Goal: Task Accomplishment & Management: Manage account settings

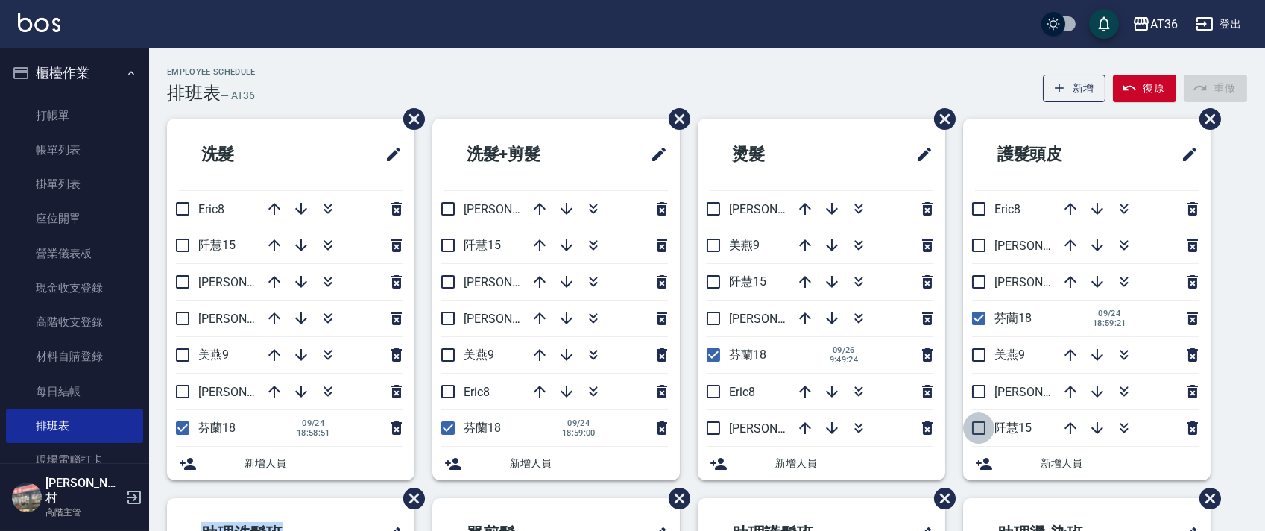
click at [980, 426] on input "checkbox" at bounding box center [978, 427] width 31 height 31
checkbox input "true"
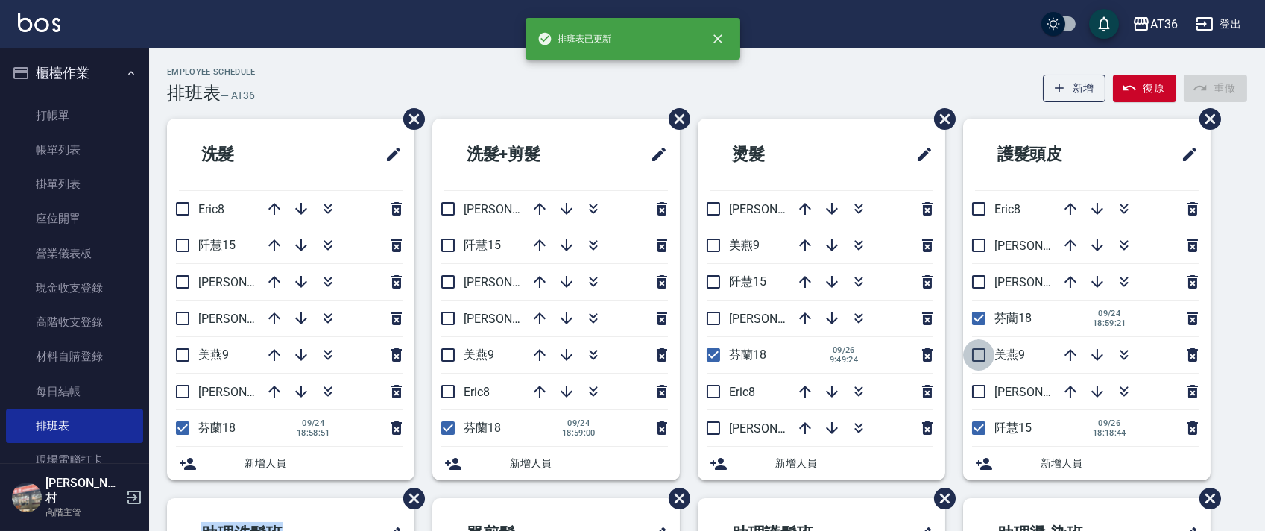
click at [974, 359] on input "checkbox" at bounding box center [978, 354] width 31 height 31
checkbox input "true"
click at [976, 392] on input "checkbox" at bounding box center [978, 391] width 31 height 31
checkbox input "true"
click at [714, 427] on input "checkbox" at bounding box center [713, 427] width 31 height 31
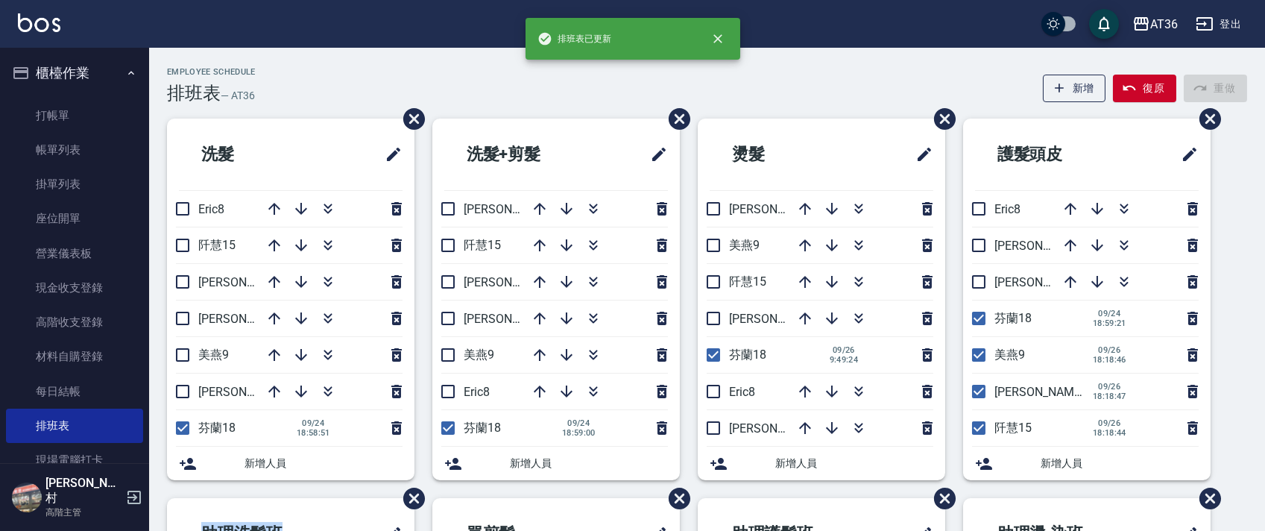
checkbox input "true"
click at [718, 284] on input "checkbox" at bounding box center [713, 281] width 31 height 31
checkbox input "true"
click at [717, 248] on input "checkbox" at bounding box center [713, 245] width 31 height 31
checkbox input "true"
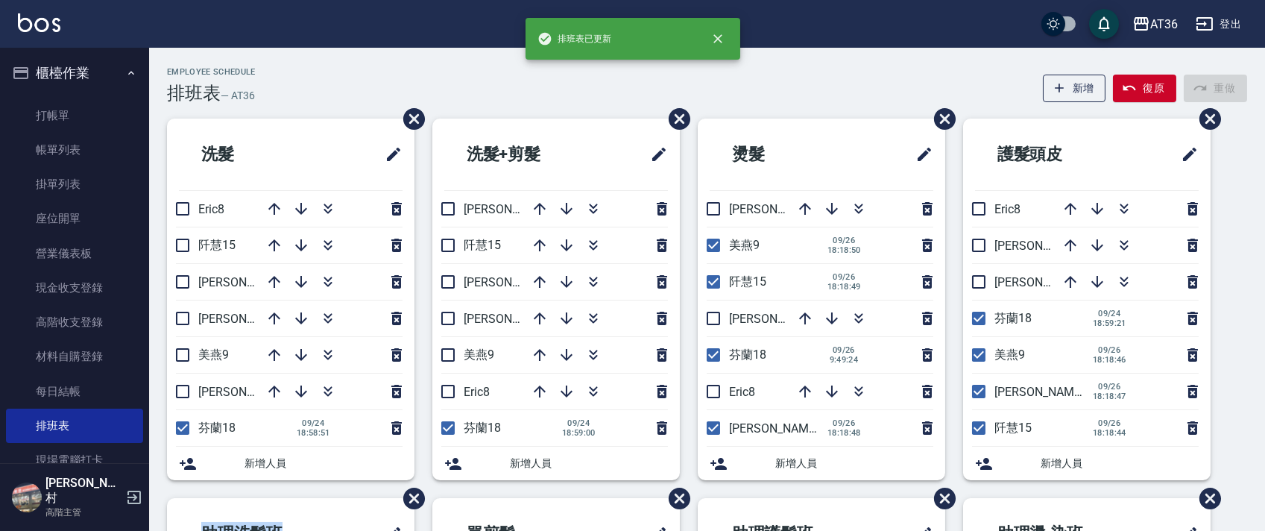
drag, startPoint x: 450, startPoint y: 245, endPoint x: 466, endPoint y: 230, distance: 22.2
click at [449, 249] on input "checkbox" at bounding box center [447, 245] width 31 height 31
checkbox input "true"
click at [447, 350] on input "checkbox" at bounding box center [447, 354] width 31 height 31
checkbox input "true"
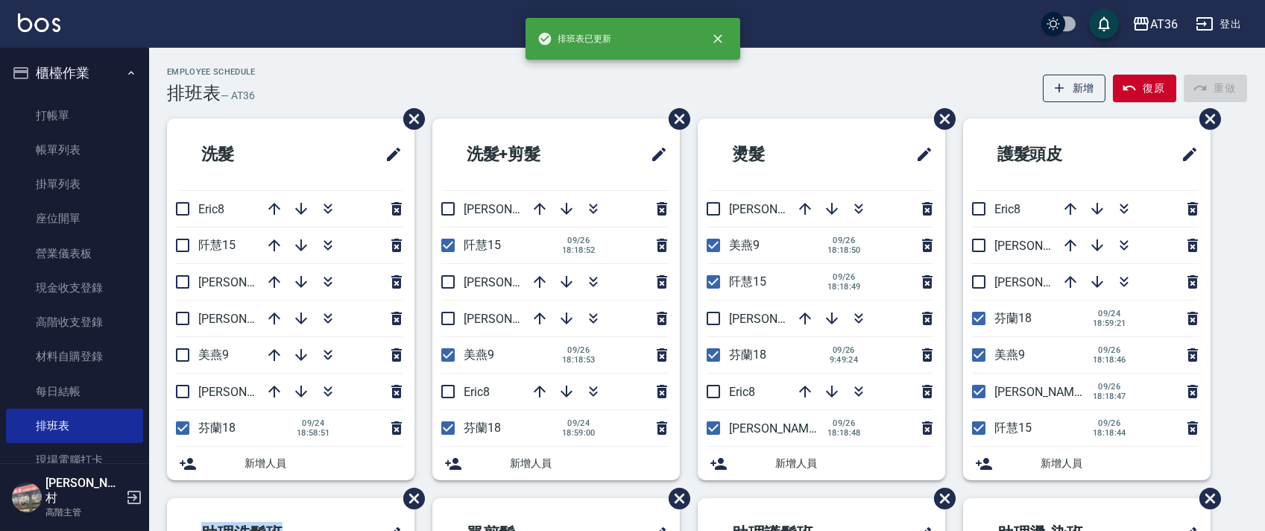
drag, startPoint x: 450, startPoint y: 324, endPoint x: 348, endPoint y: 219, distance: 146.0
click at [450, 324] on input "checkbox" at bounding box center [447, 318] width 31 height 31
checkbox input "true"
click at [182, 388] on input "checkbox" at bounding box center [182, 391] width 31 height 31
checkbox input "true"
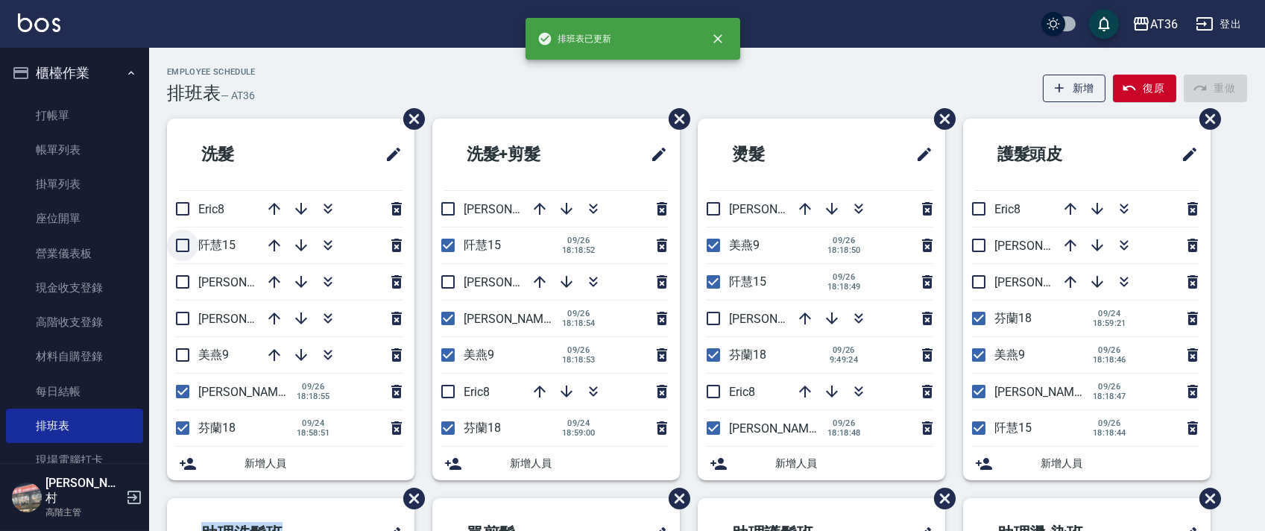
click at [191, 242] on input "checkbox" at bounding box center [182, 245] width 31 height 31
checkbox input "true"
click at [186, 353] on input "checkbox" at bounding box center [182, 354] width 31 height 31
checkbox input "true"
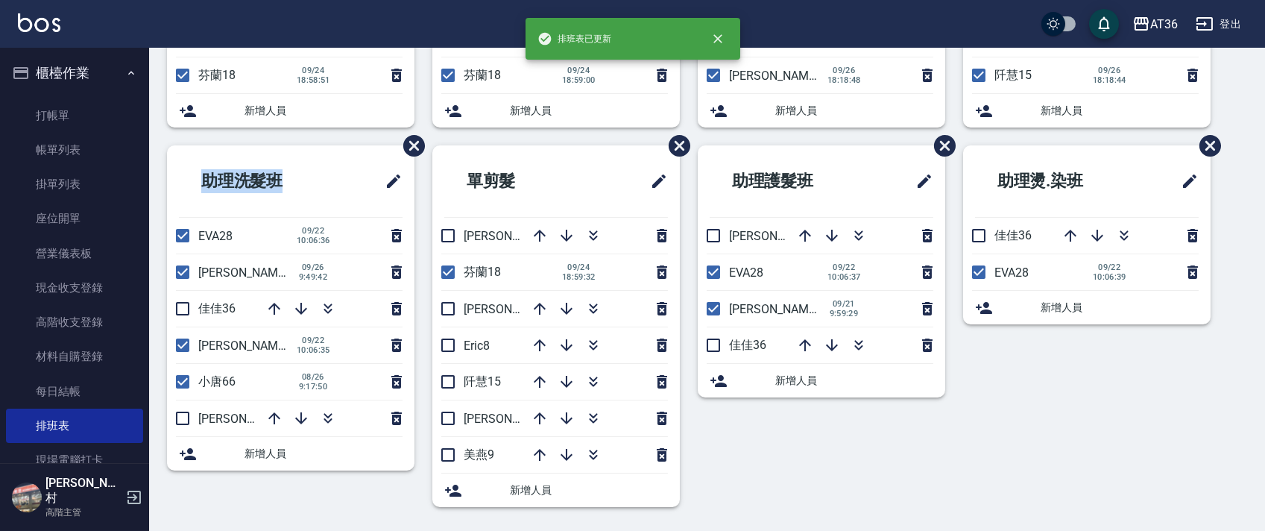
drag, startPoint x: 454, startPoint y: 382, endPoint x: 531, endPoint y: 408, distance: 81.1
click at [453, 382] on input "checkbox" at bounding box center [447, 381] width 31 height 31
checkbox input "true"
drag, startPoint x: 440, startPoint y: 297, endPoint x: 569, endPoint y: 353, distance: 140.3
click at [440, 299] on input "checkbox" at bounding box center [447, 308] width 31 height 31
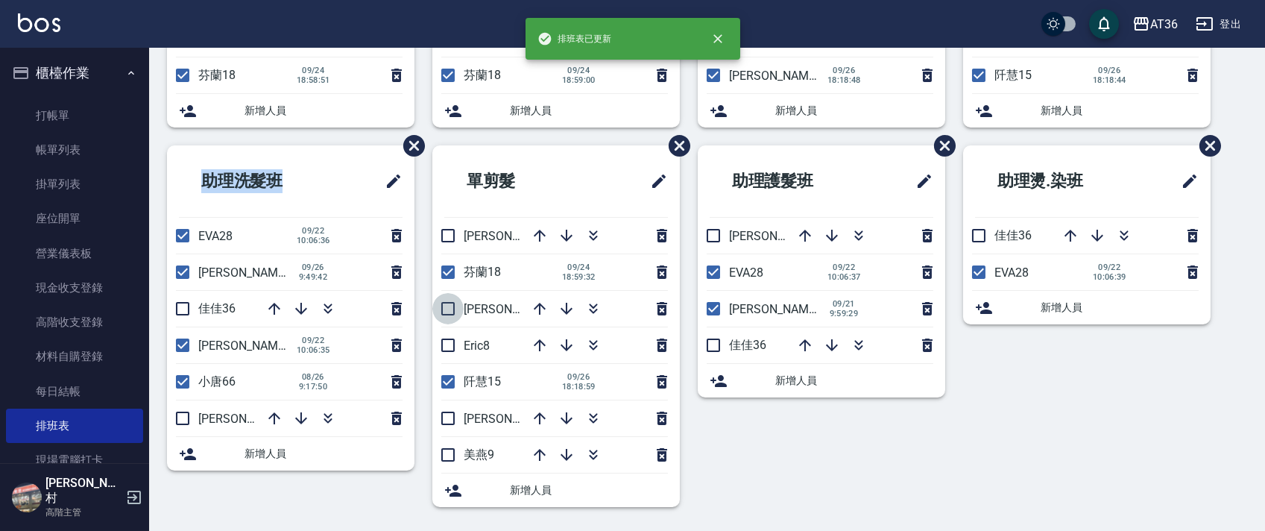
checkbox input "true"
click at [447, 454] on input "checkbox" at bounding box center [447, 454] width 31 height 31
checkbox input "true"
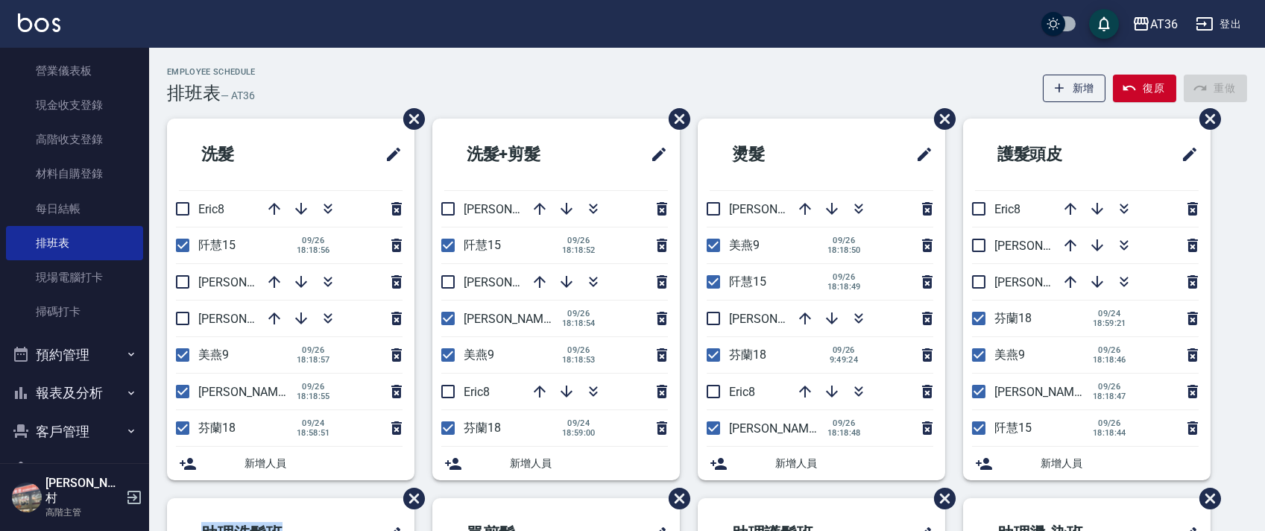
scroll to position [511, 0]
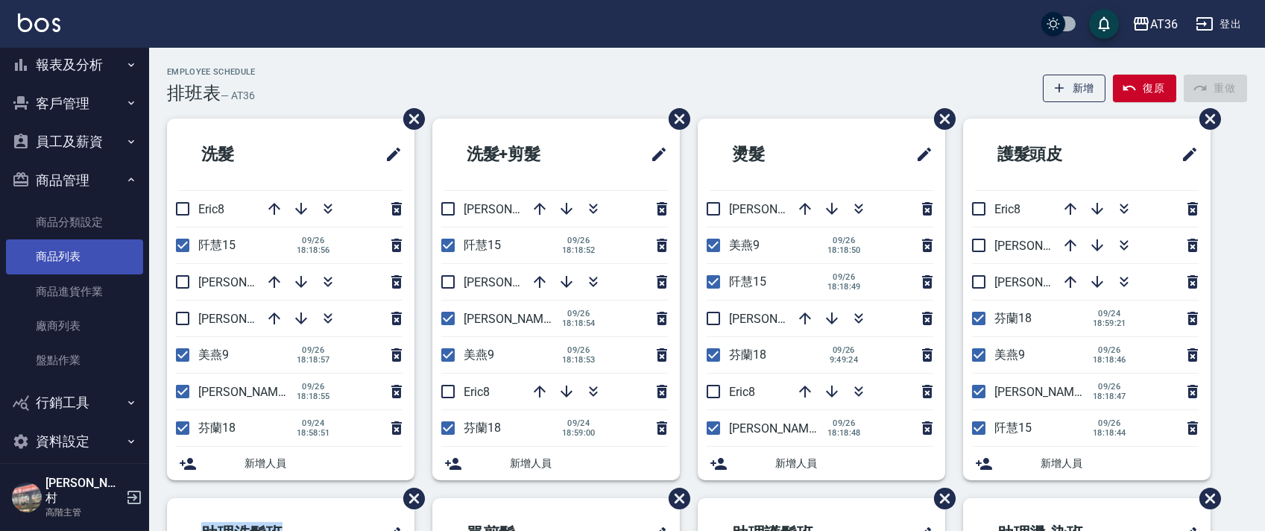
click at [63, 255] on link "商品列表" at bounding box center [74, 256] width 137 height 34
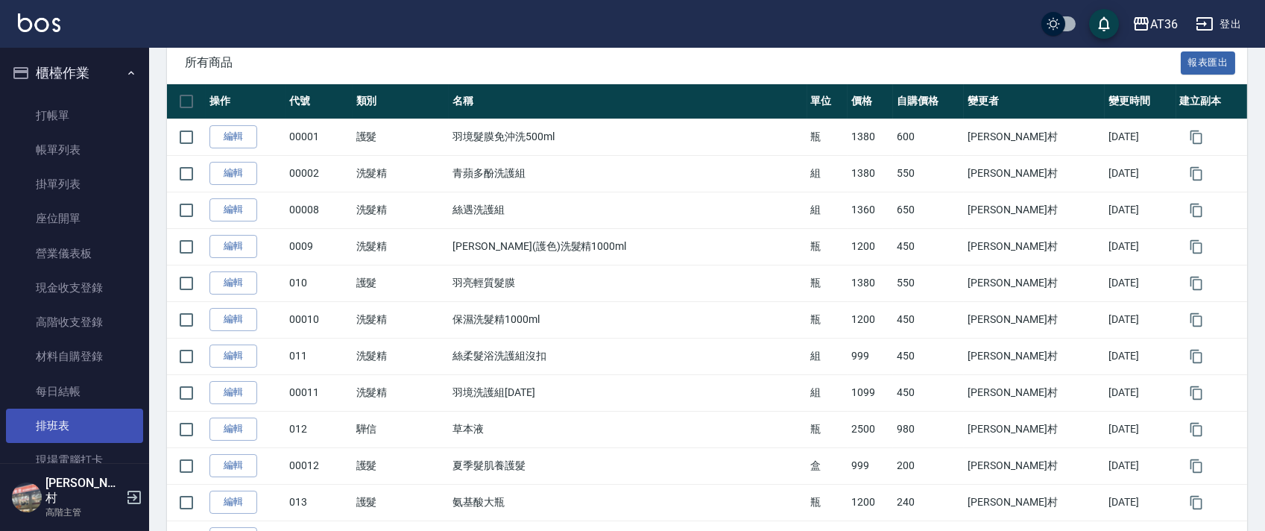
click at [92, 434] on link "排班表" at bounding box center [74, 426] width 137 height 34
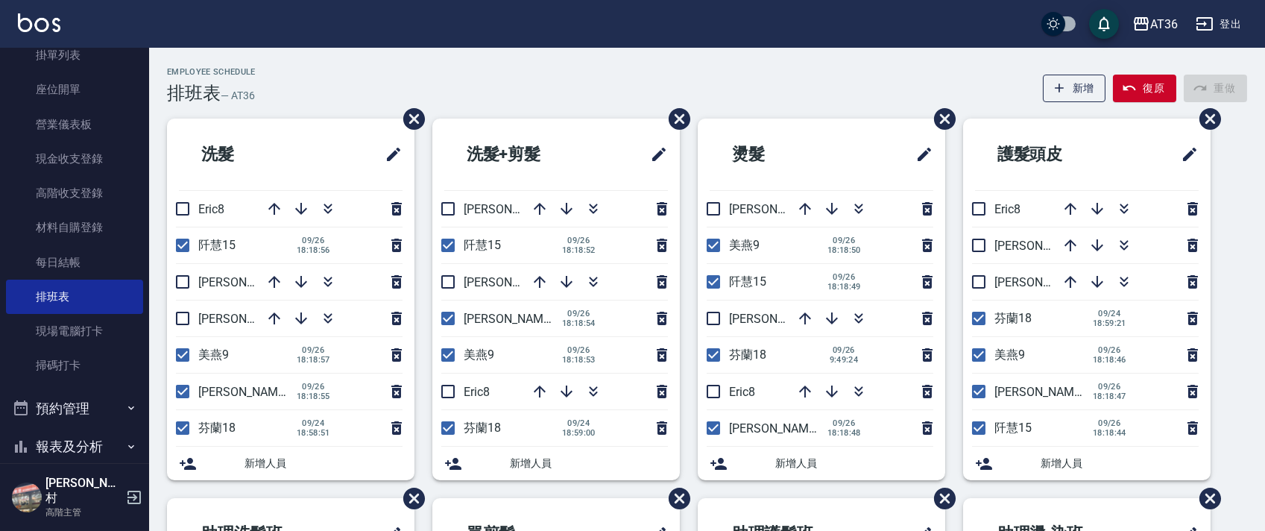
scroll to position [312, 0]
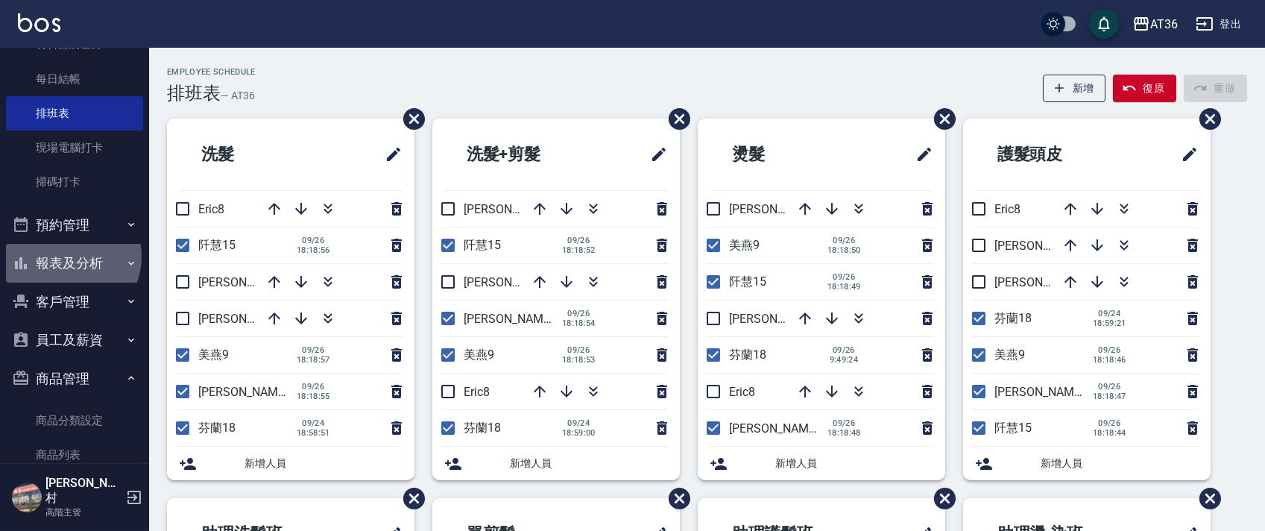
drag, startPoint x: 66, startPoint y: 256, endPoint x: 157, endPoint y: 287, distance: 95.3
click at [66, 257] on button "報表及分析" at bounding box center [74, 263] width 137 height 39
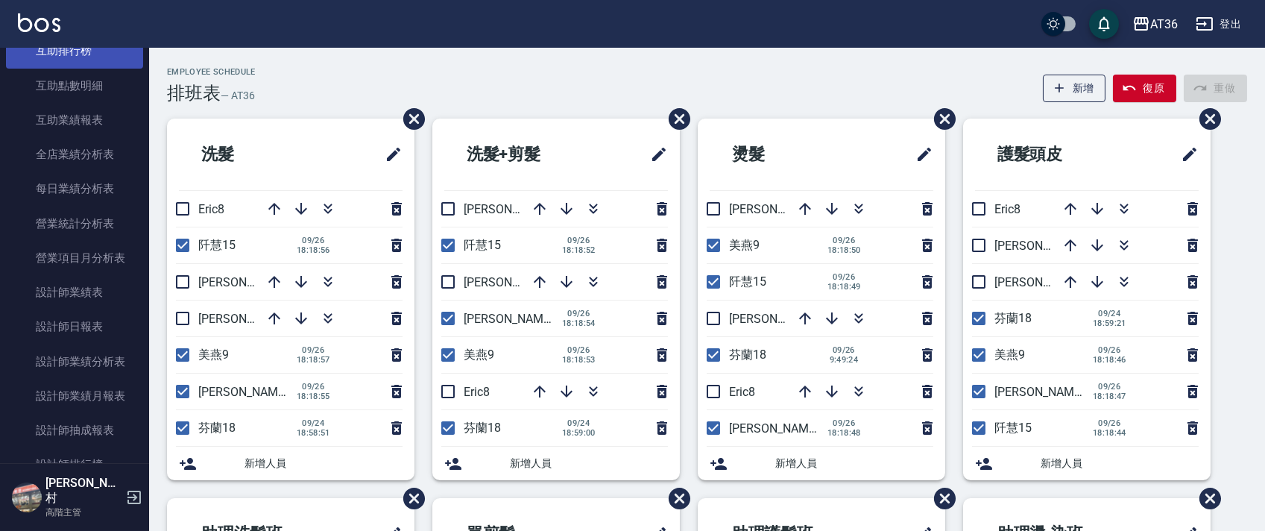
scroll to position [809, 0]
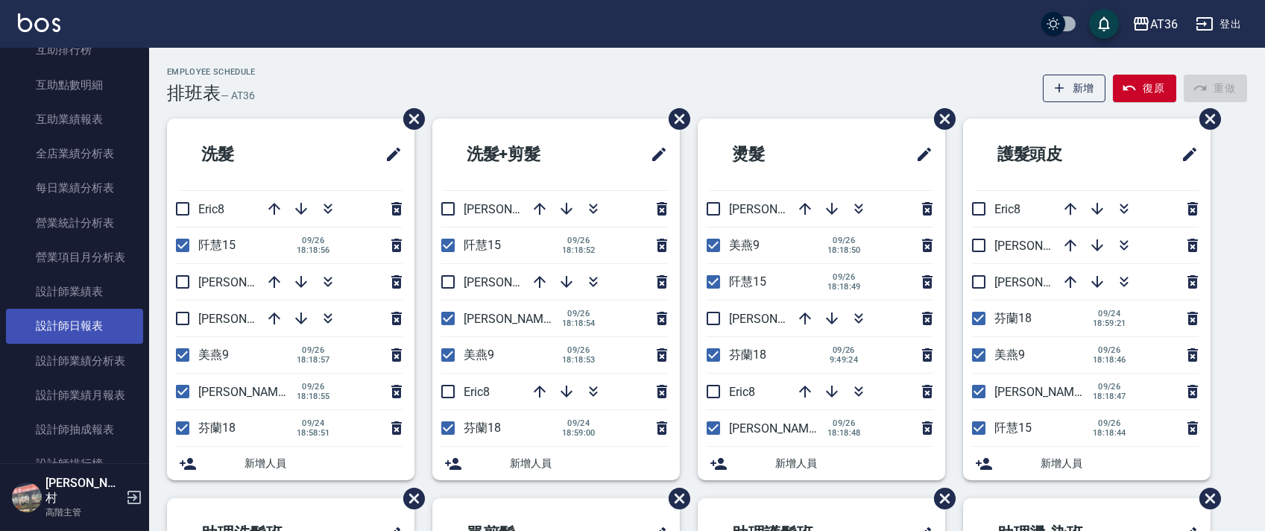
click at [108, 337] on link "設計師日報表" at bounding box center [74, 326] width 137 height 34
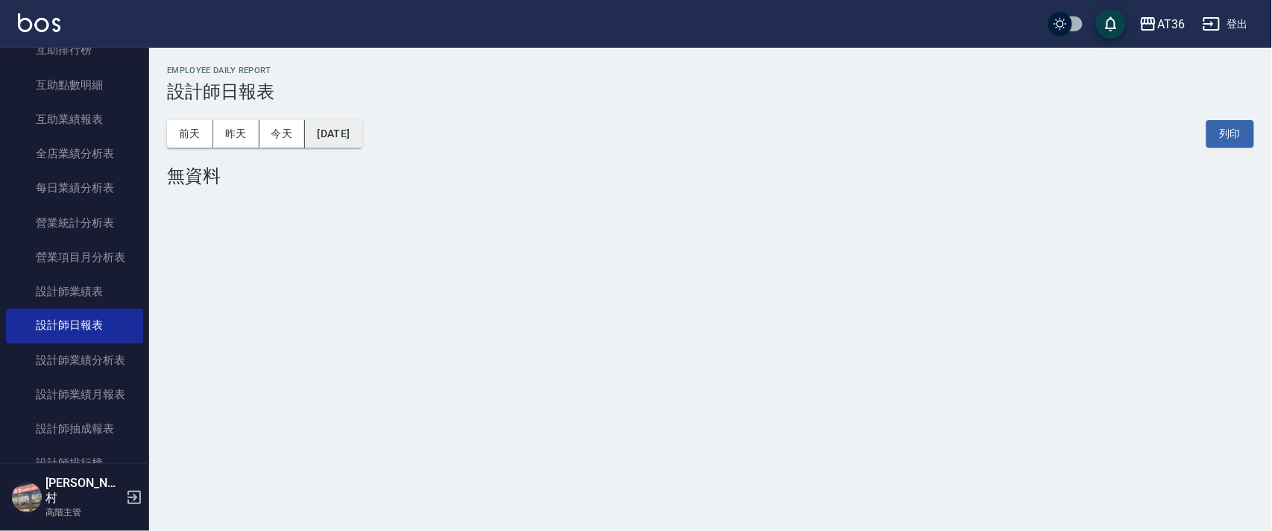
click at [362, 136] on button "[DATE]" at bounding box center [333, 134] width 57 height 28
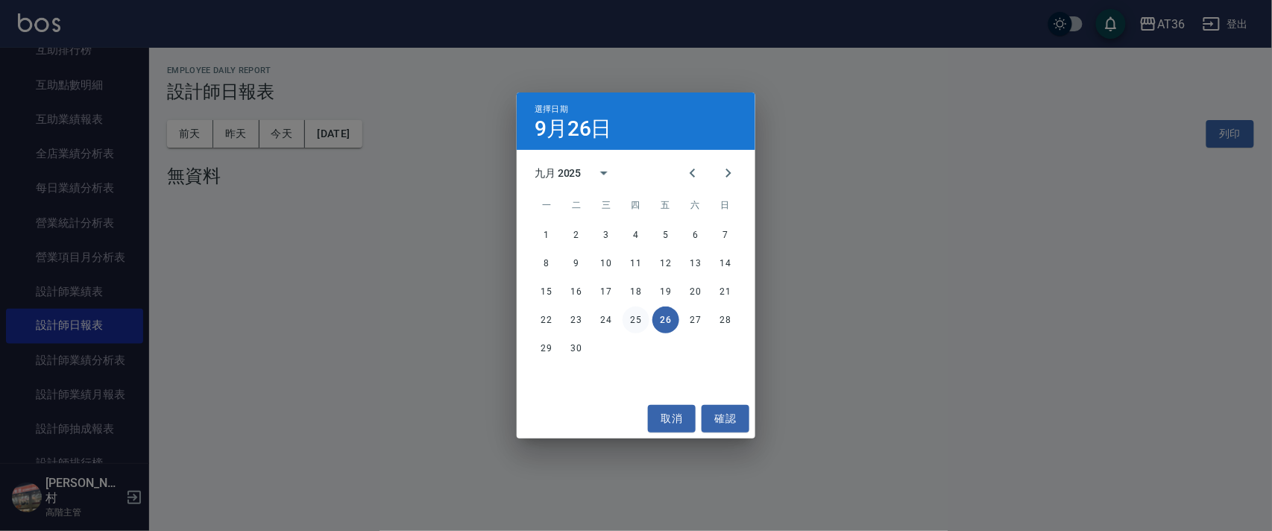
click at [638, 320] on button "25" at bounding box center [636, 319] width 27 height 27
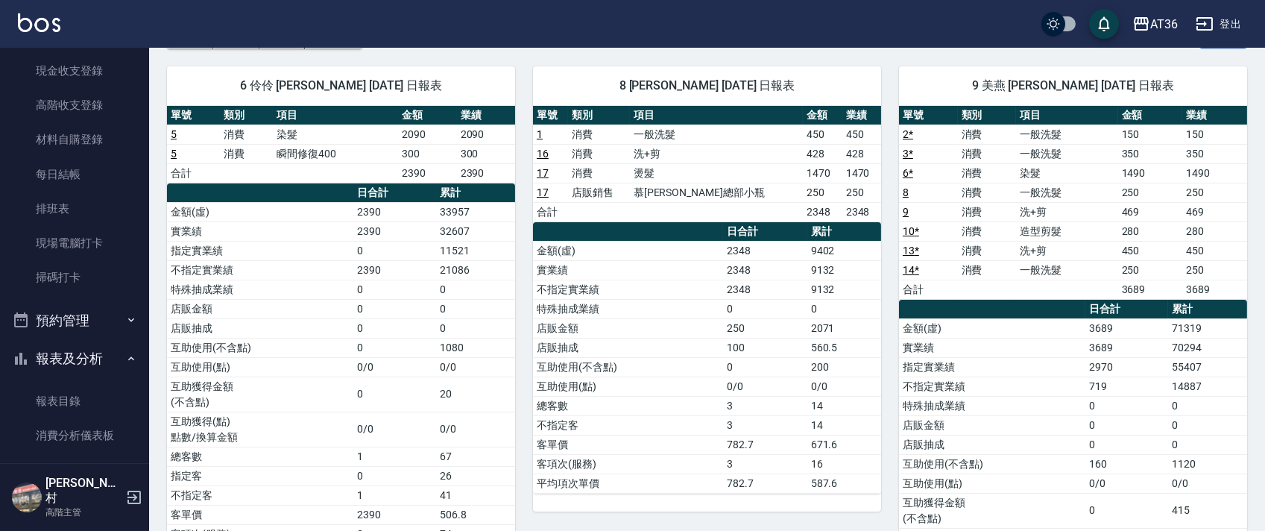
scroll to position [212, 0]
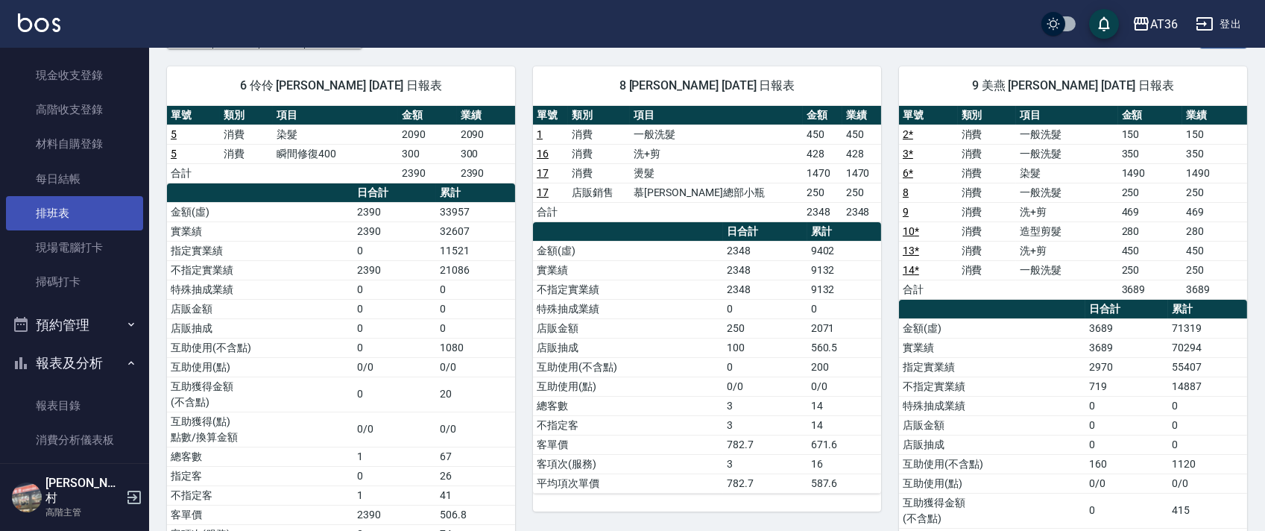
click at [108, 214] on link "排班表" at bounding box center [74, 213] width 137 height 34
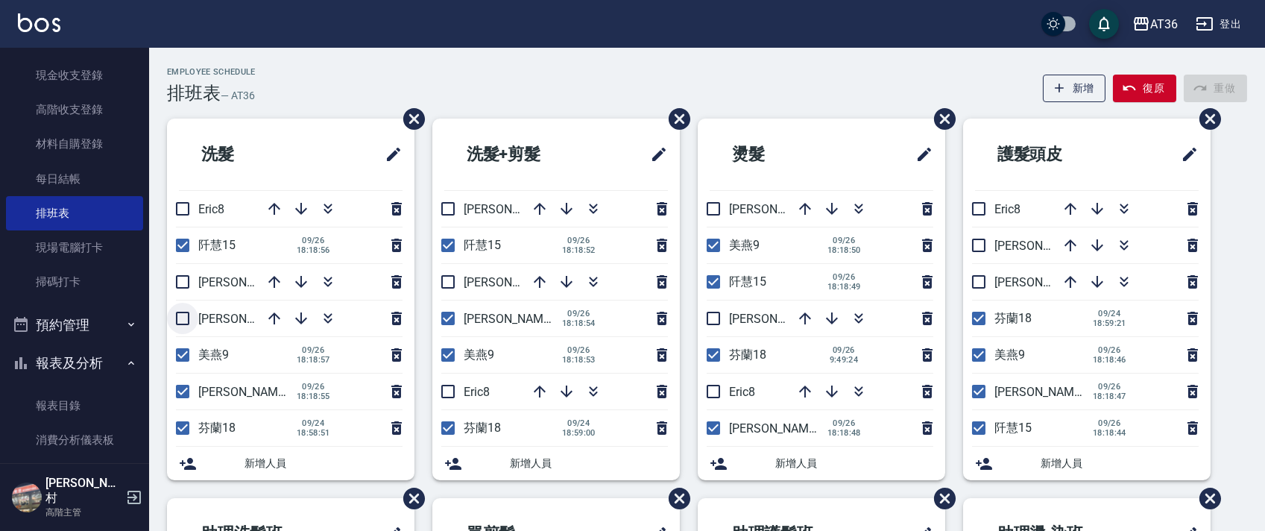
click at [182, 322] on input "checkbox" at bounding box center [182, 318] width 31 height 31
checkbox input "true"
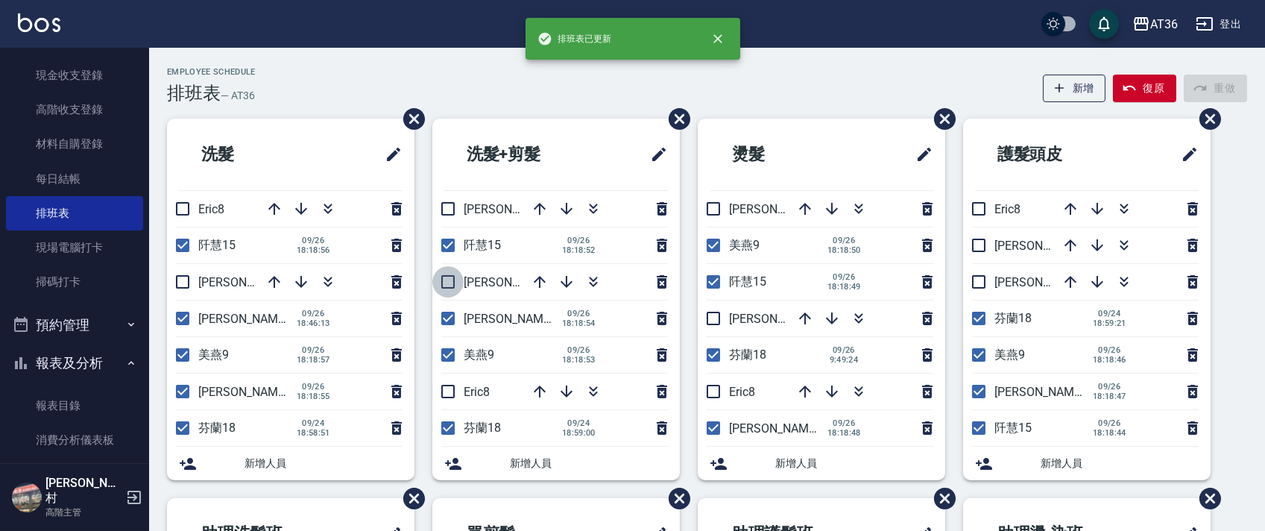
click at [453, 290] on input "checkbox" at bounding box center [447, 281] width 31 height 31
checkbox input "true"
click at [714, 209] on input "checkbox" at bounding box center [713, 208] width 31 height 31
checkbox input "true"
drag, startPoint x: 992, startPoint y: 246, endPoint x: 977, endPoint y: 245, distance: 15.0
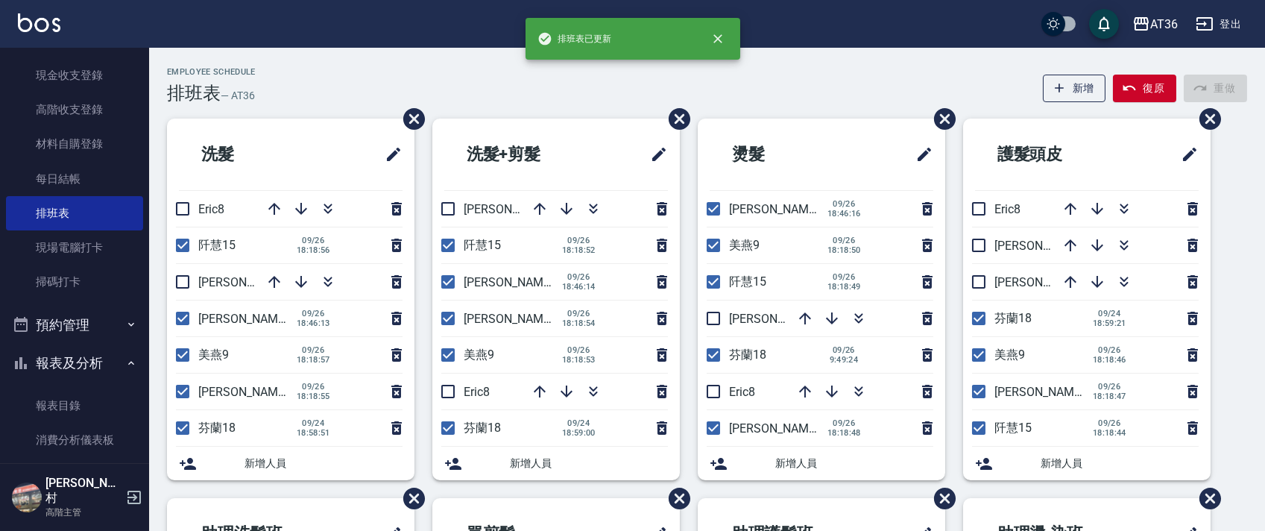
click at [989, 246] on input "checkbox" at bounding box center [978, 245] width 31 height 31
checkbox input "true"
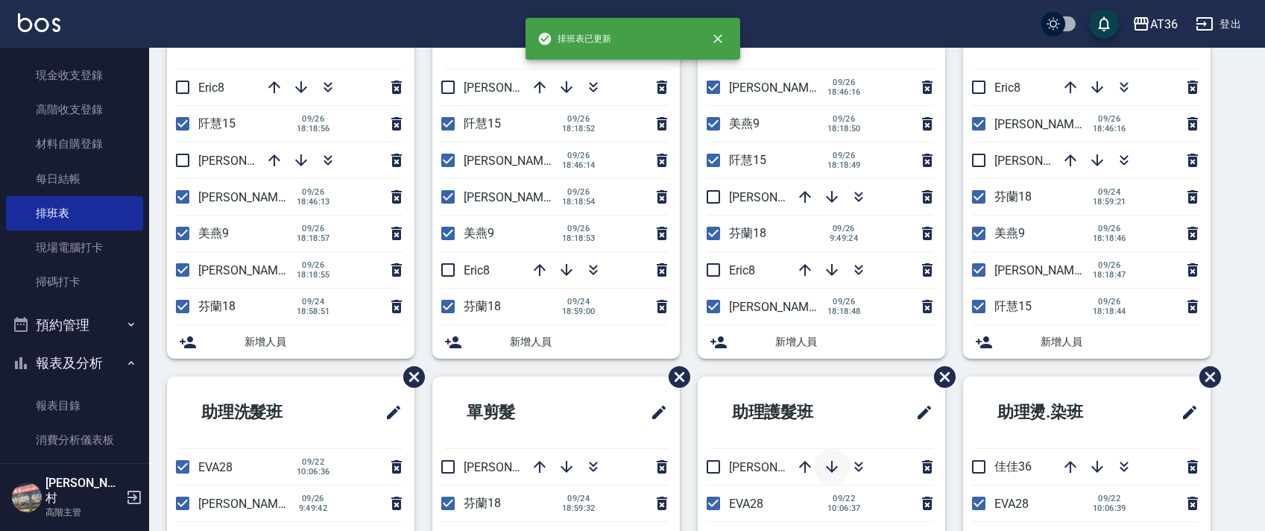
scroll to position [353, 0]
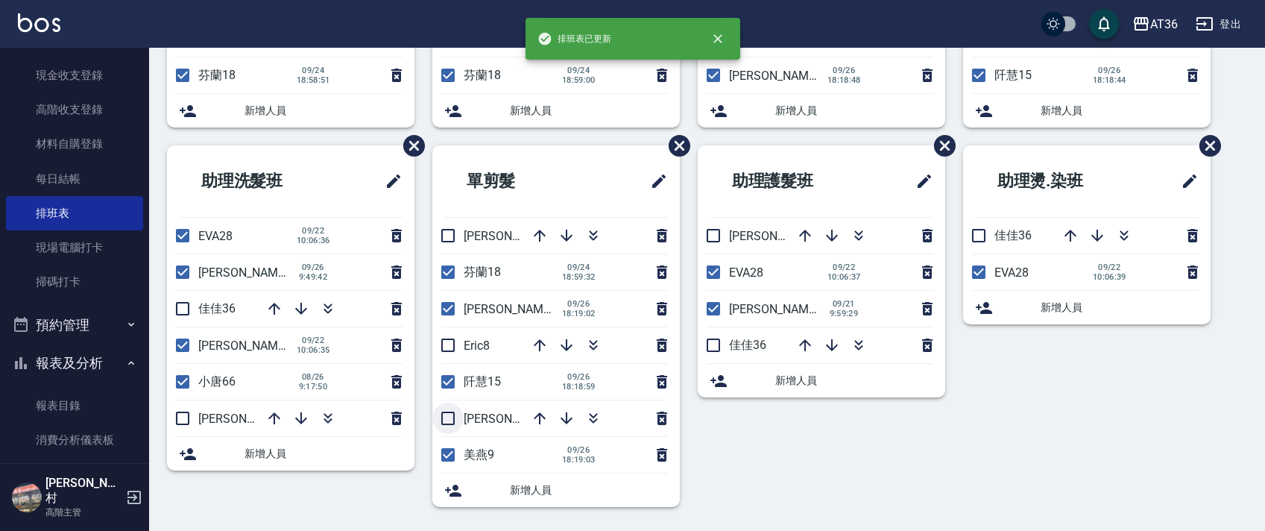
click at [450, 415] on input "checkbox" at bounding box center [447, 418] width 31 height 31
checkbox input "true"
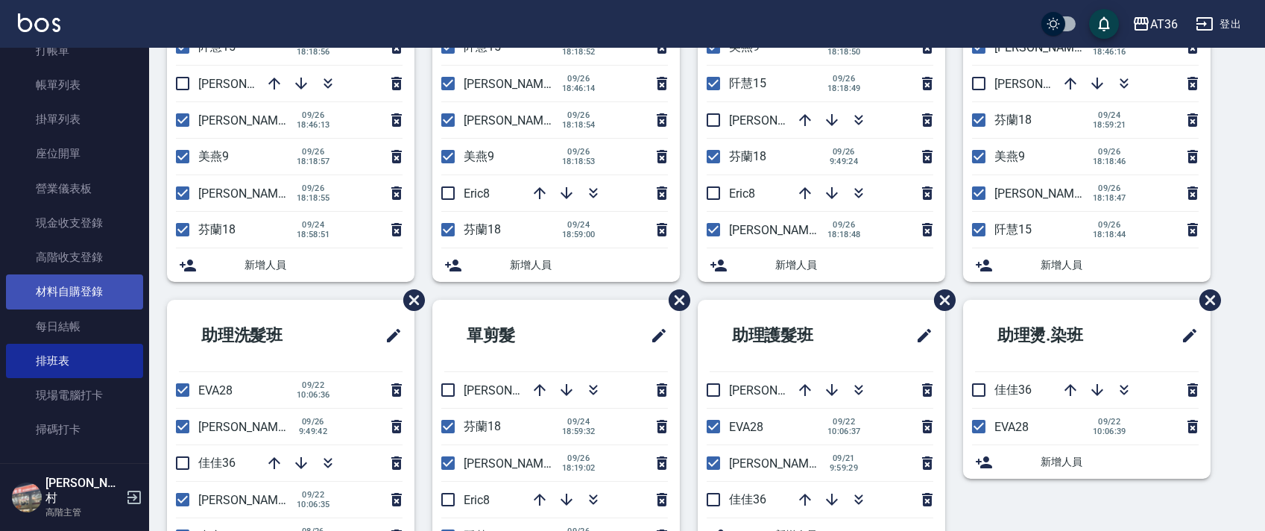
scroll to position [0, 0]
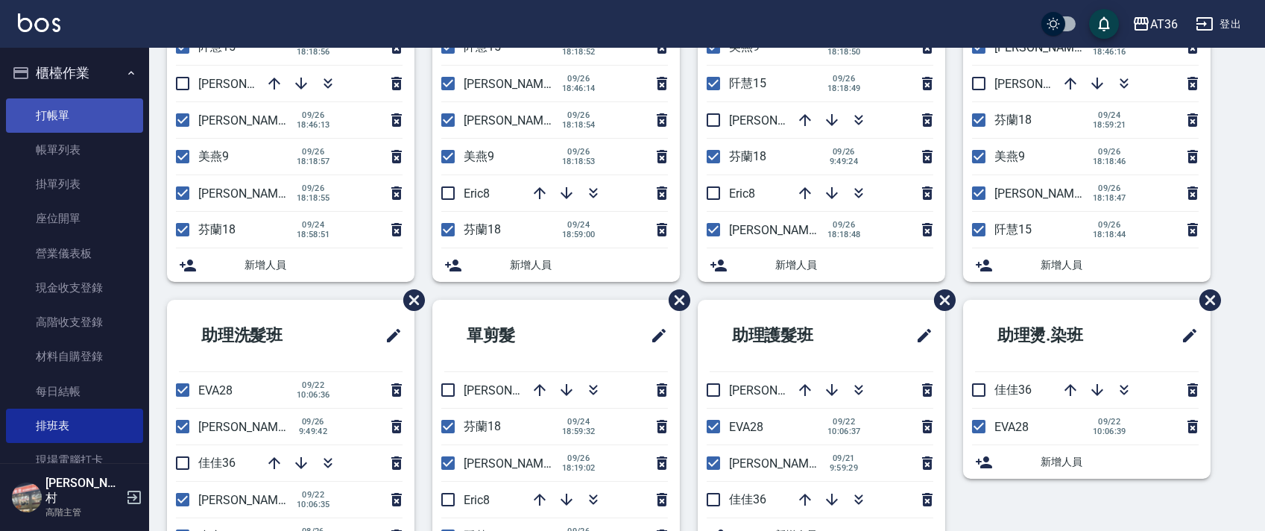
click at [81, 121] on link "打帳單" at bounding box center [74, 115] width 137 height 34
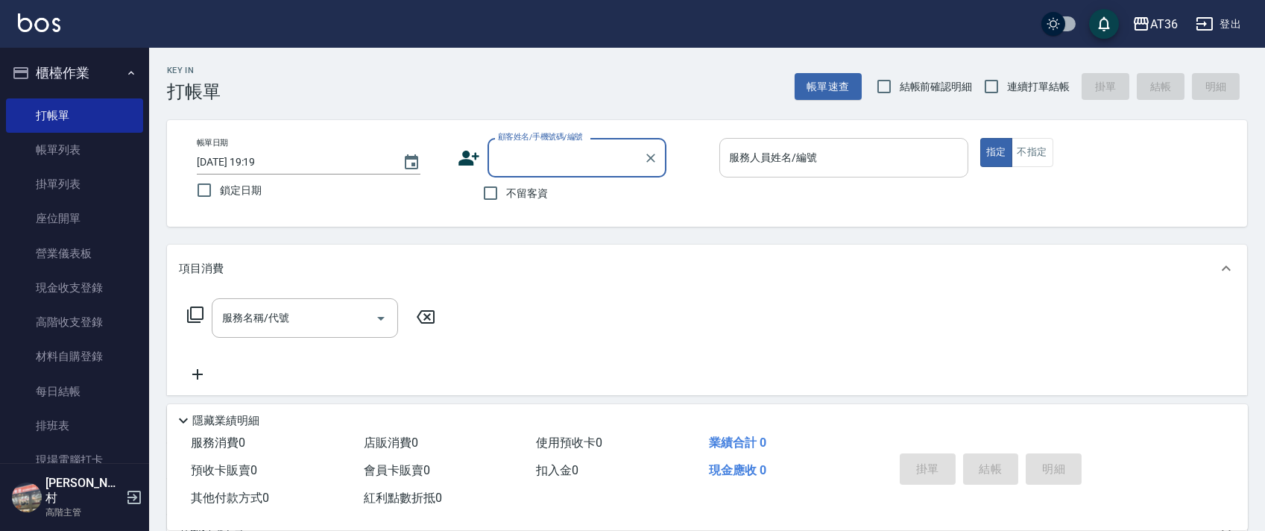
click at [748, 170] on input "服務人員姓名/編號" at bounding box center [844, 158] width 236 height 26
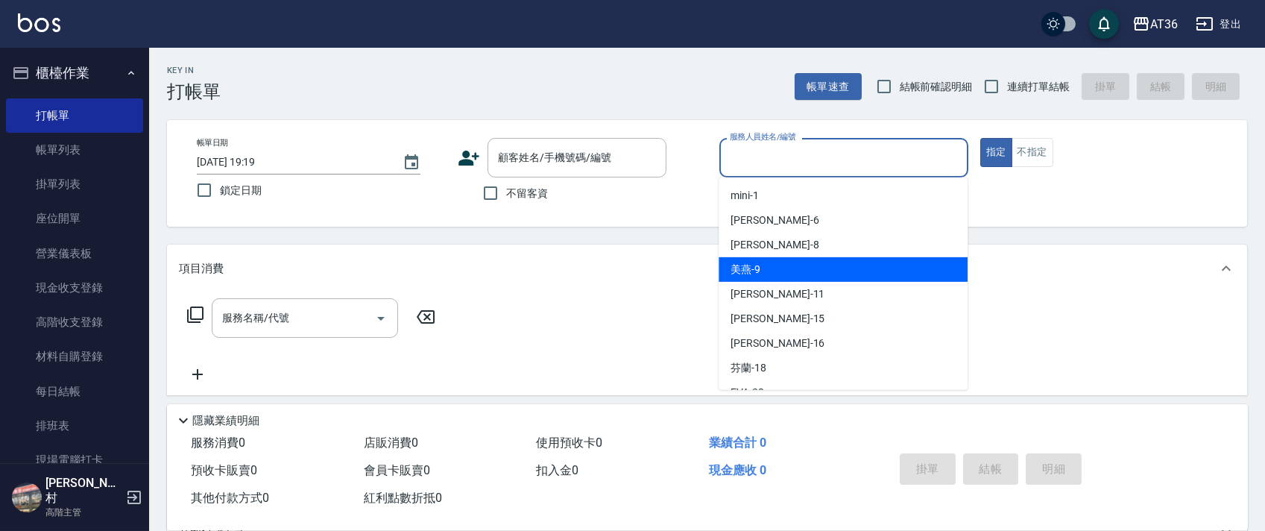
click at [775, 267] on div "美燕 -9" at bounding box center [843, 269] width 249 height 25
type input "美燕-9"
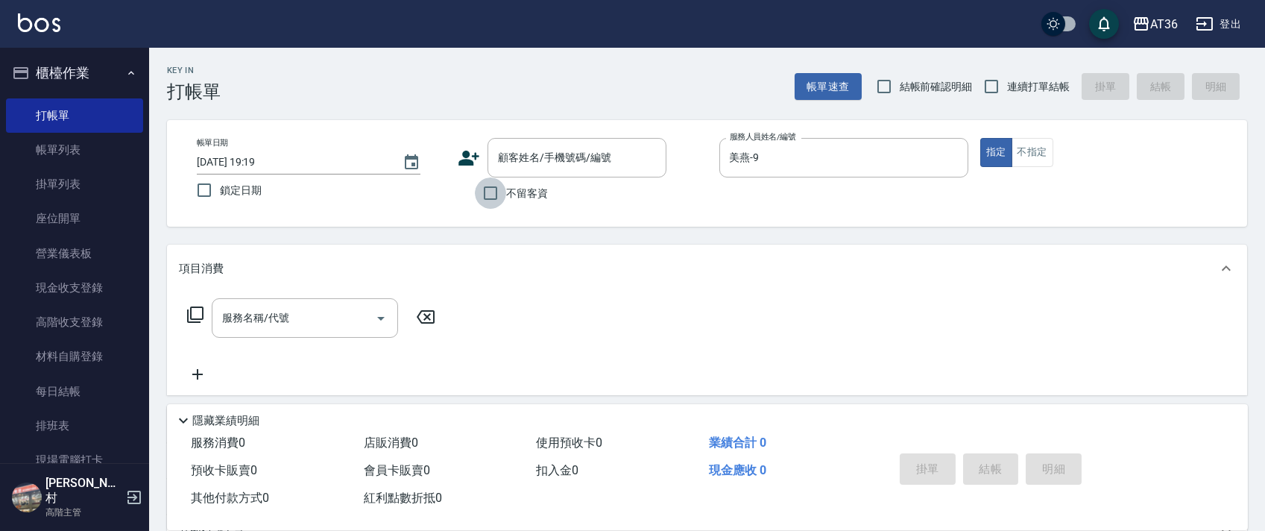
click at [484, 190] on input "不留客資" at bounding box center [490, 192] width 31 height 31
checkbox input "true"
click at [995, 87] on input "連續打單結帳" at bounding box center [991, 86] width 31 height 31
checkbox input "true"
click at [198, 315] on icon at bounding box center [195, 315] width 18 height 18
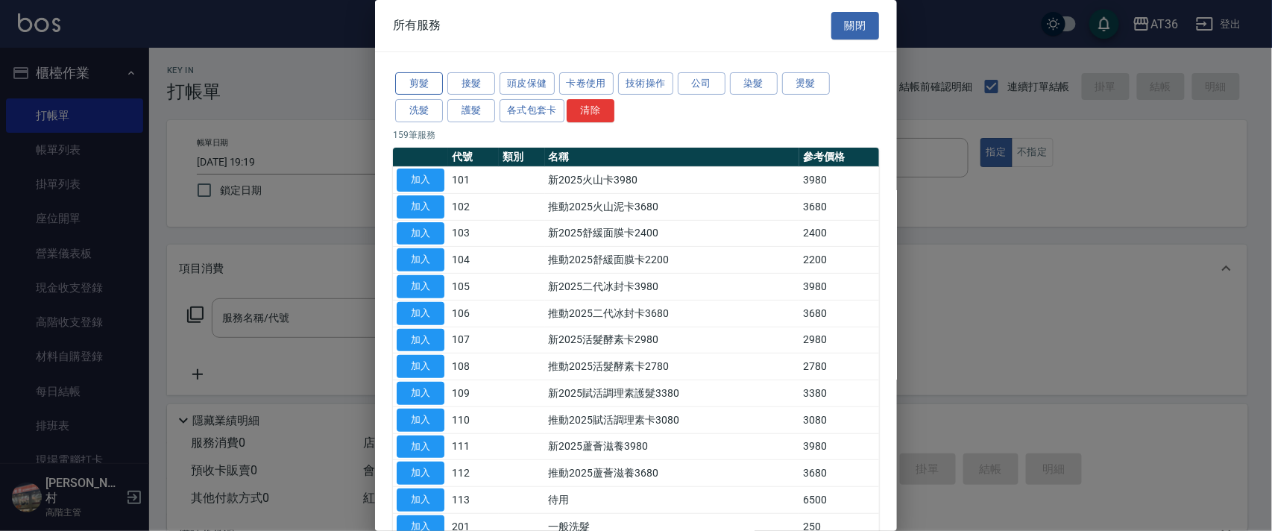
click at [410, 82] on button "剪髮" at bounding box center [419, 83] width 48 height 23
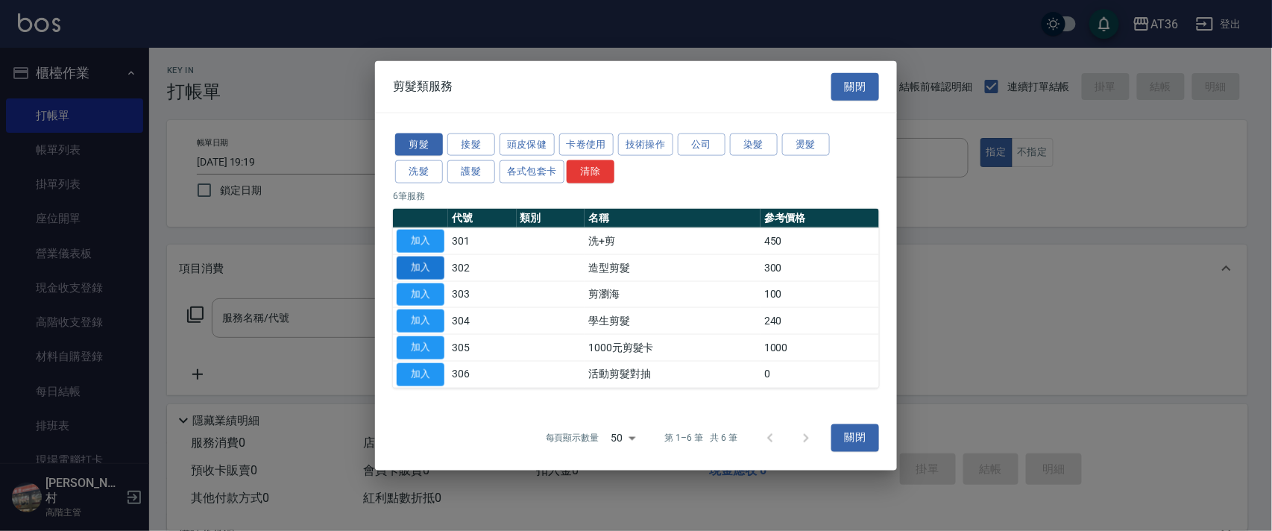
click at [431, 264] on button "加入" at bounding box center [421, 267] width 48 height 23
type input "造型剪髮(302)"
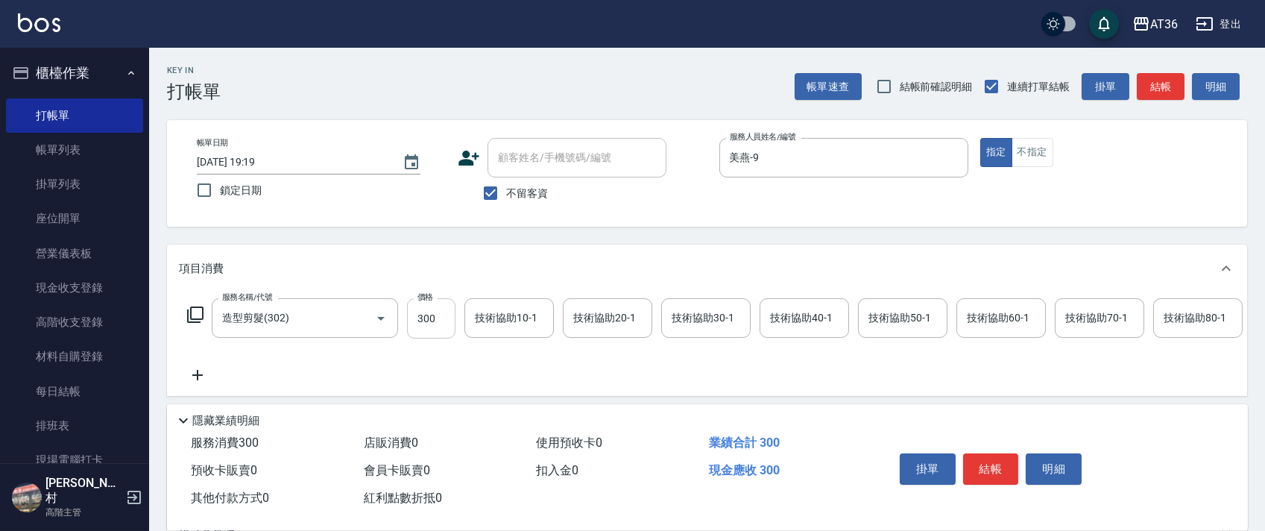
click at [429, 309] on input "300" at bounding box center [431, 318] width 48 height 40
type input "200"
click at [991, 464] on button "結帳" at bounding box center [991, 468] width 56 height 31
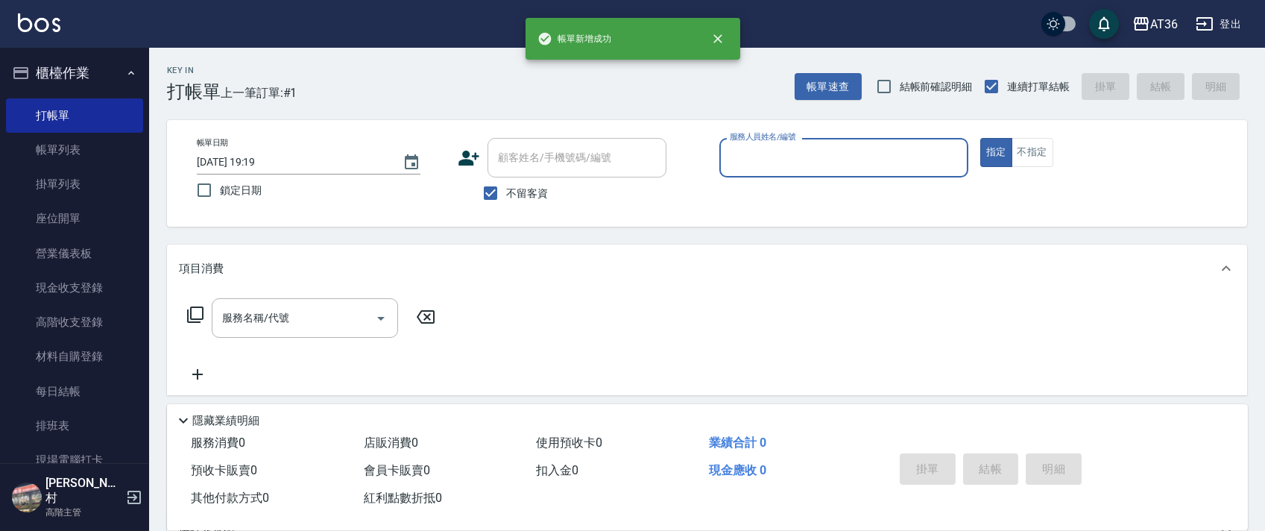
click at [728, 148] on input "服務人員姓名/編號" at bounding box center [844, 158] width 236 height 26
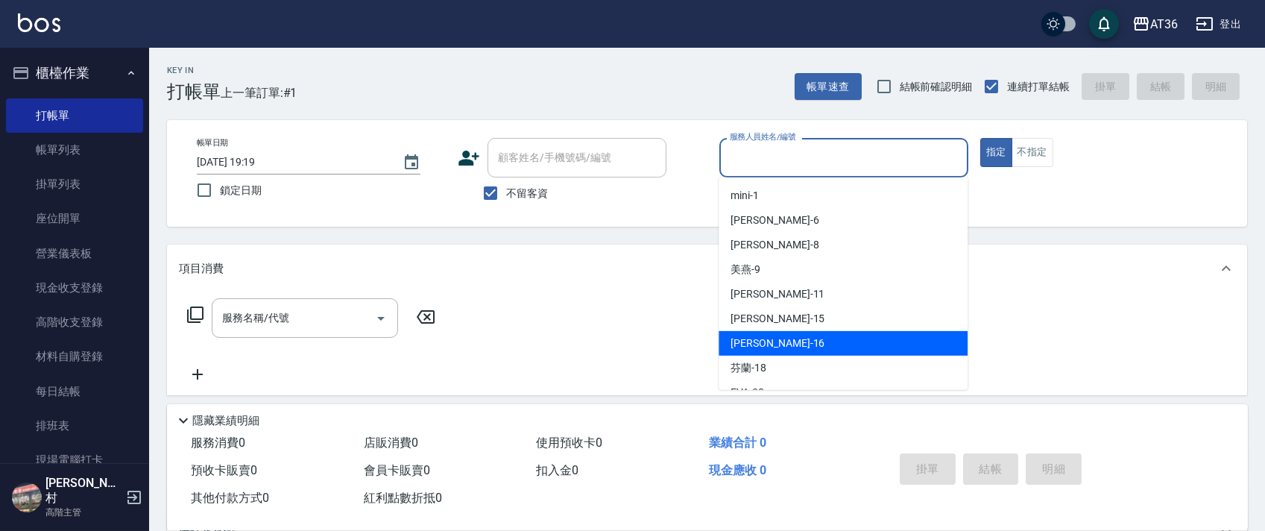
click at [748, 341] on span "[PERSON_NAME] -16" at bounding box center [778, 344] width 94 height 16
type input "[PERSON_NAME]-16"
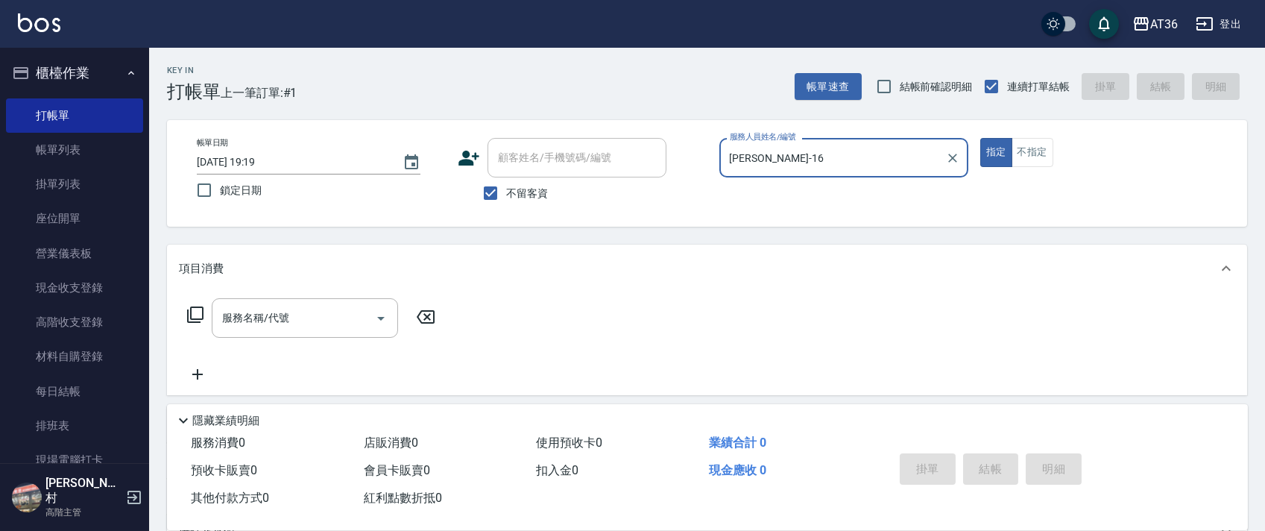
click at [193, 315] on icon at bounding box center [195, 315] width 18 height 18
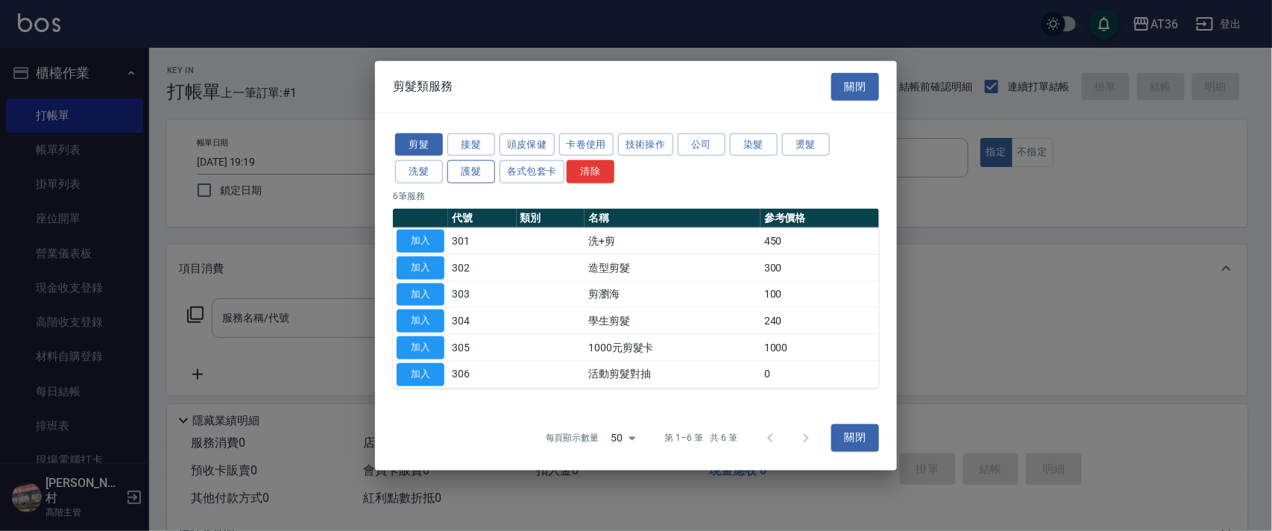
click at [479, 174] on button "護髮" at bounding box center [471, 171] width 48 height 23
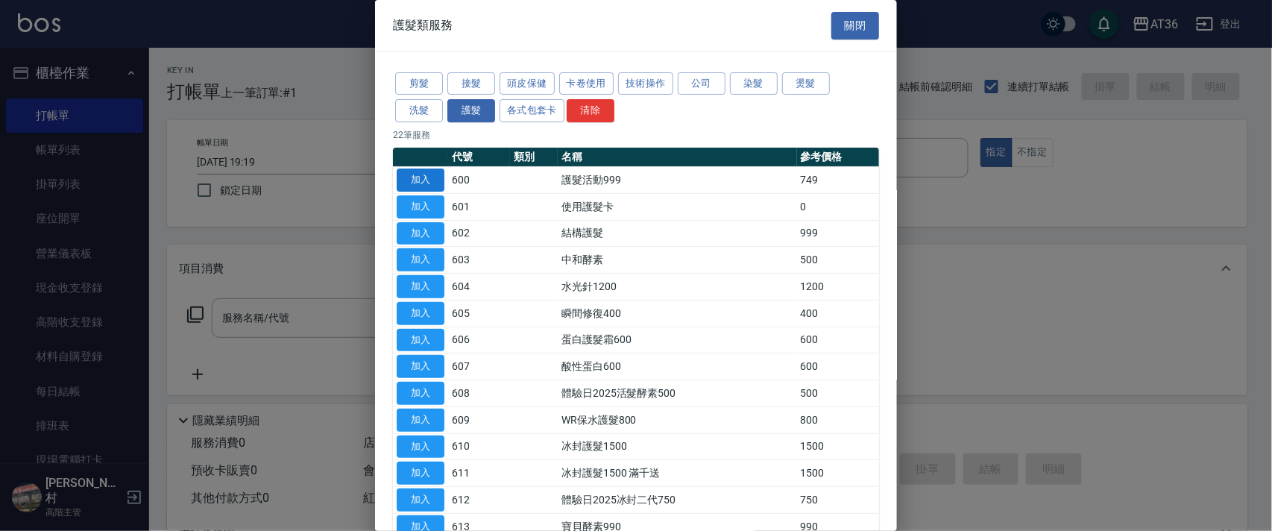
click at [418, 186] on button "加入" at bounding box center [421, 180] width 48 height 23
type input "護髮活動999(600)"
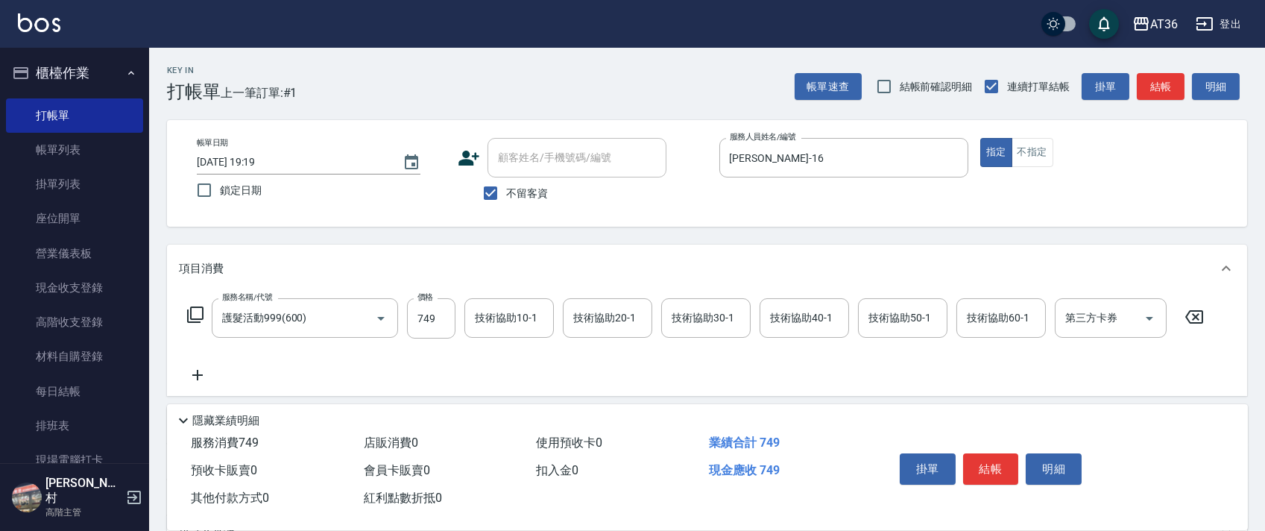
click at [191, 314] on icon at bounding box center [195, 315] width 18 height 18
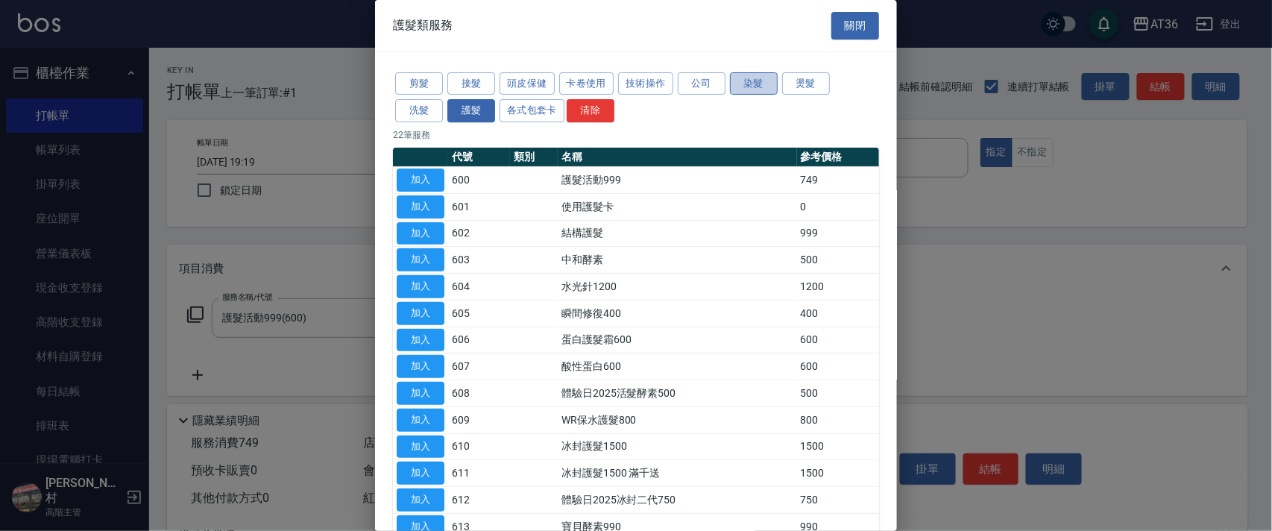
click at [749, 85] on button "染髮" at bounding box center [754, 83] width 48 height 23
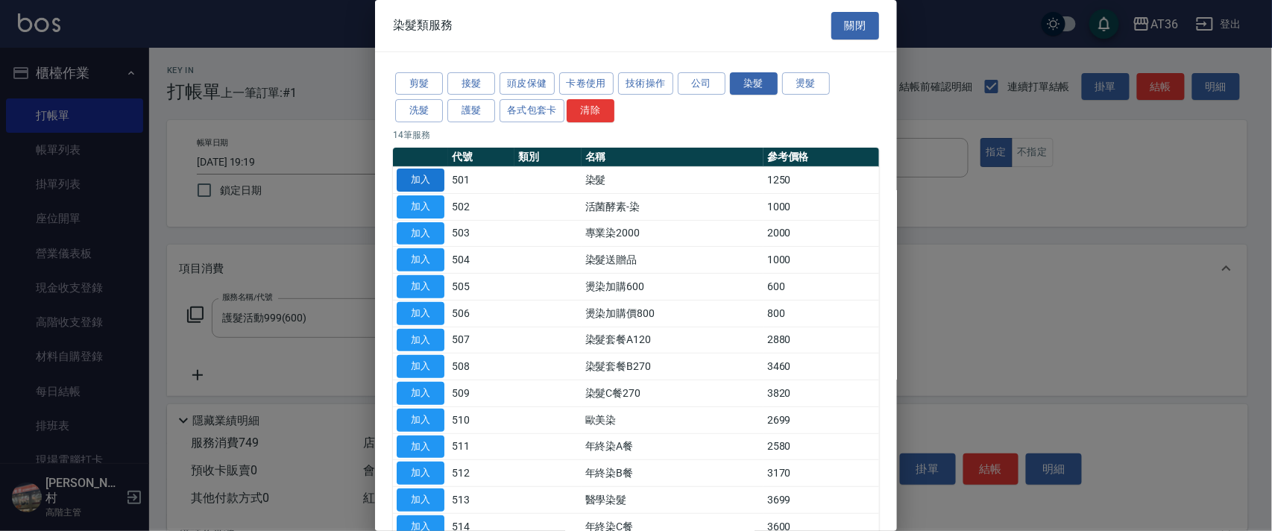
click at [416, 179] on button "加入" at bounding box center [421, 180] width 48 height 23
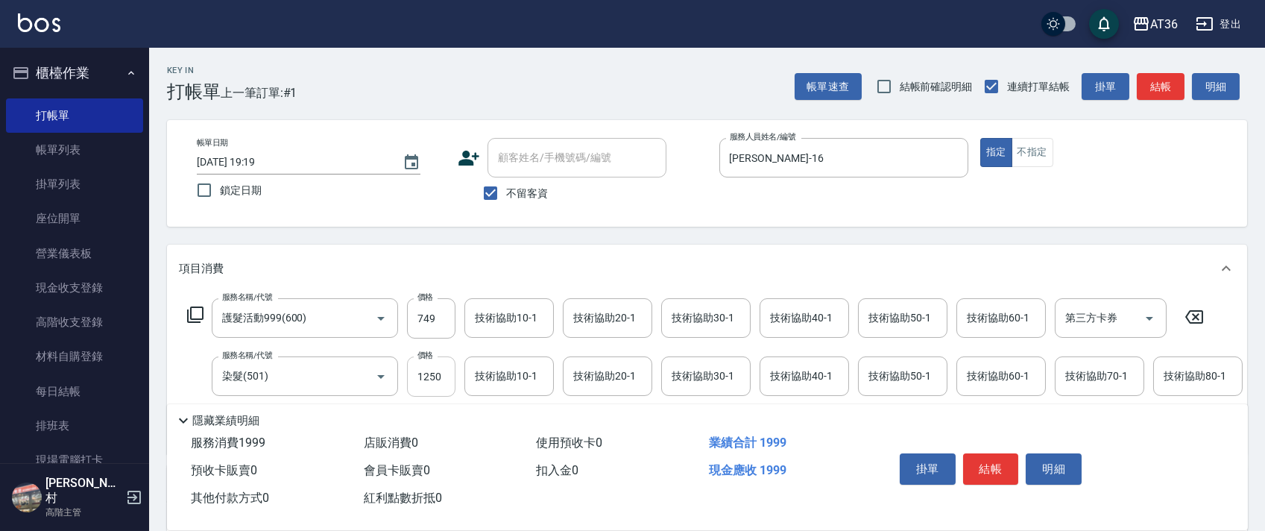
click at [428, 375] on input "1250" at bounding box center [431, 376] width 48 height 40
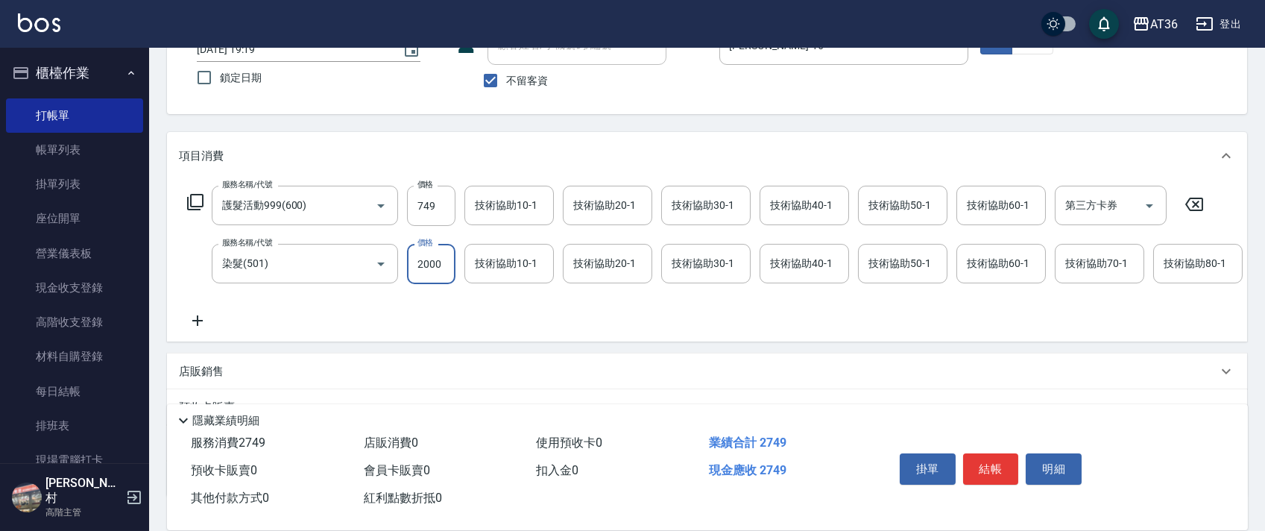
scroll to position [234, 0]
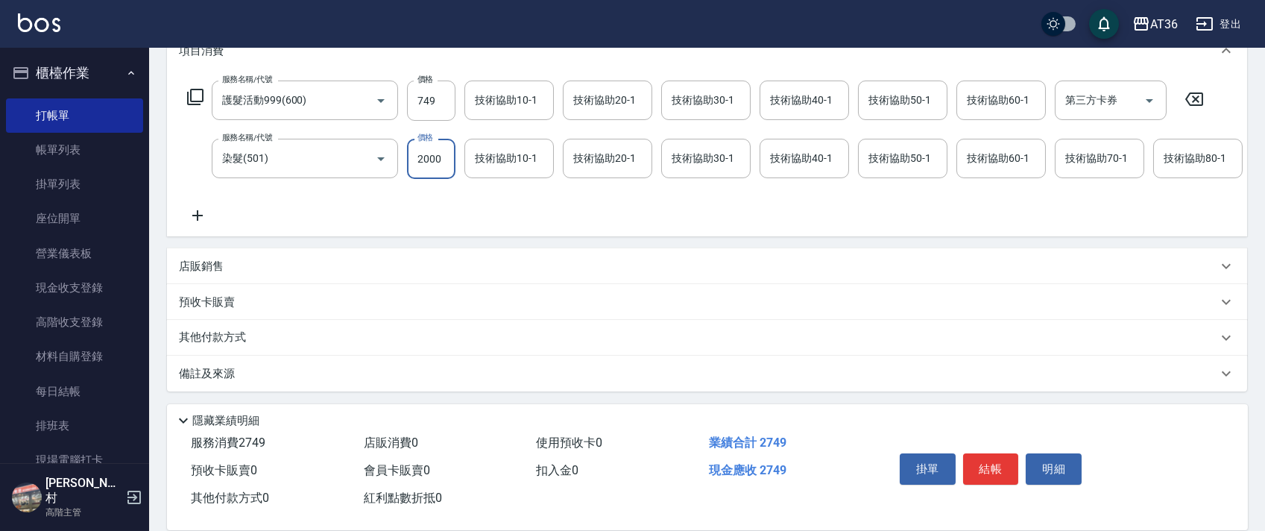
type input "2000"
click at [249, 338] on p "其他付款方式" at bounding box center [216, 338] width 75 height 16
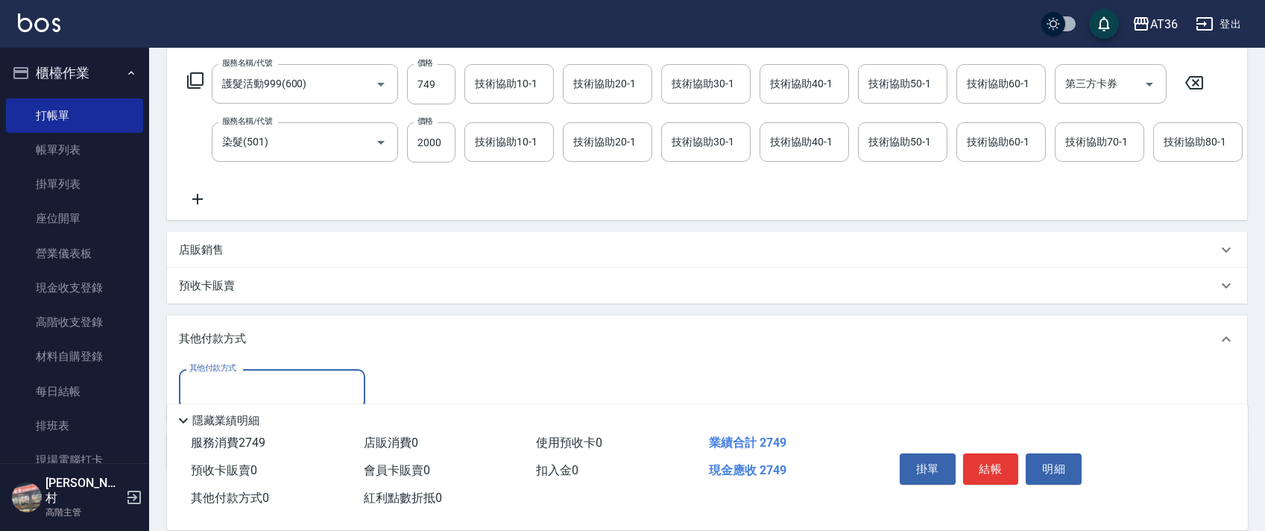
scroll to position [327, 0]
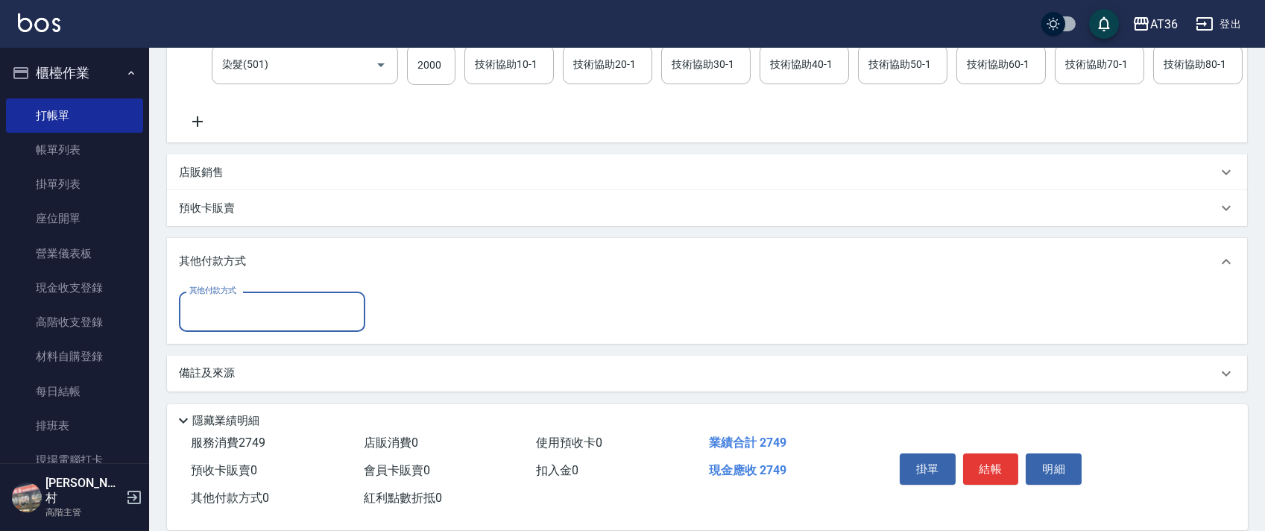
drag, startPoint x: 232, startPoint y: 307, endPoint x: 243, endPoint y: 322, distance: 18.6
click at [236, 317] on input "其他付款方式" at bounding box center [272, 311] width 173 height 26
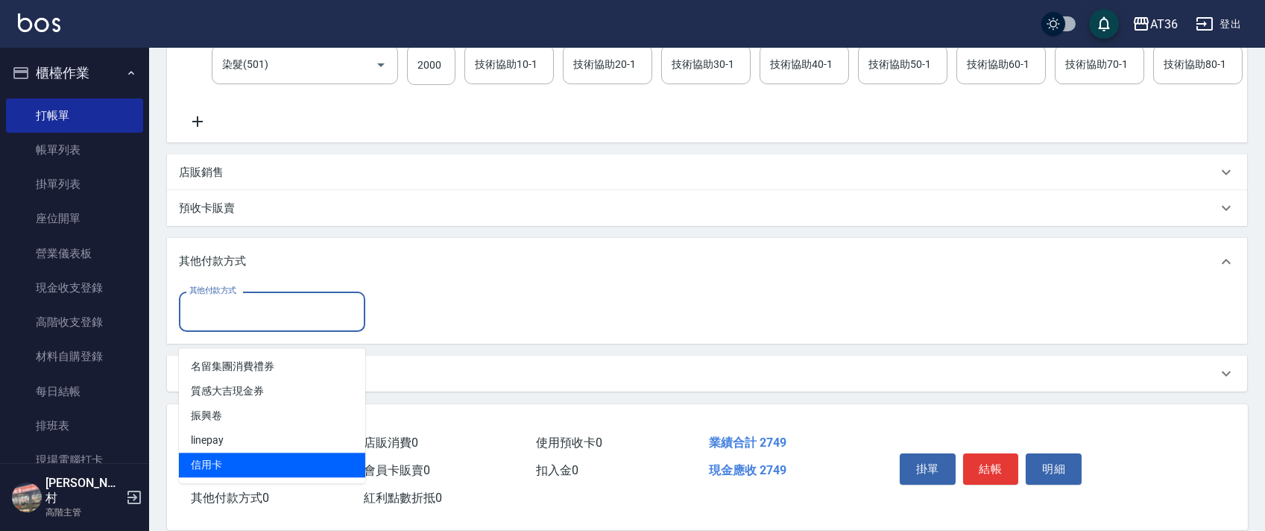
drag, startPoint x: 212, startPoint y: 448, endPoint x: 378, endPoint y: 290, distance: 228.9
click at [212, 453] on span "信用卡" at bounding box center [272, 465] width 186 height 25
type input "信用卡"
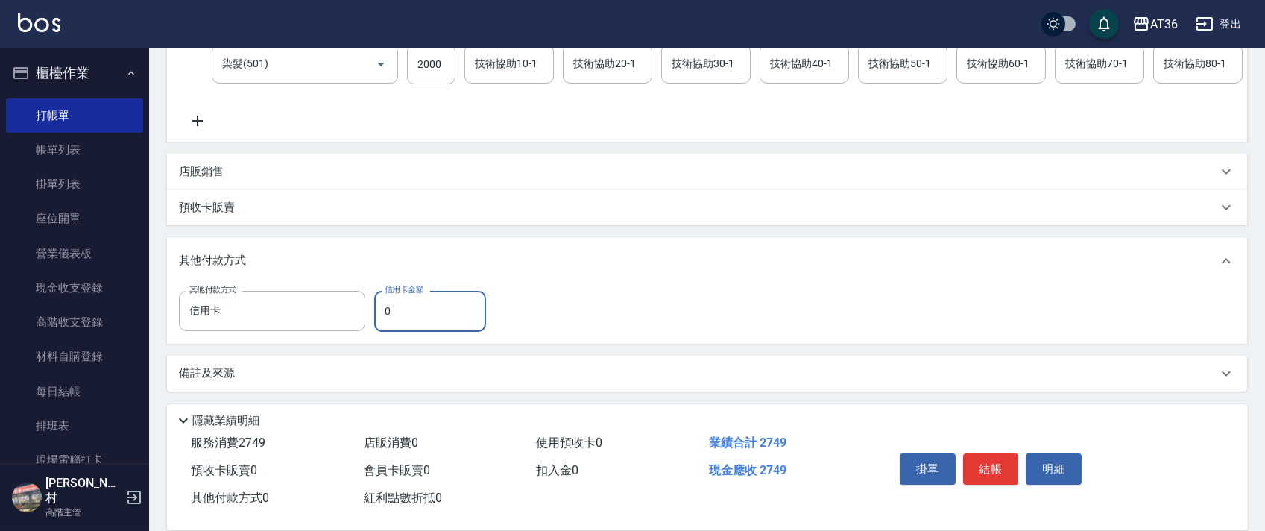
click at [386, 314] on input "0" at bounding box center [430, 311] width 112 height 40
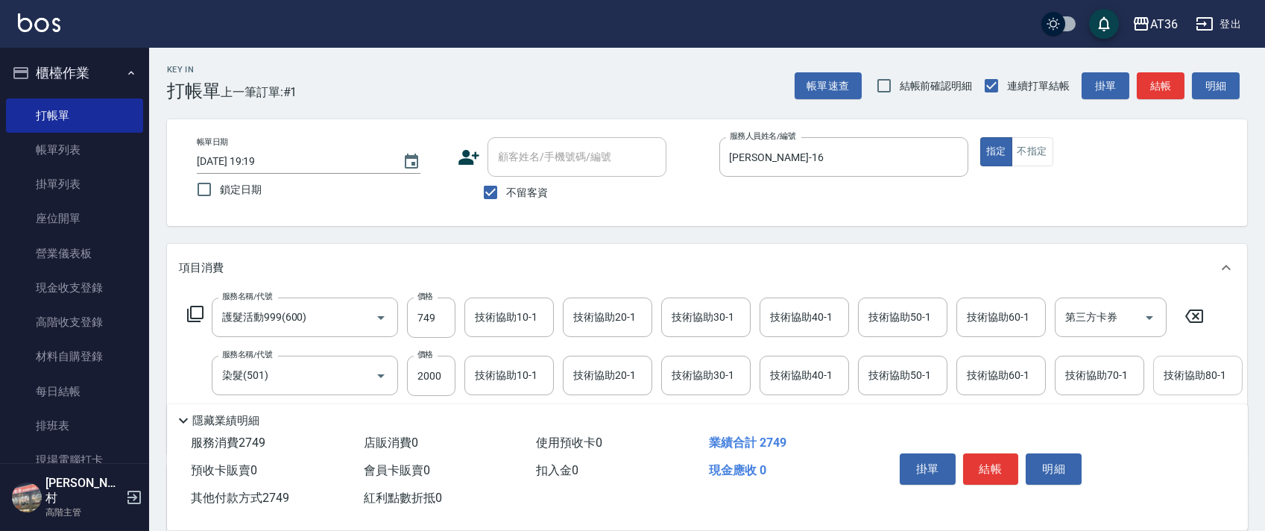
scroll to position [0, 0]
type input "2749"
click at [991, 470] on button "結帳" at bounding box center [991, 468] width 56 height 31
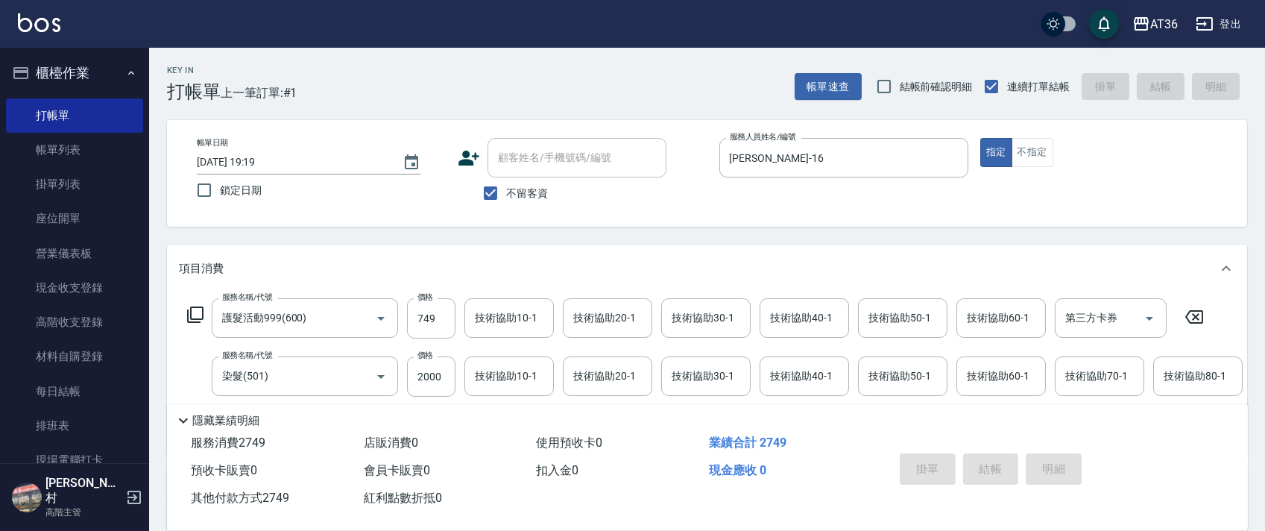
type input "[DATE] 19:20"
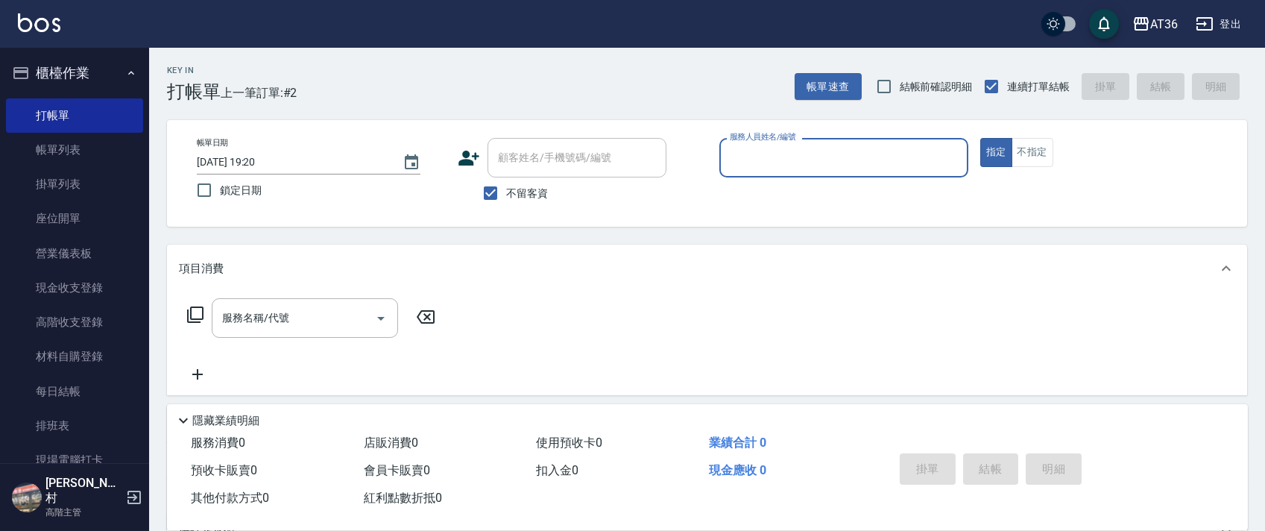
click at [741, 148] on input "服務人員姓名/編號" at bounding box center [844, 158] width 236 height 26
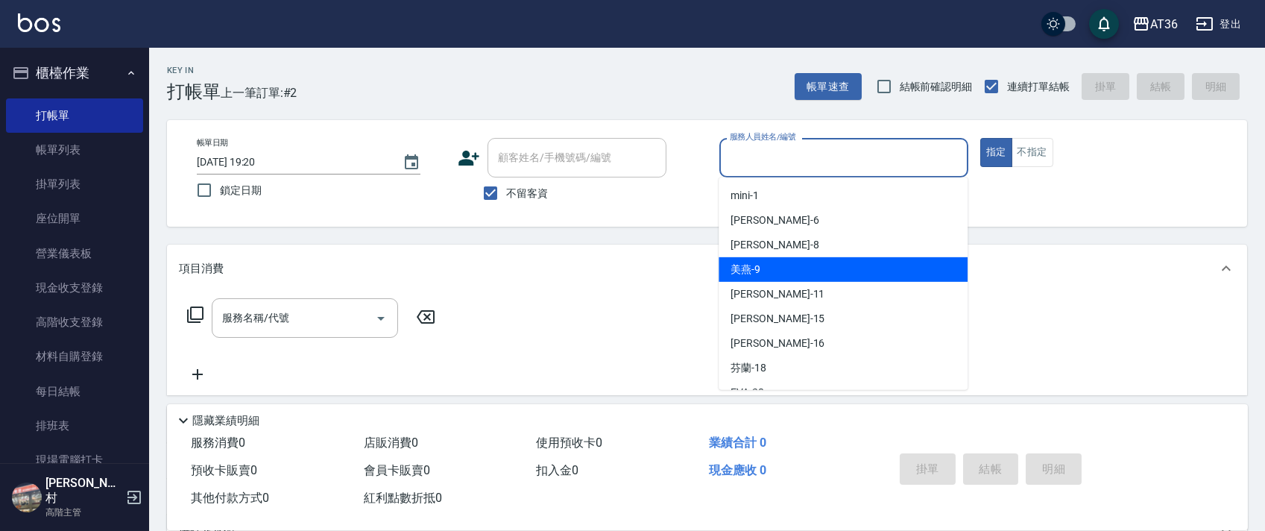
click at [766, 270] on div "美燕 -9" at bounding box center [843, 269] width 249 height 25
type input "美燕-9"
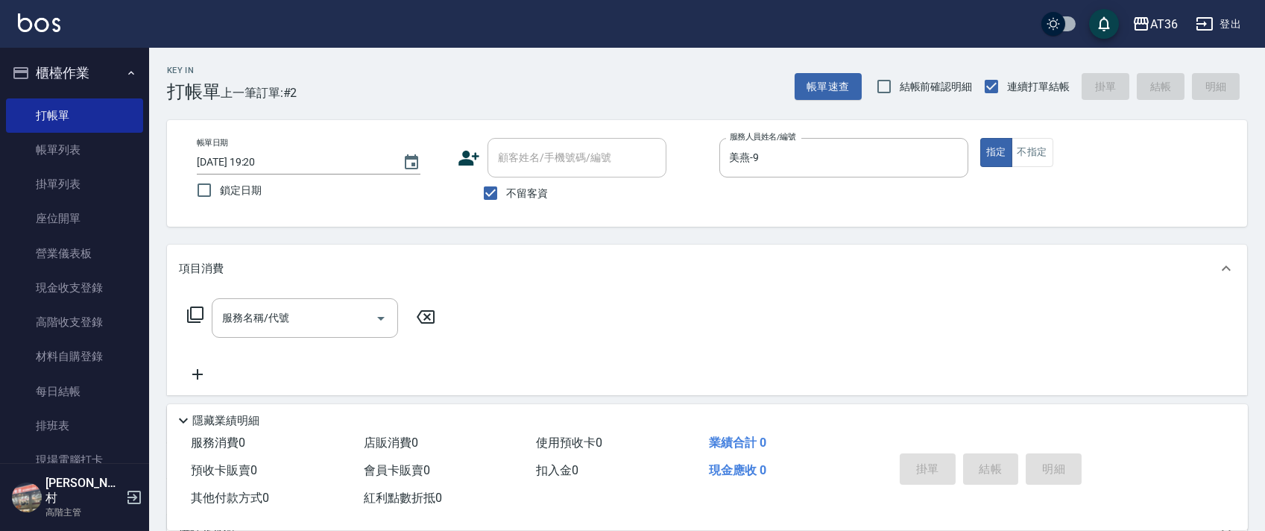
click at [197, 312] on icon at bounding box center [195, 315] width 18 height 18
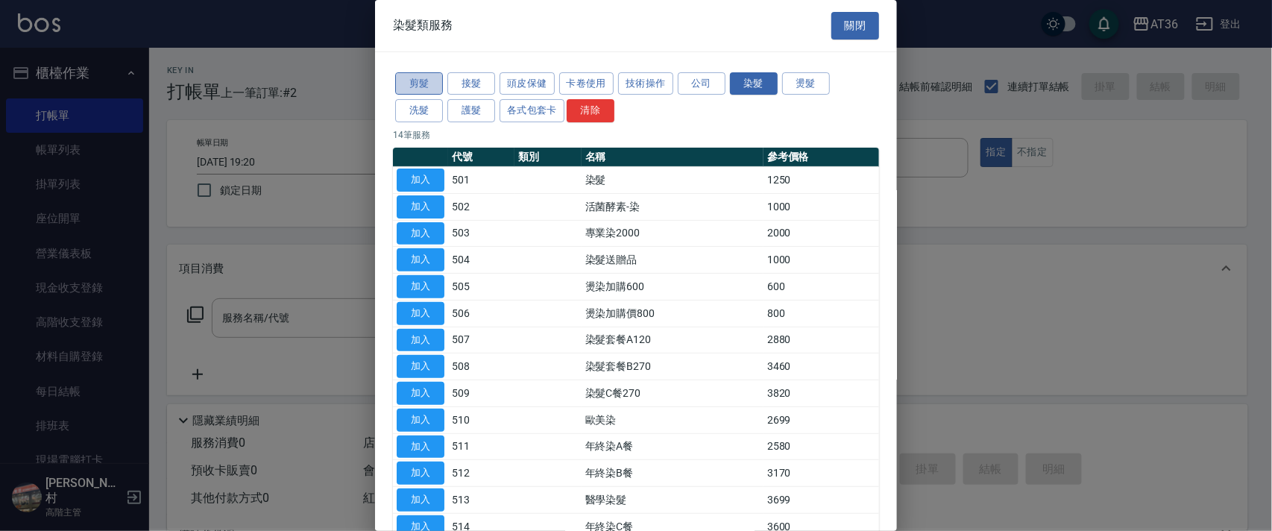
click at [432, 86] on button "剪髮" at bounding box center [419, 83] width 48 height 23
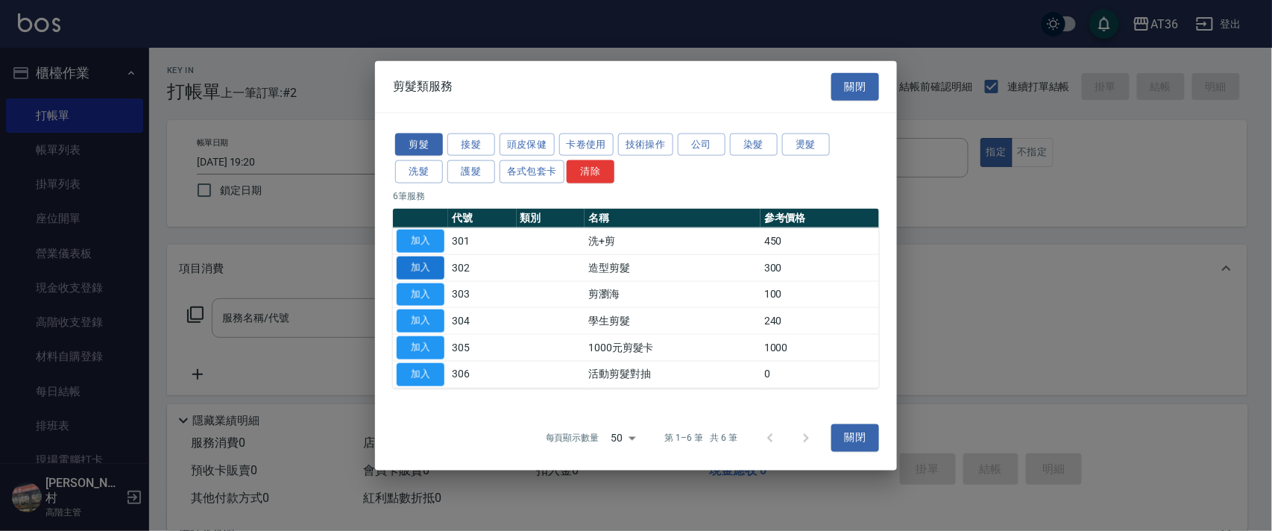
click at [423, 265] on button "加入" at bounding box center [421, 267] width 48 height 23
type input "造型剪髮(302)"
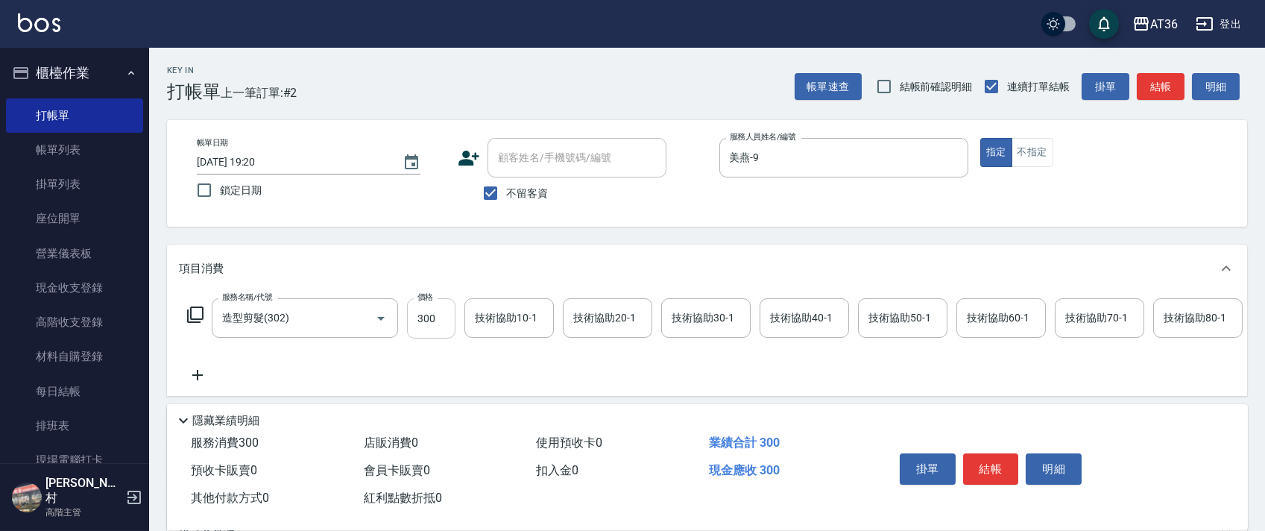
click at [426, 327] on input "300" at bounding box center [431, 318] width 48 height 40
type input "280"
click at [1000, 473] on button "結帳" at bounding box center [991, 468] width 56 height 31
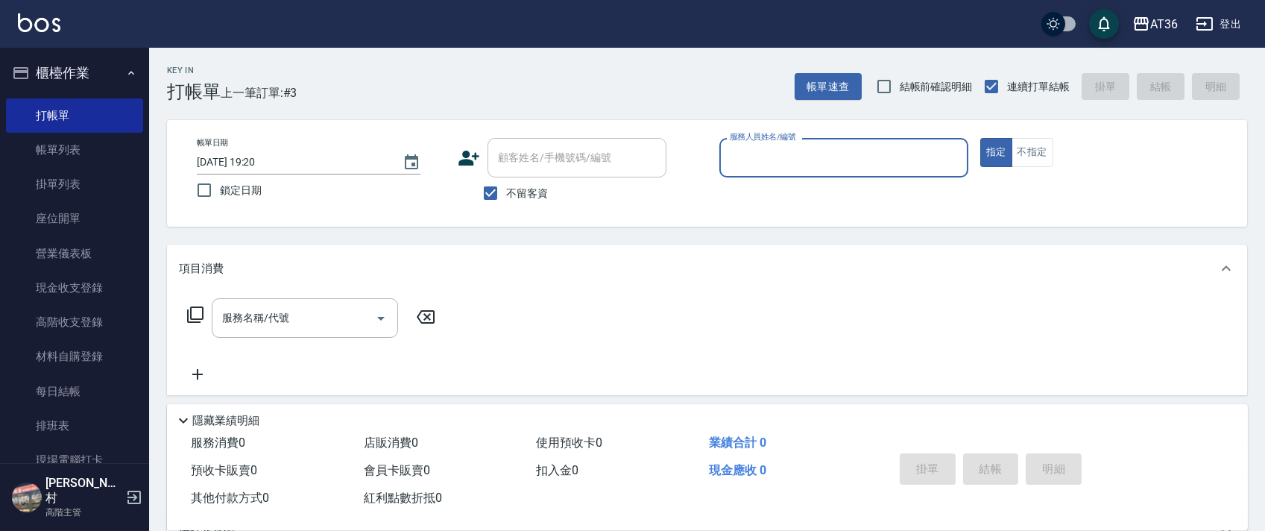
click at [742, 169] on input "服務人員姓名/編號" at bounding box center [844, 158] width 236 height 26
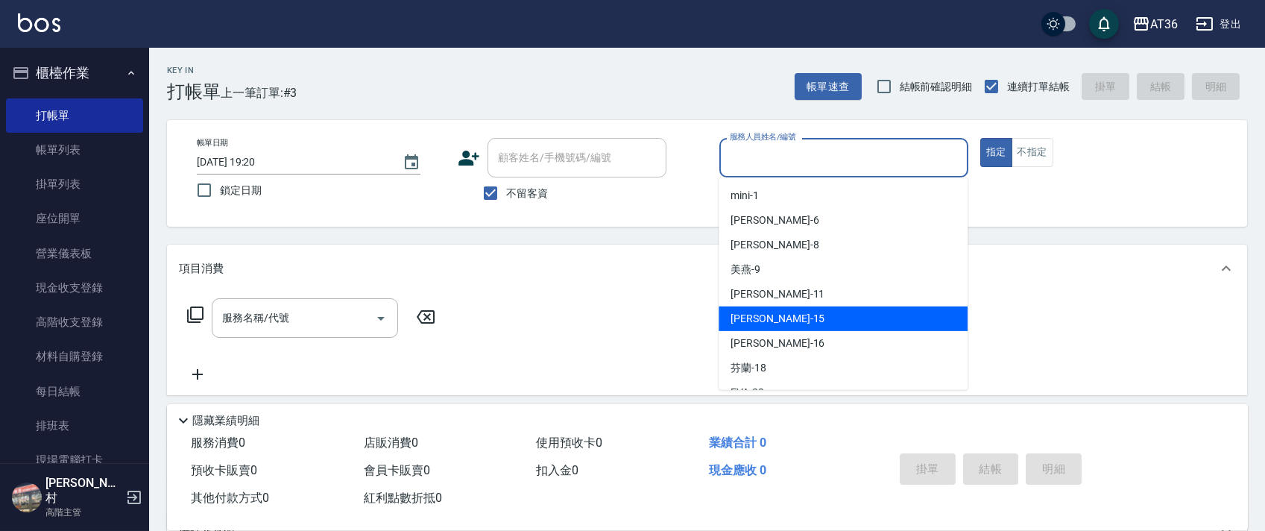
click at [743, 321] on span "[PERSON_NAME] -15" at bounding box center [778, 319] width 94 height 16
type input "阡慧-15"
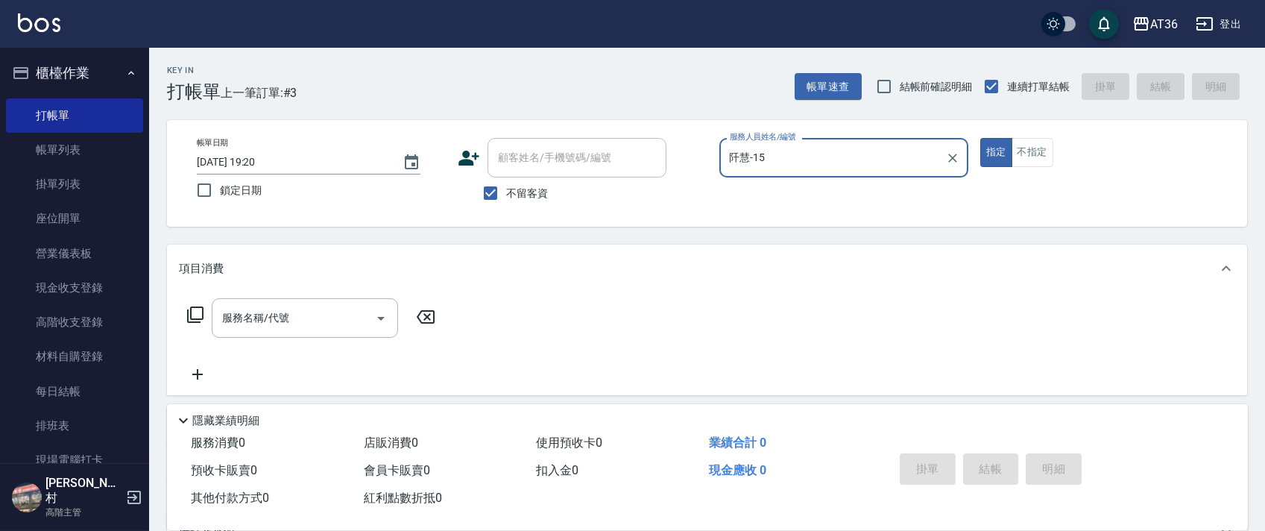
click at [192, 319] on icon at bounding box center [195, 314] width 16 height 16
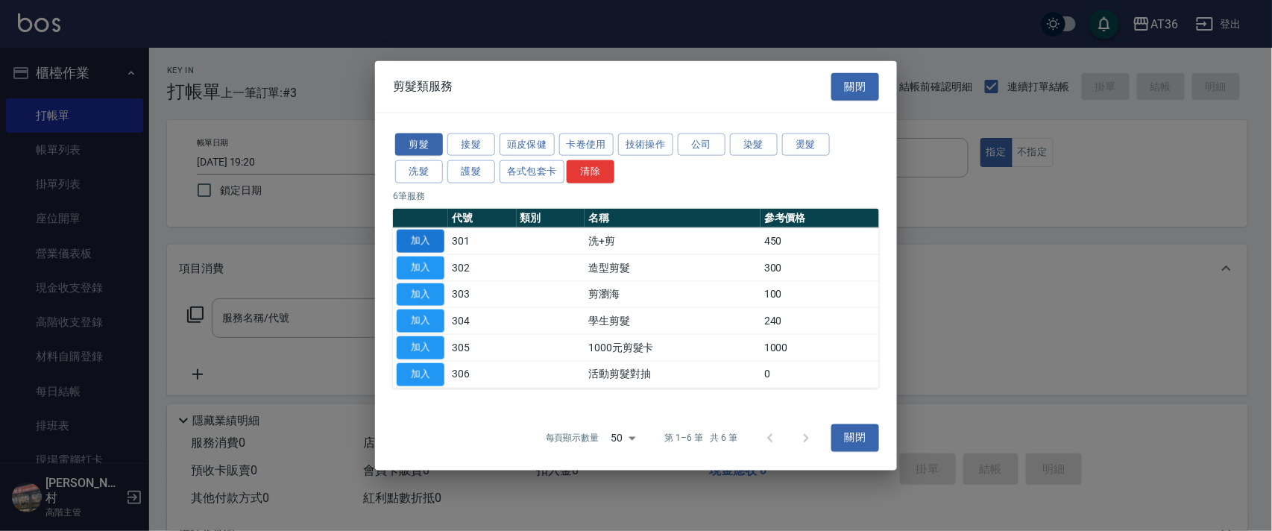
click at [426, 239] on button "加入" at bounding box center [421, 241] width 48 height 23
type input "洗+剪(301)"
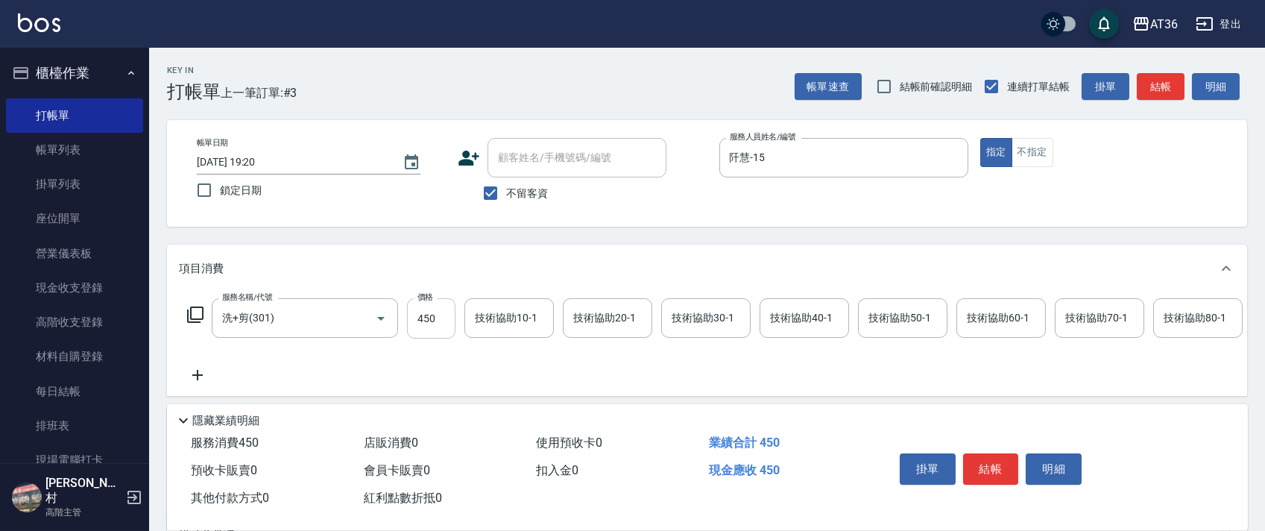
click at [427, 324] on input "450" at bounding box center [431, 318] width 48 height 40
type input "400"
click at [984, 484] on div "掛單 結帳 明細" at bounding box center [991, 470] width 195 height 47
click at [997, 460] on button "結帳" at bounding box center [991, 468] width 56 height 31
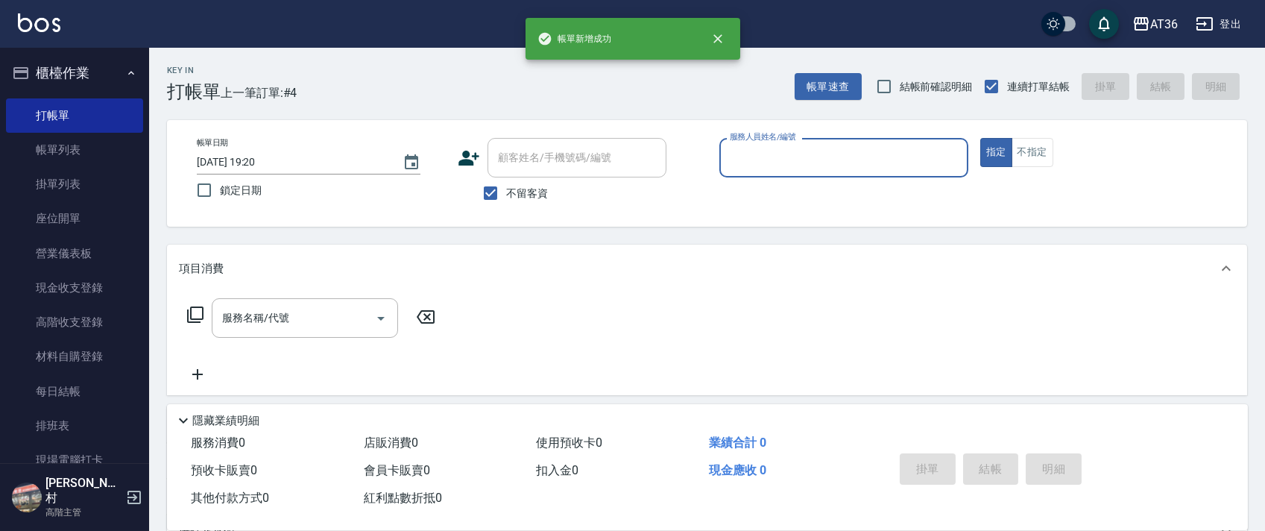
drag, startPoint x: 746, startPoint y: 152, endPoint x: 759, endPoint y: 164, distance: 18.0
click at [746, 154] on input "服務人員姓名/編號" at bounding box center [844, 158] width 236 height 26
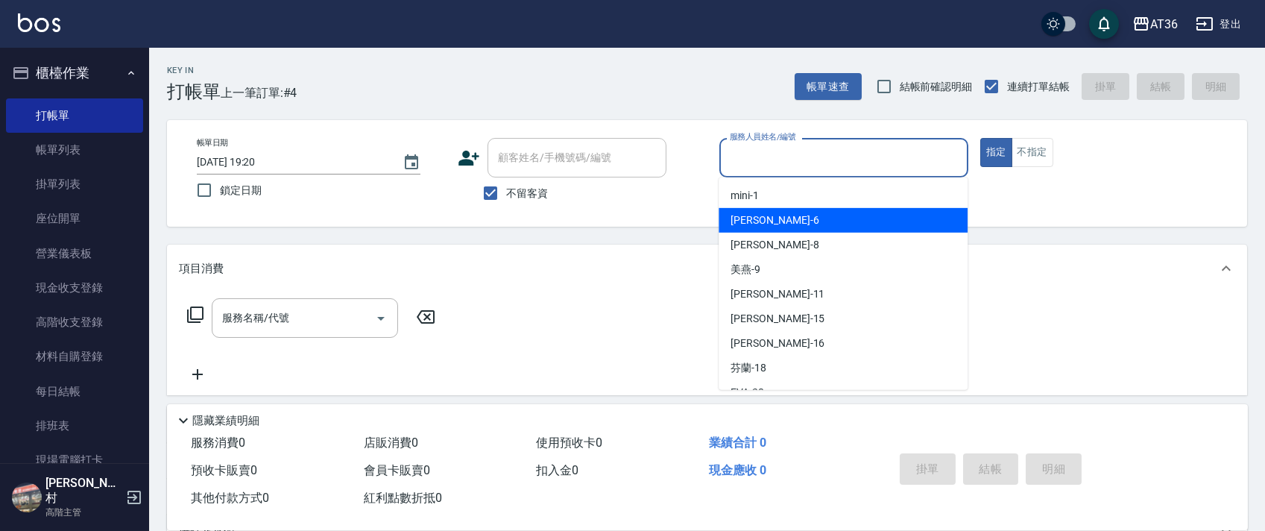
click at [793, 217] on div "[PERSON_NAME] -6" at bounding box center [843, 220] width 249 height 25
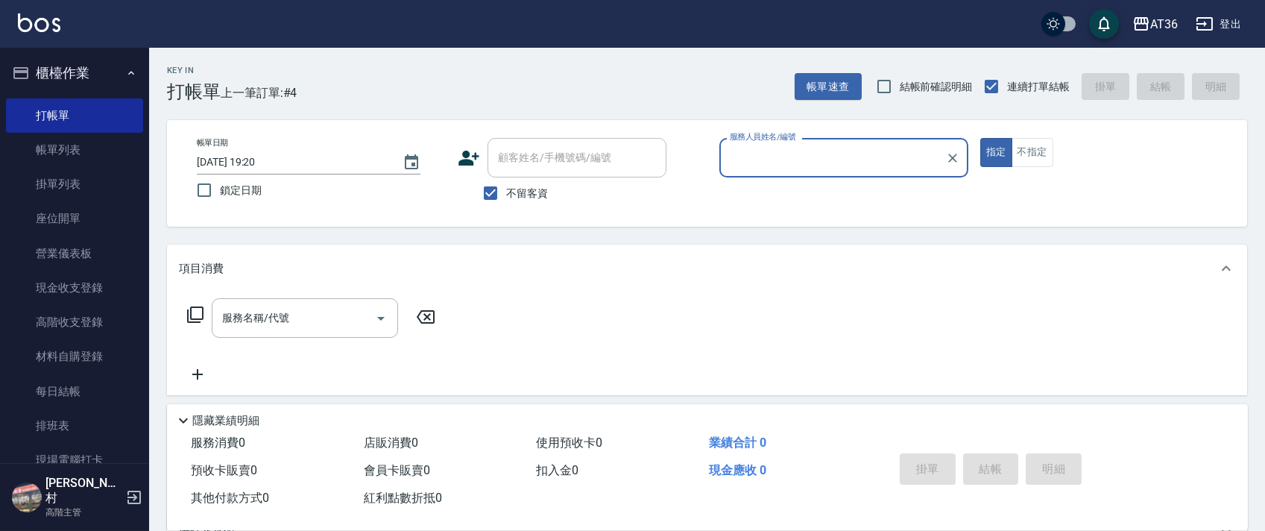
type input "[PERSON_NAME]-6"
click at [191, 309] on icon at bounding box center [195, 314] width 16 height 16
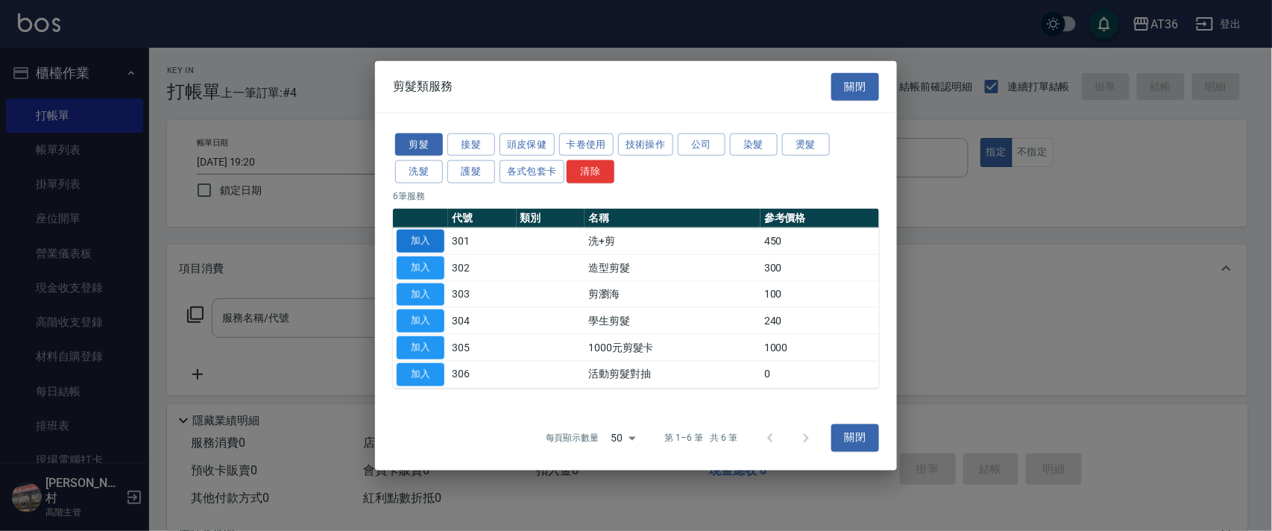
click at [423, 240] on button "加入" at bounding box center [421, 241] width 48 height 23
type input "洗+剪(301)"
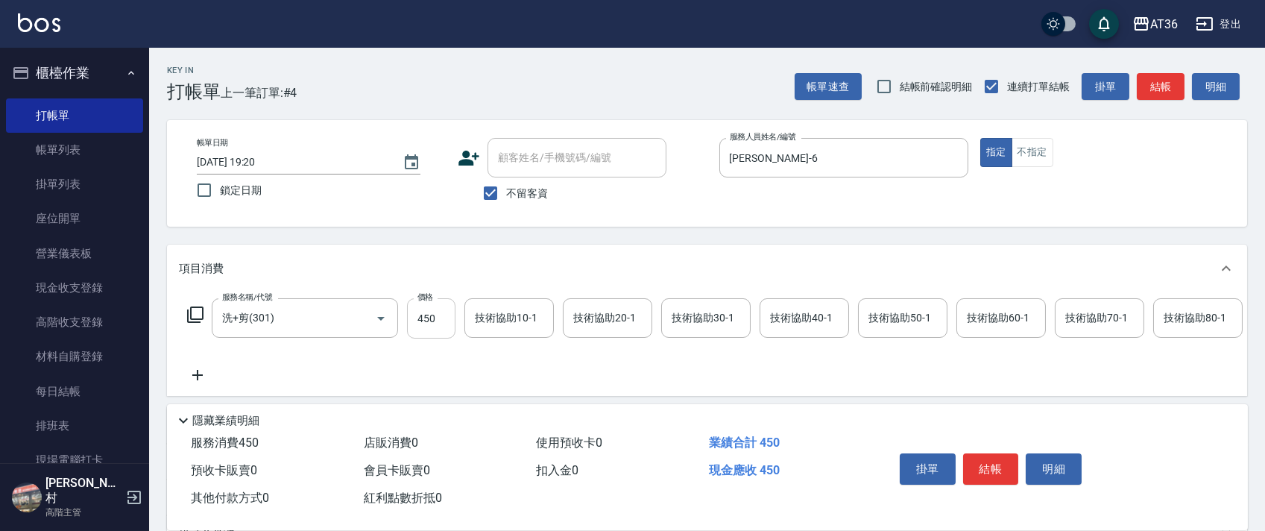
click at [422, 327] on input "450" at bounding box center [431, 318] width 48 height 40
type input "350"
click at [981, 459] on button "結帳" at bounding box center [991, 468] width 56 height 31
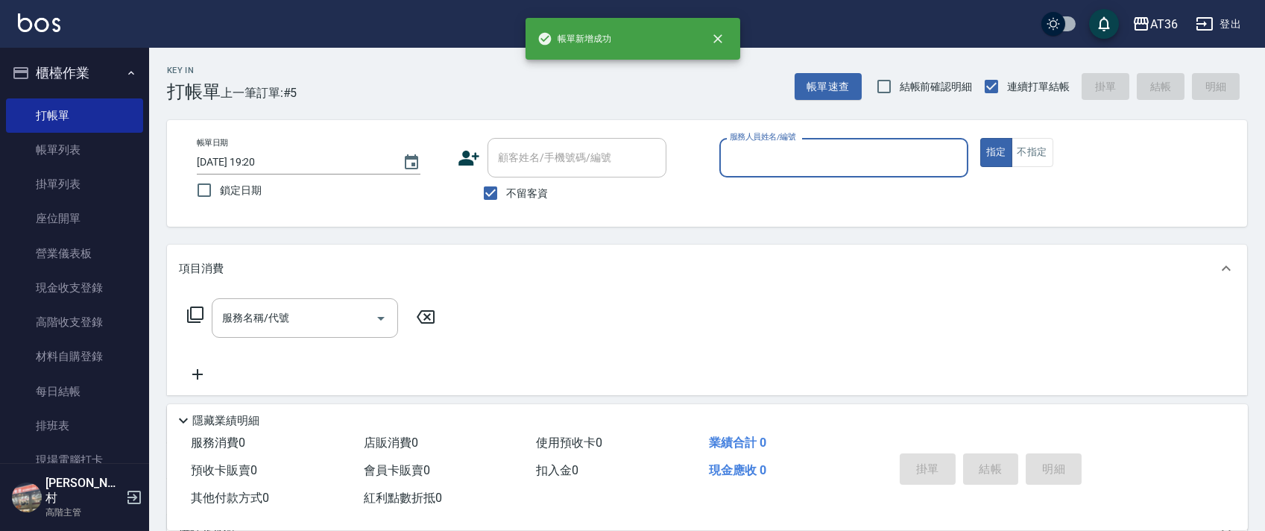
click at [750, 168] on input "服務人員姓名/編號" at bounding box center [844, 158] width 236 height 26
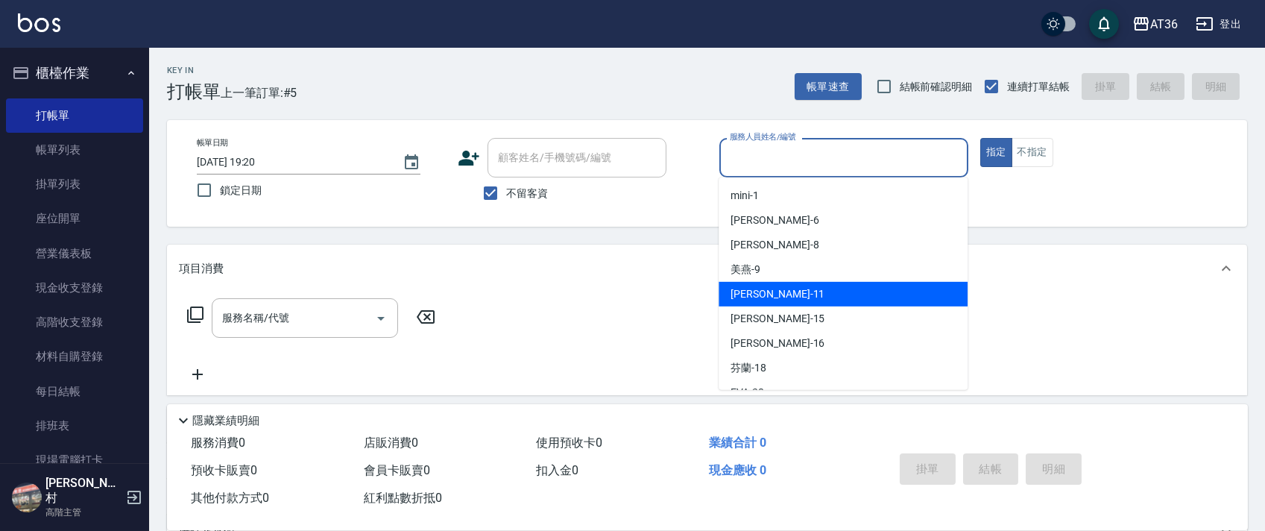
click at [759, 287] on span "[PERSON_NAME] -11" at bounding box center [778, 294] width 94 height 16
type input "[PERSON_NAME]-11"
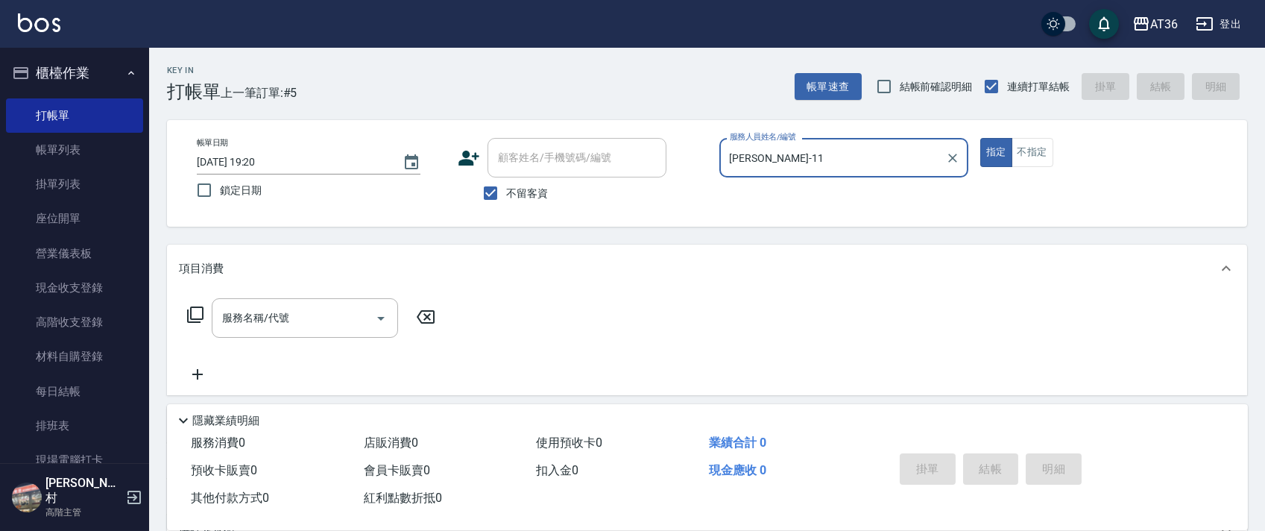
click at [199, 316] on icon at bounding box center [195, 315] width 18 height 18
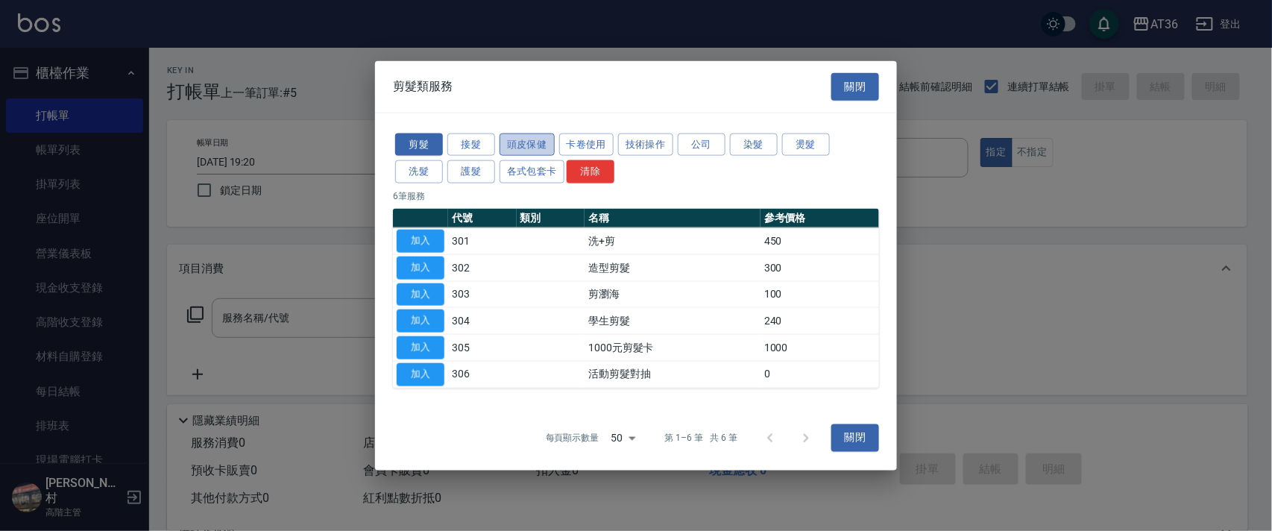
click at [521, 140] on button "頭皮保健" at bounding box center [527, 144] width 55 height 23
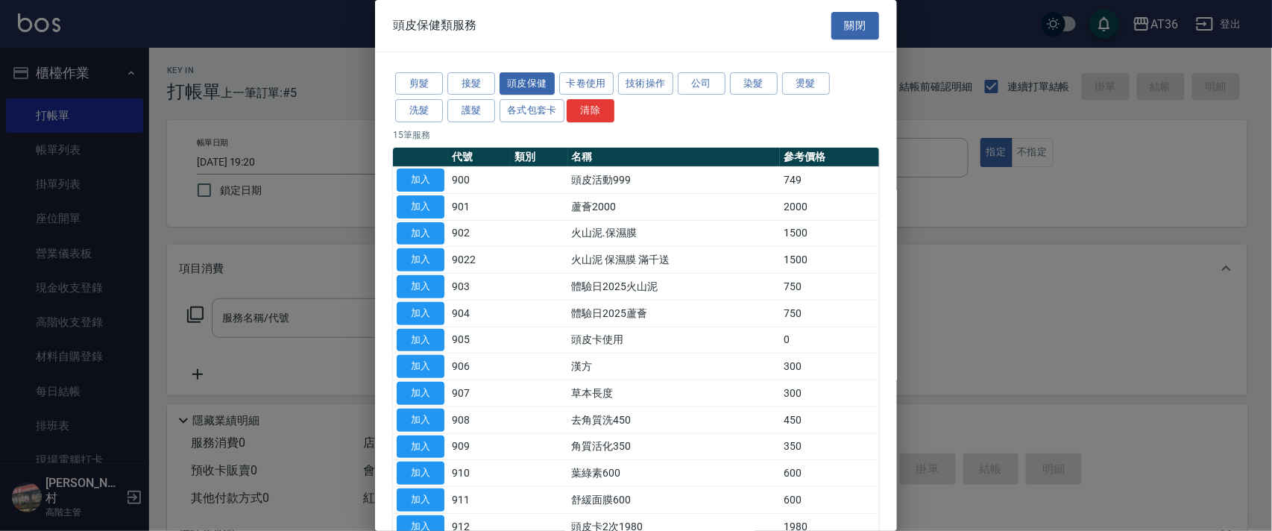
drag, startPoint x: 428, startPoint y: 336, endPoint x: 391, endPoint y: 266, distance: 79.4
click at [431, 337] on button "加入" at bounding box center [421, 340] width 48 height 23
type input "頭皮卡使用(905)"
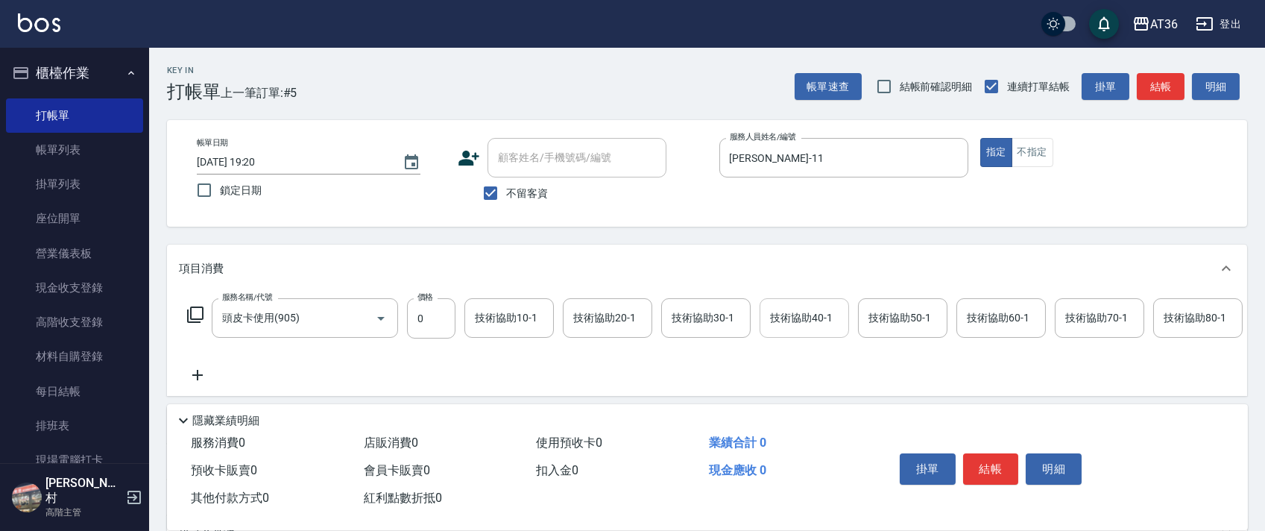
click at [770, 321] on div "技術協助40-1 技術協助40-1" at bounding box center [804, 318] width 89 height 40
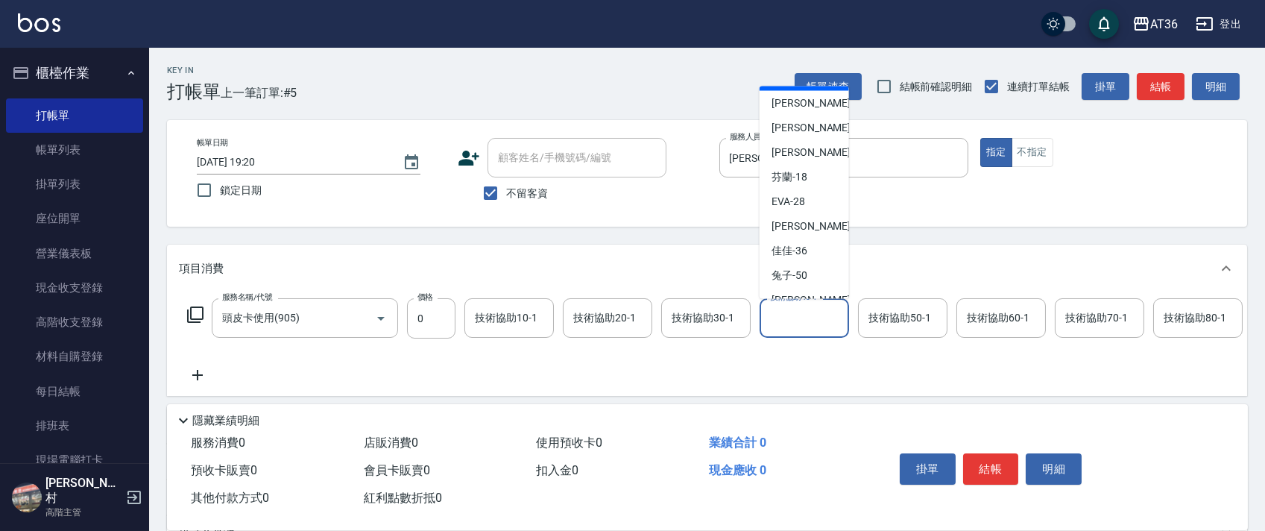
scroll to position [198, 0]
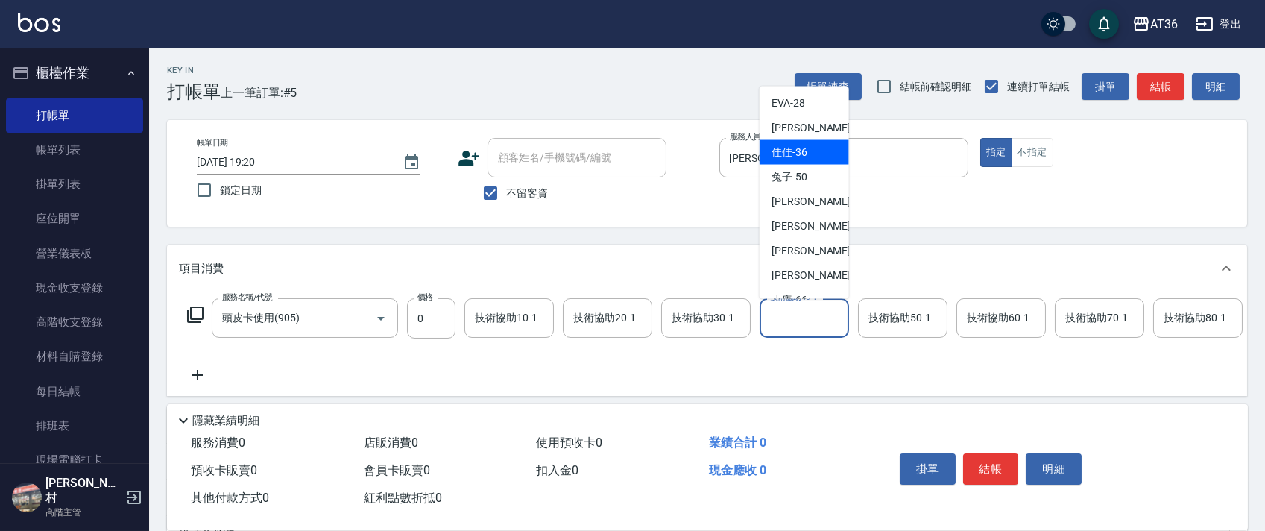
click at [813, 149] on div "佳佳 -36" at bounding box center [804, 152] width 89 height 25
type input "佳佳-36"
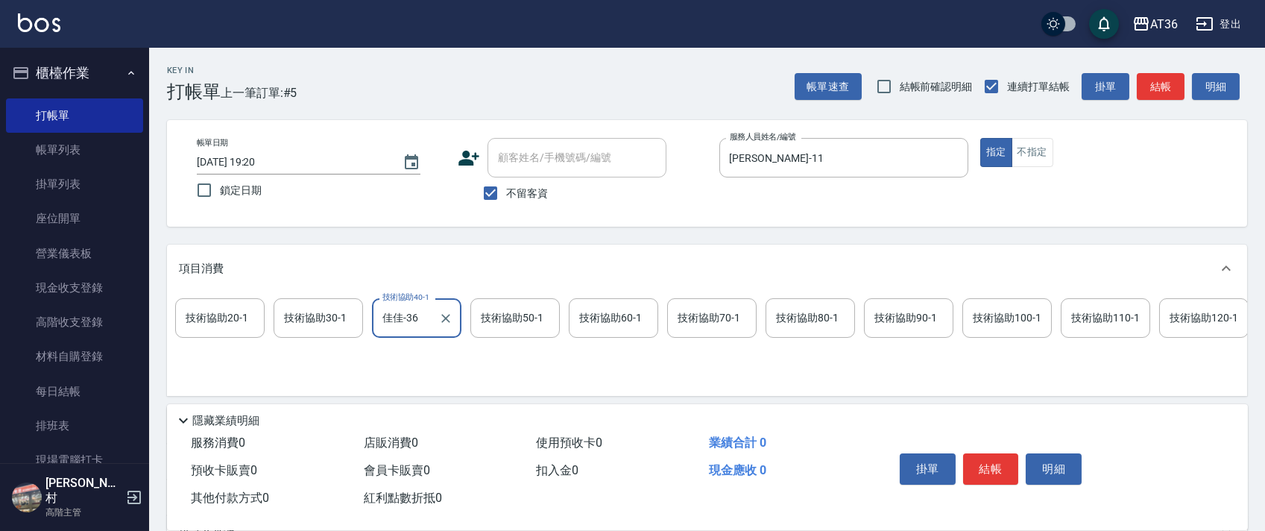
scroll to position [0, 389]
click at [978, 310] on div "技術協助100-1 技術協助100-1" at bounding box center [1005, 318] width 89 height 40
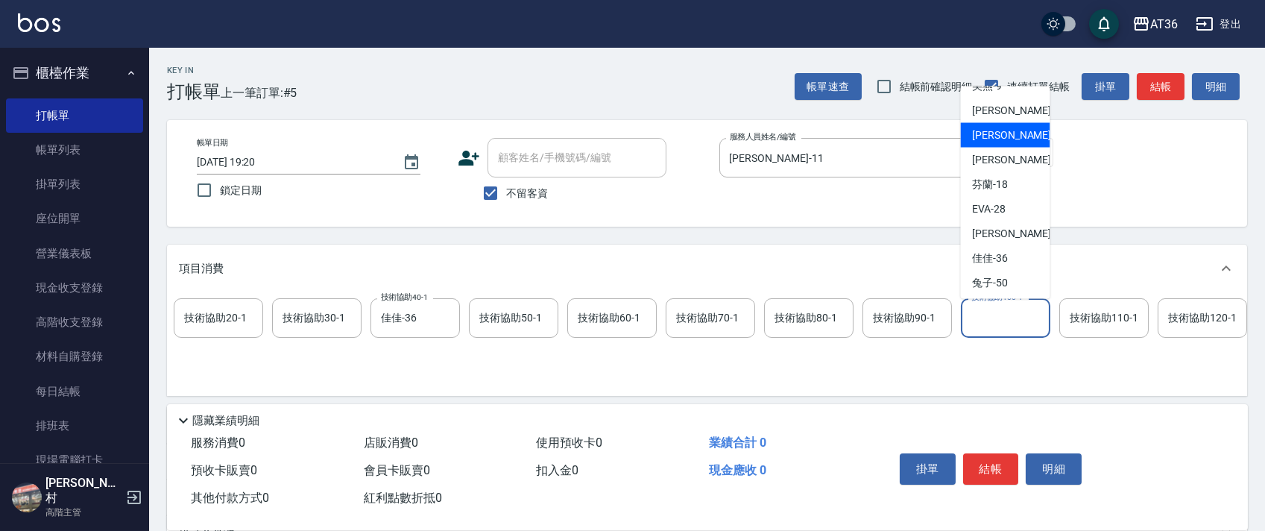
scroll to position [242, 0]
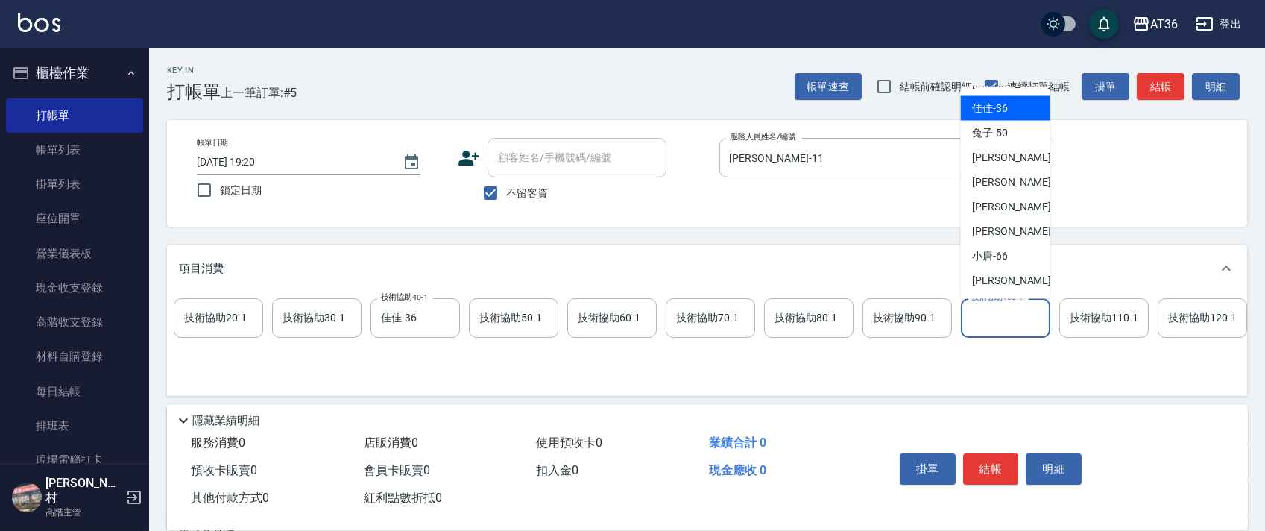
drag, startPoint x: 1014, startPoint y: 103, endPoint x: 1148, endPoint y: 205, distance: 168.7
click at [1014, 105] on div "佳佳 -36" at bounding box center [1005, 108] width 89 height 25
type input "佳佳-36"
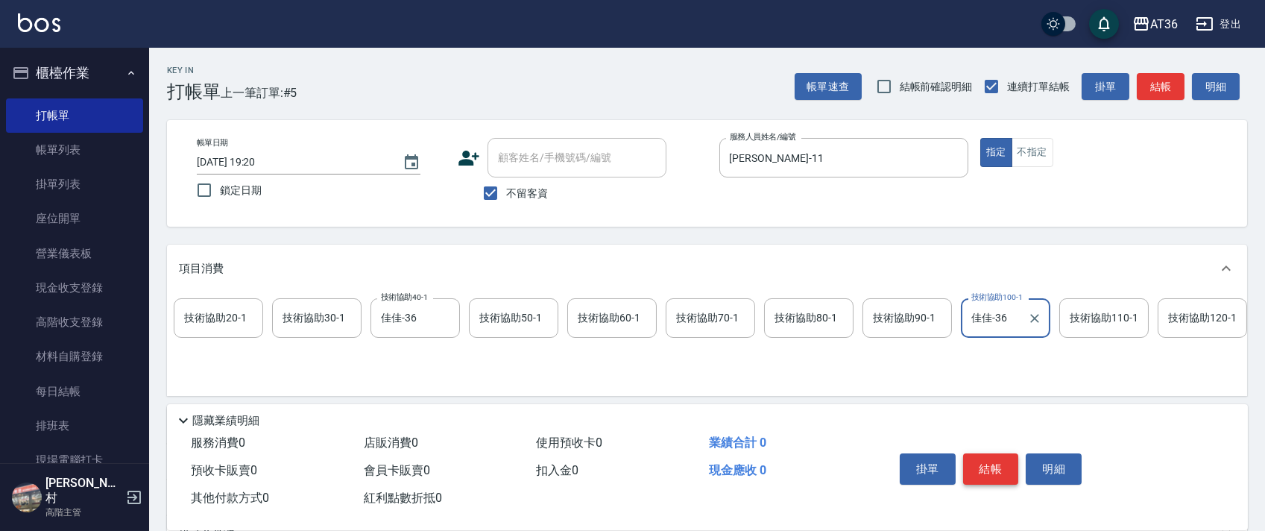
click at [984, 460] on button "結帳" at bounding box center [991, 468] width 56 height 31
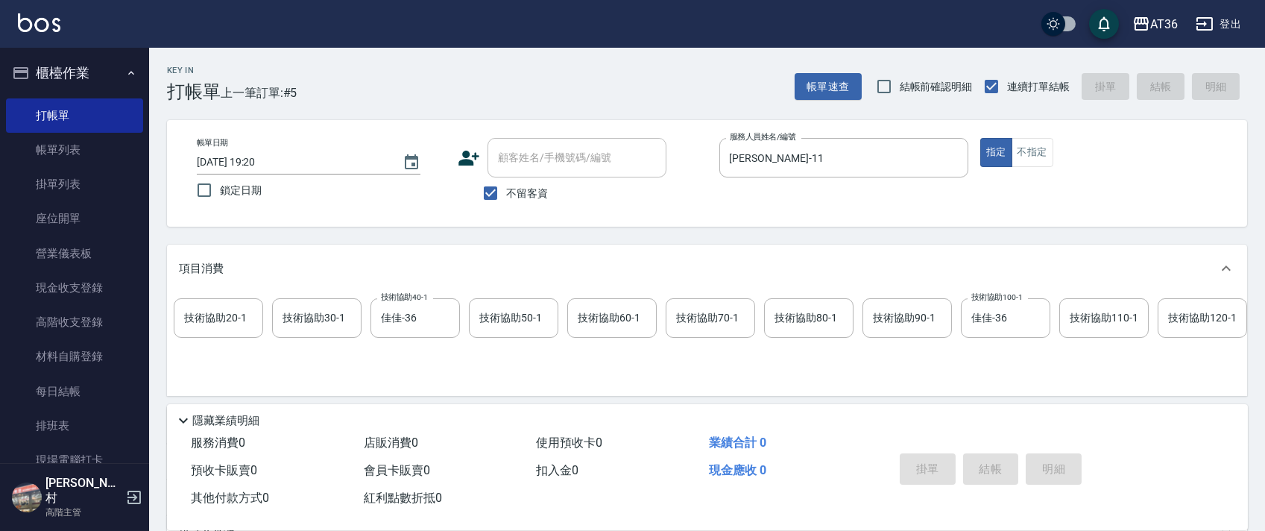
type input "[DATE] 19:21"
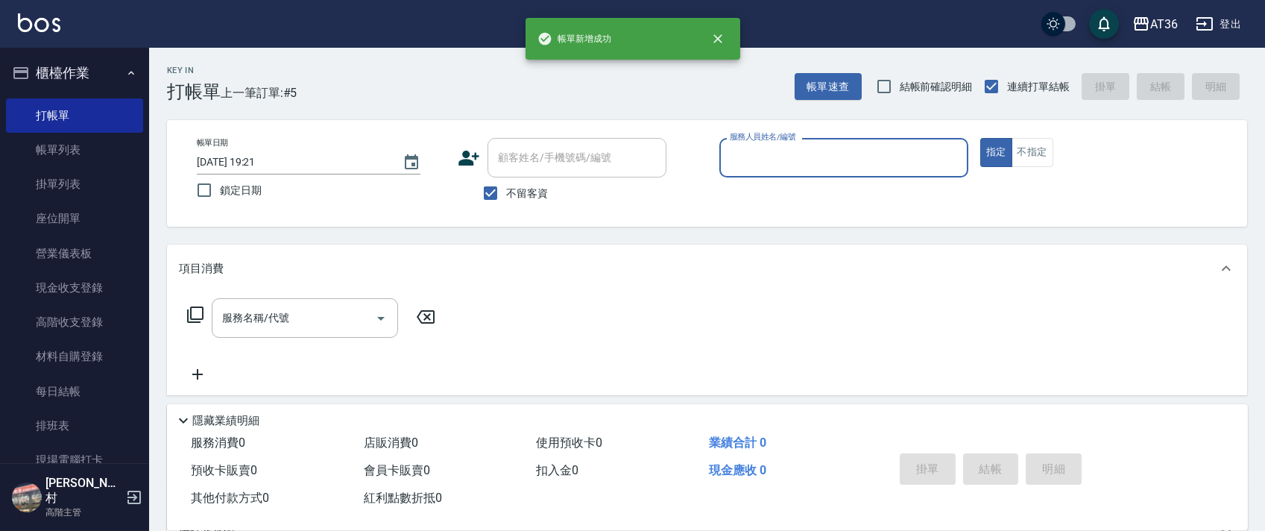
scroll to position [0, 0]
click at [761, 159] on input "服務人員姓名/編號" at bounding box center [844, 158] width 236 height 26
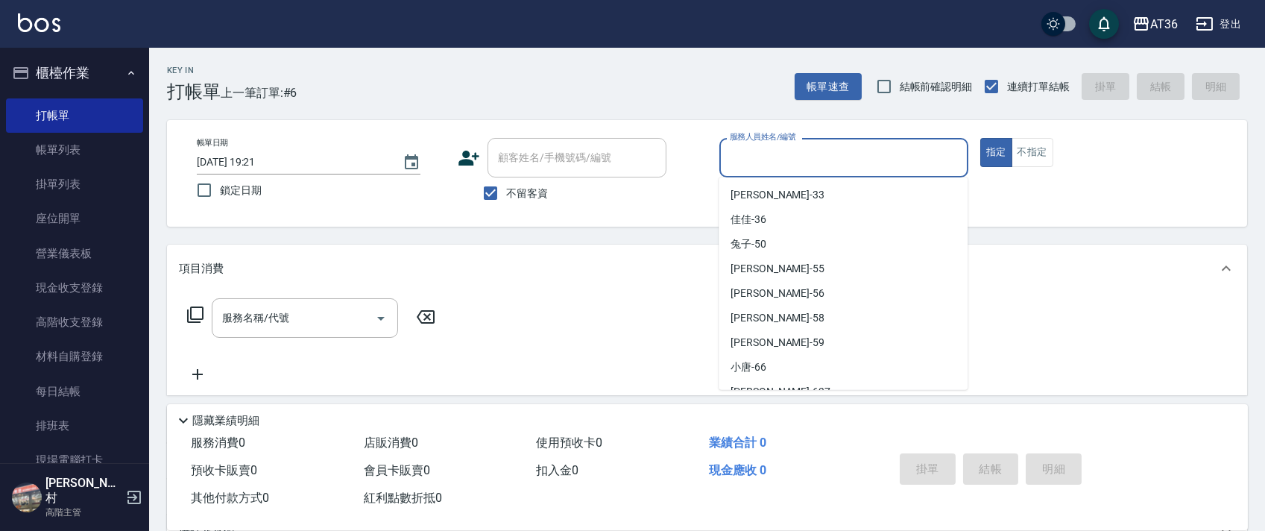
scroll to position [242, 0]
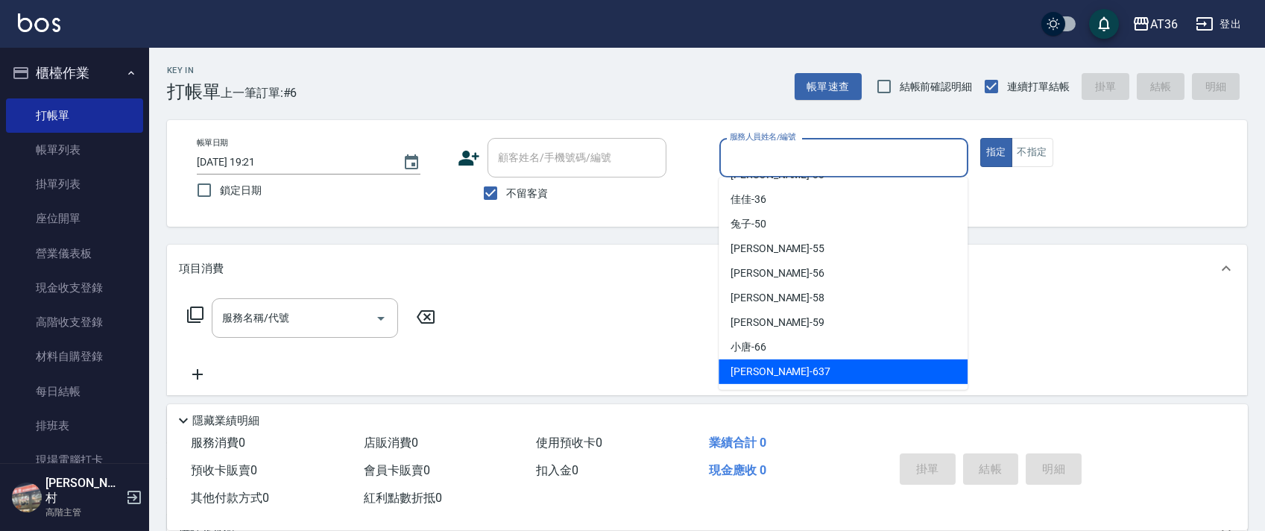
click at [757, 368] on span "憶琳 -637" at bounding box center [781, 372] width 100 height 16
type input "憶琳-637"
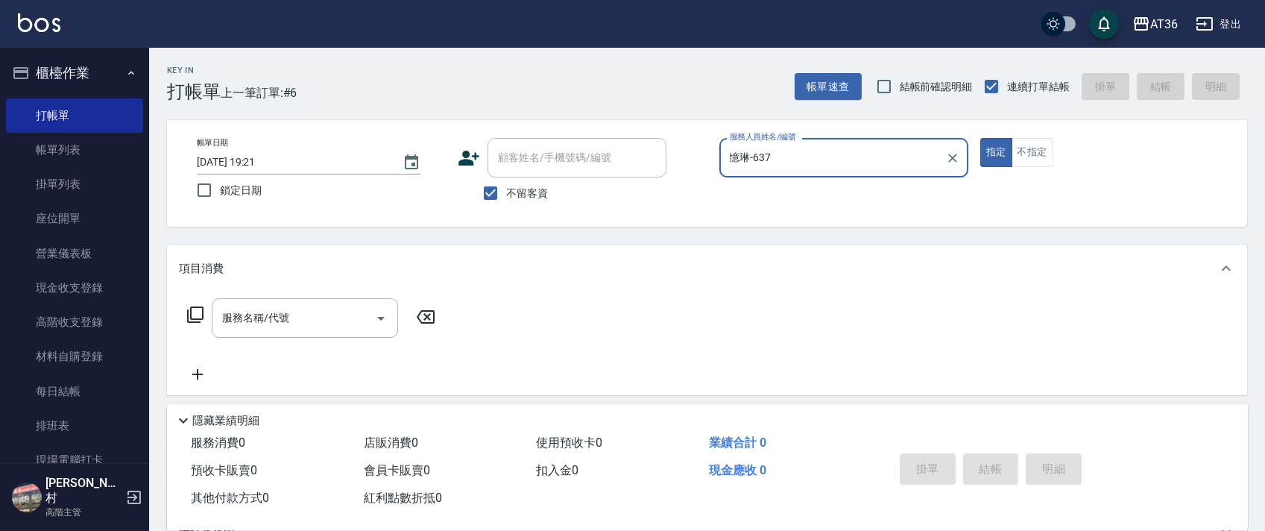
click at [198, 316] on icon at bounding box center [195, 315] width 18 height 18
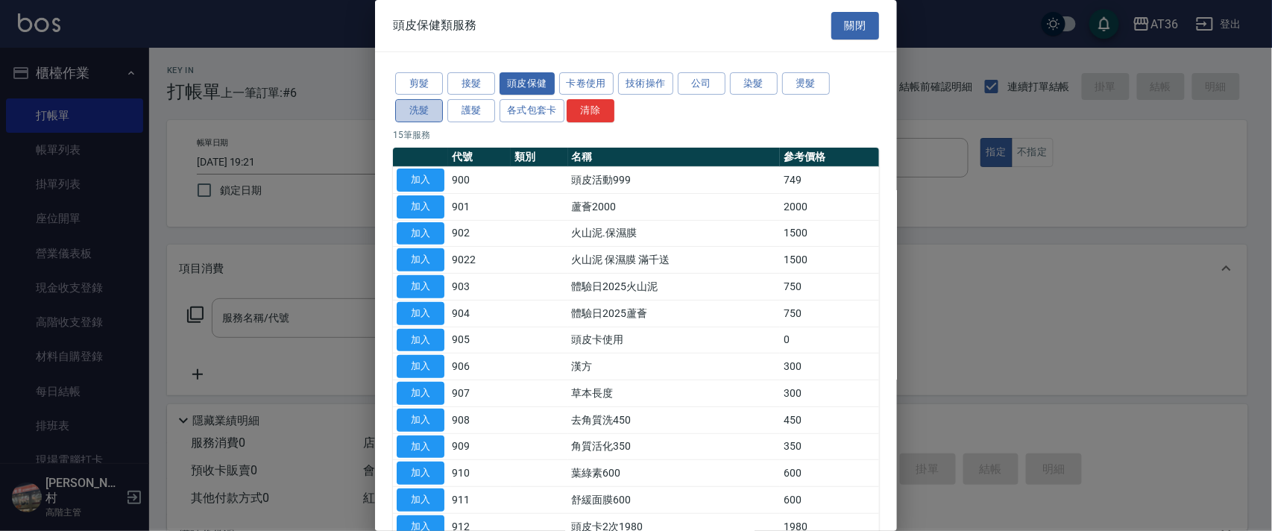
click at [418, 112] on button "洗髮" at bounding box center [419, 110] width 48 height 23
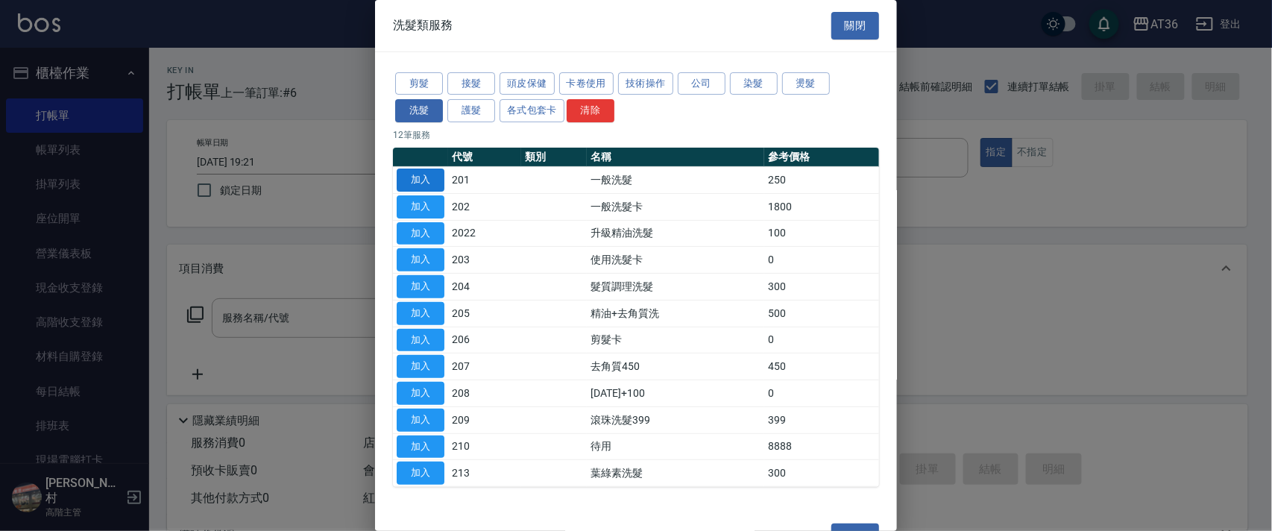
click at [418, 178] on button "加入" at bounding box center [421, 180] width 48 height 23
type input "一般洗髮(201)"
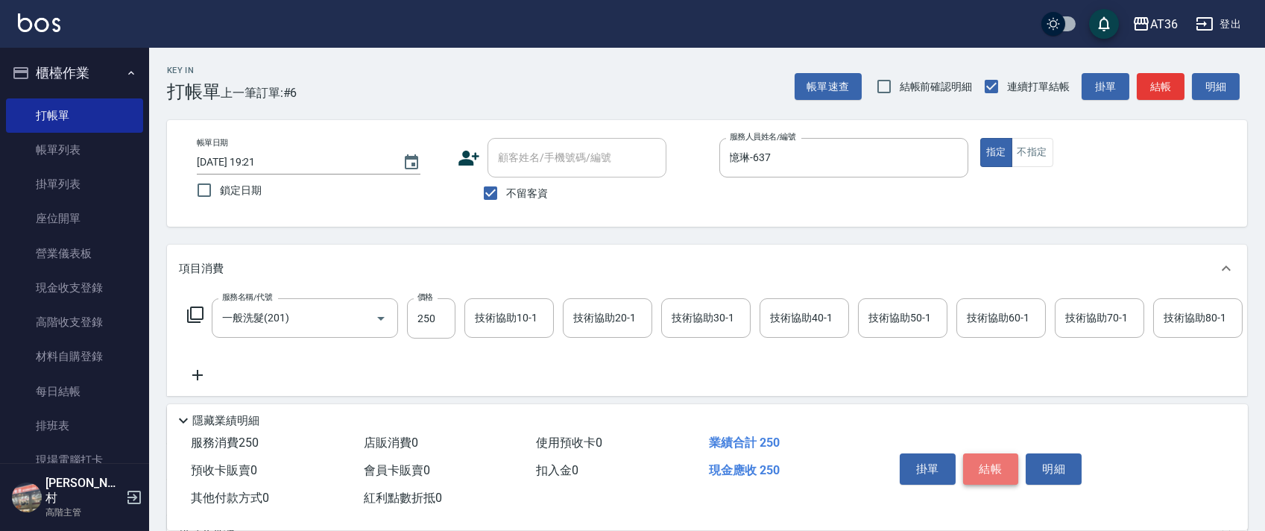
click at [980, 462] on button "結帳" at bounding box center [991, 468] width 56 height 31
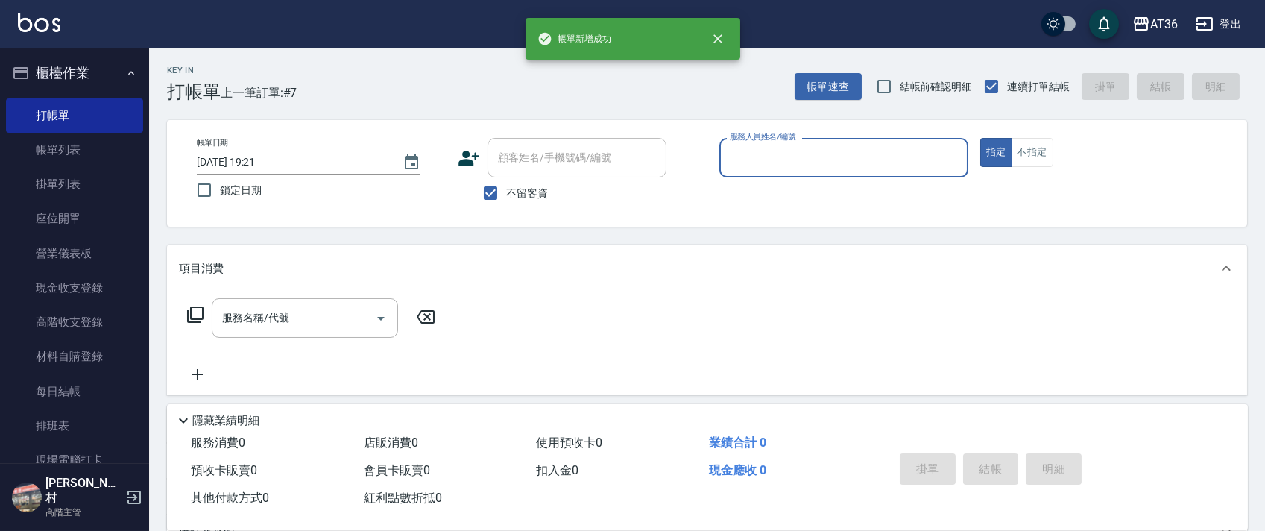
click at [752, 148] on input "服務人員姓名/編號" at bounding box center [844, 158] width 236 height 26
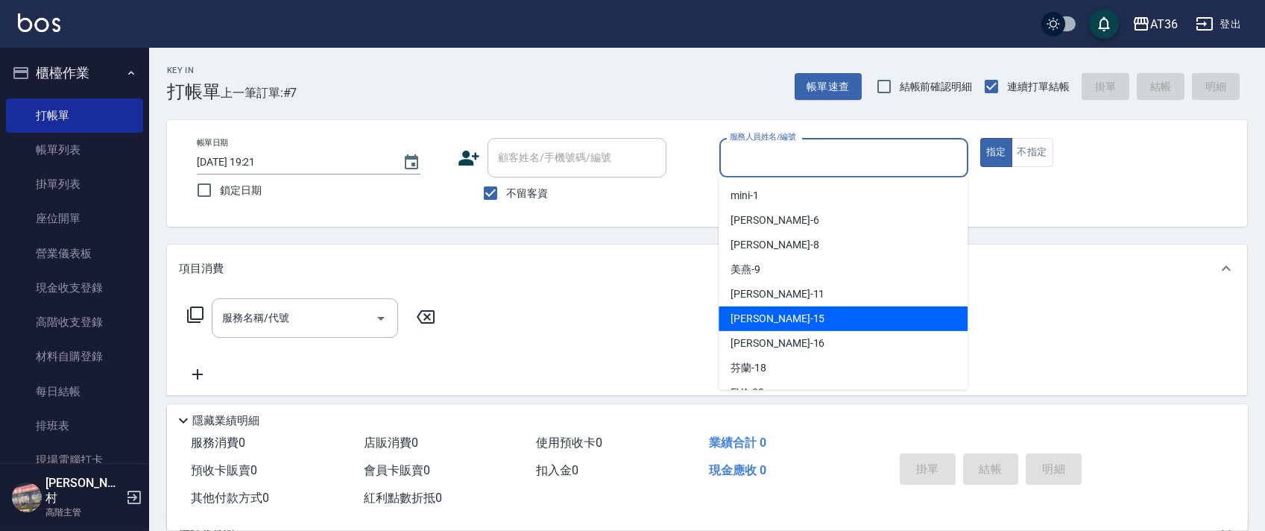
click at [796, 306] on div "[PERSON_NAME] -15" at bounding box center [843, 318] width 249 height 25
type input "阡慧-15"
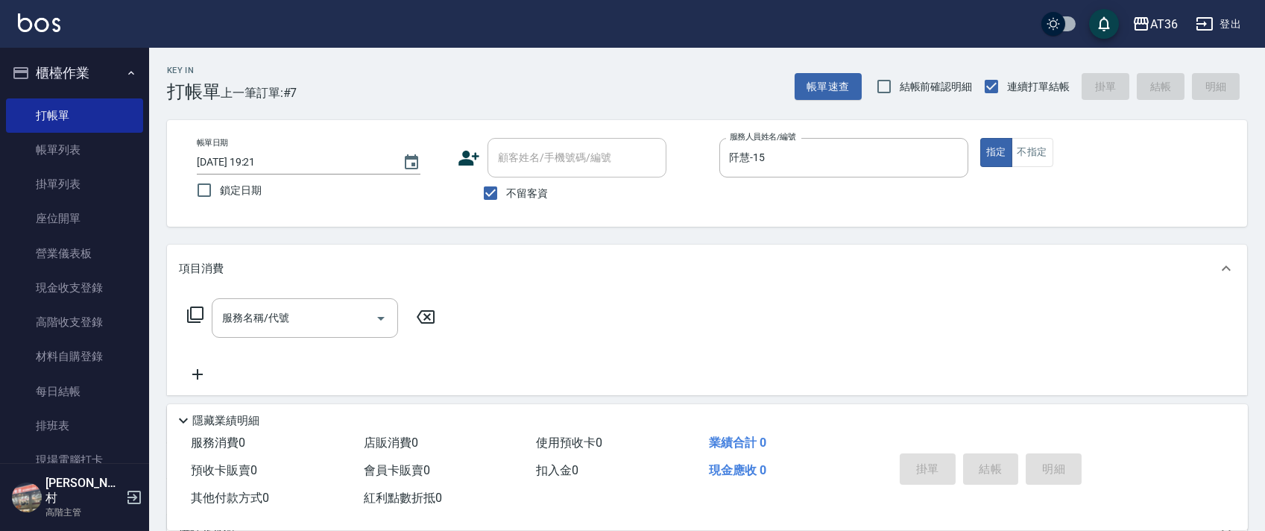
click at [198, 315] on icon at bounding box center [195, 315] width 18 height 18
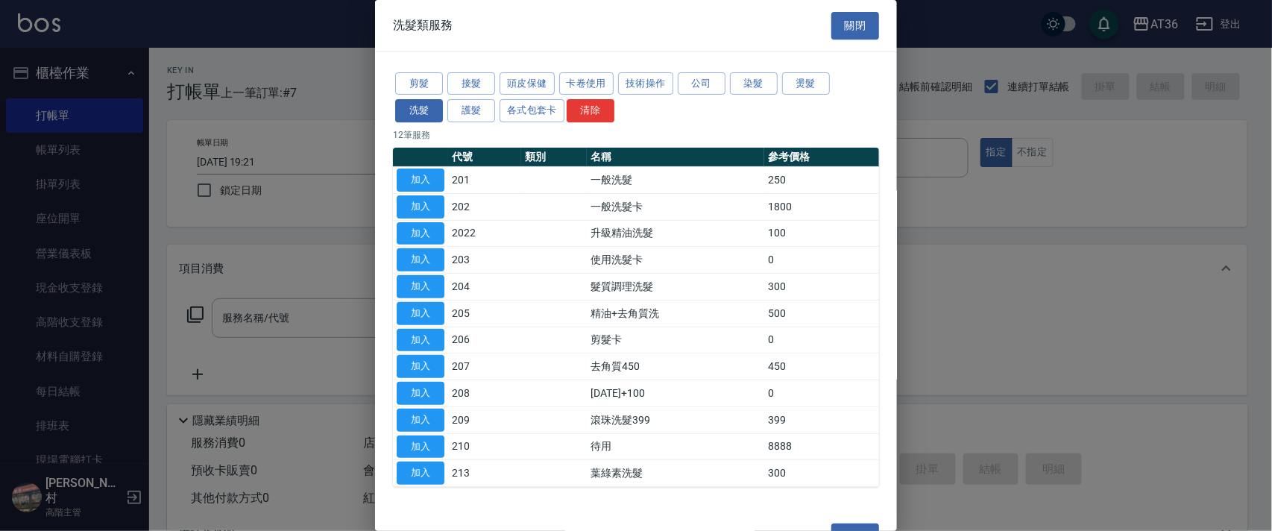
click at [412, 82] on button "剪髮" at bounding box center [419, 83] width 48 height 23
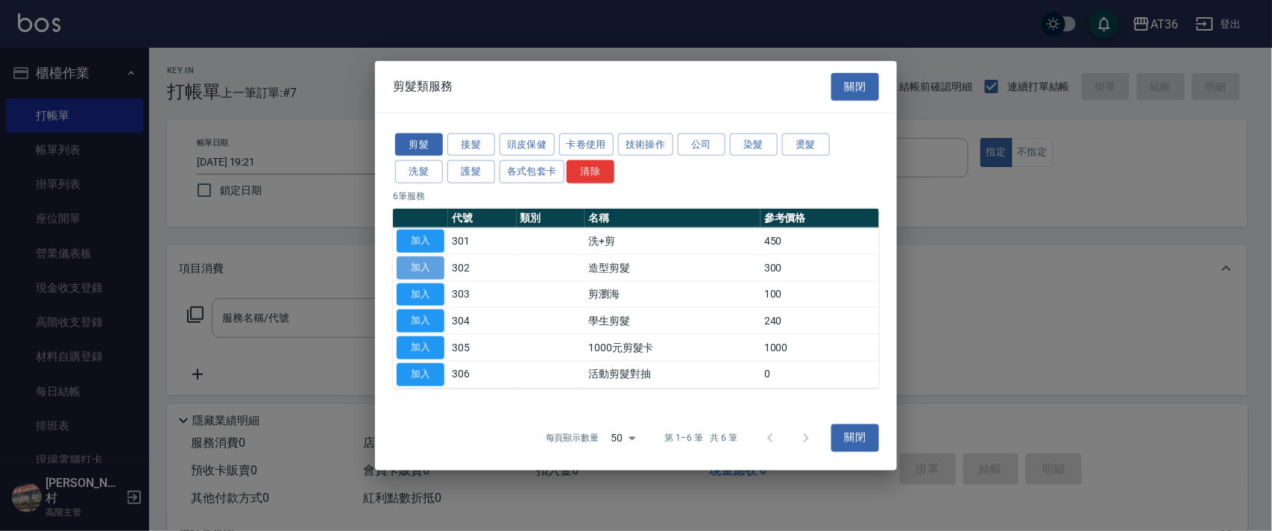
click at [426, 270] on button "加入" at bounding box center [421, 267] width 48 height 23
type input "造型剪髮(302)"
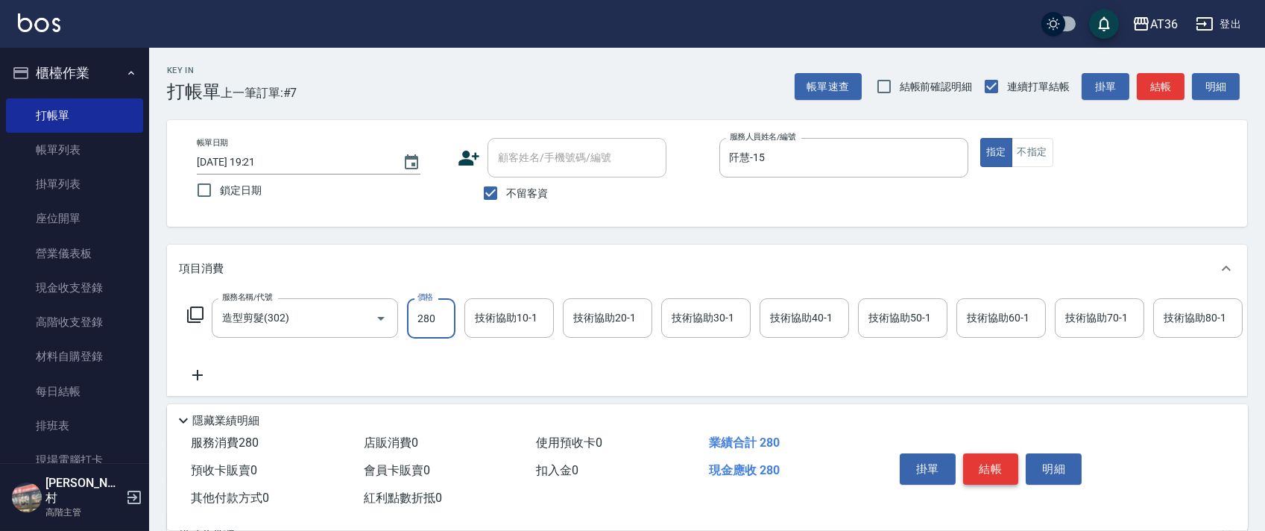
type input "280"
click at [977, 457] on button "結帳" at bounding box center [991, 468] width 56 height 31
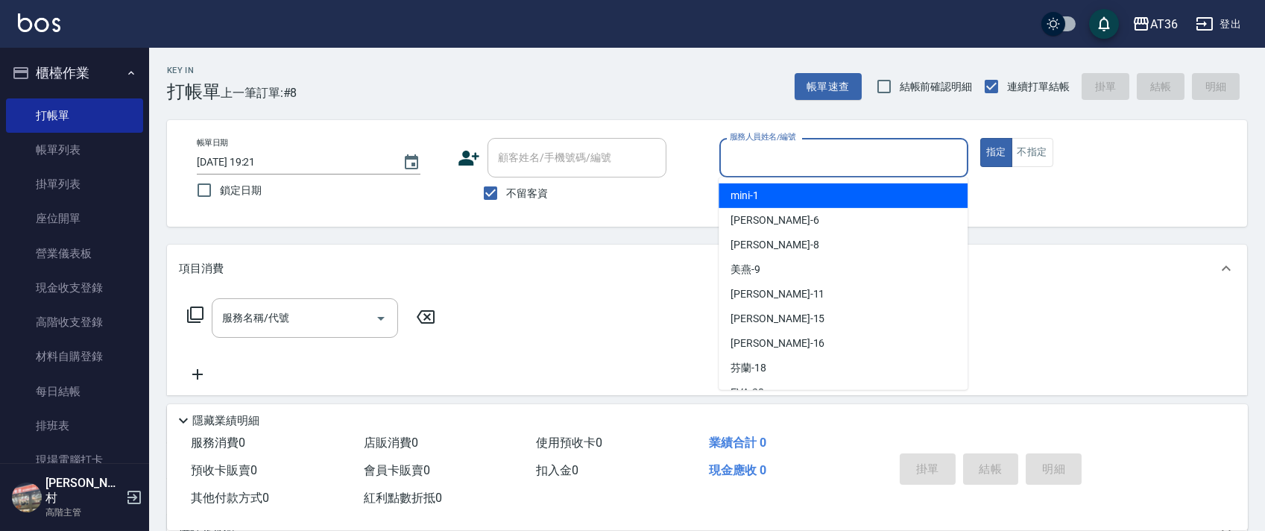
drag, startPoint x: 731, startPoint y: 158, endPoint x: 814, endPoint y: 208, distance: 96.7
click at [731, 159] on input "服務人員姓名/編號" at bounding box center [844, 158] width 236 height 26
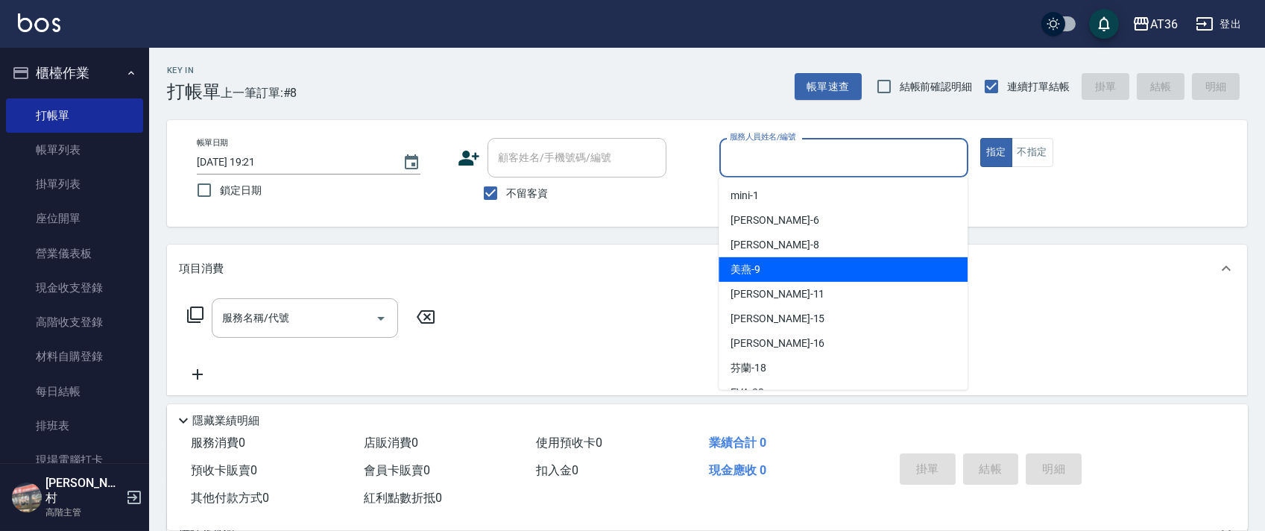
drag, startPoint x: 786, startPoint y: 263, endPoint x: 1028, endPoint y: 207, distance: 248.7
click at [791, 265] on div "美燕 -9" at bounding box center [843, 269] width 249 height 25
type input "美燕-9"
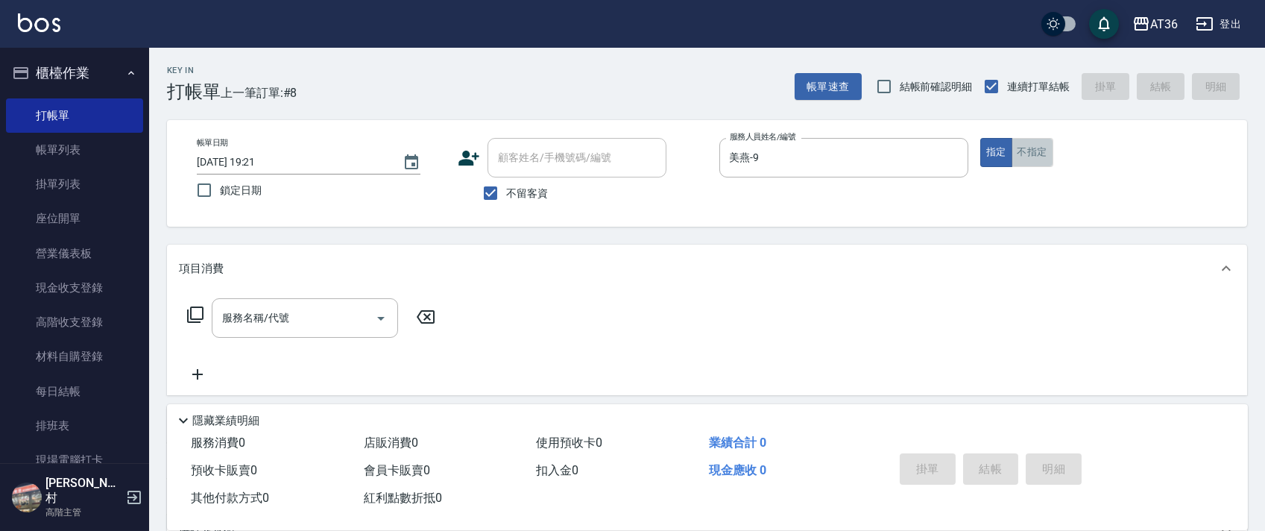
click at [1027, 154] on button "不指定" at bounding box center [1033, 152] width 42 height 29
click at [191, 311] on icon at bounding box center [195, 314] width 16 height 16
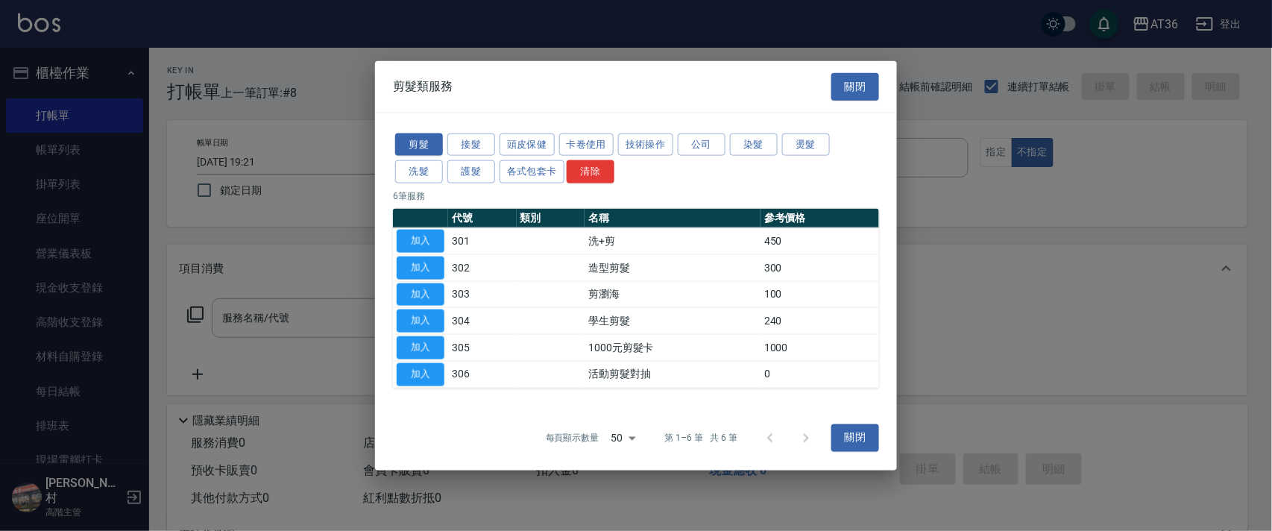
click at [421, 262] on button "加入" at bounding box center [421, 267] width 48 height 23
type input "造型剪髮(302)"
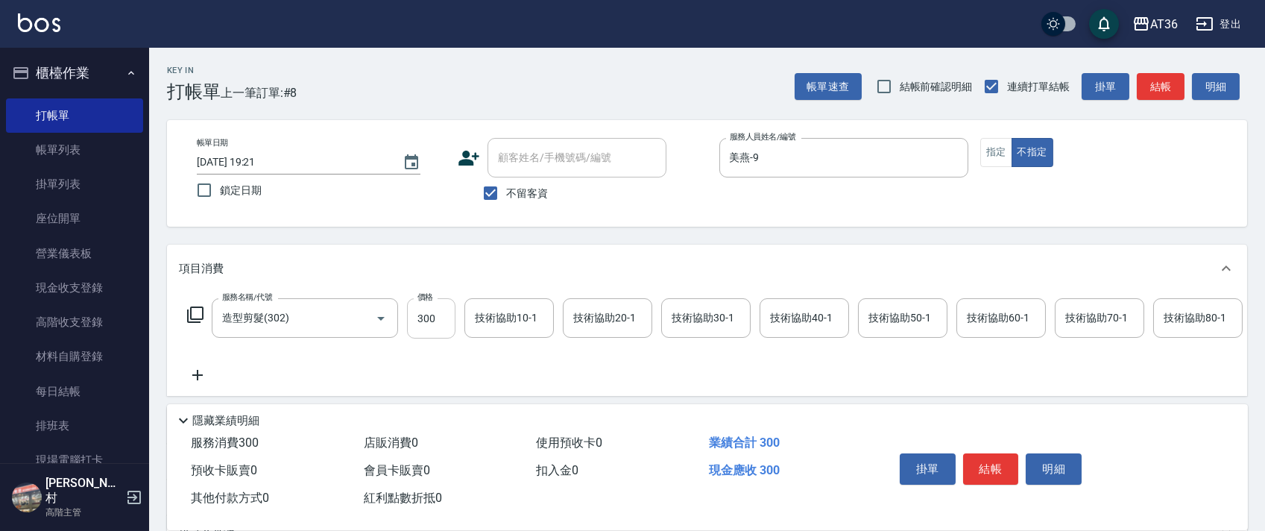
click at [426, 316] on input "300" at bounding box center [431, 318] width 48 height 40
type input "279"
drag, startPoint x: 986, startPoint y: 465, endPoint x: 978, endPoint y: 458, distance: 11.1
click at [986, 465] on button "結帳" at bounding box center [991, 468] width 56 height 31
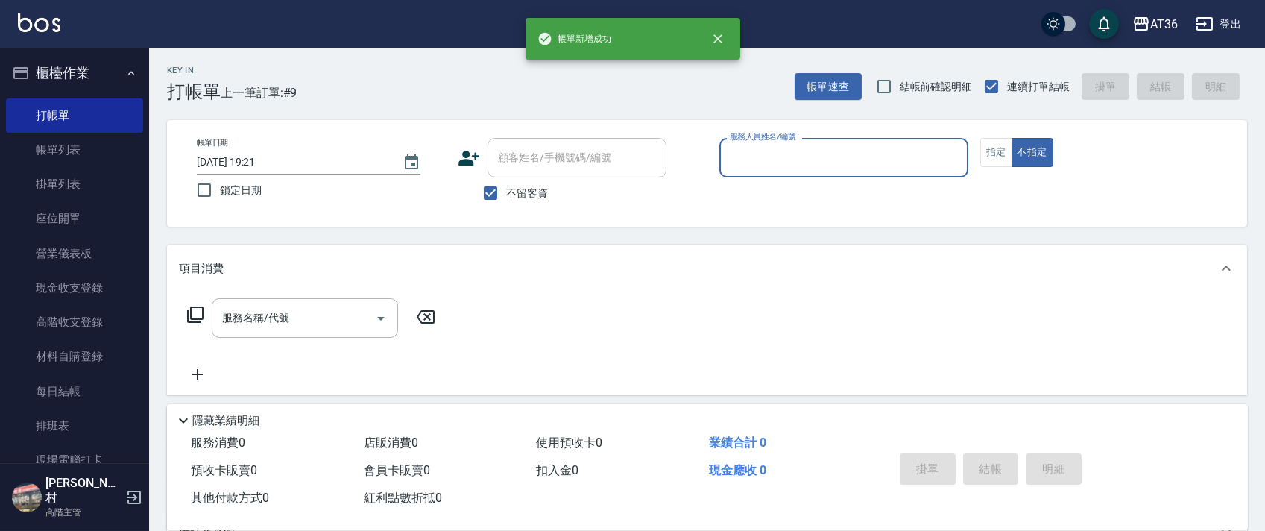
click at [736, 169] on input "服務人員姓名/編號" at bounding box center [844, 158] width 236 height 26
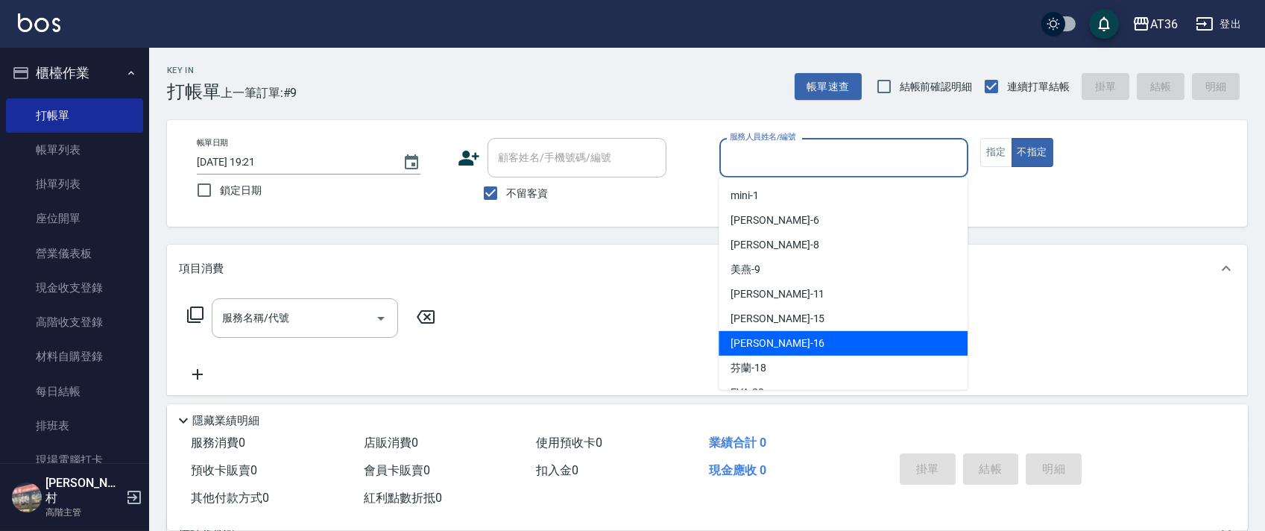
click at [763, 344] on span "[PERSON_NAME] -16" at bounding box center [778, 344] width 94 height 16
type input "[PERSON_NAME]-16"
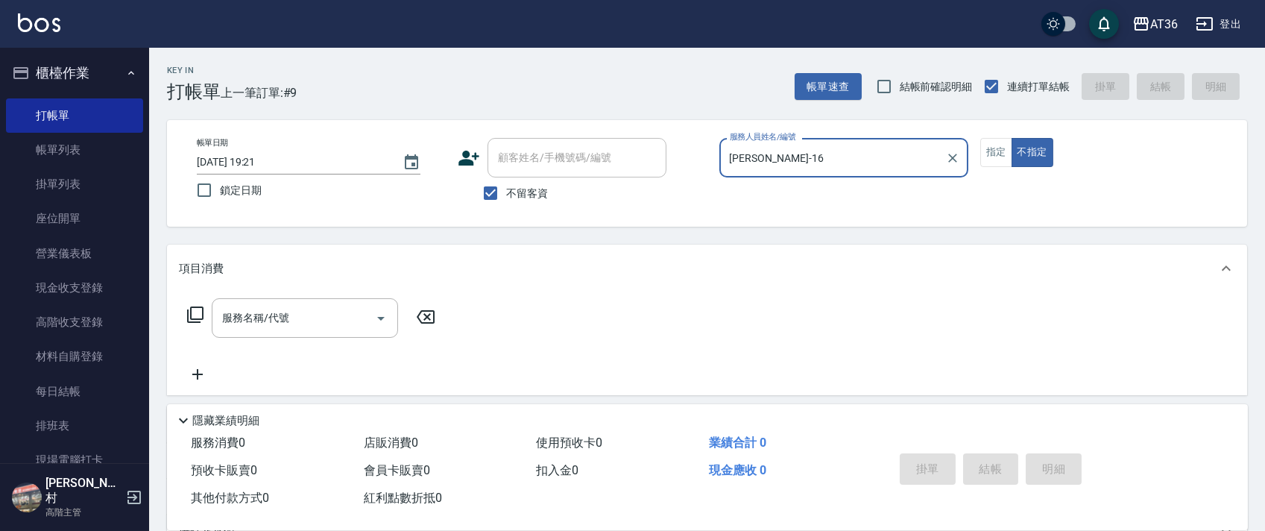
click at [1003, 154] on button "指定" at bounding box center [996, 152] width 32 height 29
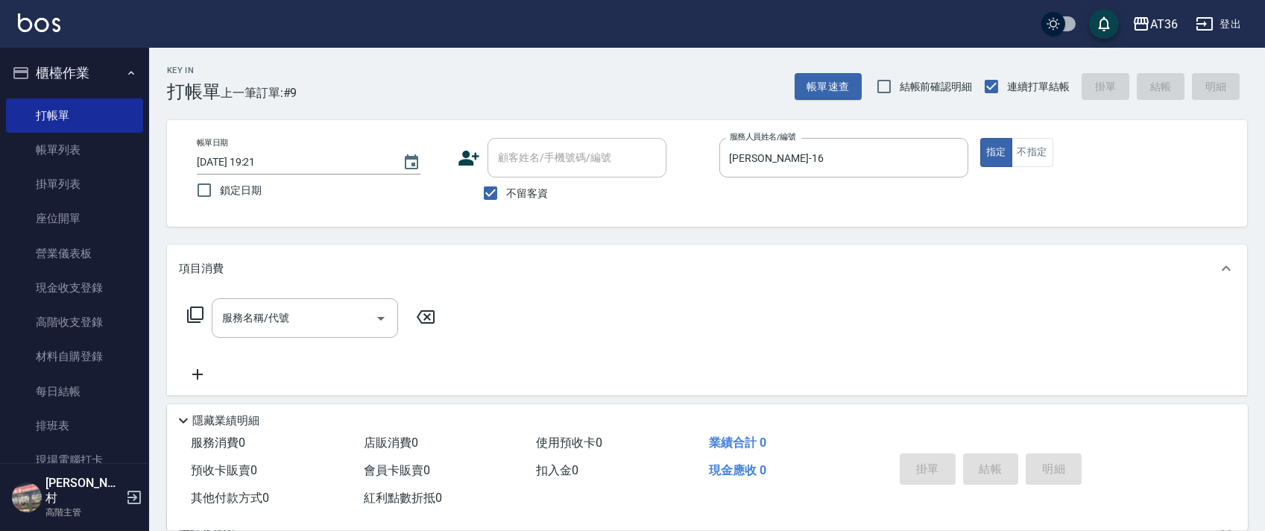
click at [195, 312] on icon at bounding box center [195, 315] width 18 height 18
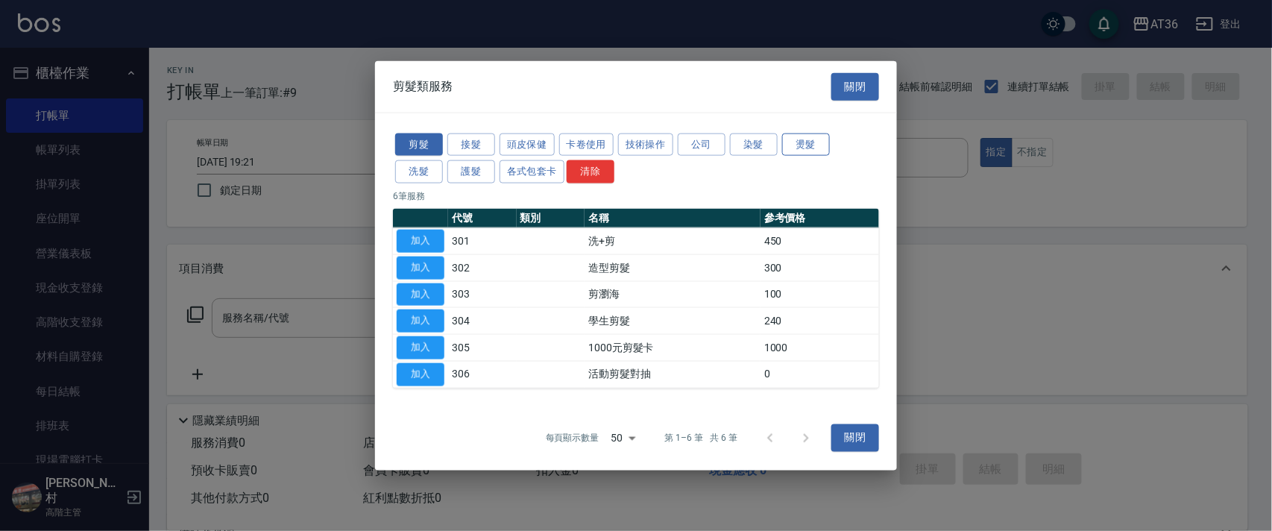
click at [822, 142] on button "燙髮" at bounding box center [806, 144] width 48 height 23
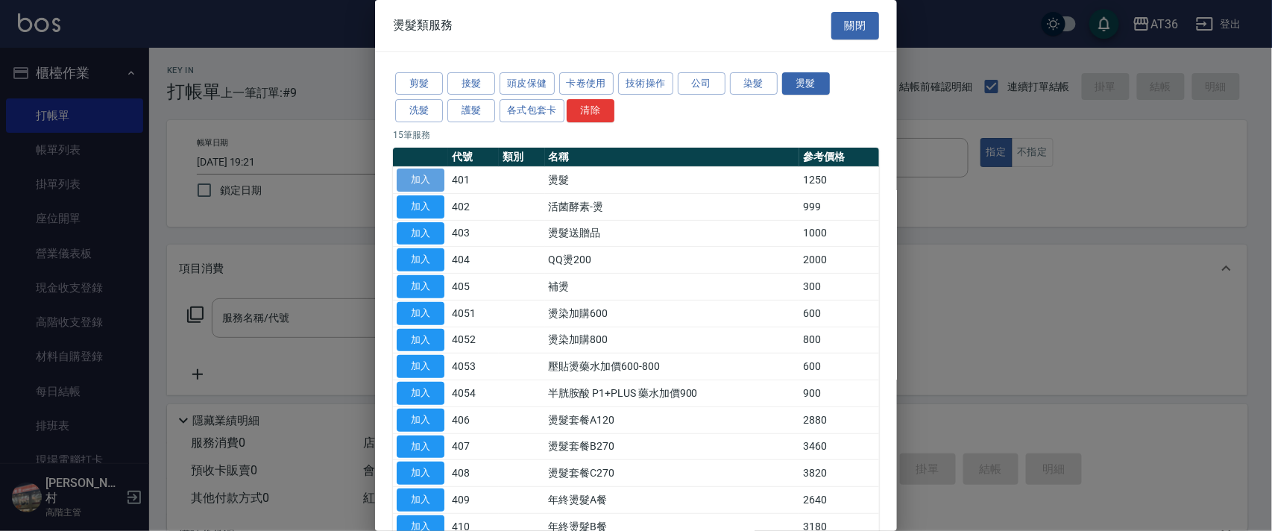
click at [403, 174] on button "加入" at bounding box center [421, 180] width 48 height 23
type input "燙髮(401)"
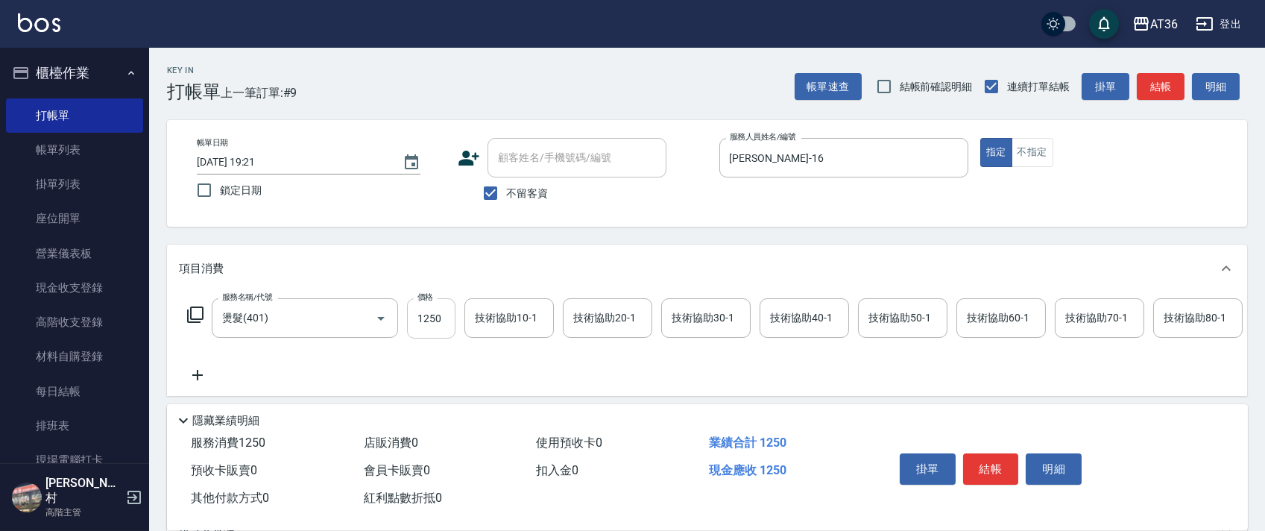
click at [424, 321] on input "1250" at bounding box center [431, 318] width 48 height 40
type input "2000"
click at [199, 311] on icon at bounding box center [195, 315] width 18 height 18
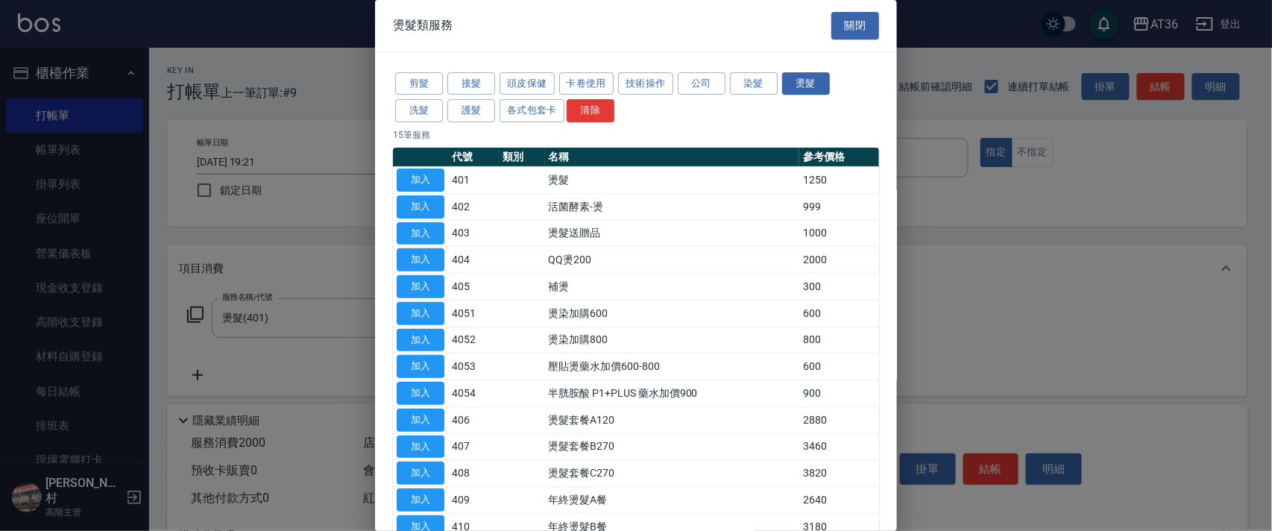
drag, startPoint x: 757, startPoint y: 84, endPoint x: 801, endPoint y: 128, distance: 62.7
click at [757, 84] on button "染髮" at bounding box center [754, 83] width 48 height 23
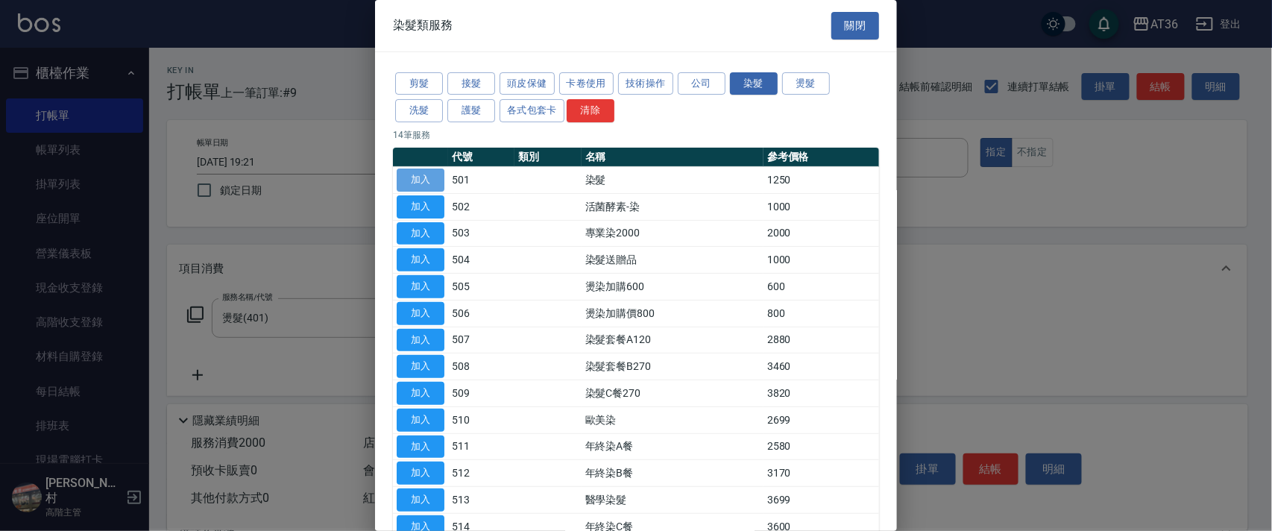
click at [426, 174] on button "加入" at bounding box center [421, 180] width 48 height 23
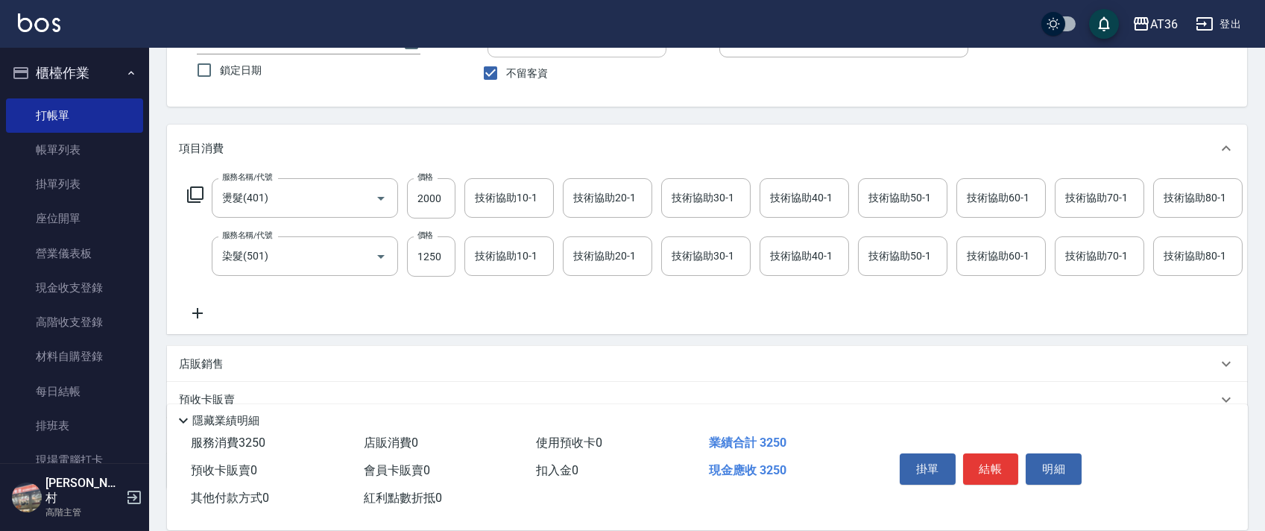
scroll to position [198, 0]
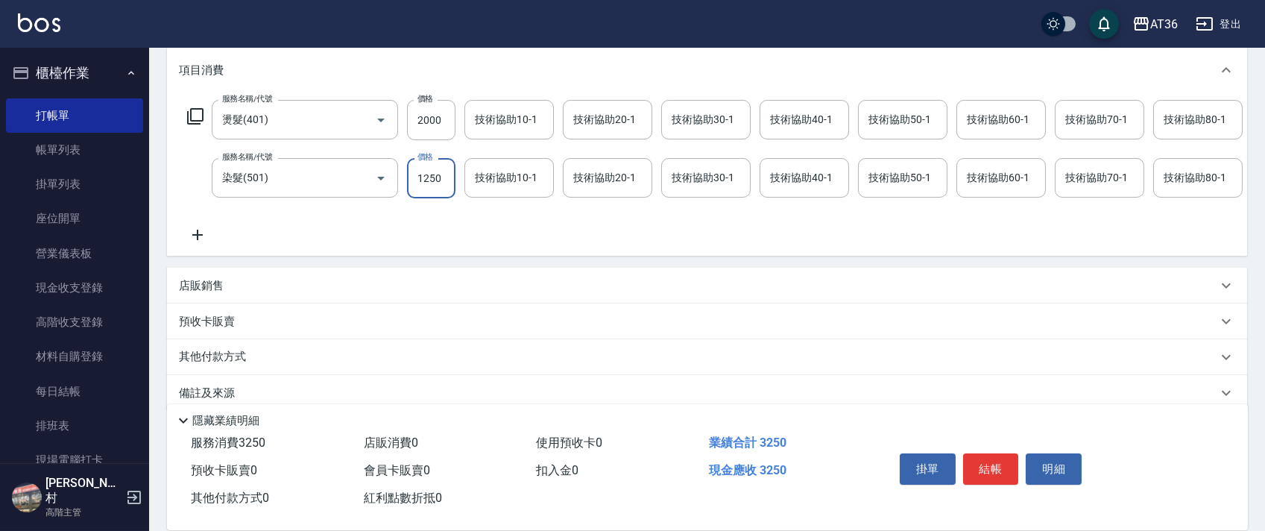
click at [422, 186] on input "1250" at bounding box center [431, 178] width 48 height 40
type input "1490"
click at [227, 294] on div "店販銷售" at bounding box center [698, 286] width 1039 height 16
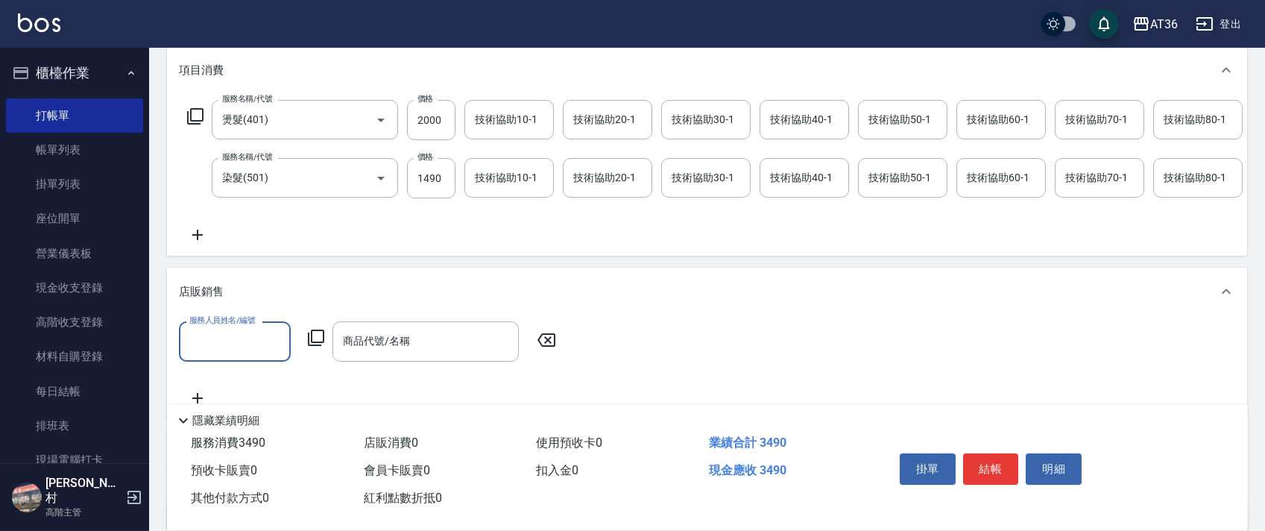
scroll to position [0, 0]
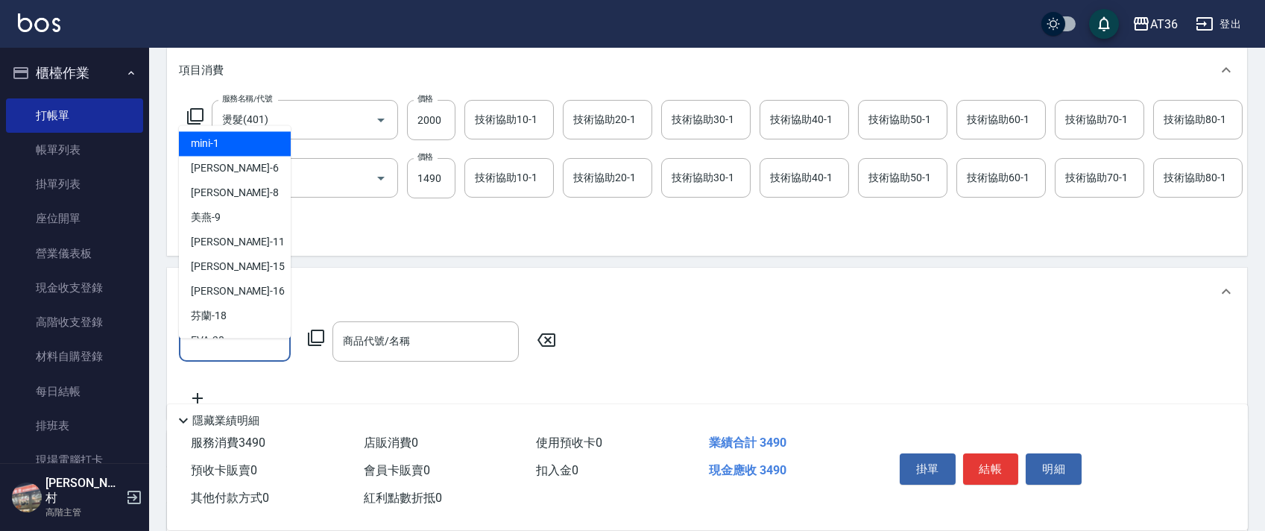
click at [230, 354] on input "服務人員姓名/編號" at bounding box center [235, 341] width 98 height 26
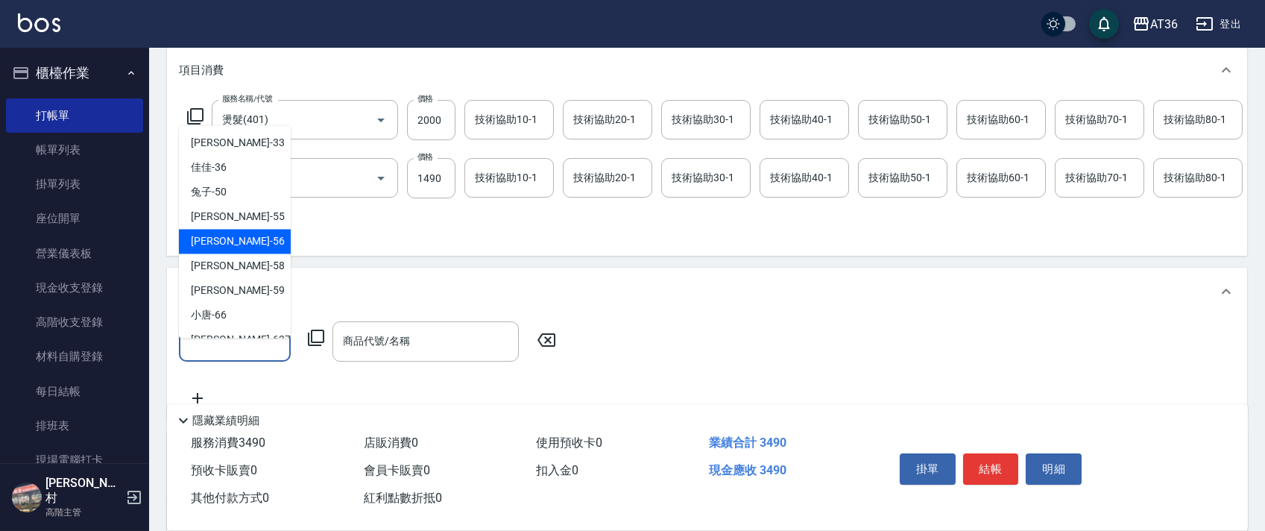
scroll to position [242, 0]
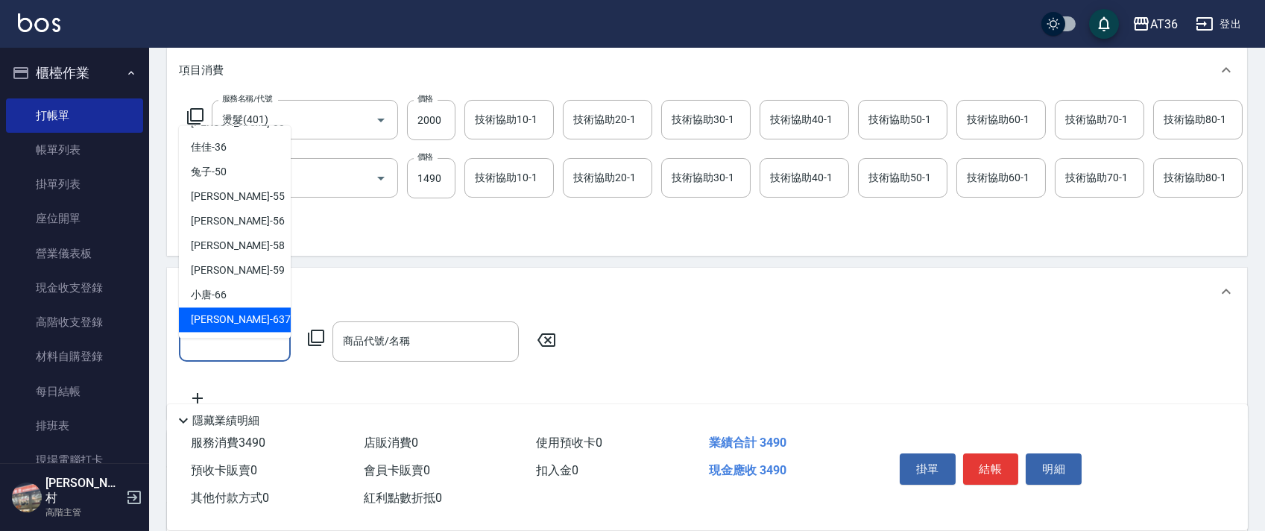
click at [216, 315] on span "憶琳 -637" at bounding box center [241, 320] width 100 height 16
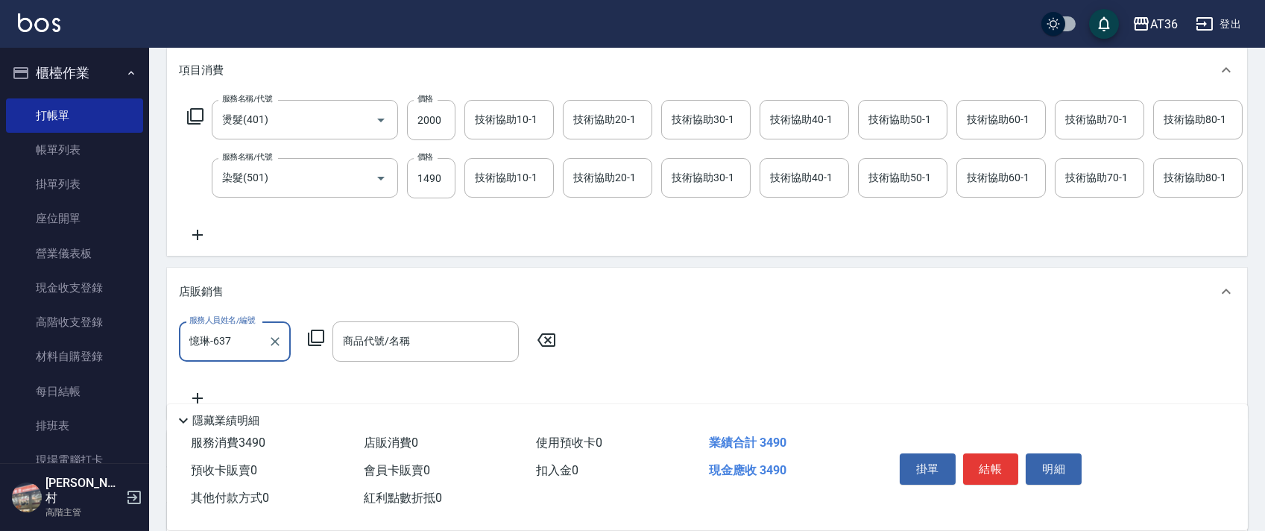
type input "憶琳-637"
click at [318, 347] on icon at bounding box center [316, 338] width 18 height 18
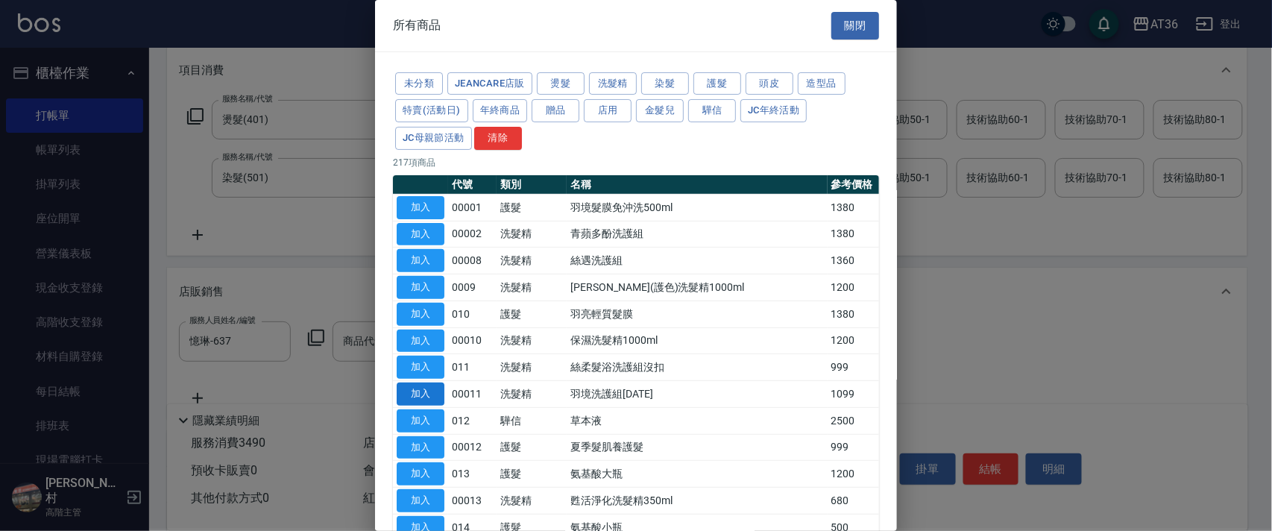
click at [416, 392] on button "加入" at bounding box center [421, 393] width 48 height 23
type input "羽境洗護組[DATE]"
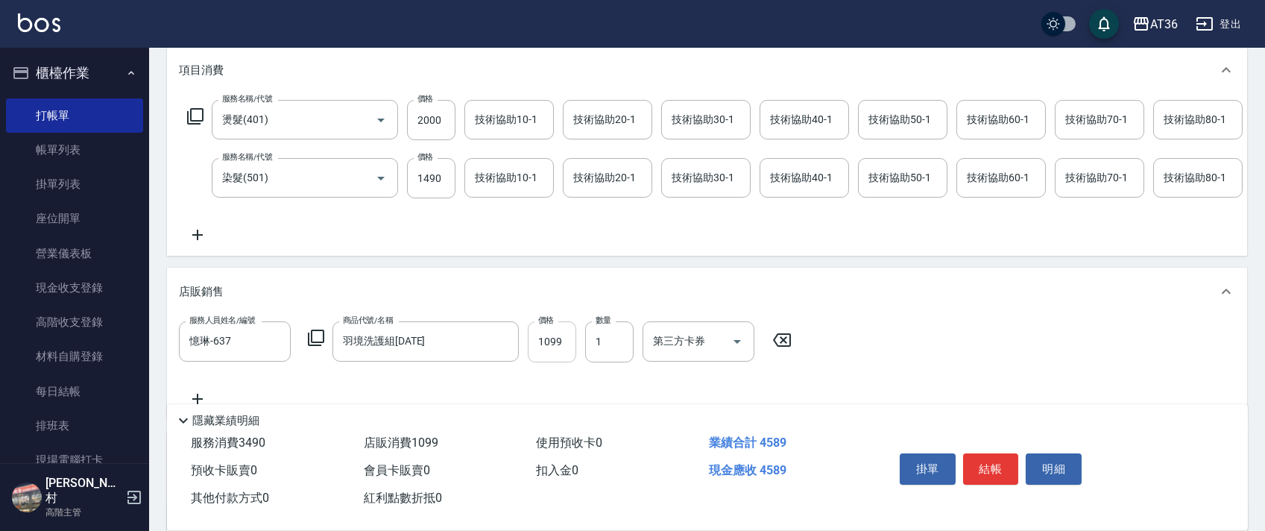
drag, startPoint x: 552, startPoint y: 362, endPoint x: 567, endPoint y: 356, distance: 16.8
click at [552, 362] on input "1099" at bounding box center [552, 341] width 48 height 40
type input "999"
drag, startPoint x: 591, startPoint y: 177, endPoint x: 613, endPoint y: 186, distance: 23.7
click at [591, 177] on div "技術協助20-1 技術協助20-1" at bounding box center [607, 178] width 89 height 40
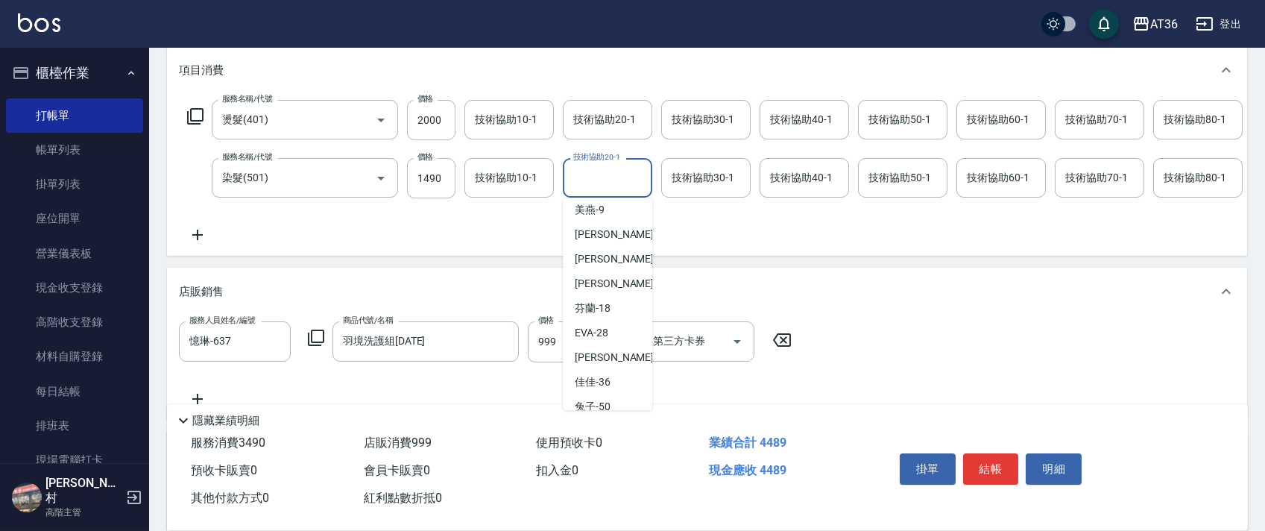
scroll to position [198, 0]
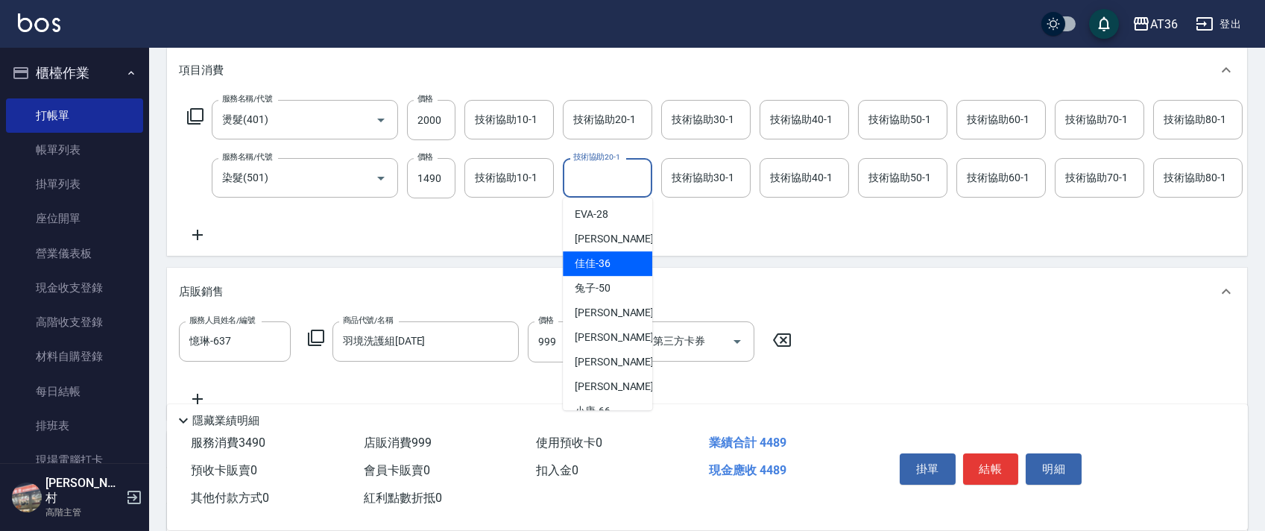
click at [610, 262] on div "佳佳 -36" at bounding box center [607, 263] width 89 height 25
type input "佳佳-36"
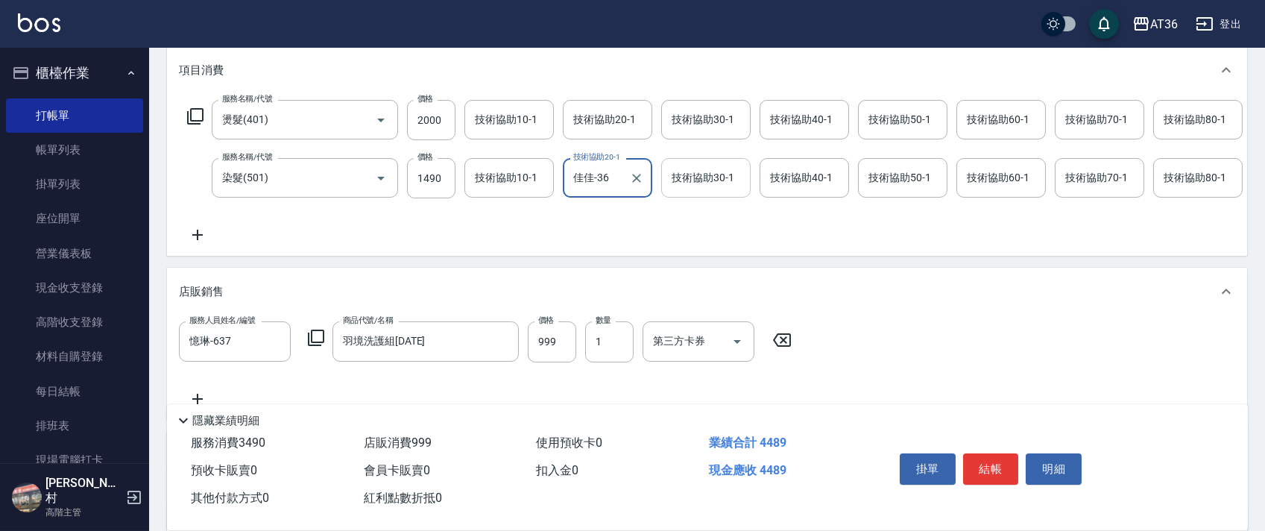
drag, startPoint x: 678, startPoint y: 176, endPoint x: 714, endPoint y: 190, distance: 37.8
click at [680, 176] on div "技術協助30-1 技術協助30-1" at bounding box center [705, 178] width 89 height 40
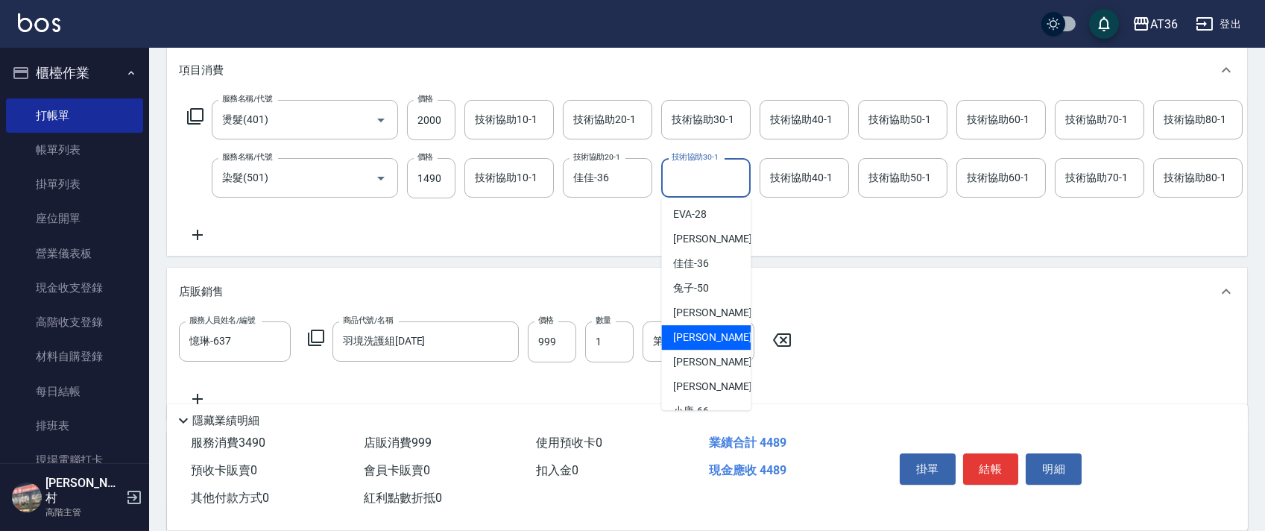
click at [693, 333] on span "[PERSON_NAME] -56" at bounding box center [720, 338] width 94 height 16
type input "欣蓓-56"
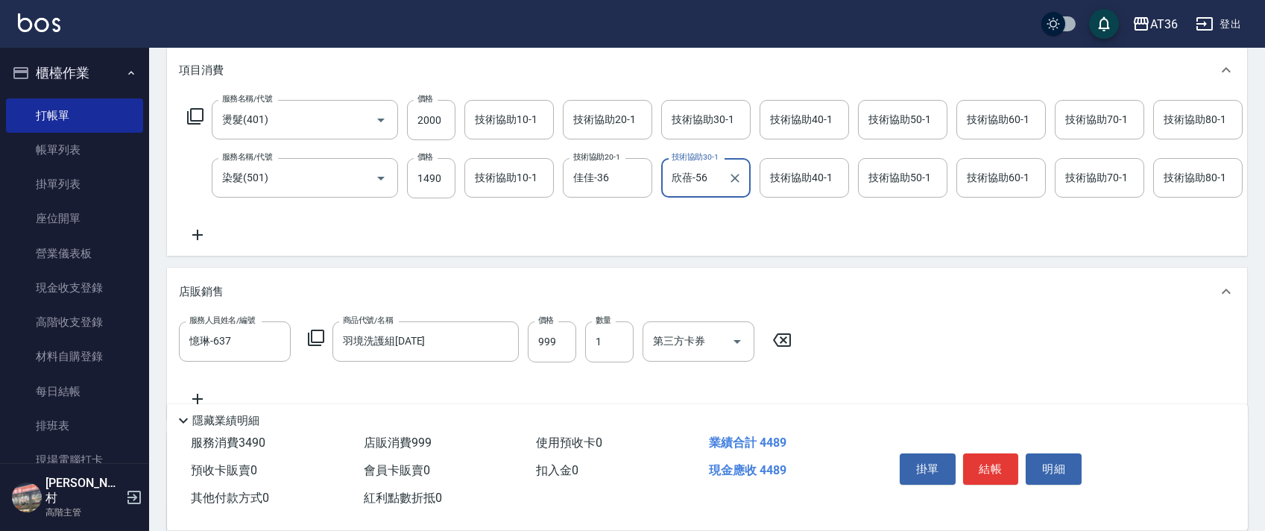
scroll to position [0, 328]
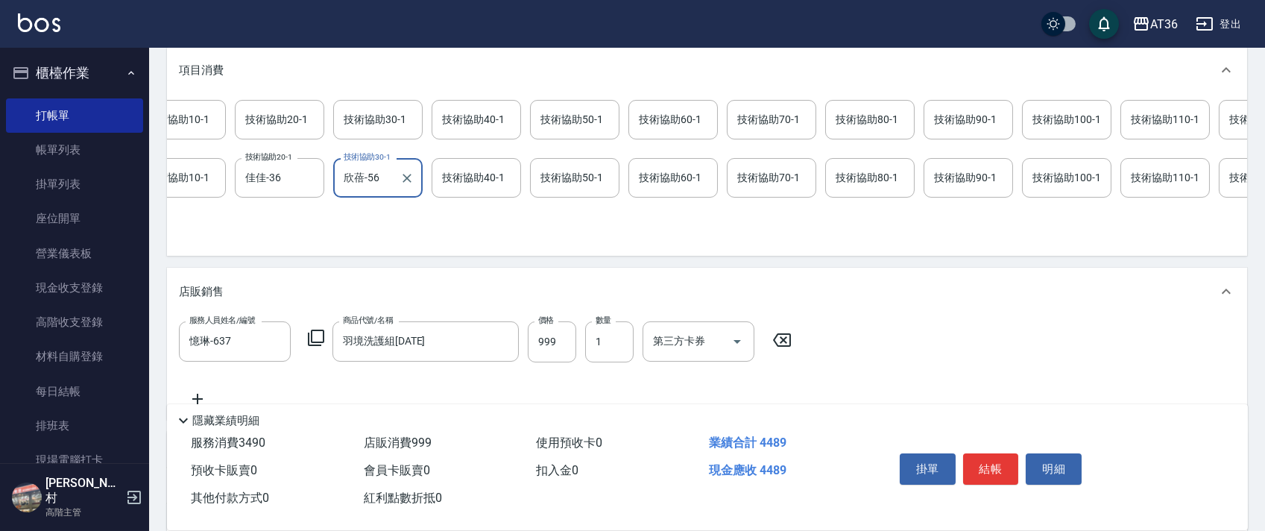
click at [1045, 180] on div "技術協助100-1 技術協助100-1" at bounding box center [1066, 178] width 89 height 40
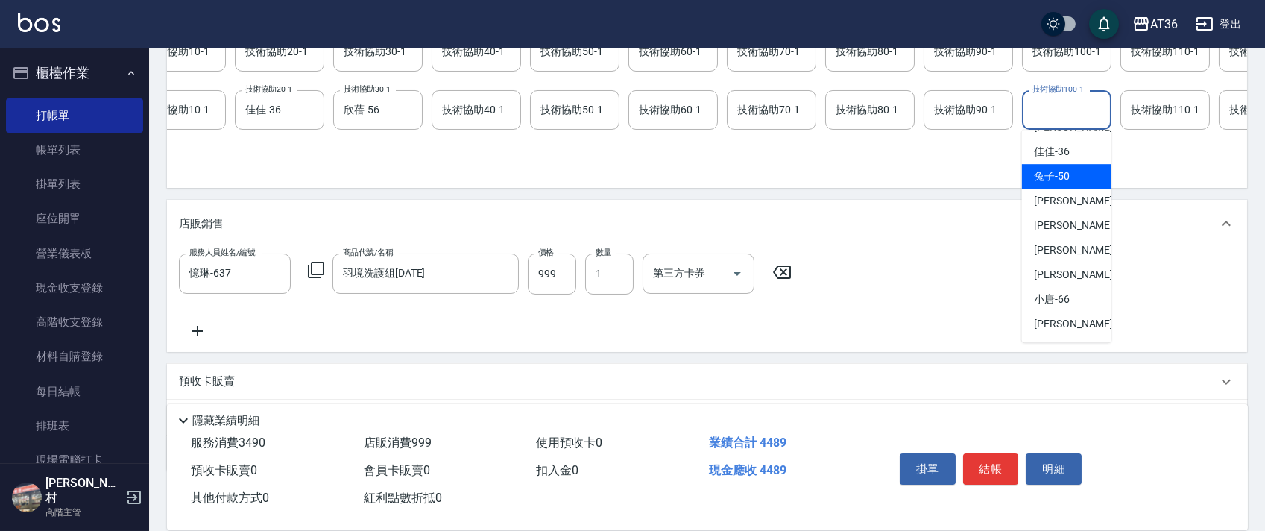
scroll to position [298, 0]
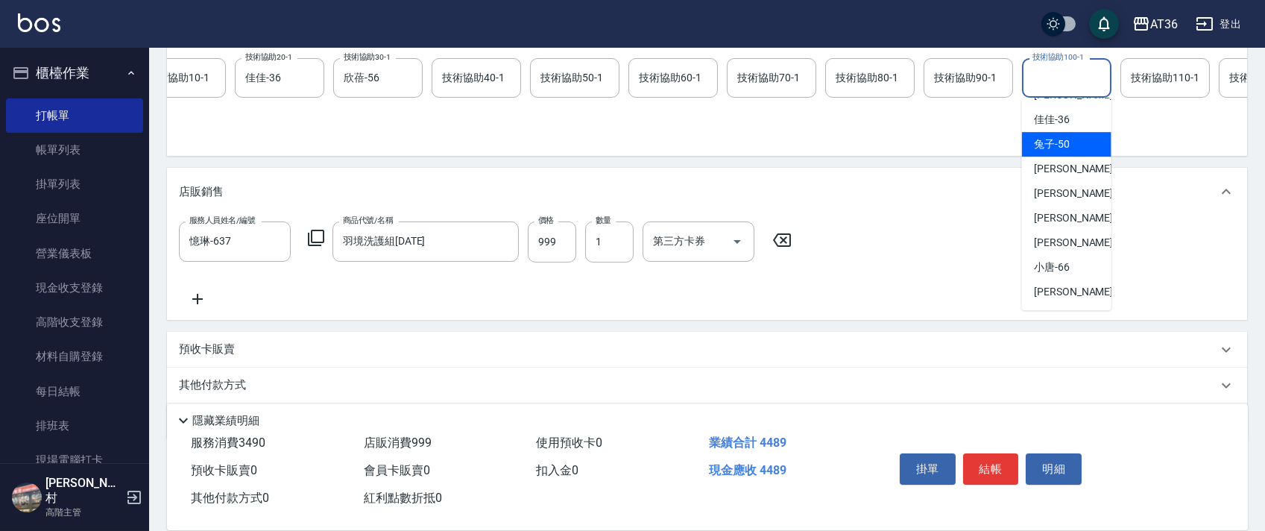
click at [1063, 222] on span "[PERSON_NAME] -58" at bounding box center [1081, 218] width 94 height 16
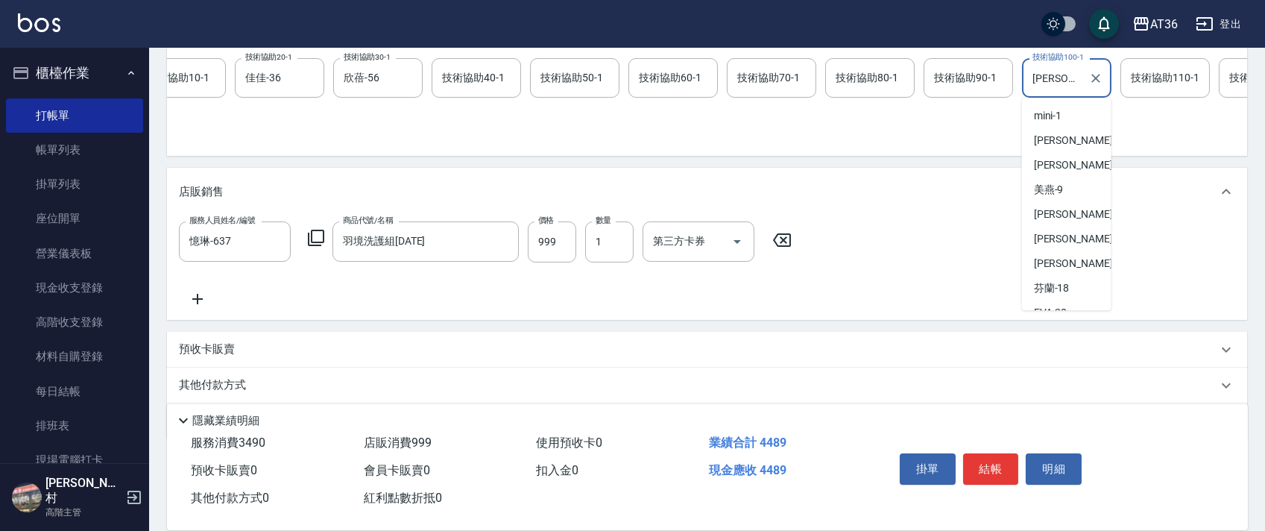
click at [1046, 76] on input "[PERSON_NAME]-58" at bounding box center [1056, 78] width 54 height 26
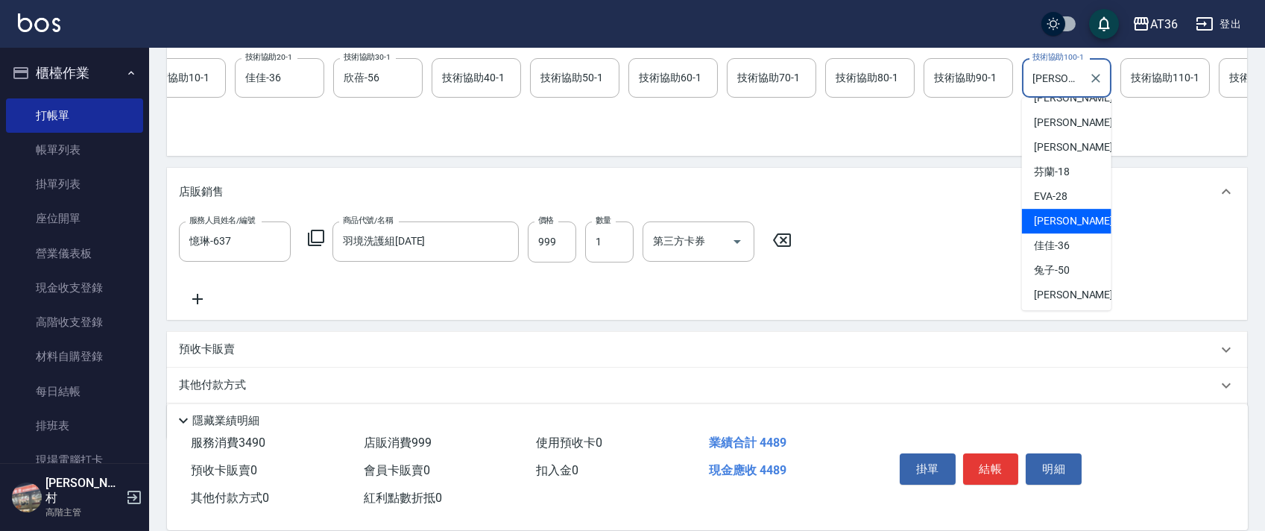
scroll to position [198, 0]
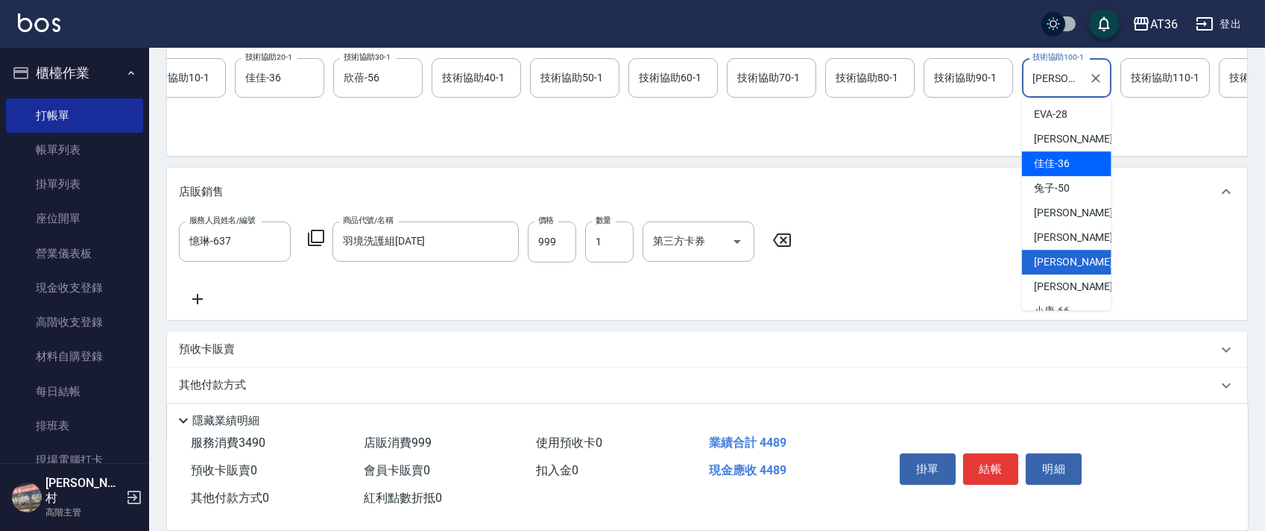
click at [1062, 164] on span "佳佳 -36" at bounding box center [1052, 164] width 36 height 16
type input "佳佳-36"
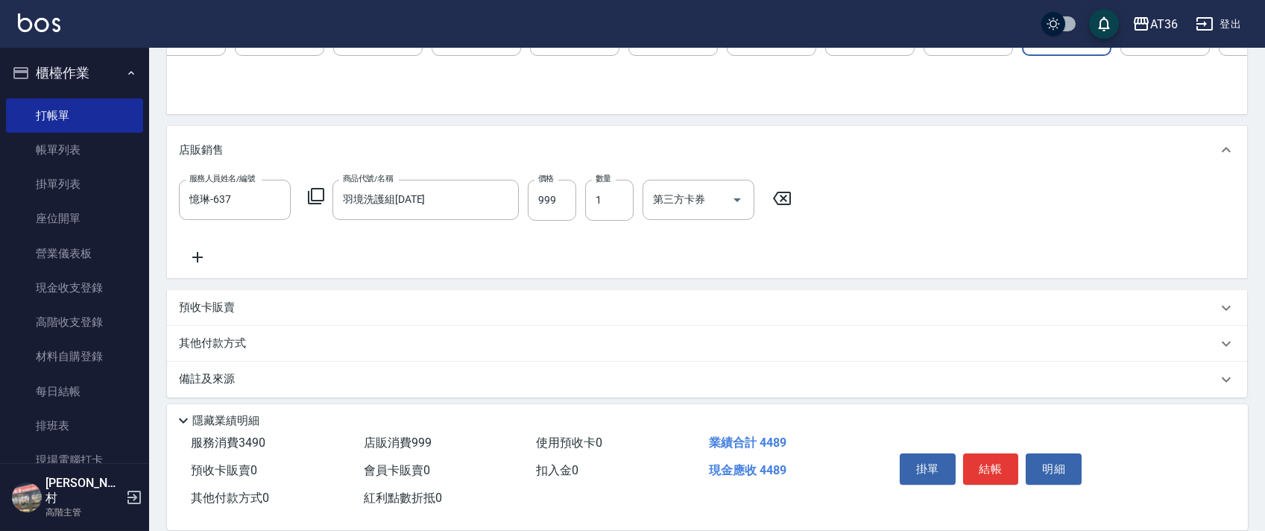
scroll to position [362, 0]
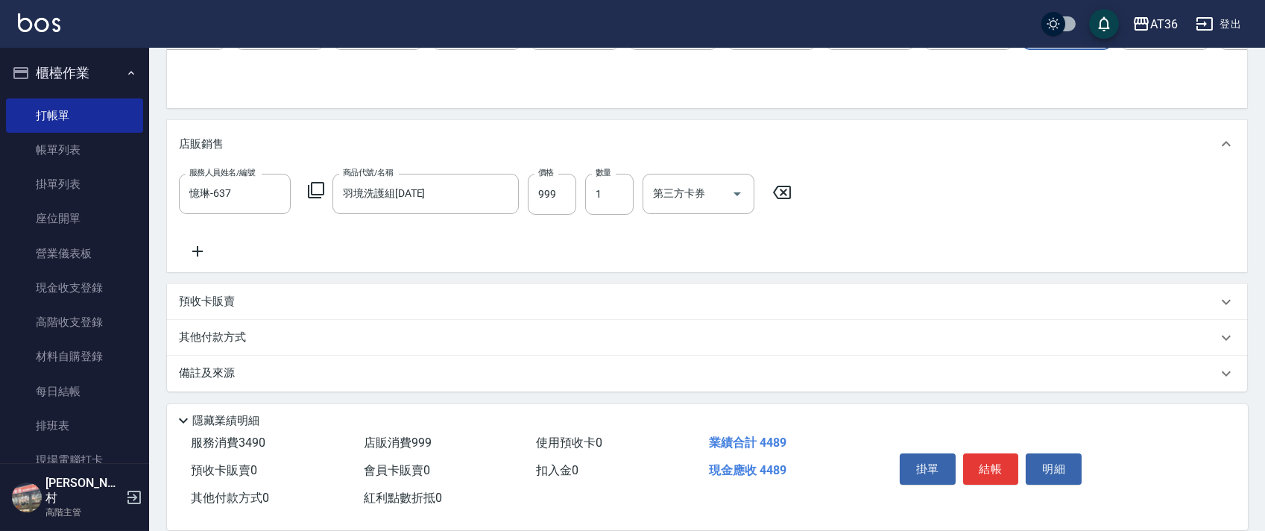
click at [230, 337] on p "其他付款方式" at bounding box center [216, 338] width 75 height 16
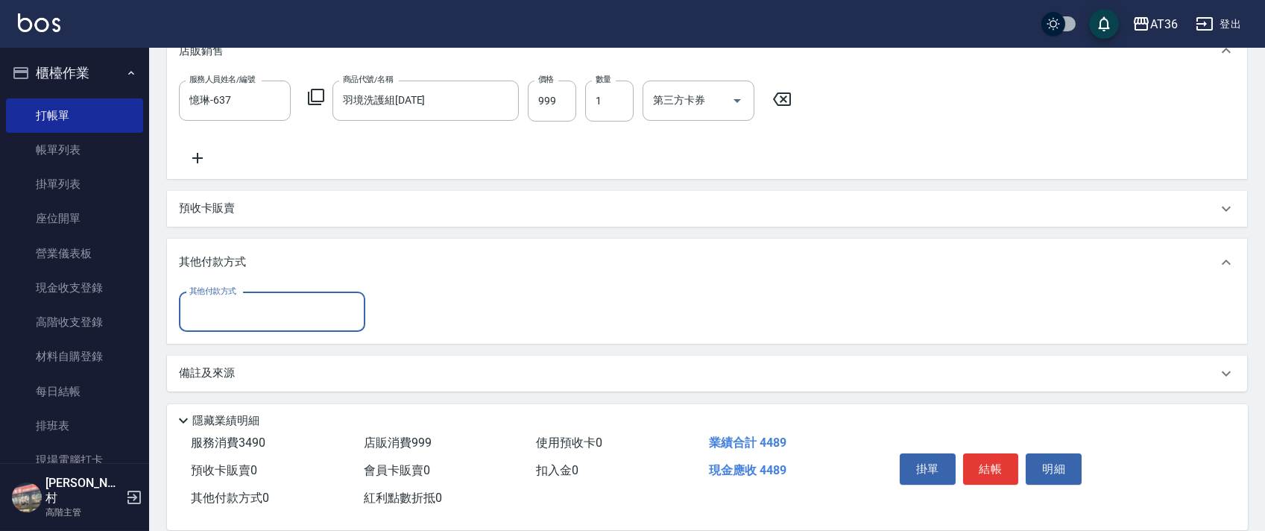
scroll to position [455, 0]
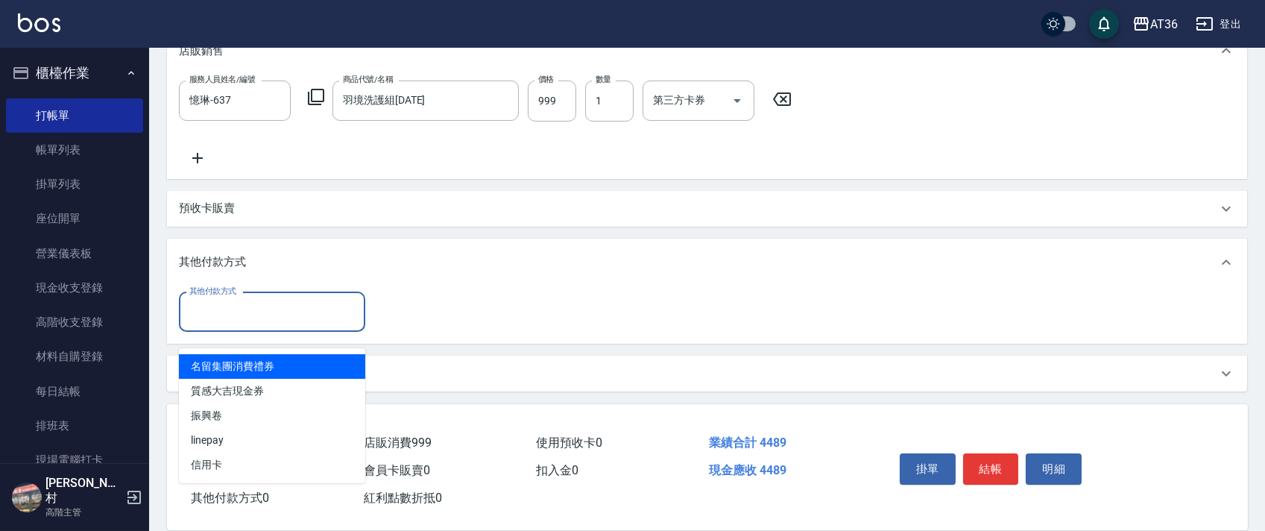
drag, startPoint x: 237, startPoint y: 312, endPoint x: 279, endPoint y: 392, distance: 90.7
click at [237, 313] on input "其他付款方式" at bounding box center [272, 312] width 173 height 26
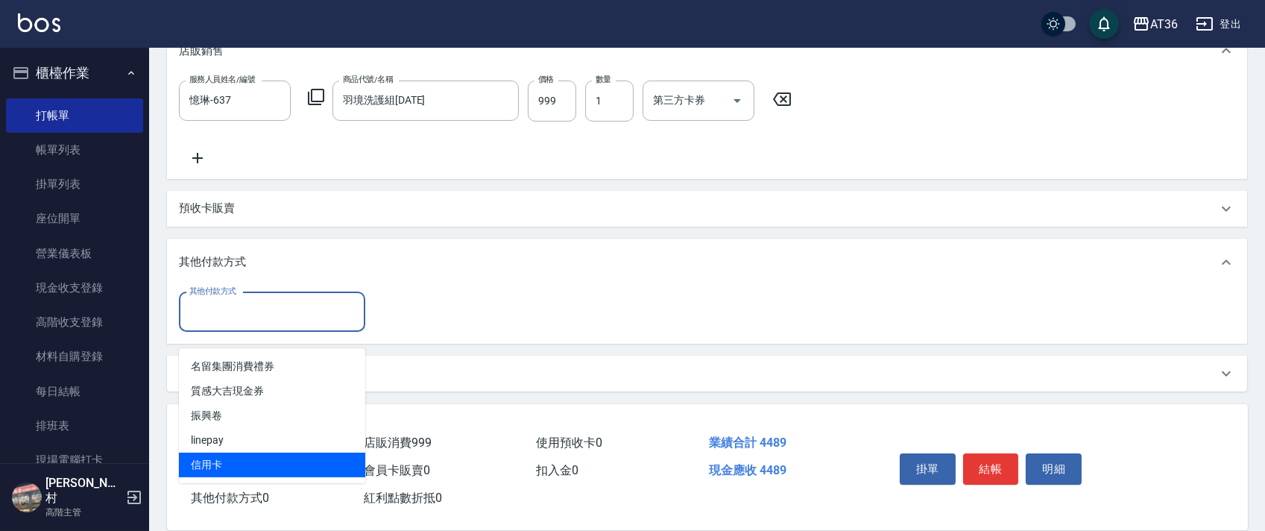
drag, startPoint x: 206, startPoint y: 446, endPoint x: 374, endPoint y: 281, distance: 235.1
click at [213, 453] on span "信用卡" at bounding box center [272, 465] width 186 height 25
type input "信用卡"
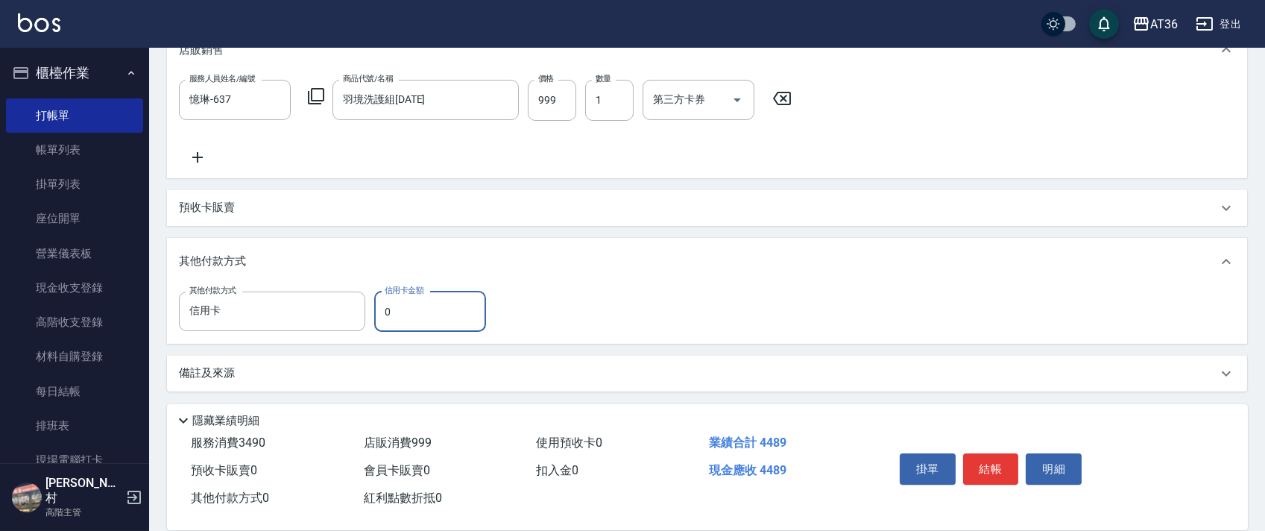
click at [380, 316] on input "0" at bounding box center [430, 312] width 112 height 40
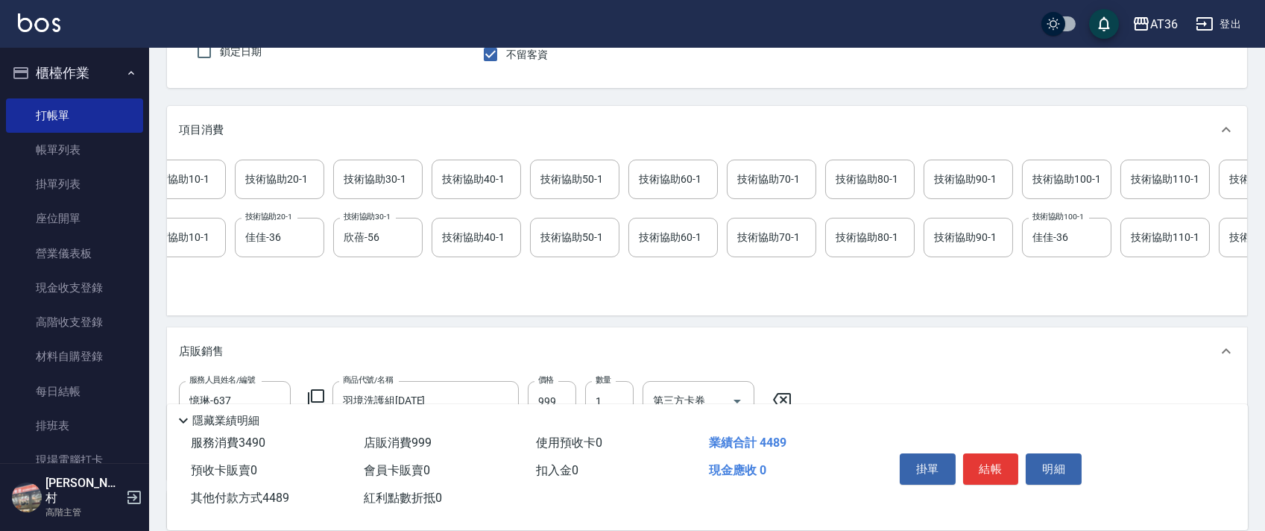
scroll to position [0, 0]
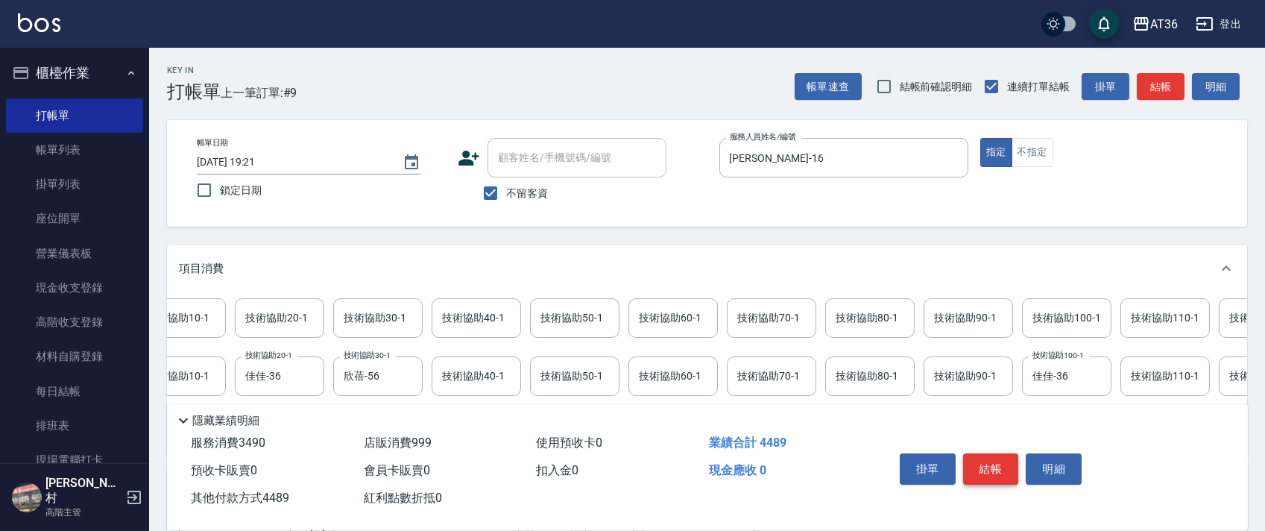
type input "4489"
click at [985, 471] on button "結帳" at bounding box center [991, 468] width 56 height 31
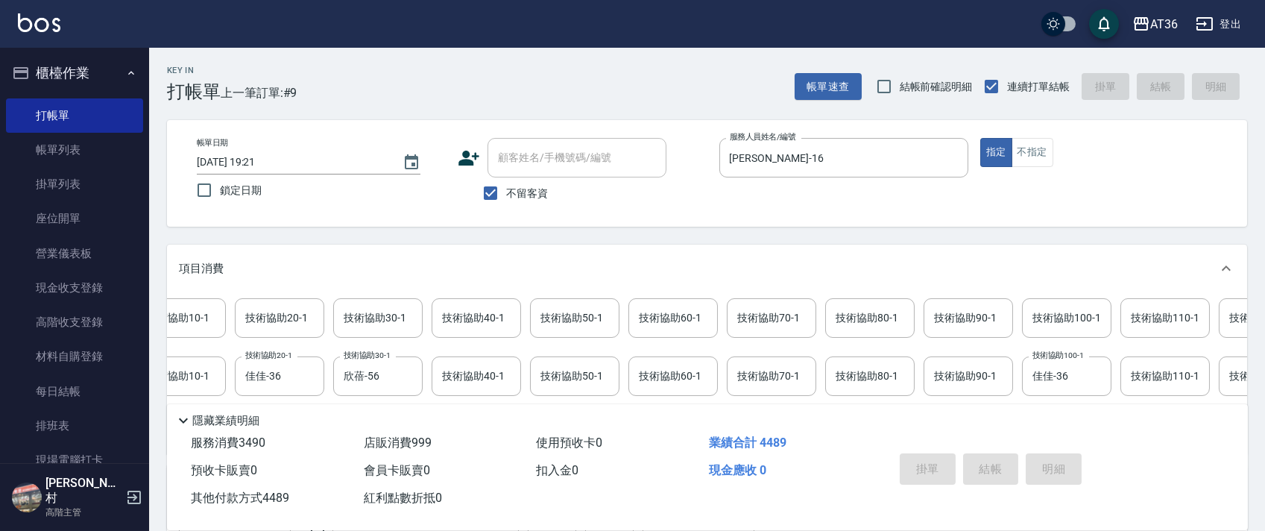
type input "[DATE] 19:22"
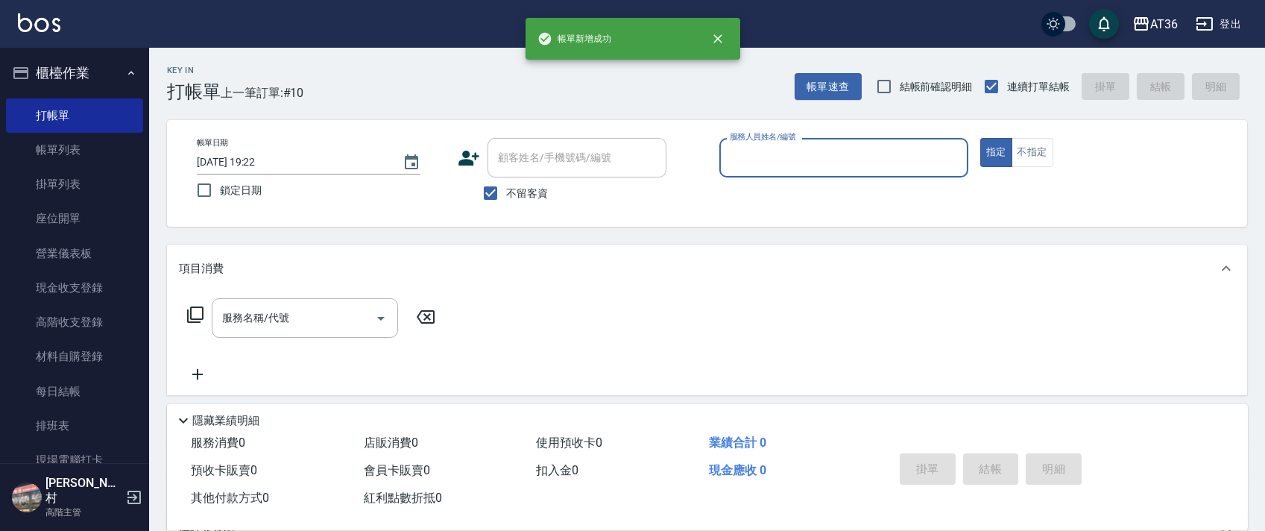
drag, startPoint x: 734, startPoint y: 154, endPoint x: 768, endPoint y: 163, distance: 34.7
click at [734, 157] on input "服務人員姓名/編號" at bounding box center [844, 158] width 236 height 26
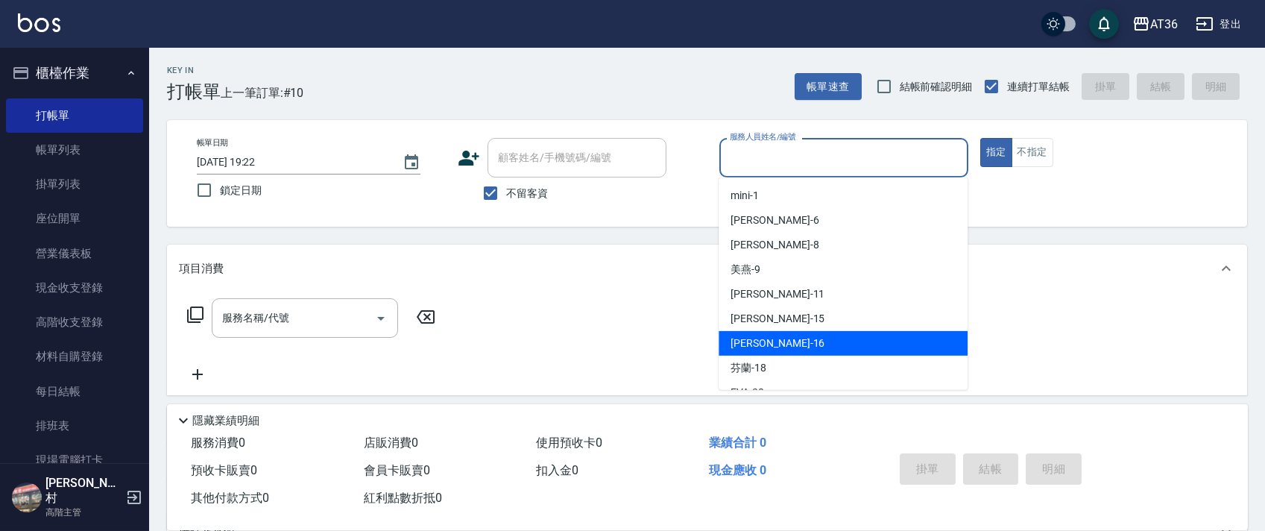
click at [754, 338] on span "[PERSON_NAME] -16" at bounding box center [778, 344] width 94 height 16
type input "[PERSON_NAME]-16"
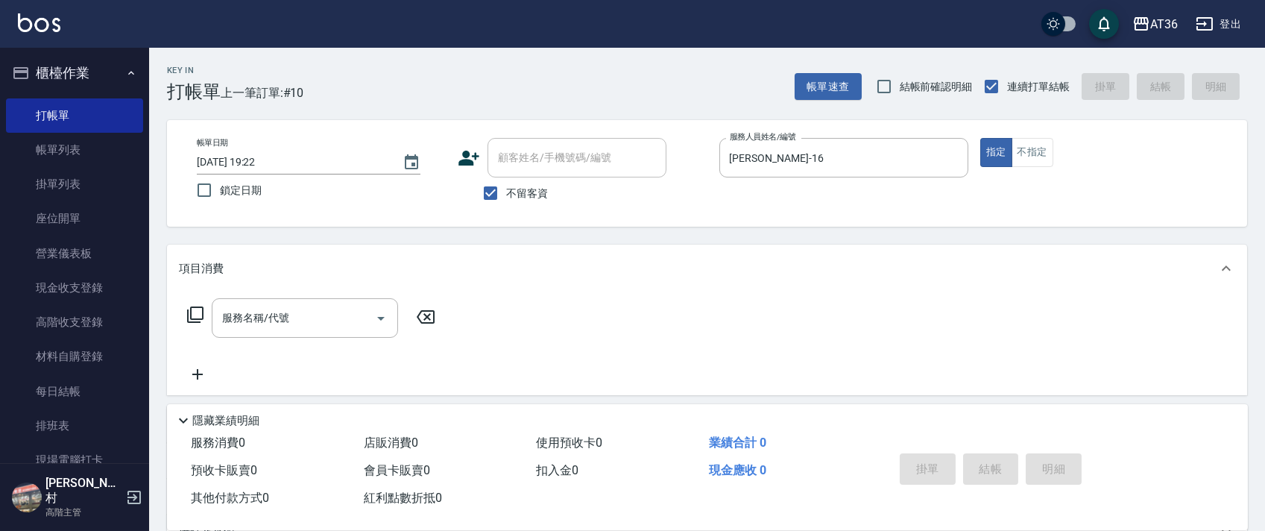
click at [191, 313] on icon at bounding box center [195, 314] width 16 height 16
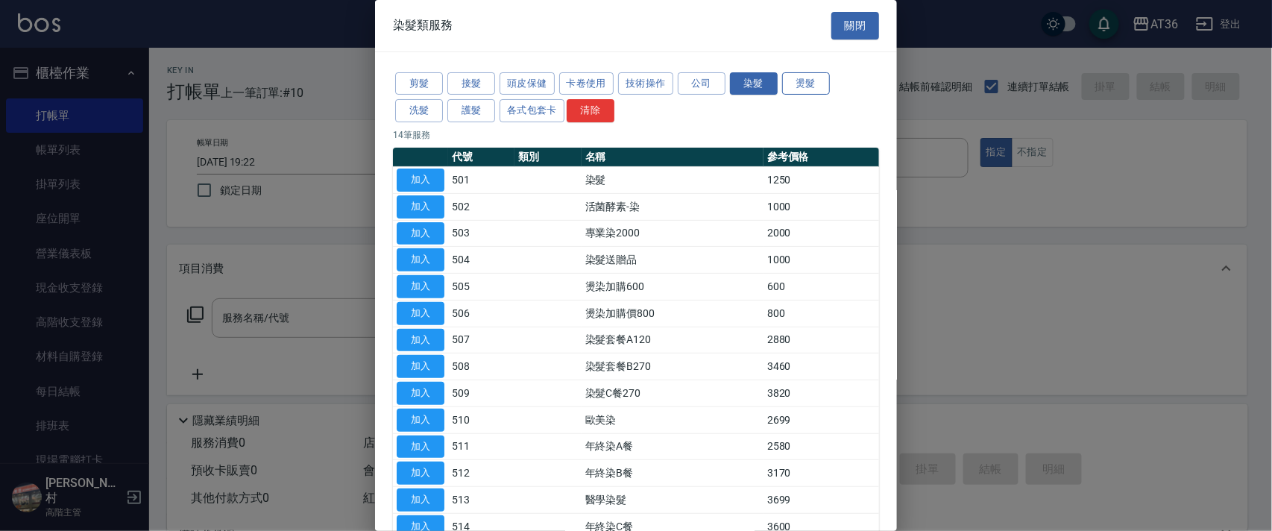
click at [822, 77] on button "燙髮" at bounding box center [806, 83] width 48 height 23
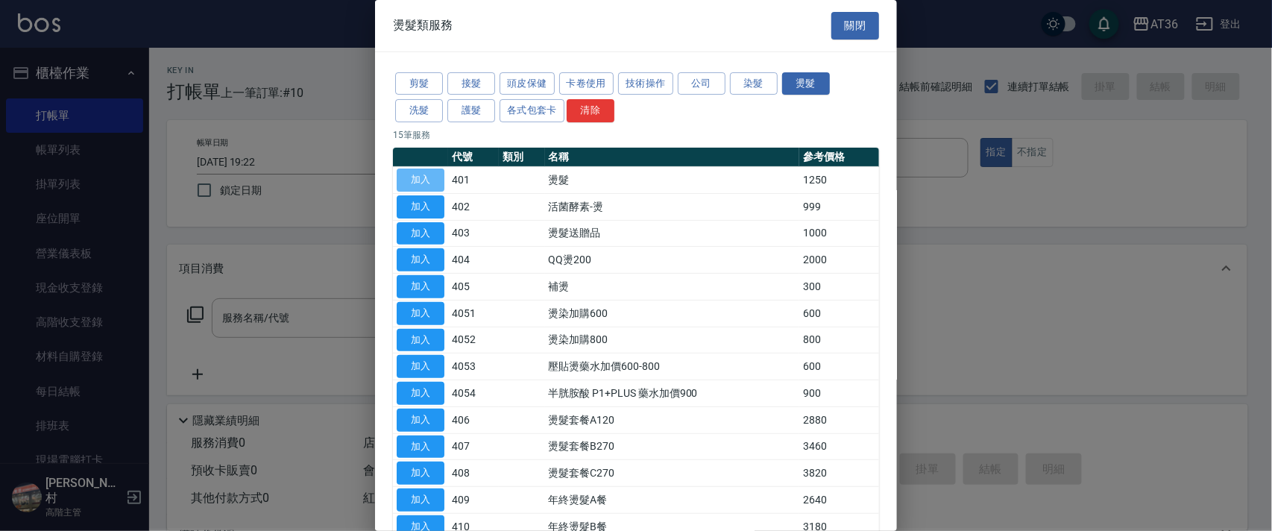
drag, startPoint x: 430, startPoint y: 173, endPoint x: 495, endPoint y: 292, distance: 135.8
click at [432, 173] on button "加入" at bounding box center [421, 180] width 48 height 23
type input "燙髮(401)"
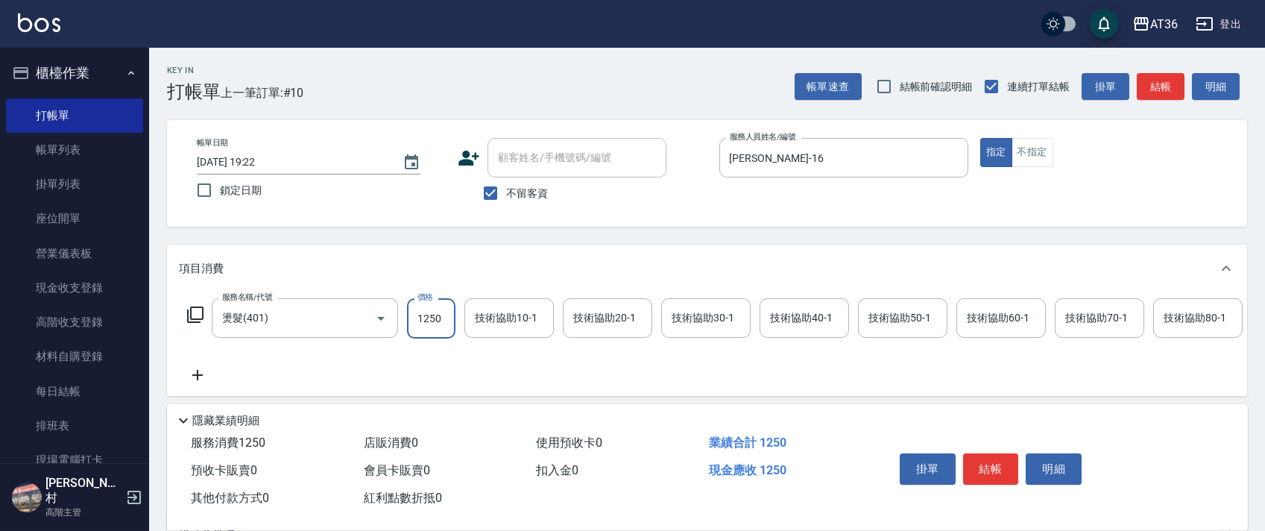
drag, startPoint x: 418, startPoint y: 312, endPoint x: 467, endPoint y: 292, distance: 53.2
click at [420, 312] on input "1250" at bounding box center [431, 318] width 48 height 40
type input "1600"
click at [789, 323] on div "技術協助40-1 技術協助40-1" at bounding box center [804, 318] width 89 height 40
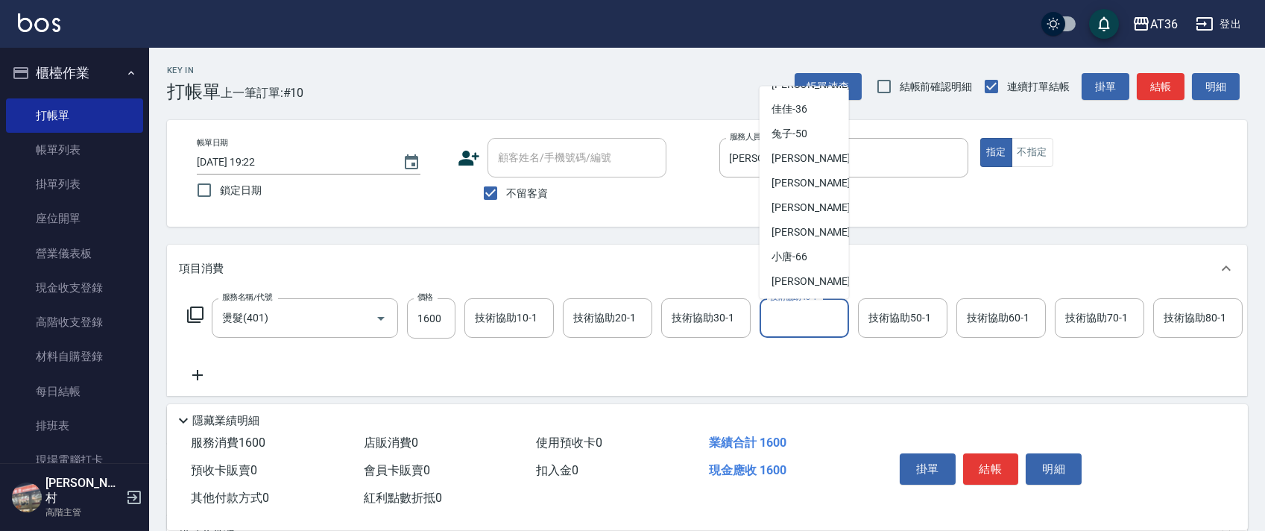
scroll to position [242, 0]
drag, startPoint x: 810, startPoint y: 180, endPoint x: 772, endPoint y: 142, distance: 53.2
click at [812, 180] on div "[PERSON_NAME] -56" at bounding box center [804, 182] width 89 height 25
type input "欣蓓-56"
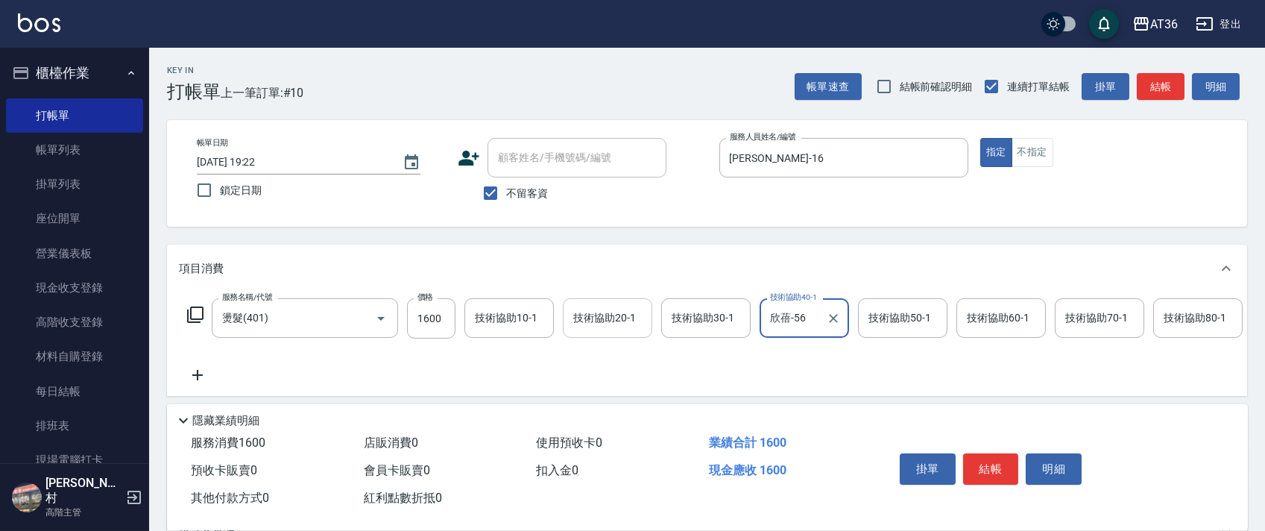
click at [592, 312] on div "技術協助20-1 技術協助20-1" at bounding box center [607, 318] width 89 height 40
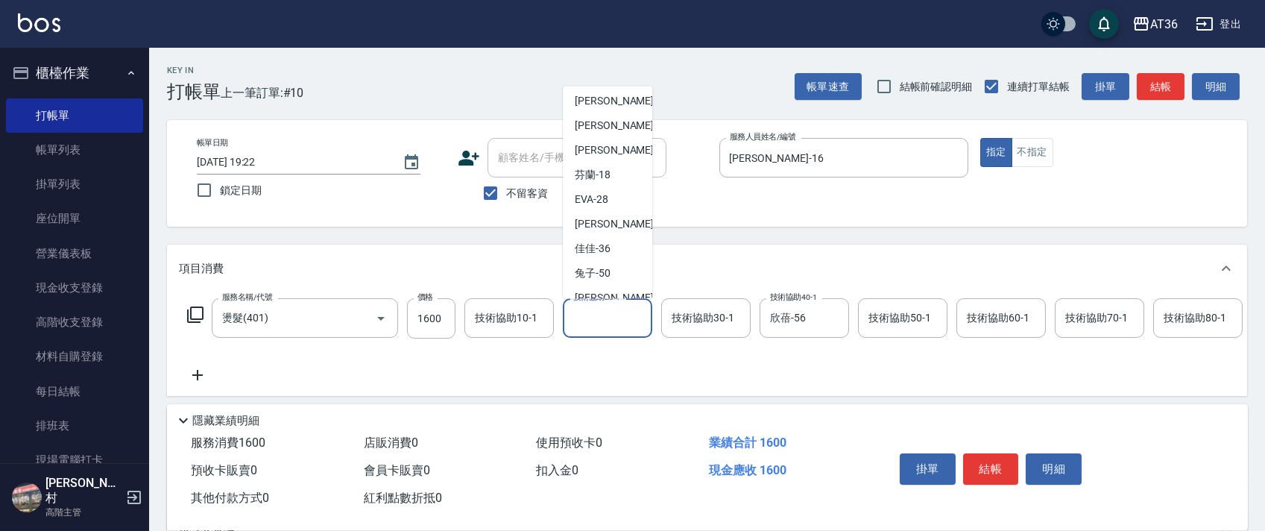
scroll to position [198, 0]
click at [611, 156] on div "佳佳 -36" at bounding box center [607, 152] width 89 height 25
type input "佳佳-36"
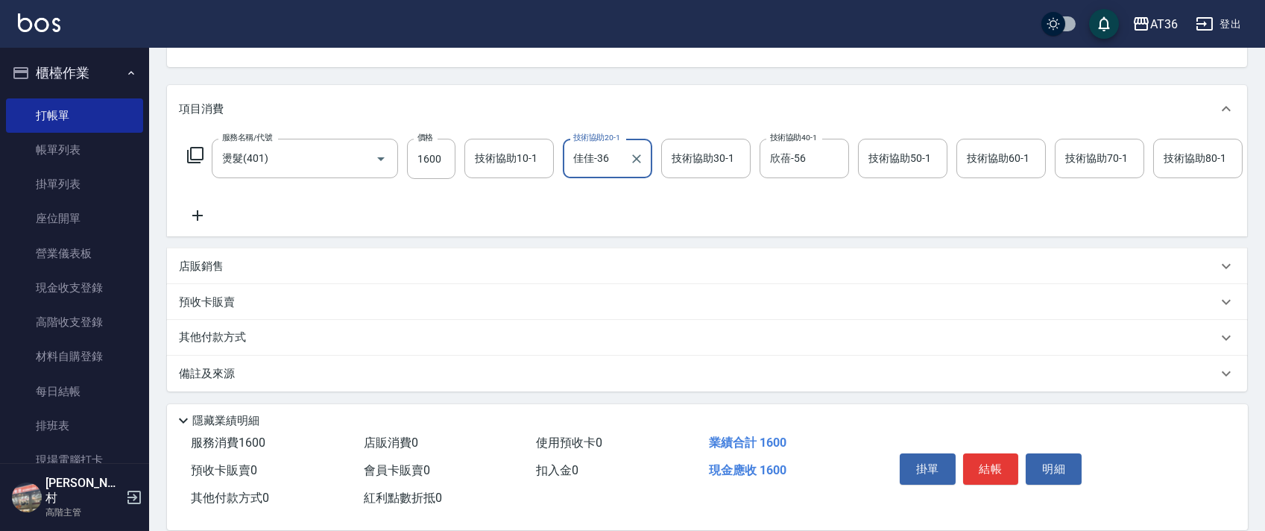
scroll to position [175, 0]
click at [224, 345] on p "其他付款方式" at bounding box center [216, 338] width 75 height 16
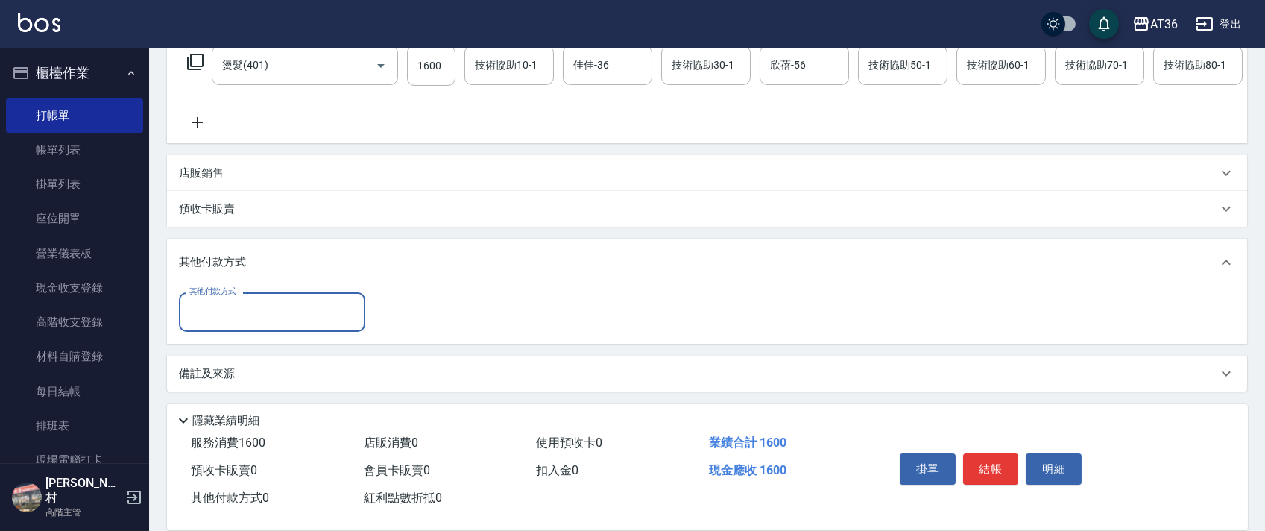
scroll to position [269, 0]
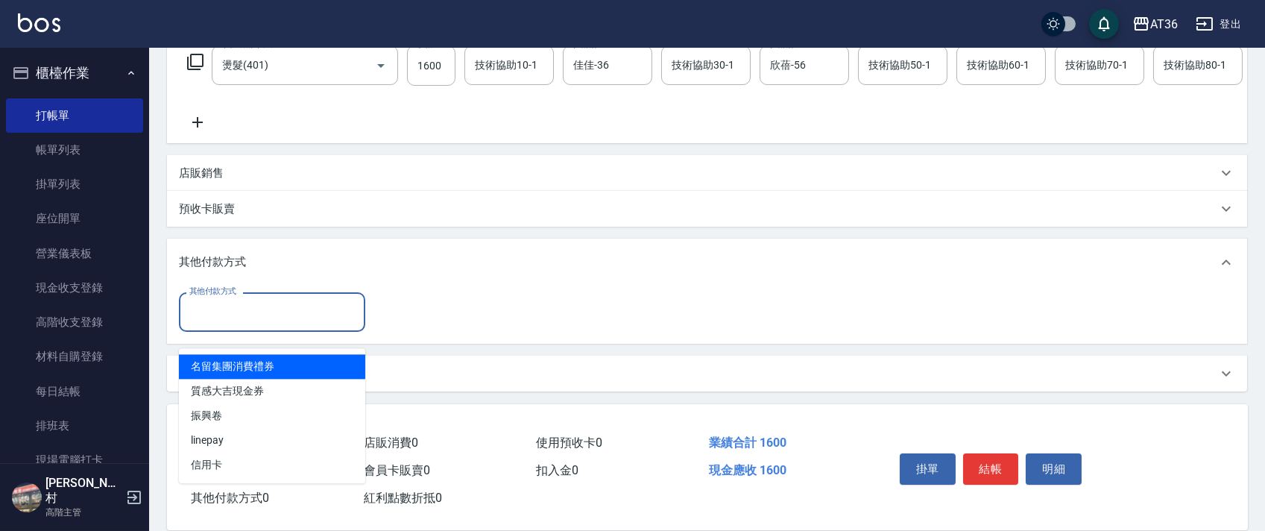
drag, startPoint x: 241, startPoint y: 302, endPoint x: 303, endPoint y: 358, distance: 83.4
click at [244, 309] on input "其他付款方式" at bounding box center [272, 312] width 173 height 26
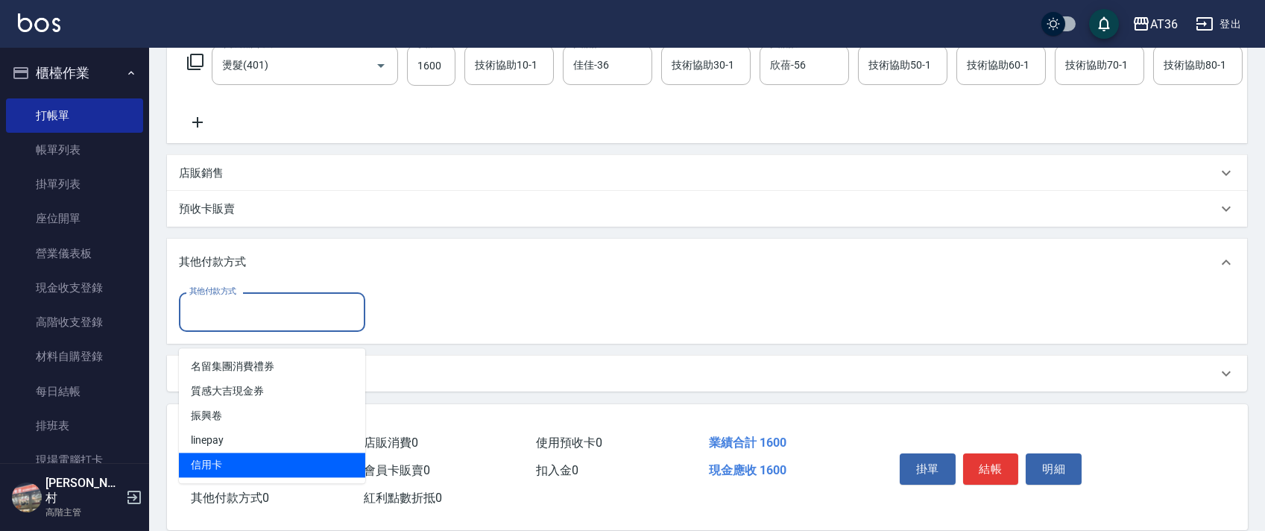
click at [233, 453] on span "信用卡" at bounding box center [272, 465] width 186 height 25
type input "信用卡"
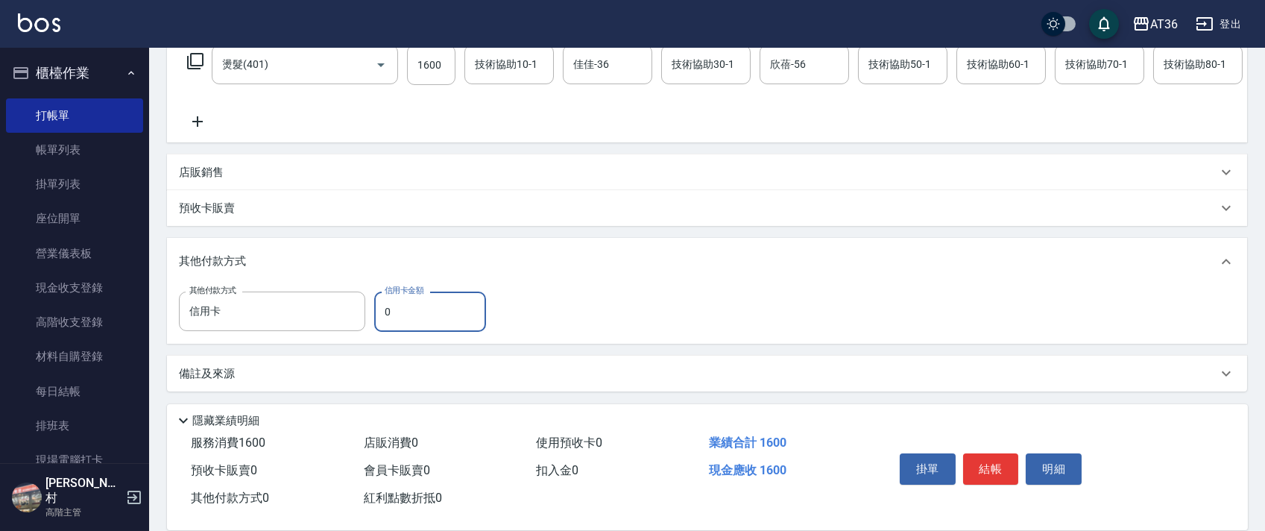
click at [385, 314] on input "0" at bounding box center [430, 312] width 112 height 40
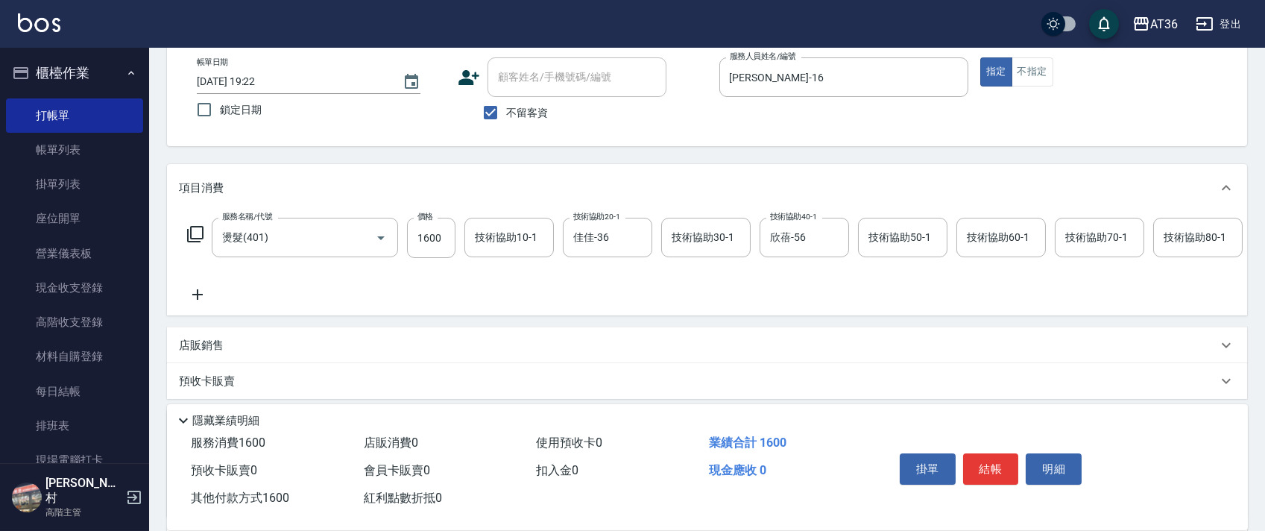
scroll to position [0, 0]
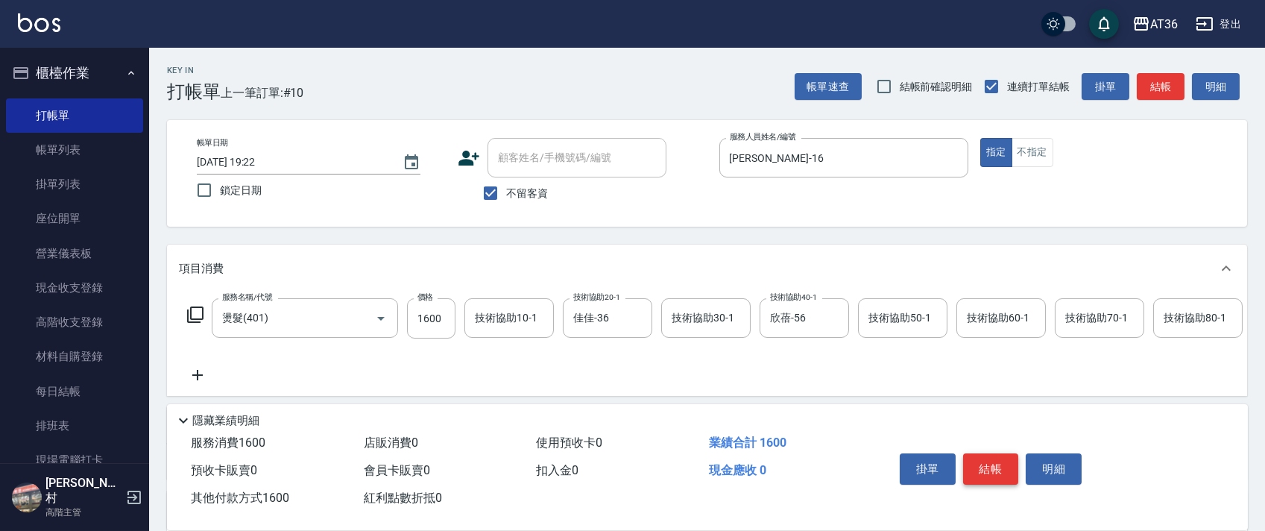
type input "1600"
drag, startPoint x: 974, startPoint y: 467, endPoint x: 977, endPoint y: 441, distance: 26.2
click at [974, 467] on button "結帳" at bounding box center [991, 468] width 56 height 31
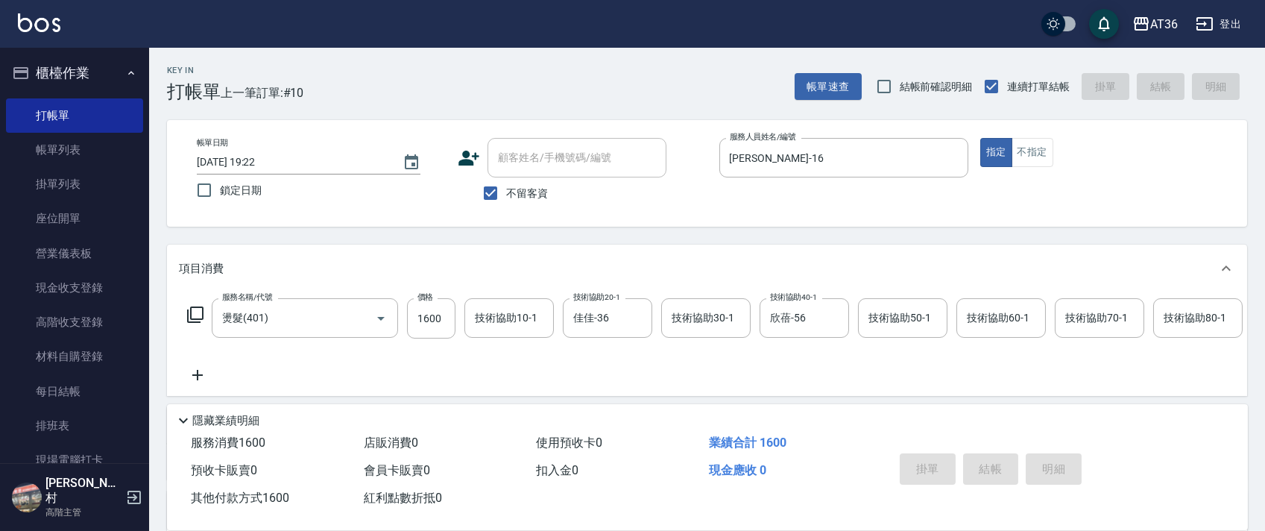
type input "[DATE] 19:23"
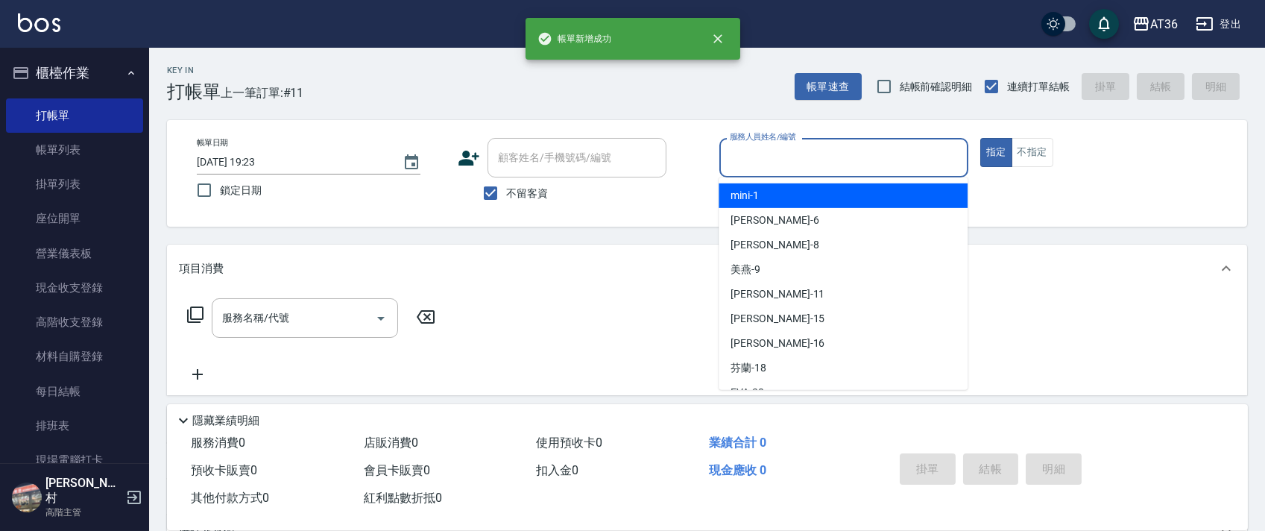
drag, startPoint x: 748, startPoint y: 166, endPoint x: 829, endPoint y: 198, distance: 87.4
click at [748, 168] on input "服務人員姓名/編號" at bounding box center [844, 158] width 236 height 26
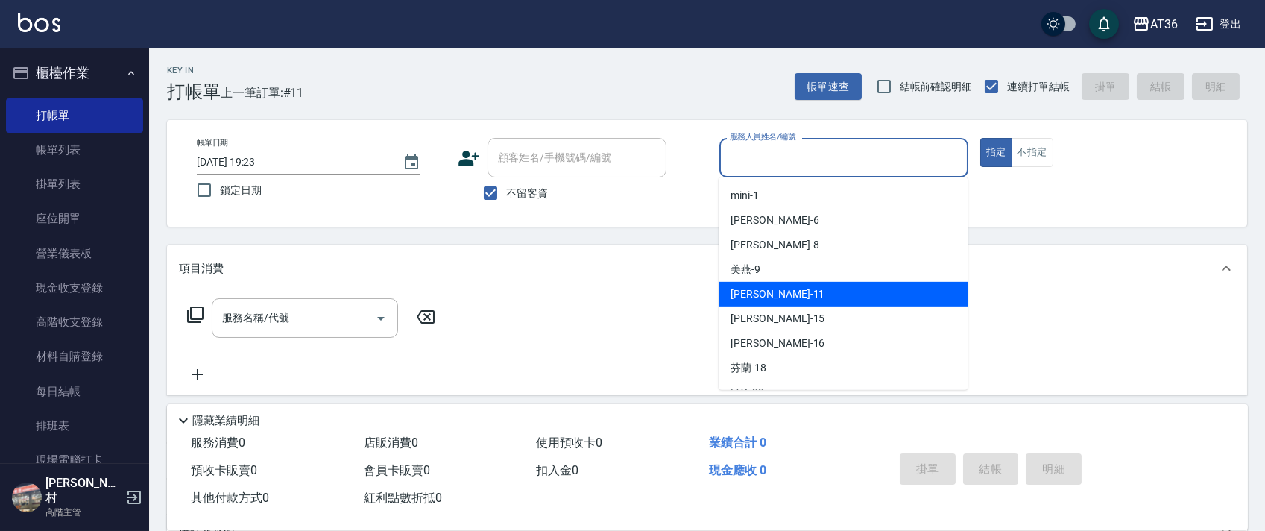
click at [780, 286] on div "[PERSON_NAME] -11" at bounding box center [843, 294] width 249 height 25
type input "[PERSON_NAME]-11"
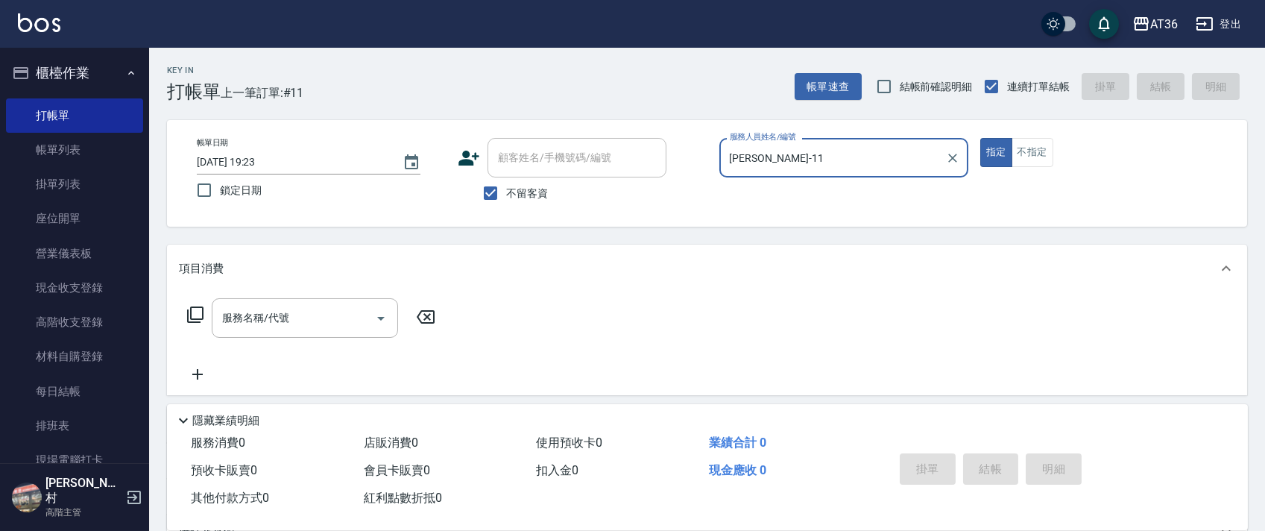
click at [193, 312] on icon at bounding box center [195, 315] width 18 height 18
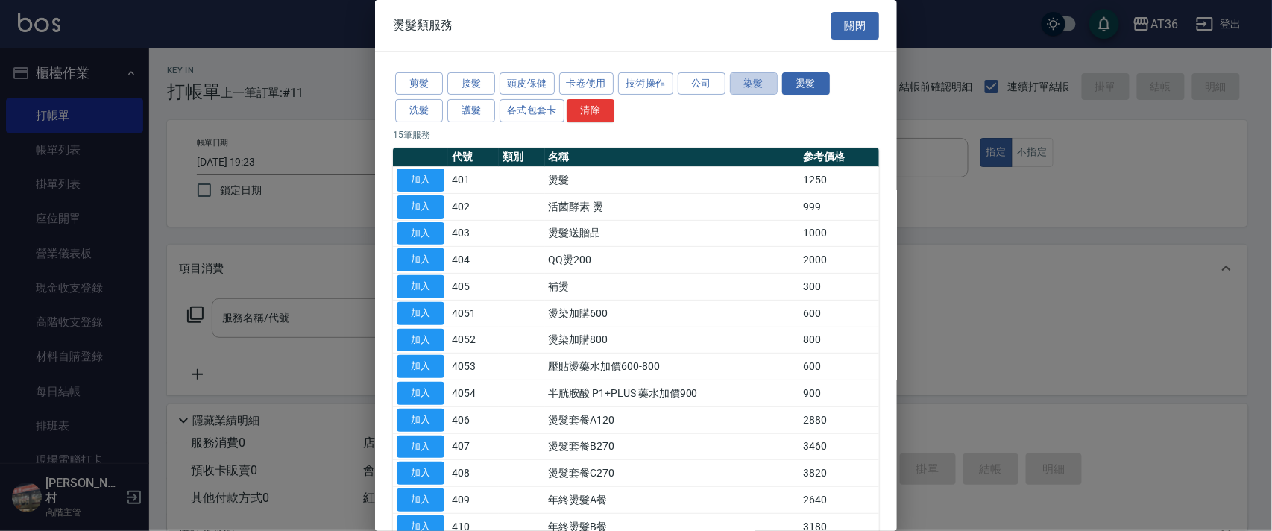
drag, startPoint x: 753, startPoint y: 81, endPoint x: 837, endPoint y: 252, distance: 190.1
click at [753, 79] on button "染髮" at bounding box center [754, 83] width 48 height 23
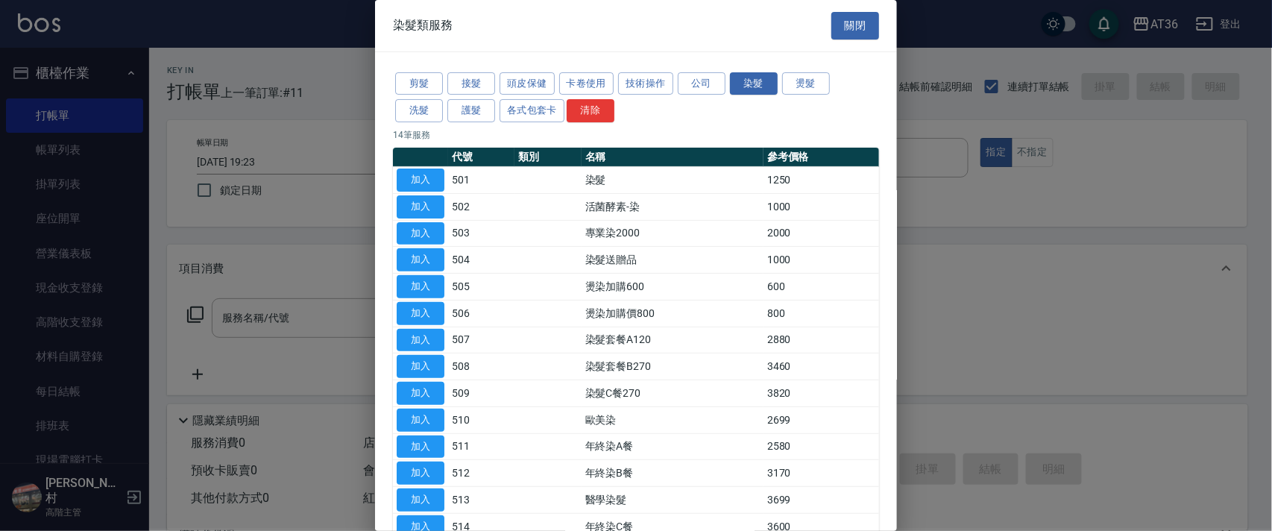
drag, startPoint x: 418, startPoint y: 180, endPoint x: 541, endPoint y: 268, distance: 150.8
click at [418, 182] on button "加入" at bounding box center [421, 180] width 48 height 23
type input "染髮(501)"
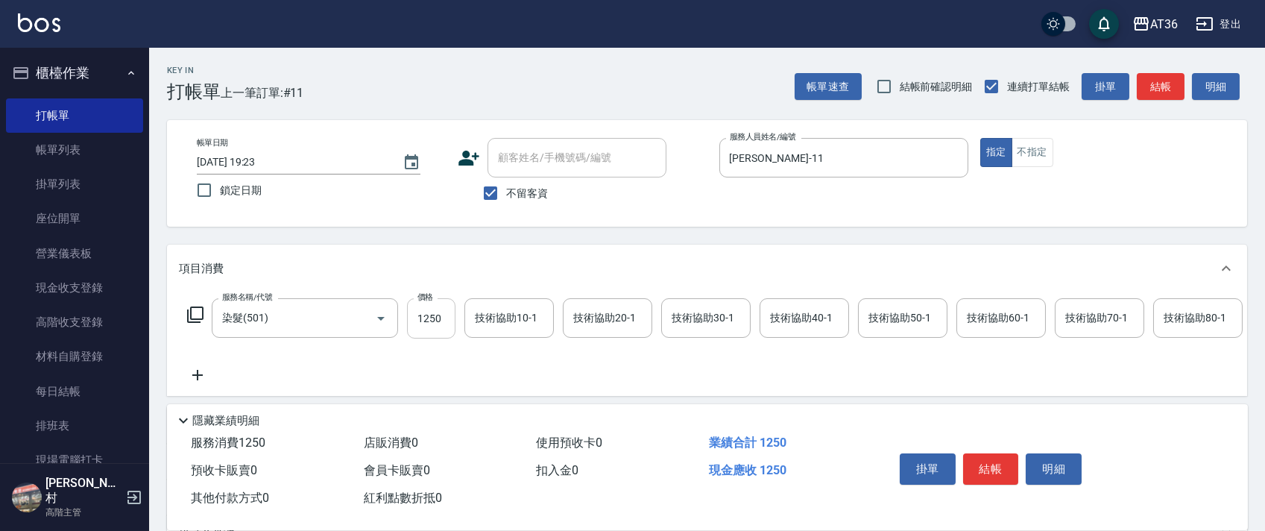
click at [426, 318] on input "1250" at bounding box center [431, 318] width 48 height 40
type input "2090"
click at [891, 319] on div "技術協助50-1 技術協助50-1" at bounding box center [902, 318] width 89 height 40
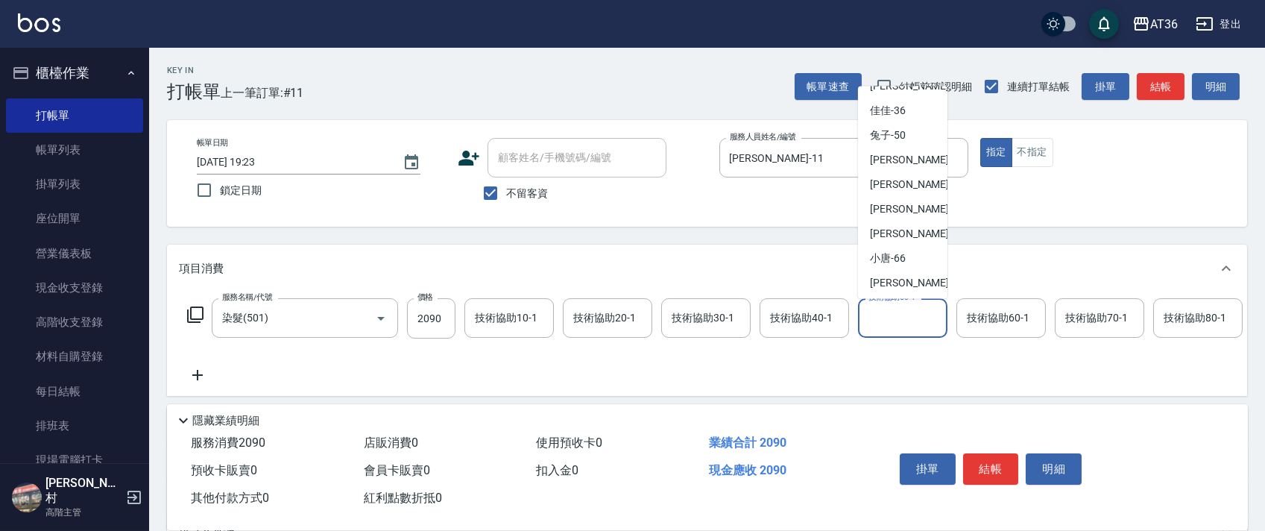
scroll to position [242, 0]
click at [903, 114] on span "佳佳 -36" at bounding box center [888, 109] width 36 height 16
type input "佳佳-36"
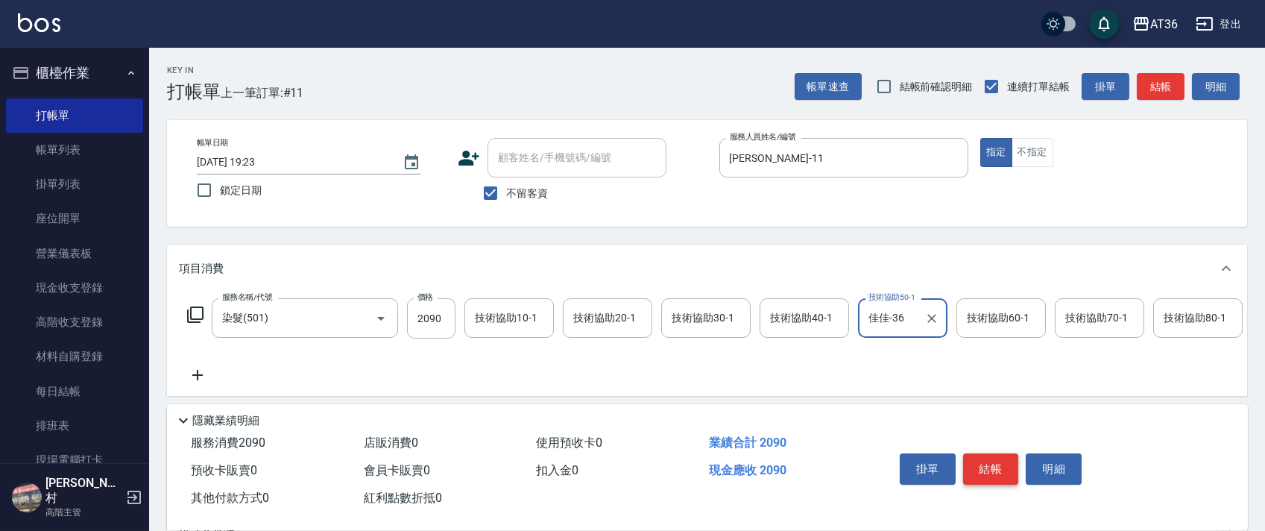
click at [992, 461] on button "結帳" at bounding box center [991, 468] width 56 height 31
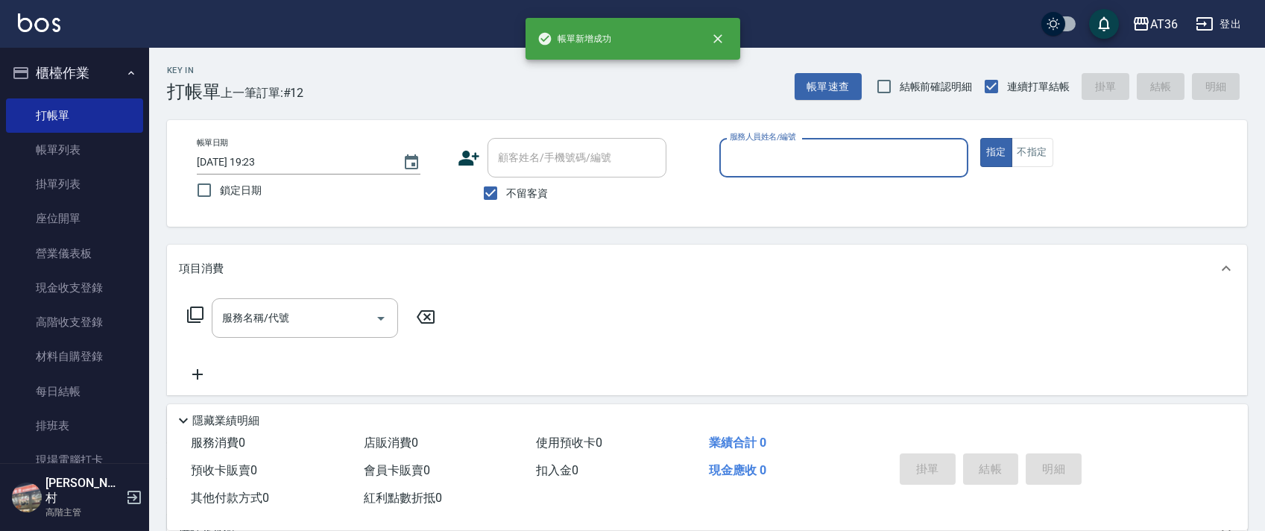
click at [721, 160] on div "服務人員姓名/編號" at bounding box center [843, 158] width 249 height 40
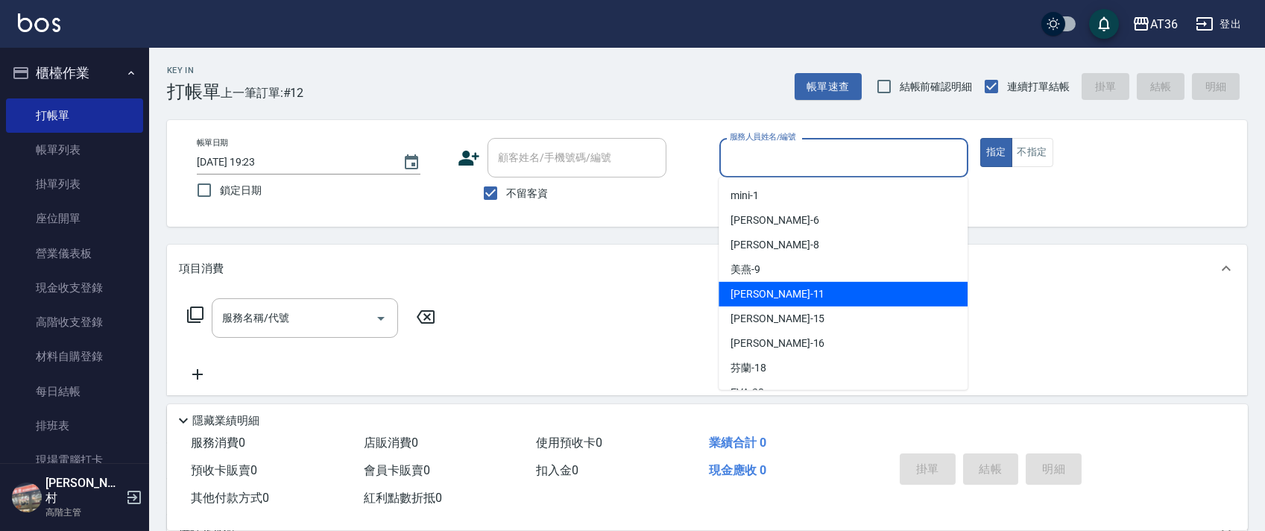
click at [766, 296] on div "[PERSON_NAME] -11" at bounding box center [843, 294] width 249 height 25
type input "[PERSON_NAME]-11"
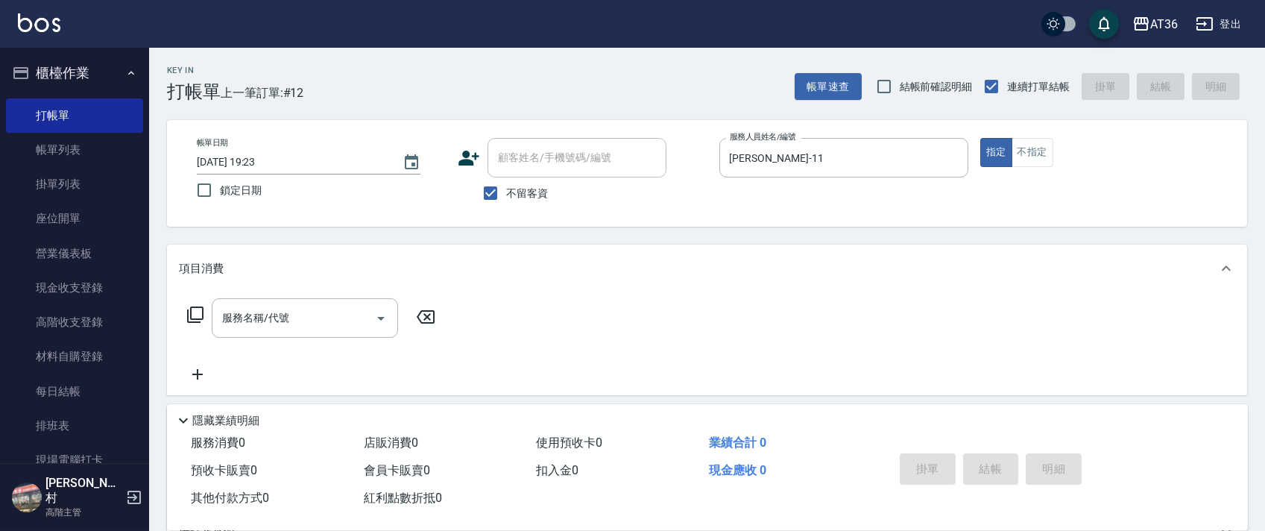
click at [192, 319] on icon at bounding box center [195, 314] width 16 height 16
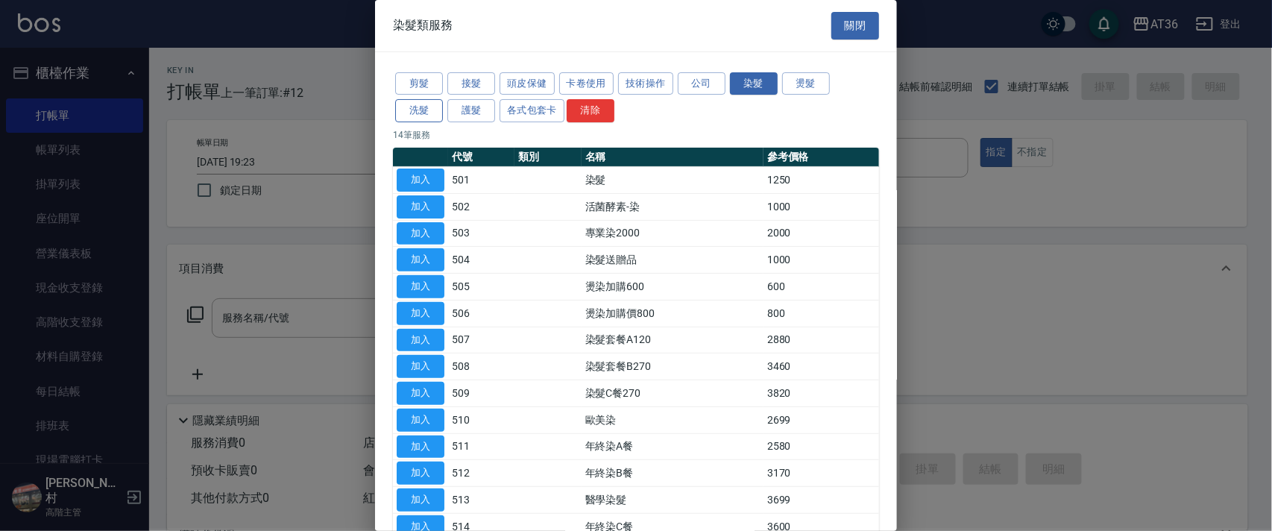
click at [420, 109] on button "洗髮" at bounding box center [419, 110] width 48 height 23
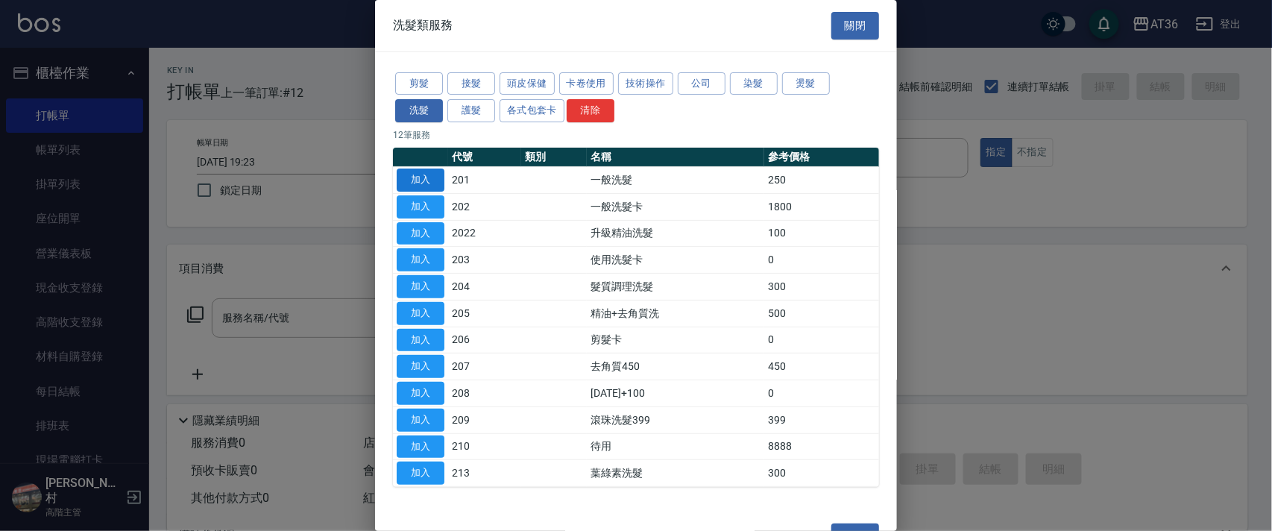
click at [415, 184] on button "加入" at bounding box center [421, 180] width 48 height 23
type input "一般洗髮(201)"
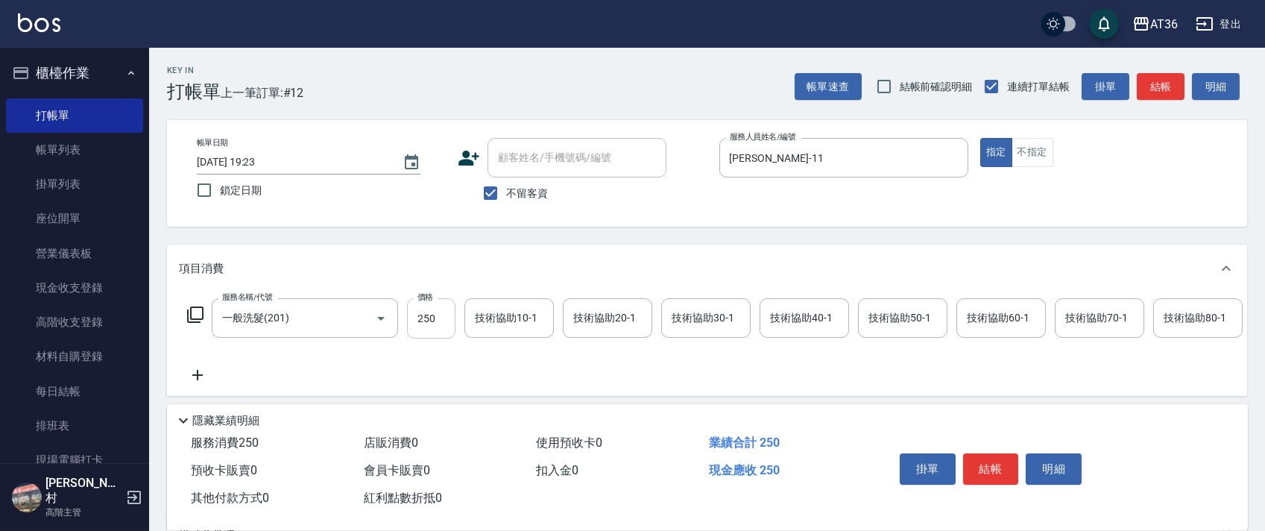
click at [423, 312] on input "250" at bounding box center [431, 318] width 48 height 40
type input "350"
click at [775, 314] on div "技術協助40-1 技術協助40-1" at bounding box center [804, 318] width 89 height 40
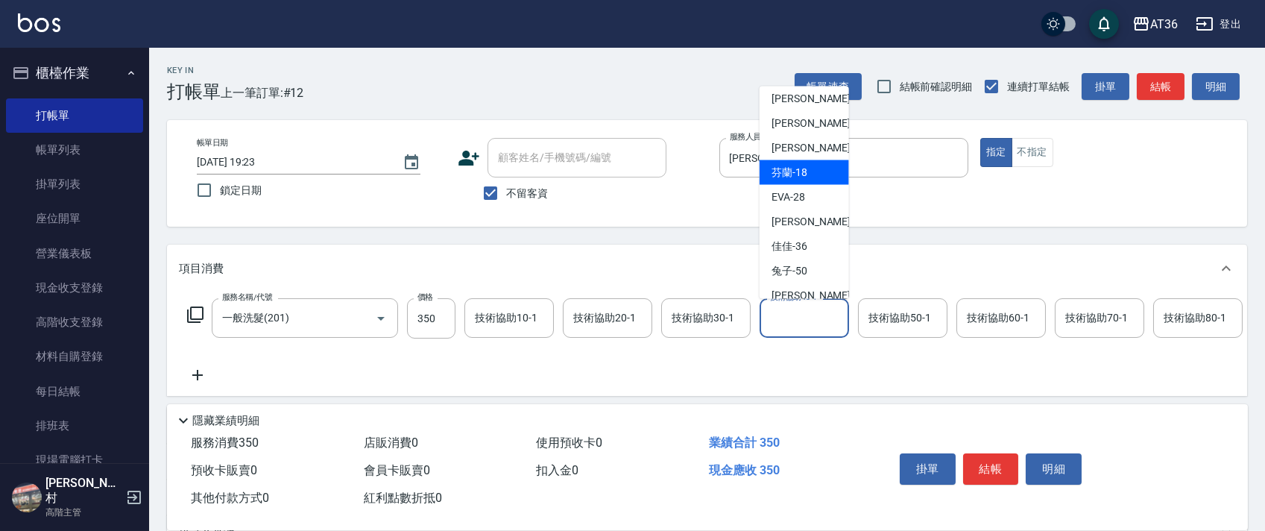
scroll to position [198, 0]
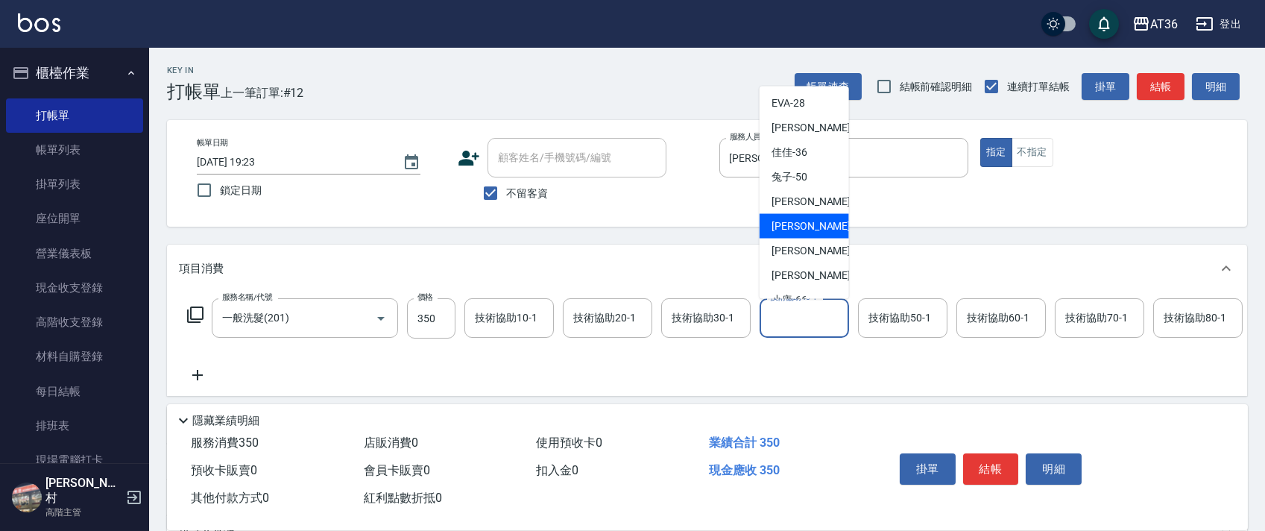
click at [811, 232] on div "[PERSON_NAME] -56" at bounding box center [804, 226] width 89 height 25
type input "欣蓓-56"
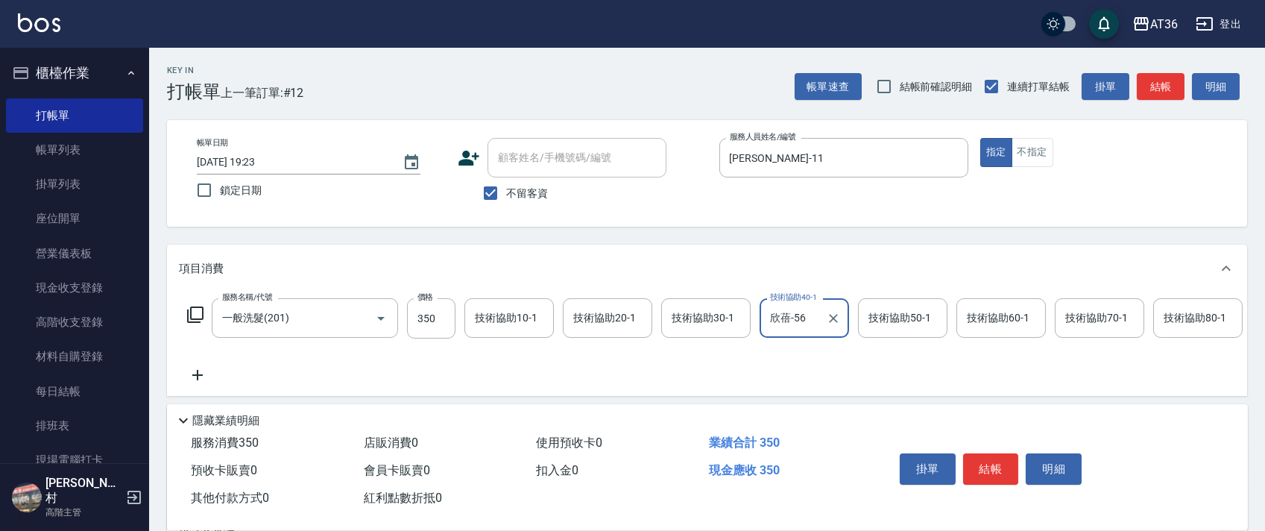
click at [987, 471] on button "結帳" at bounding box center [991, 468] width 56 height 31
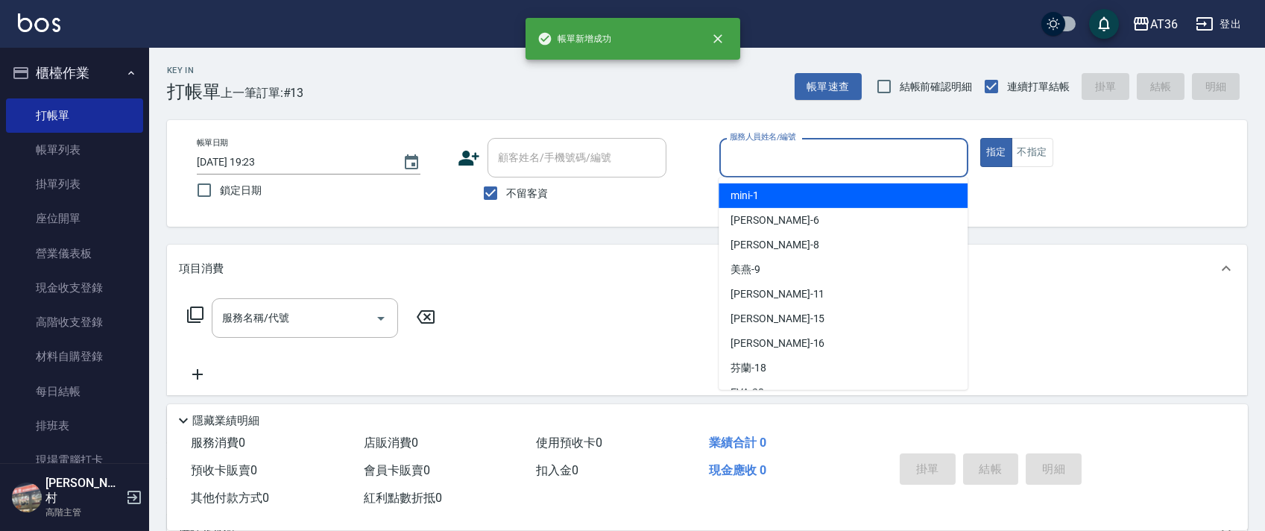
click at [726, 156] on input "服務人員姓名/編號" at bounding box center [844, 158] width 236 height 26
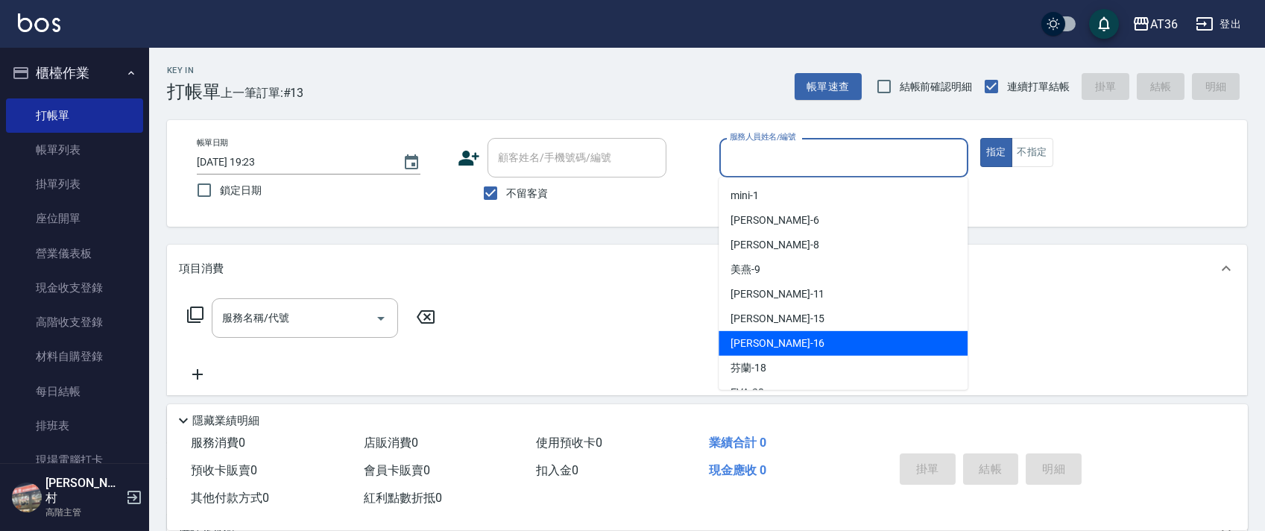
drag, startPoint x: 760, startPoint y: 341, endPoint x: 689, endPoint y: 307, distance: 78.7
click at [760, 339] on span "[PERSON_NAME] -16" at bounding box center [778, 344] width 94 height 16
type input "[PERSON_NAME]-16"
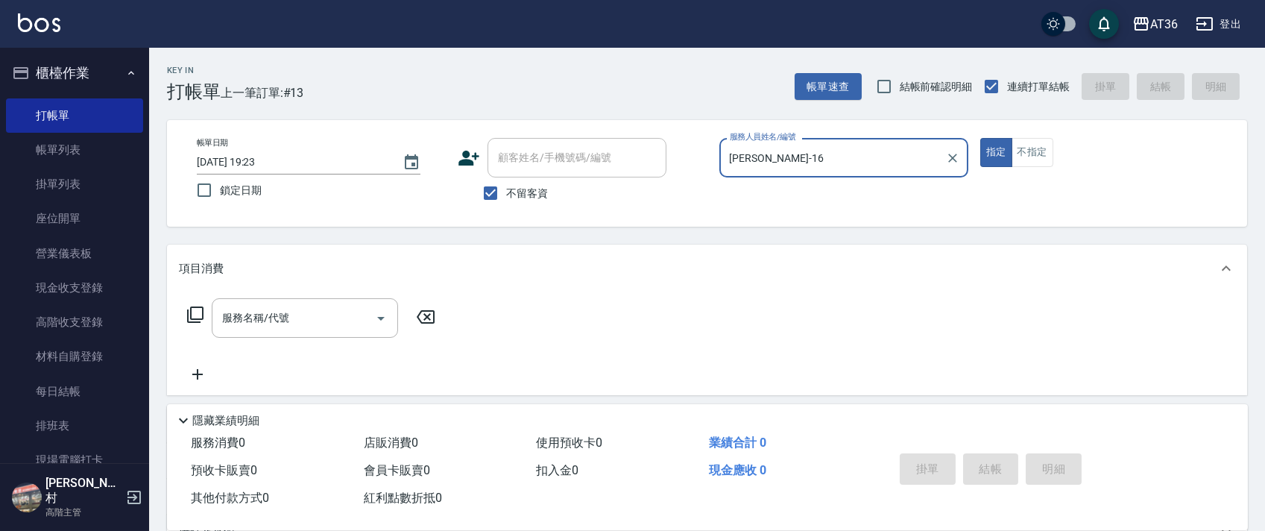
click at [192, 315] on icon at bounding box center [195, 315] width 18 height 18
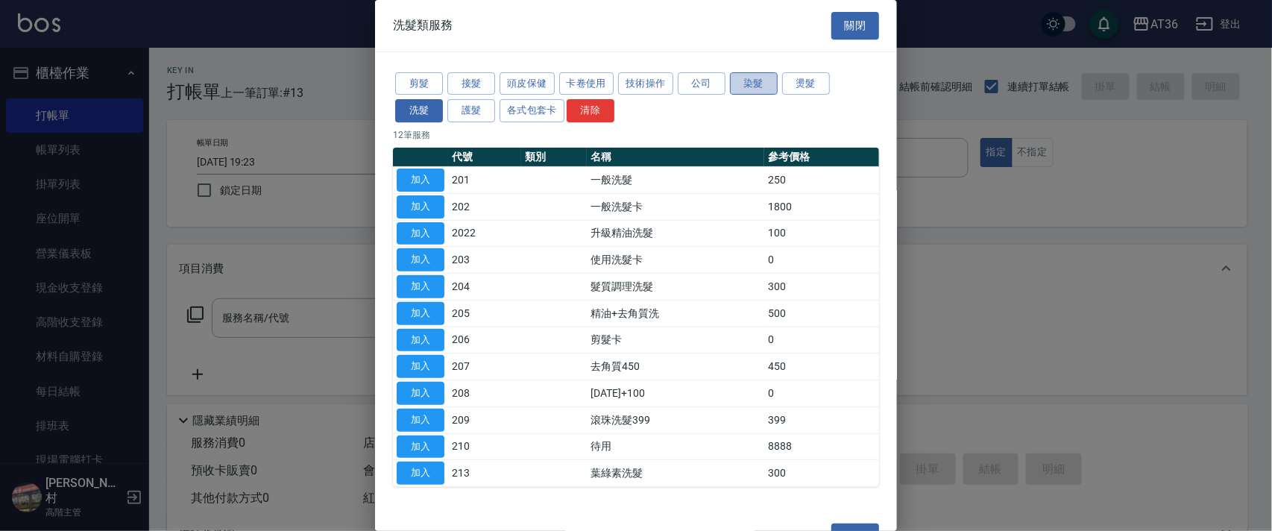
click at [766, 84] on button "染髮" at bounding box center [754, 83] width 48 height 23
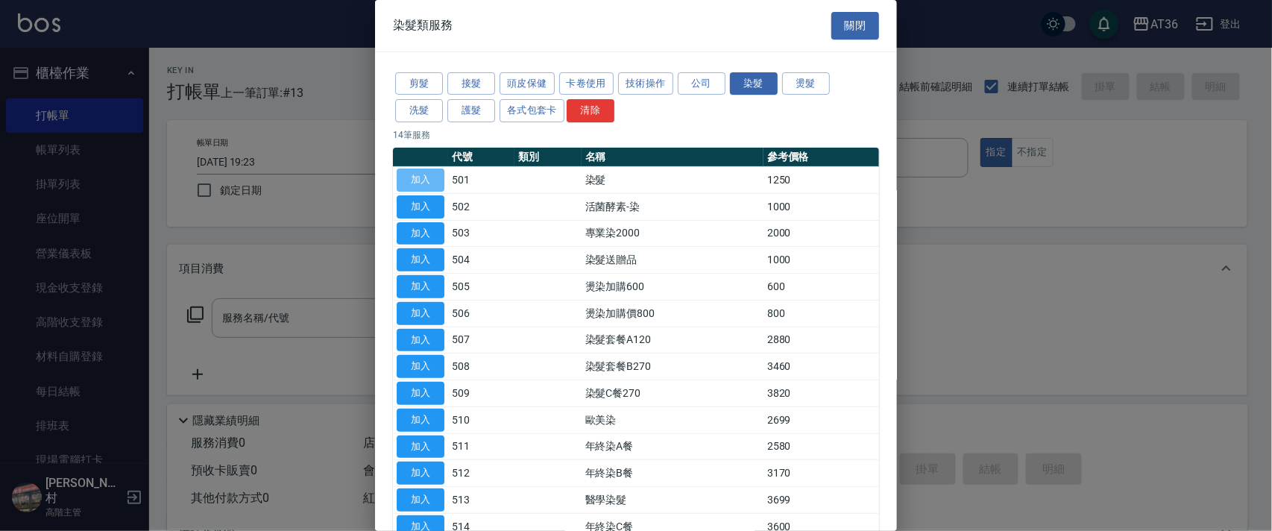
drag, startPoint x: 410, startPoint y: 171, endPoint x: 538, endPoint y: 358, distance: 226.2
click at [412, 174] on button "加入" at bounding box center [421, 180] width 48 height 23
type input "染髮(501)"
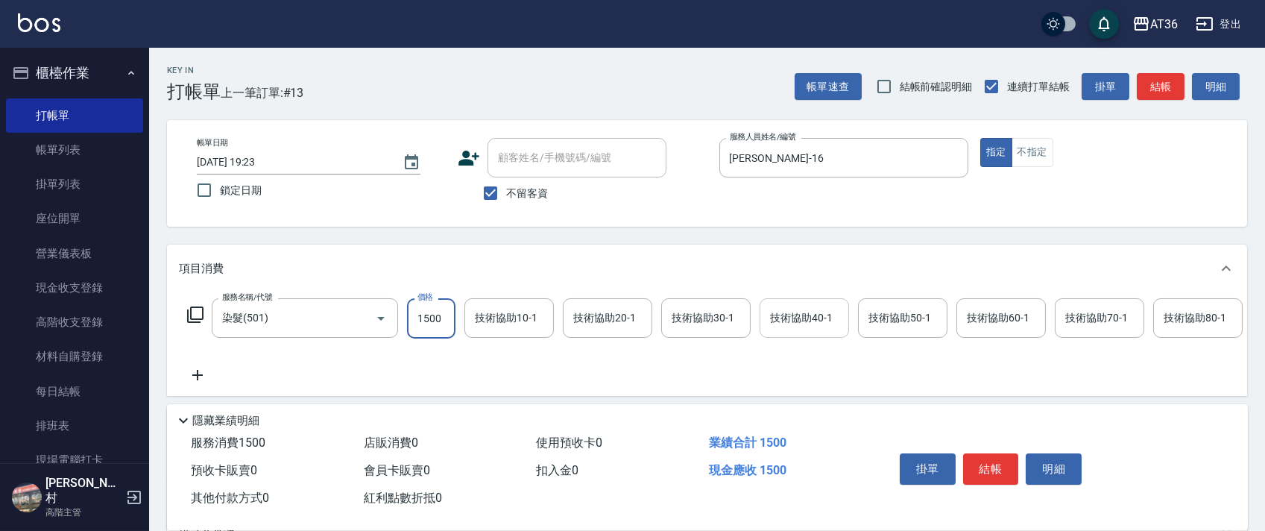
type input "1500"
click at [796, 312] on div "技術協助40-1 技術協助40-1" at bounding box center [804, 318] width 89 height 40
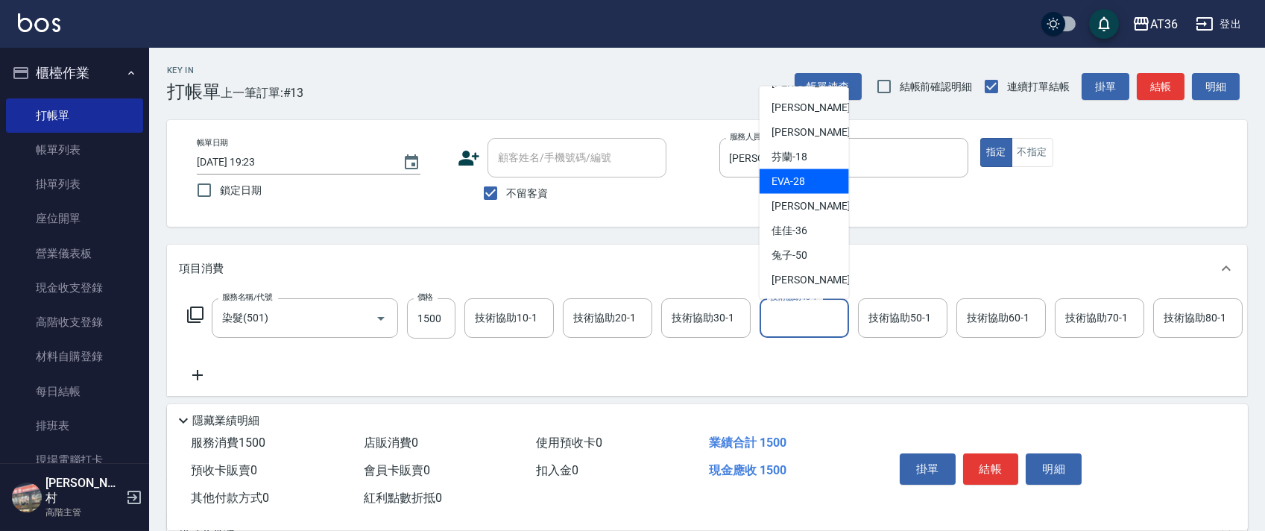
scroll to position [242, 0]
click at [815, 174] on div "[PERSON_NAME] -56" at bounding box center [804, 182] width 89 height 25
type input "欣蓓-56"
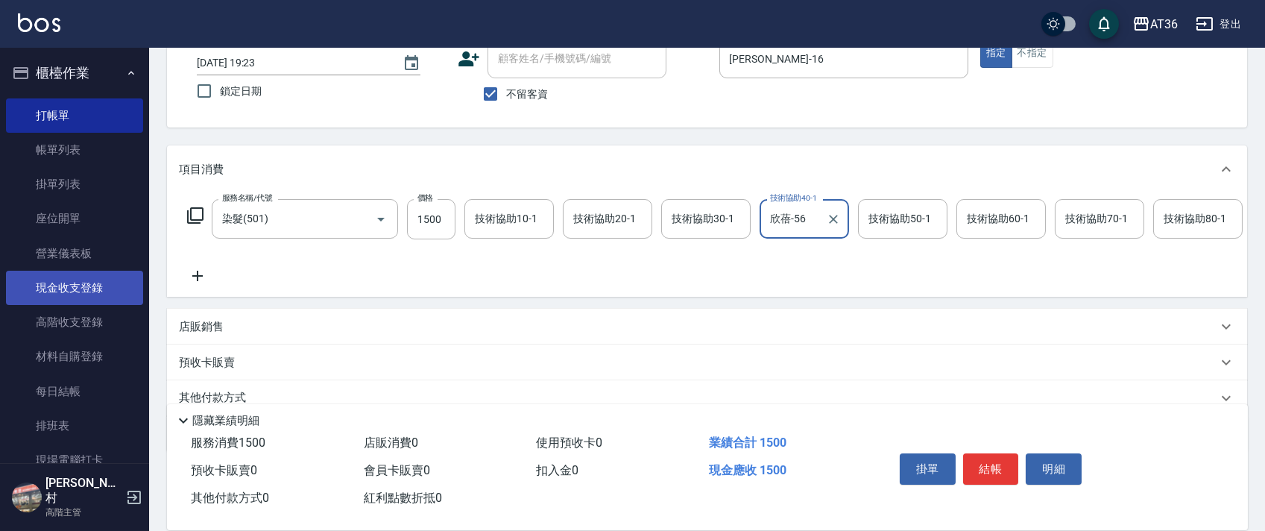
scroll to position [175, 0]
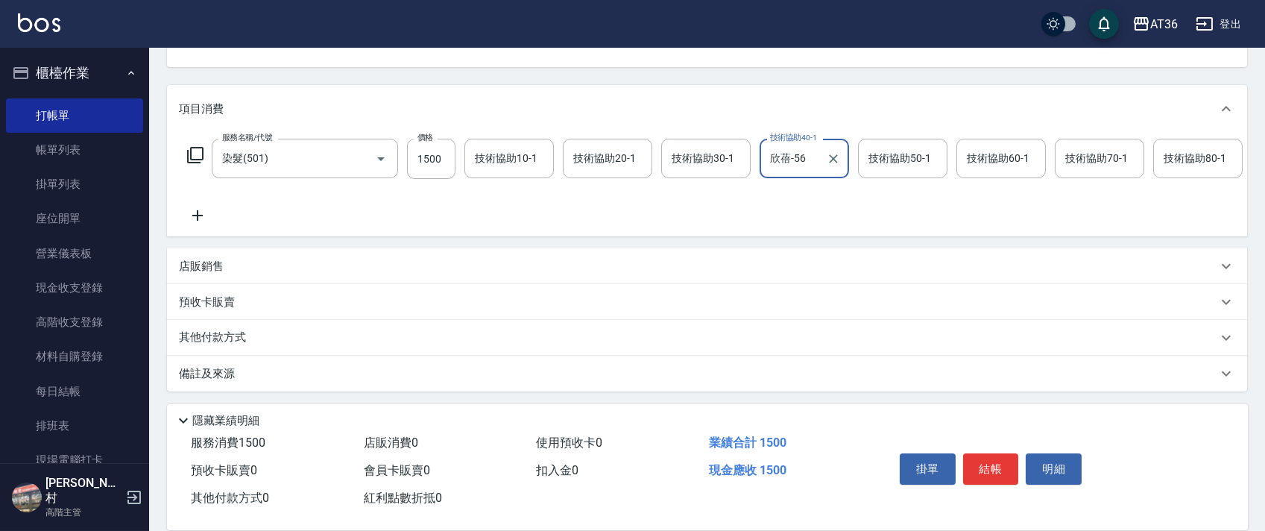
click at [234, 341] on p "其他付款方式" at bounding box center [216, 338] width 75 height 16
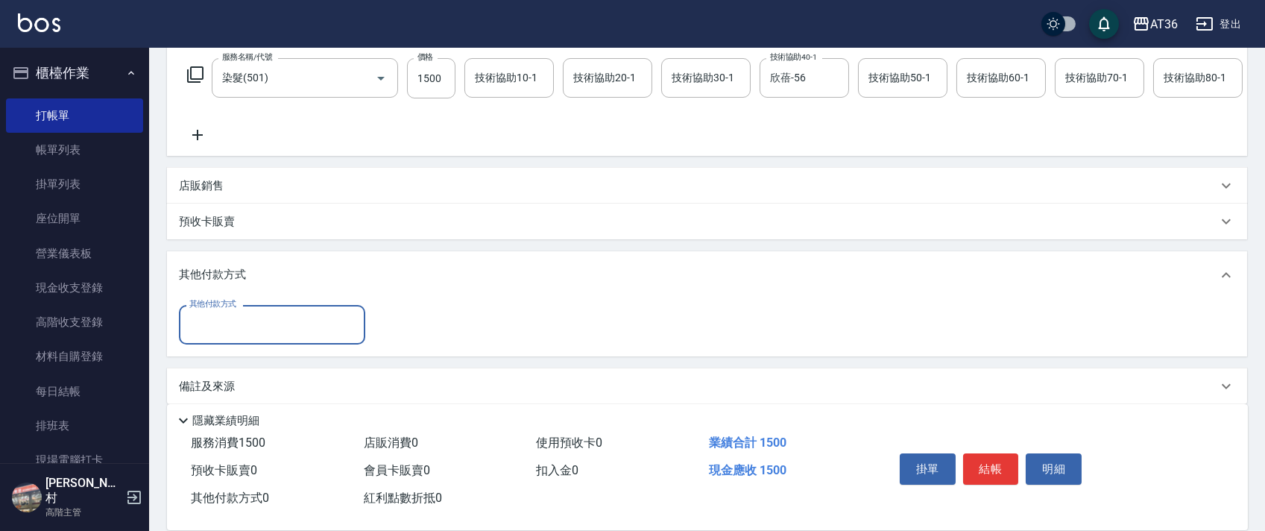
scroll to position [269, 0]
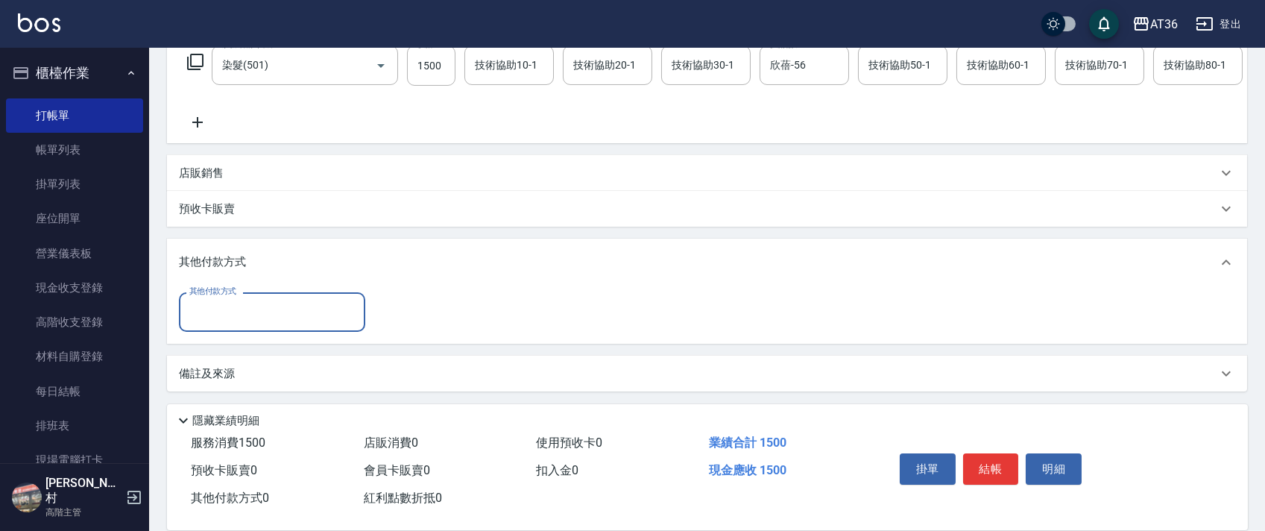
click at [223, 322] on input "其他付款方式" at bounding box center [272, 312] width 173 height 26
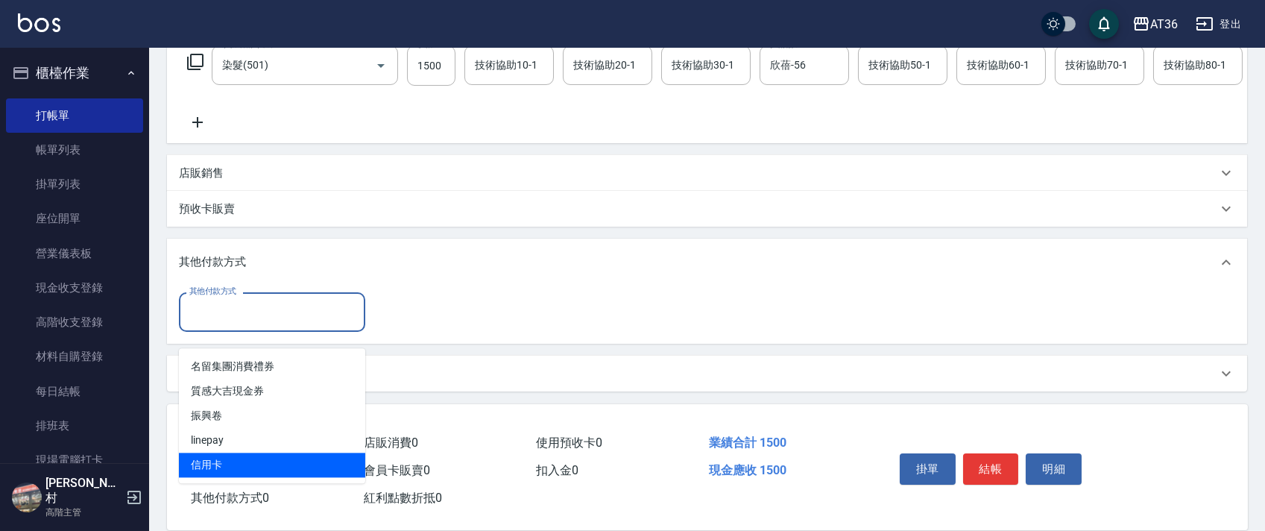
click at [217, 456] on span "信用卡" at bounding box center [272, 465] width 186 height 25
type input "信用卡"
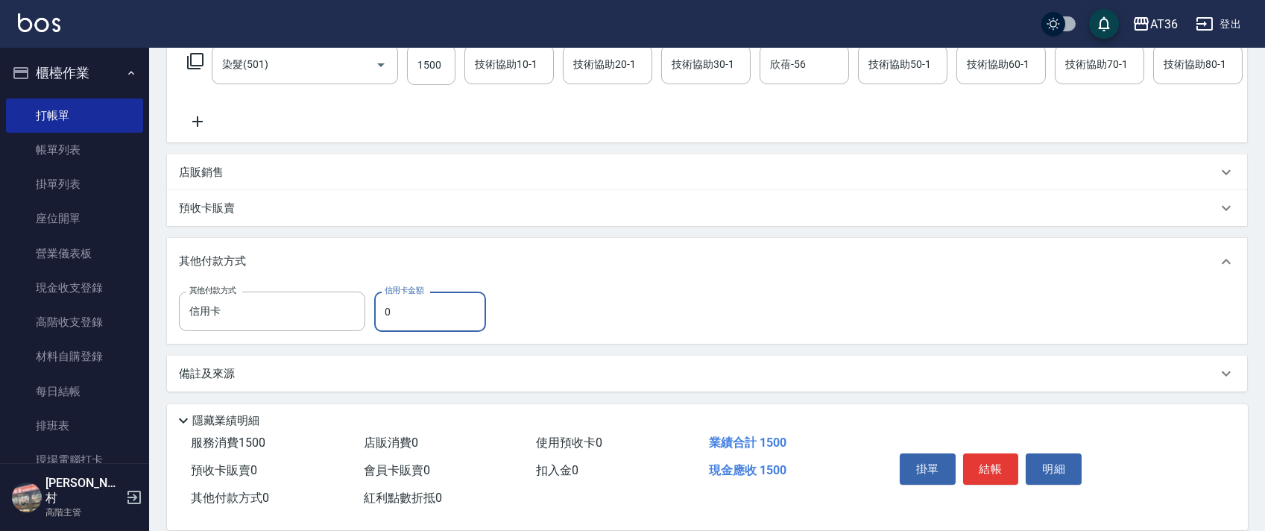
click at [384, 311] on input "0" at bounding box center [430, 312] width 112 height 40
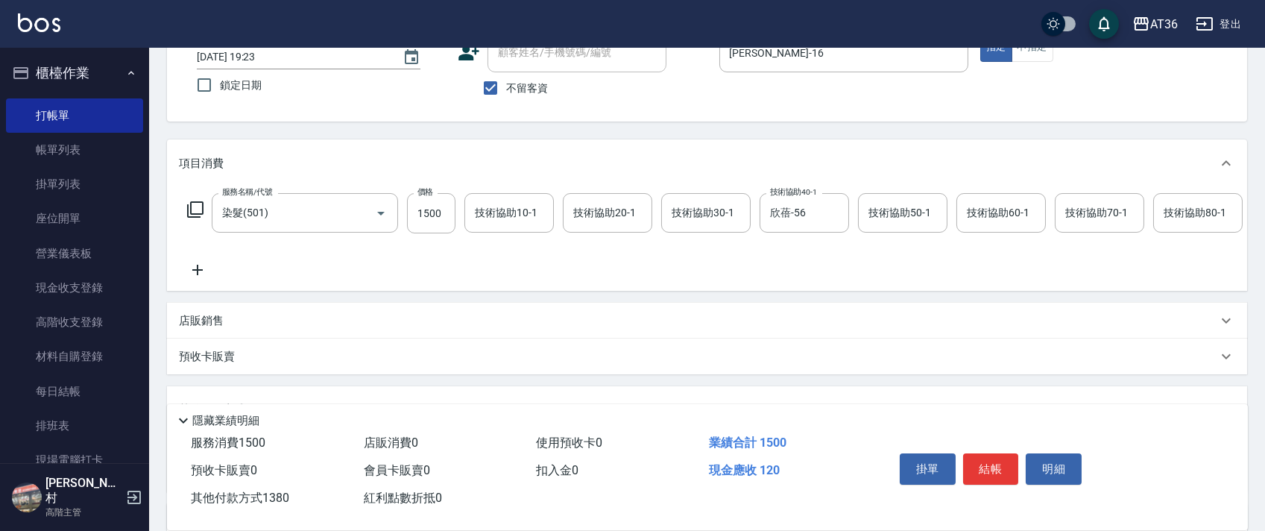
scroll to position [0, 0]
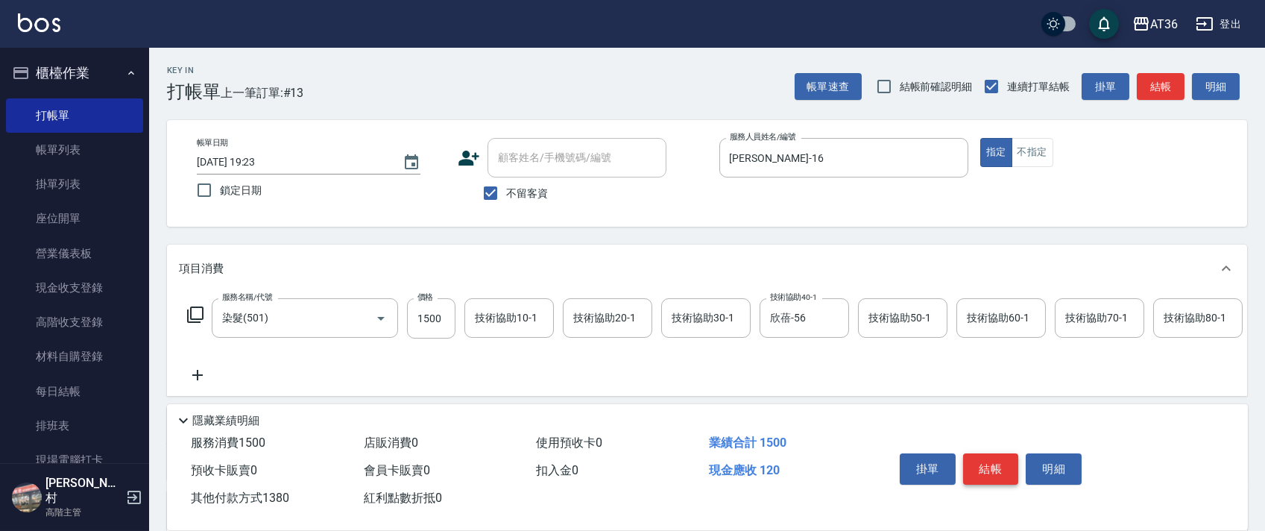
type input "1380"
click at [986, 467] on button "結帳" at bounding box center [991, 468] width 56 height 31
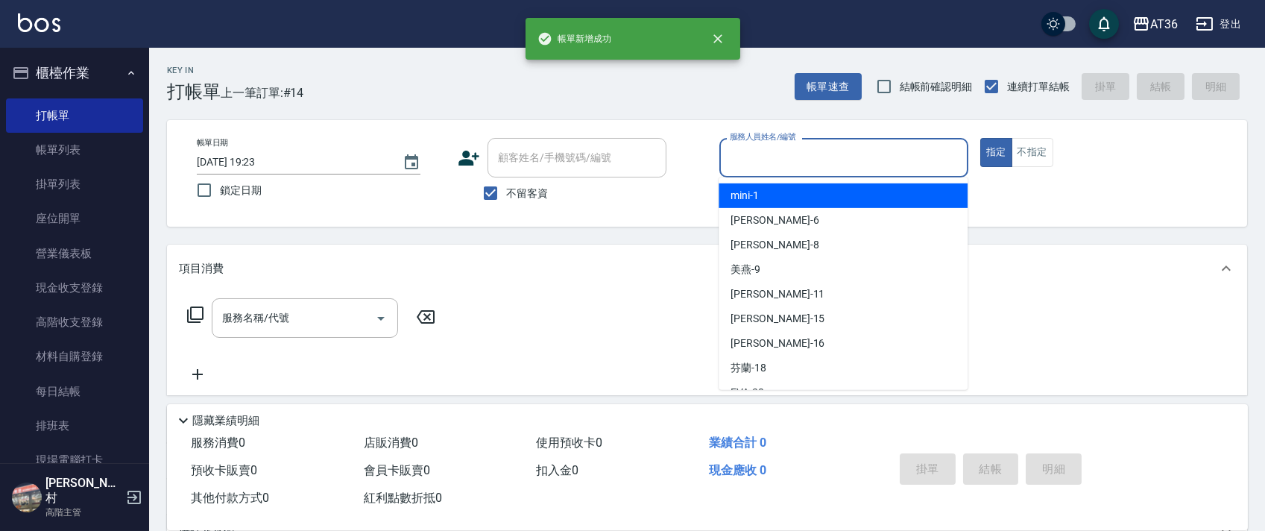
drag, startPoint x: 753, startPoint y: 150, endPoint x: 844, endPoint y: 226, distance: 118.6
click at [752, 153] on input "服務人員姓名/編號" at bounding box center [844, 158] width 236 height 26
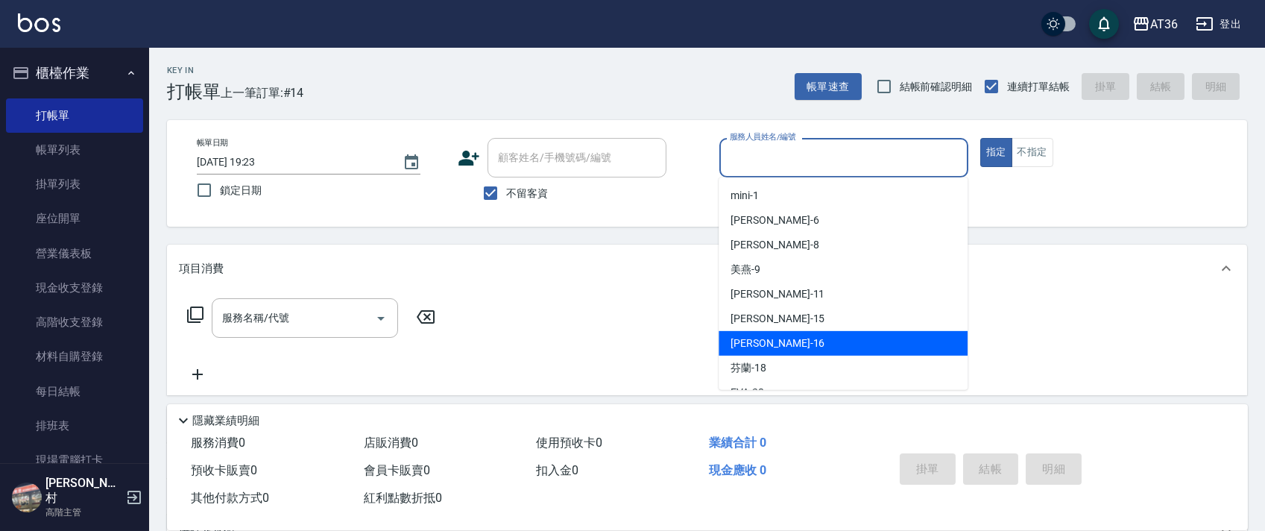
drag, startPoint x: 758, startPoint y: 334, endPoint x: 760, endPoint y: 320, distance: 14.3
click at [758, 336] on div "[PERSON_NAME] -16" at bounding box center [843, 343] width 249 height 25
type input "[PERSON_NAME]-16"
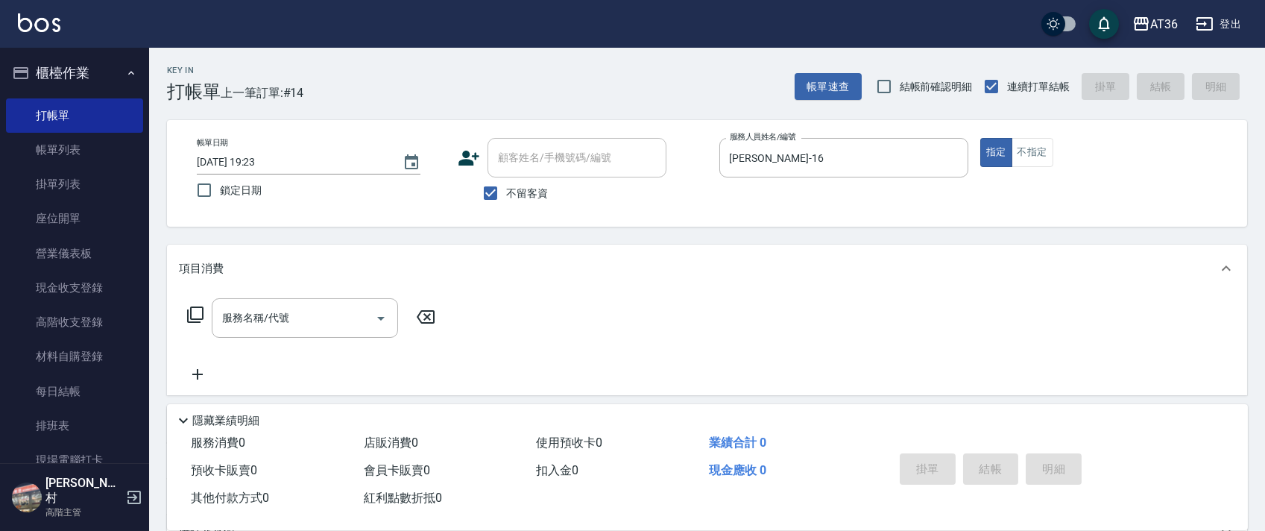
click at [198, 318] on icon at bounding box center [195, 315] width 18 height 18
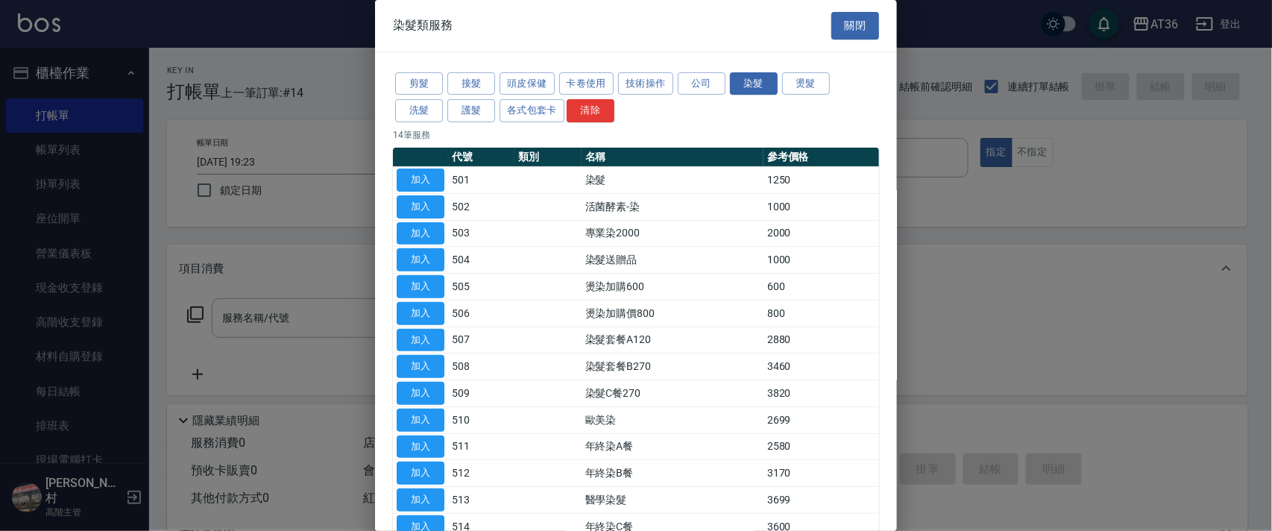
drag, startPoint x: 414, startPoint y: 81, endPoint x: 540, endPoint y: 174, distance: 156.7
click at [414, 84] on button "剪髮" at bounding box center [419, 83] width 48 height 23
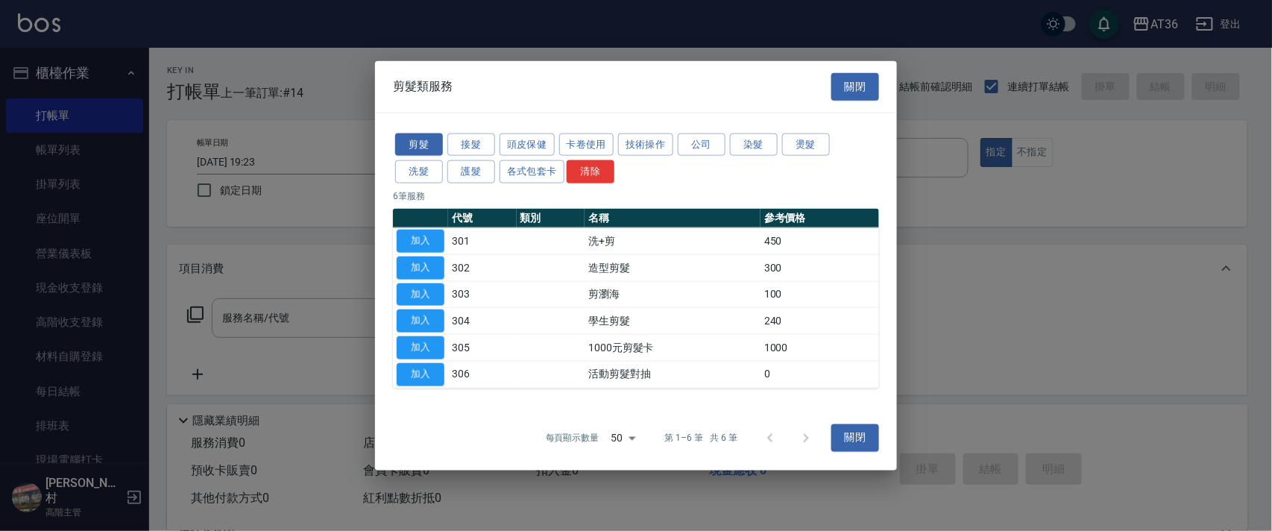
drag, startPoint x: 421, startPoint y: 265, endPoint x: 462, endPoint y: 302, distance: 55.4
click at [423, 265] on button "加入" at bounding box center [421, 267] width 48 height 23
type input "造型剪髮(302)"
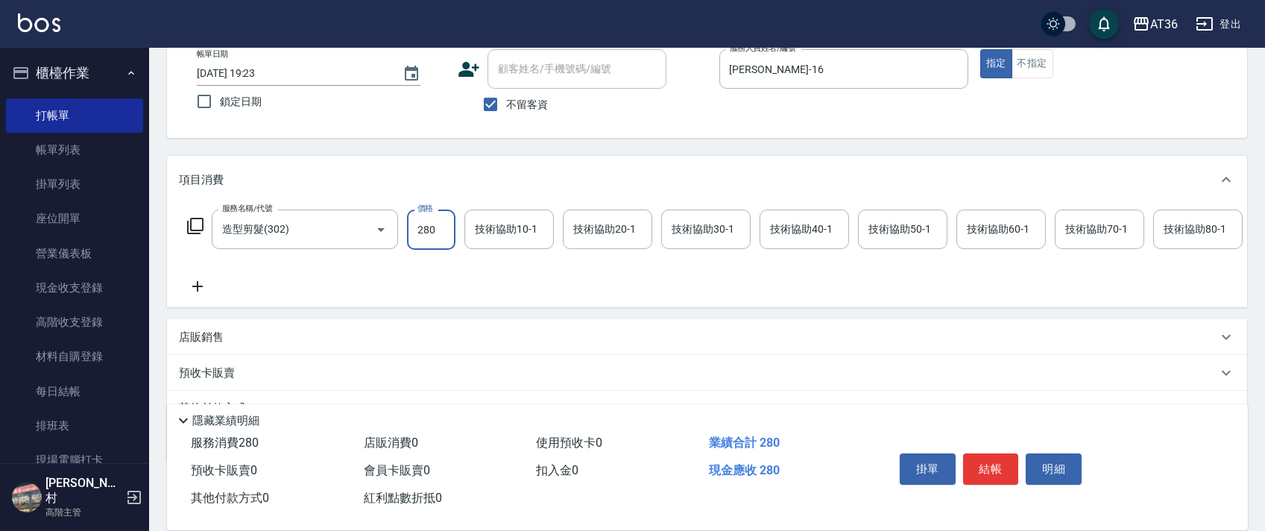
scroll to position [175, 0]
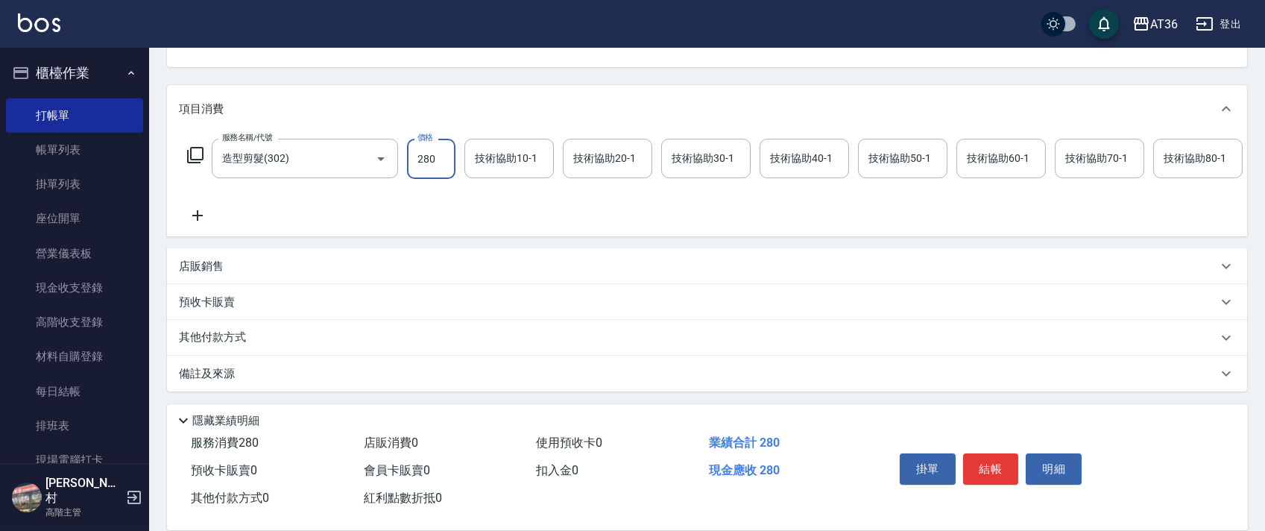
type input "280"
click at [227, 336] on p "其他付款方式" at bounding box center [216, 338] width 75 height 16
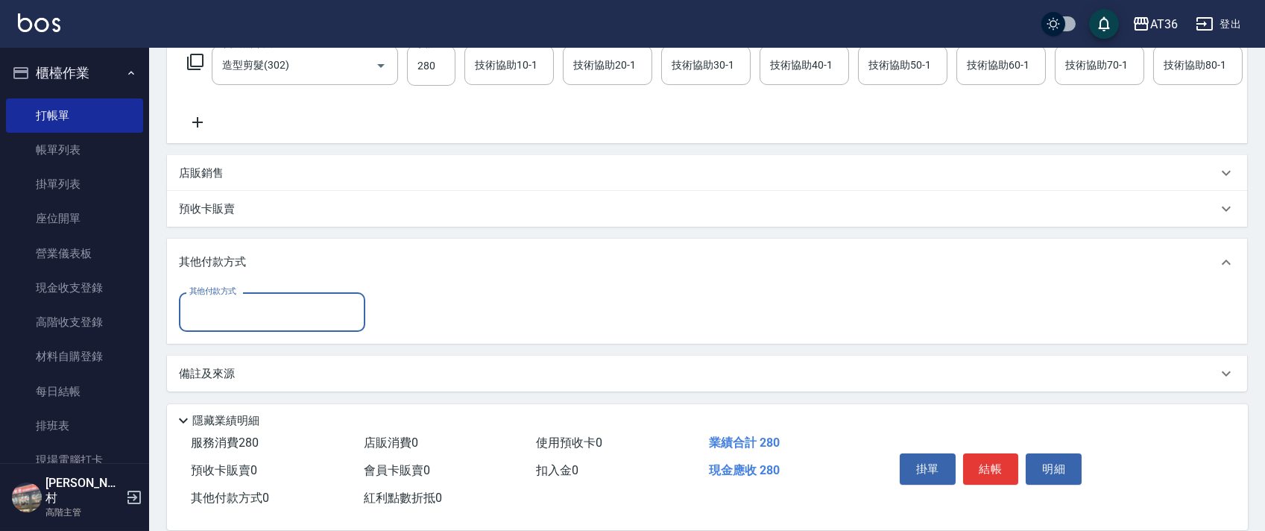
scroll to position [269, 0]
drag, startPoint x: 251, startPoint y: 304, endPoint x: 260, endPoint y: 309, distance: 10.7
click at [251, 305] on input "其他付款方式" at bounding box center [272, 312] width 173 height 26
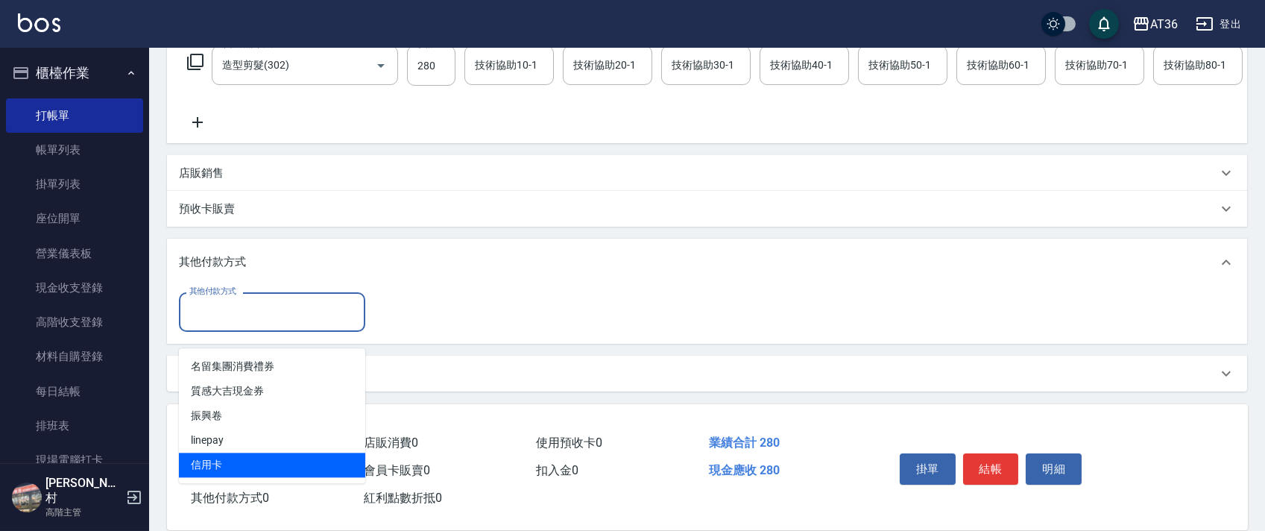
drag, startPoint x: 208, startPoint y: 447, endPoint x: 464, endPoint y: 227, distance: 337.3
click at [218, 453] on span "信用卡" at bounding box center [272, 465] width 186 height 25
type input "信用卡"
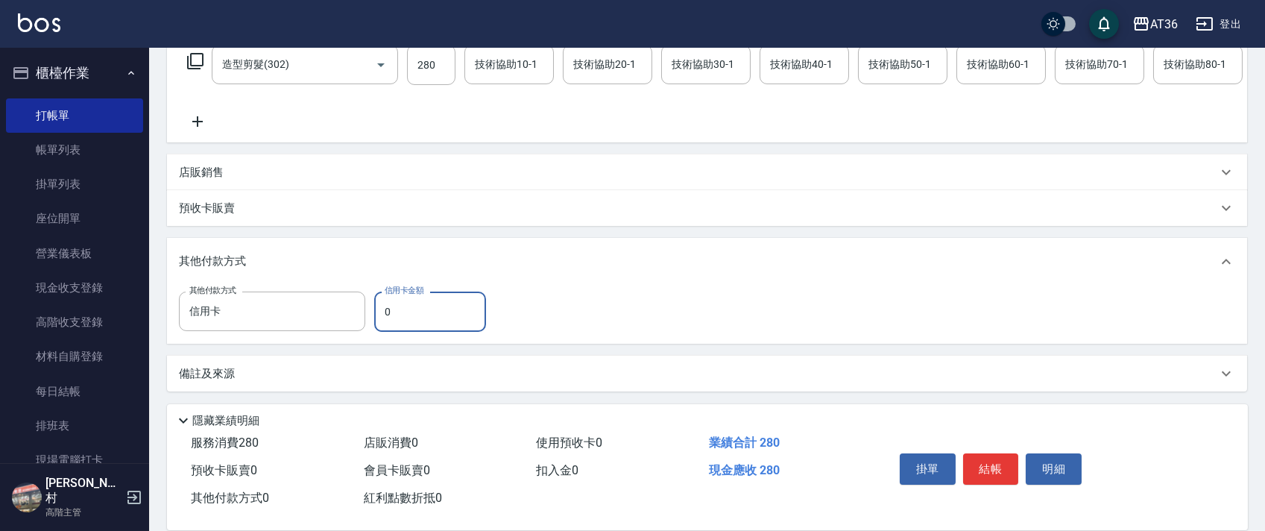
drag, startPoint x: 384, startPoint y: 309, endPoint x: 402, endPoint y: 284, distance: 31.0
click at [383, 310] on input "0" at bounding box center [430, 312] width 112 height 40
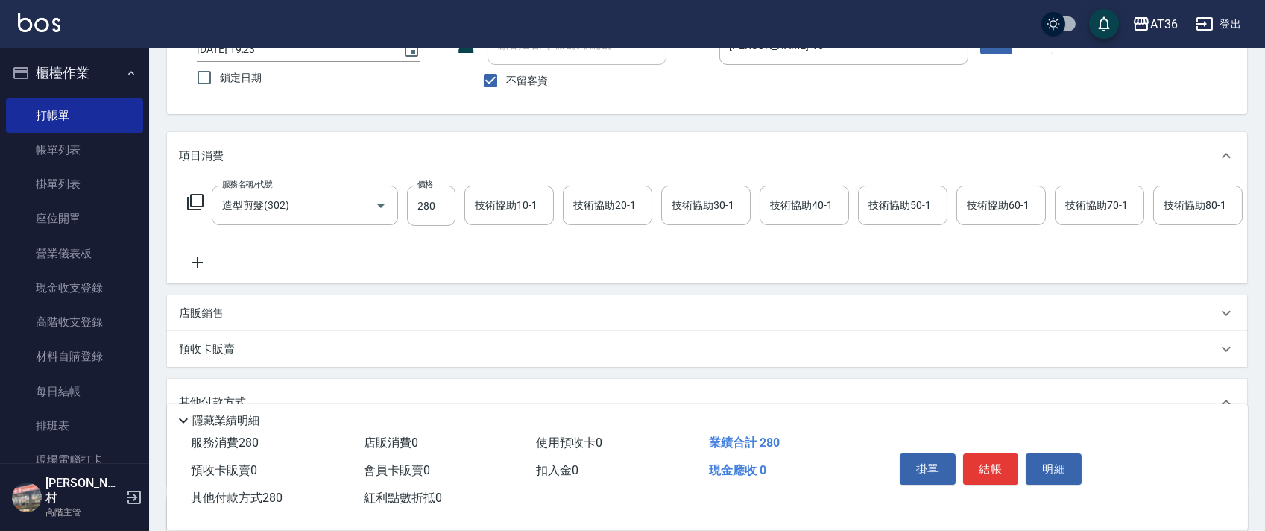
scroll to position [0, 0]
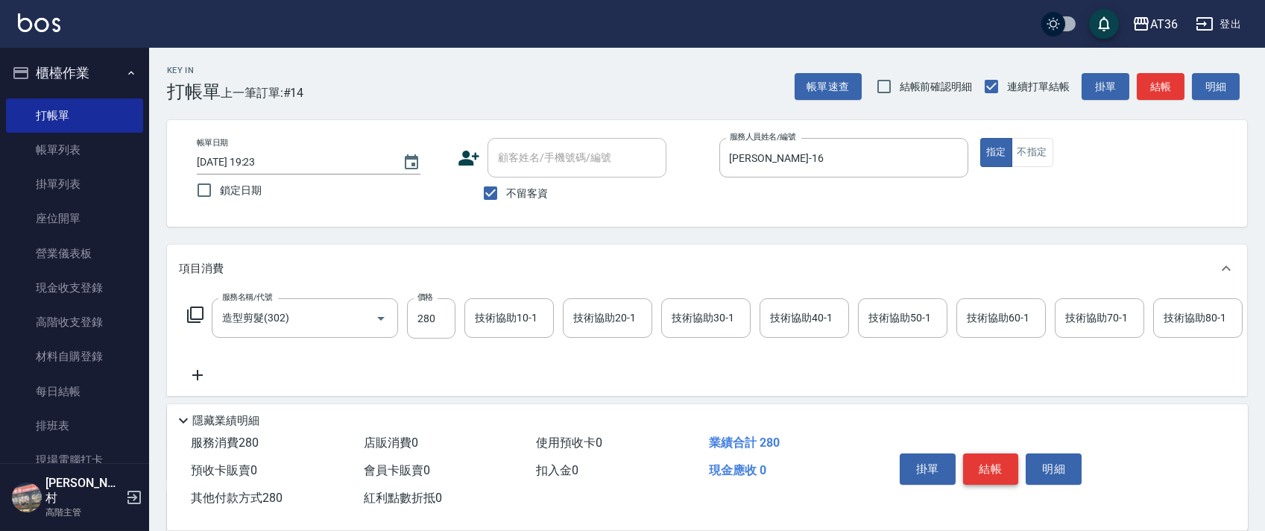
type input "280"
drag, startPoint x: 986, startPoint y: 467, endPoint x: 987, endPoint y: 447, distance: 20.2
click at [984, 468] on button "結帳" at bounding box center [991, 468] width 56 height 31
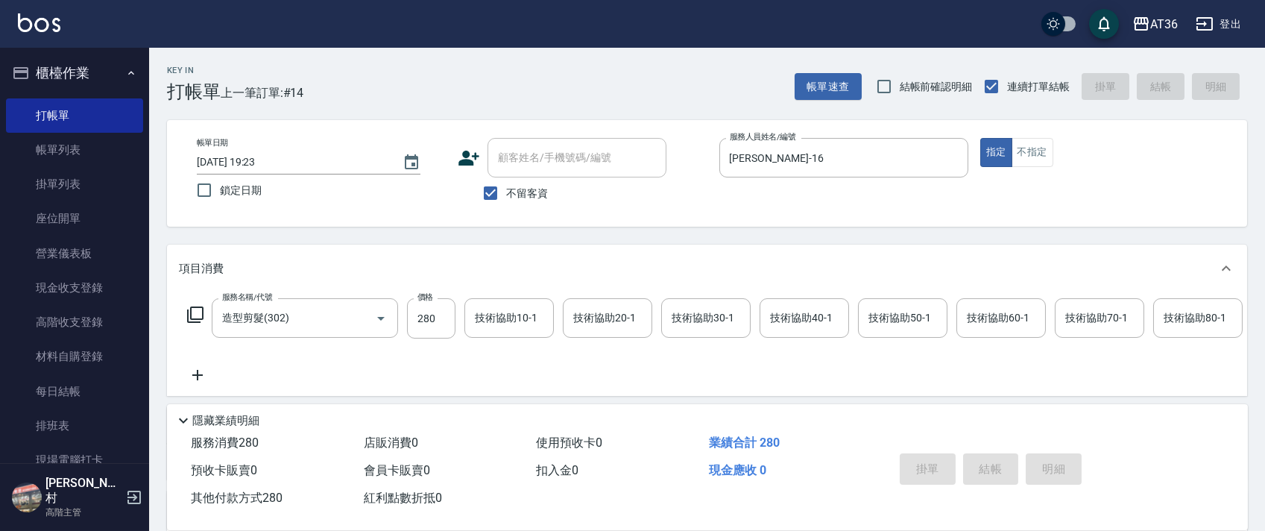
type input "[DATE] 19:24"
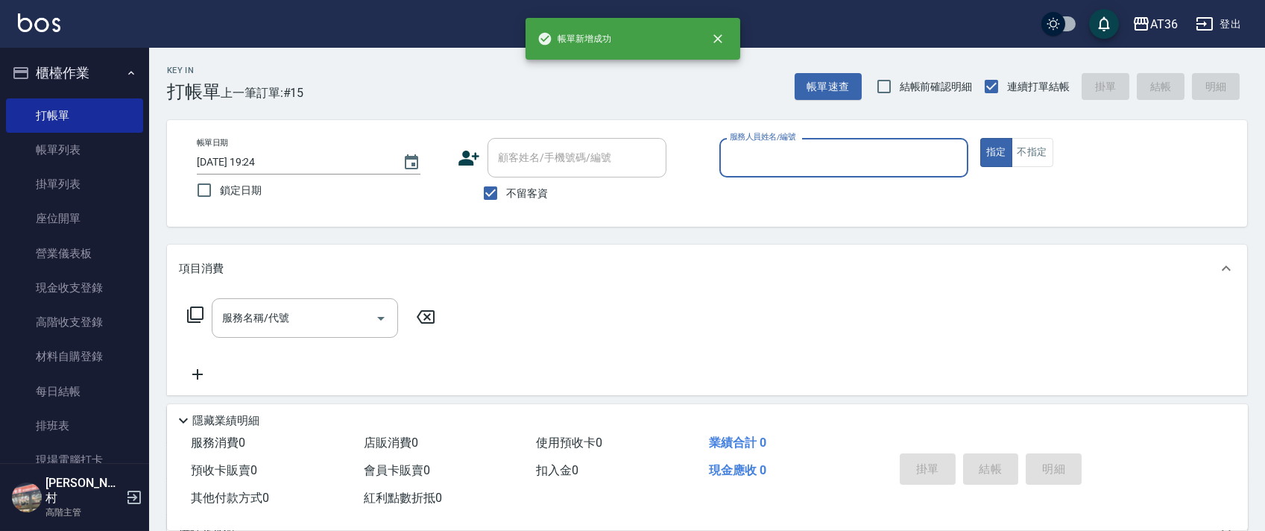
drag, startPoint x: 730, startPoint y: 151, endPoint x: 755, endPoint y: 167, distance: 30.2
click at [731, 153] on input "服務人員姓名/編號" at bounding box center [844, 158] width 236 height 26
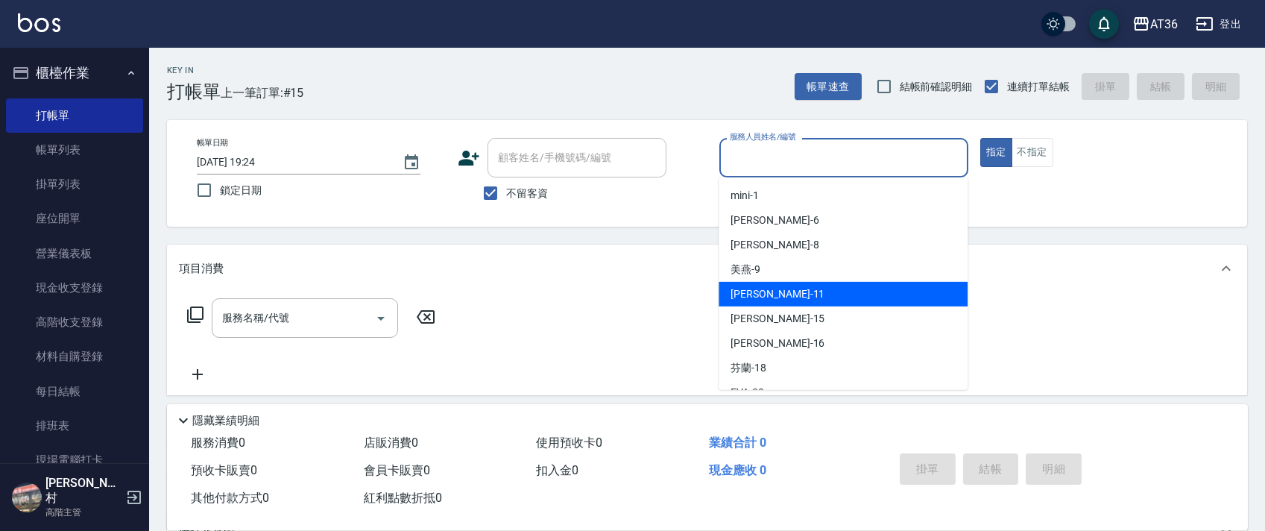
click at [758, 294] on span "[PERSON_NAME] -11" at bounding box center [778, 294] width 94 height 16
type input "[PERSON_NAME]-11"
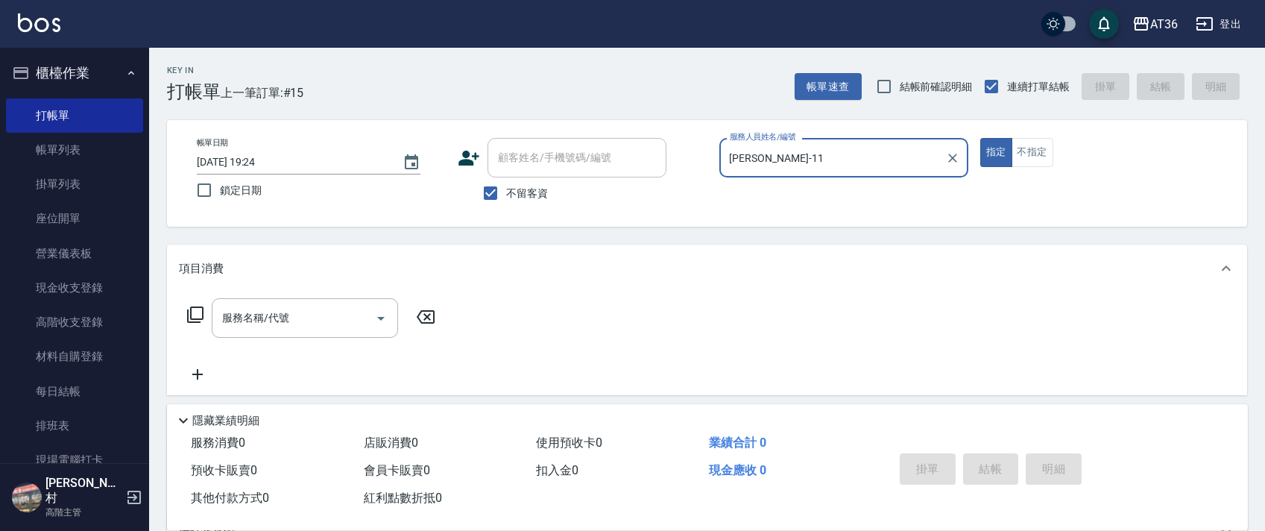
click at [198, 312] on icon at bounding box center [195, 315] width 18 height 18
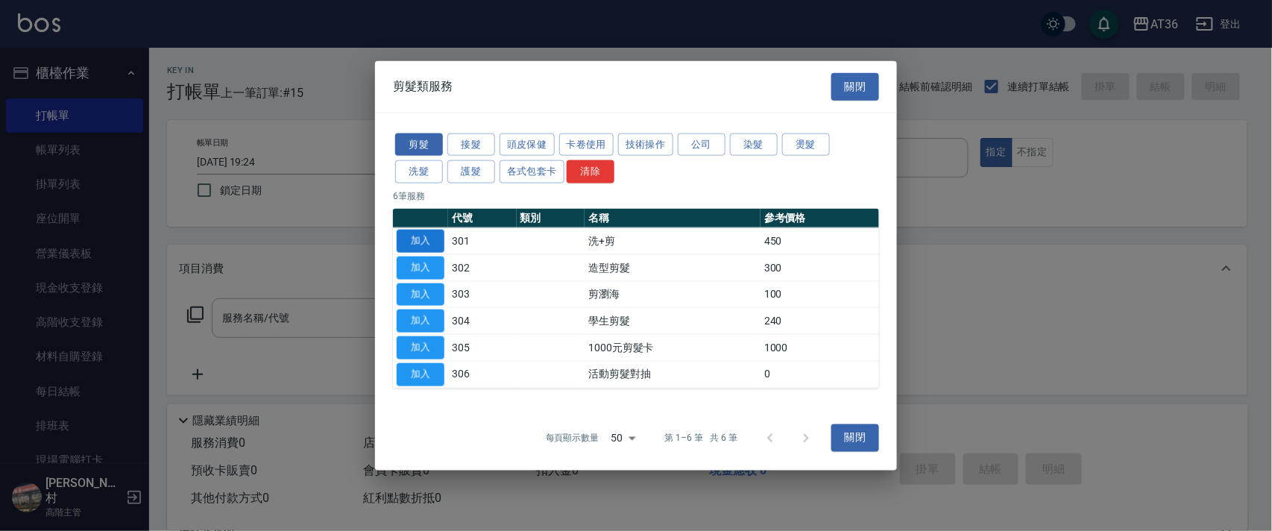
click at [430, 248] on button "加入" at bounding box center [421, 241] width 48 height 23
type input "洗+剪(301)"
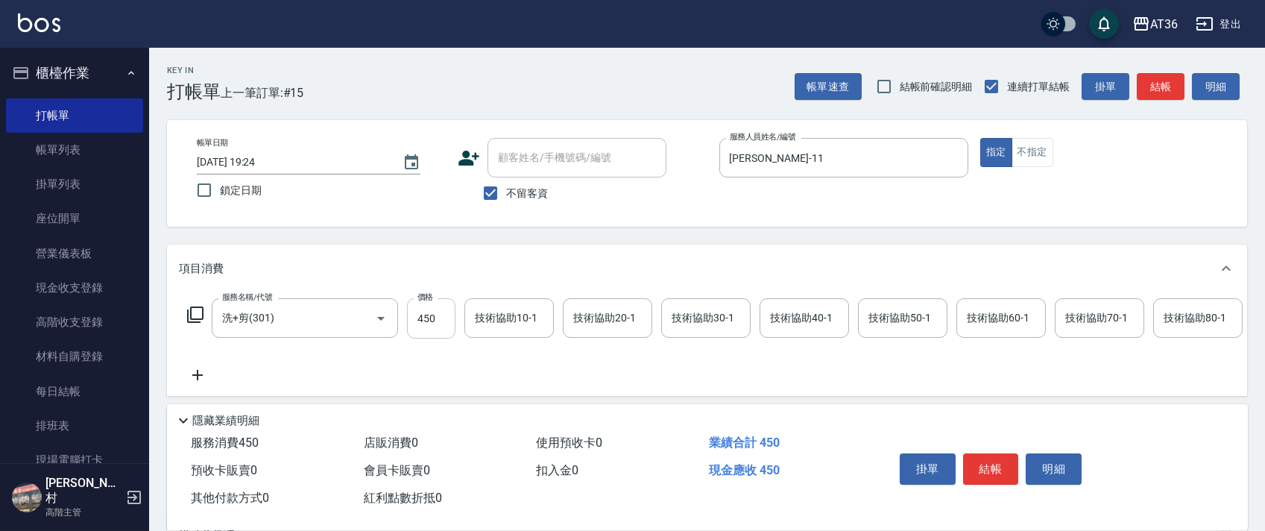
drag, startPoint x: 420, startPoint y: 328, endPoint x: 445, endPoint y: 312, distance: 30.2
click at [420, 329] on input "450" at bounding box center [431, 318] width 48 height 40
click at [986, 470] on button "結帳" at bounding box center [991, 468] width 56 height 31
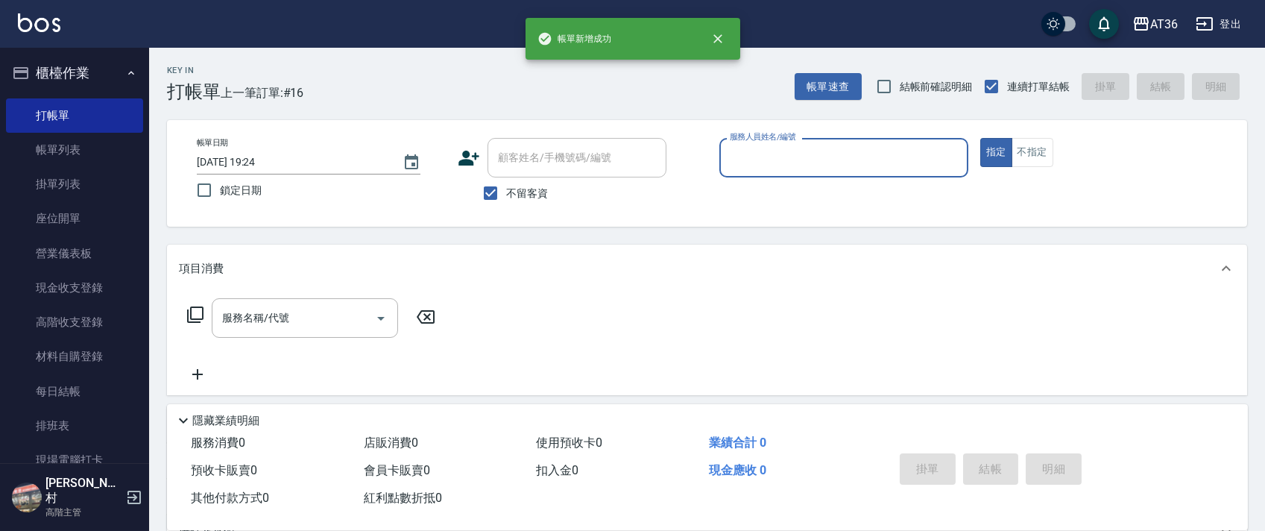
drag, startPoint x: 748, startPoint y: 160, endPoint x: 772, endPoint y: 173, distance: 28.0
click at [747, 160] on input "服務人員姓名/編號" at bounding box center [844, 158] width 236 height 26
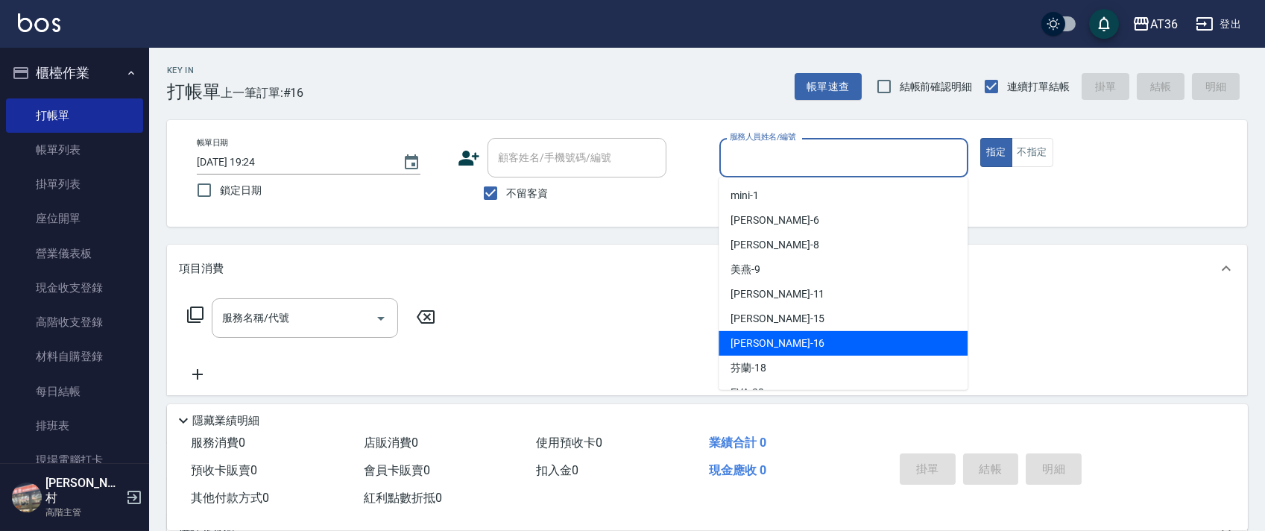
drag, startPoint x: 773, startPoint y: 336, endPoint x: 961, endPoint y: 275, distance: 197.4
click at [777, 336] on div "[PERSON_NAME] -16" at bounding box center [843, 343] width 249 height 25
type input "[PERSON_NAME]-16"
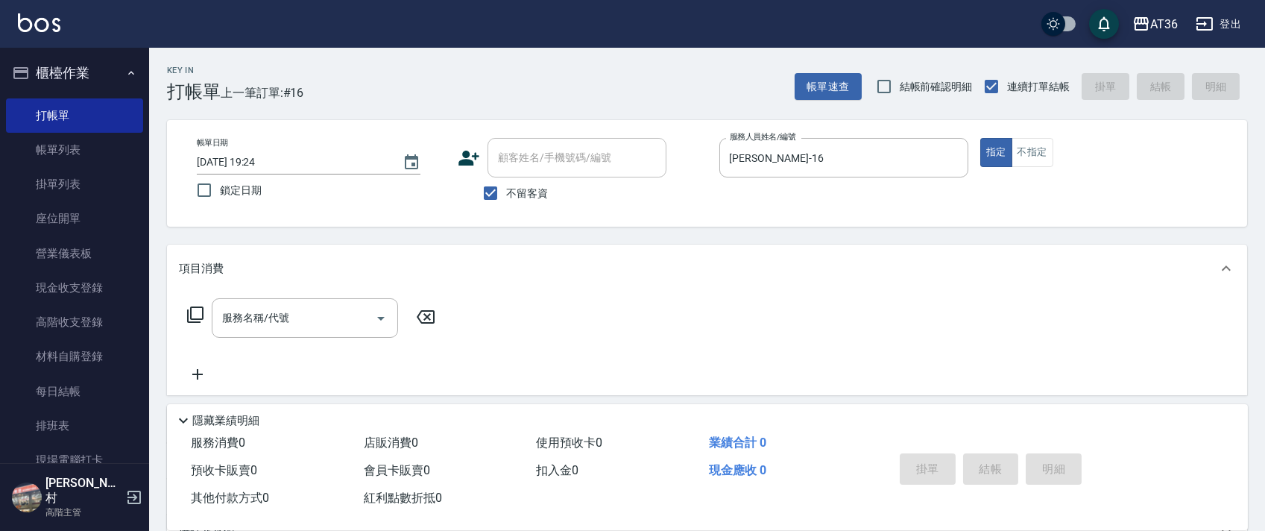
click at [195, 321] on icon at bounding box center [195, 315] width 18 height 18
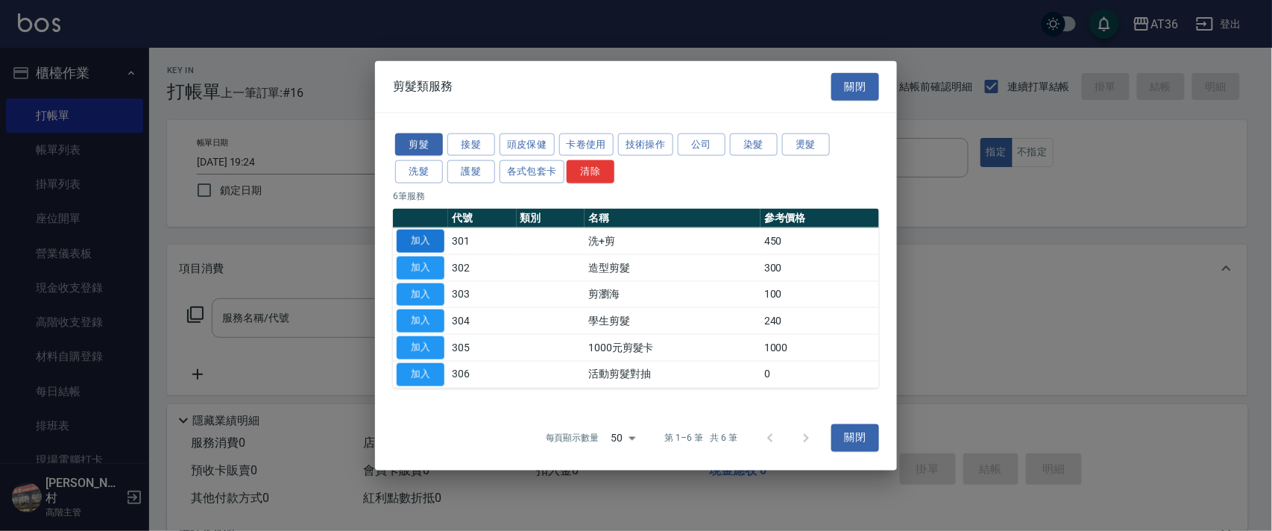
click at [411, 242] on button "加入" at bounding box center [421, 241] width 48 height 23
type input "洗+剪(301)"
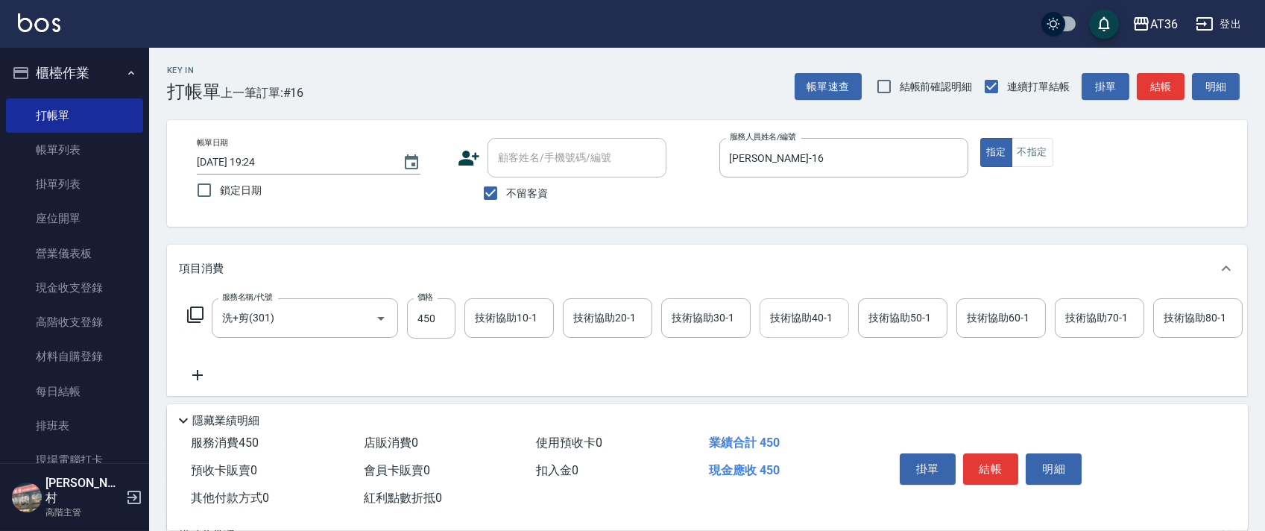
click at [783, 312] on div "技術協助40-1 技術協助40-1" at bounding box center [804, 318] width 89 height 40
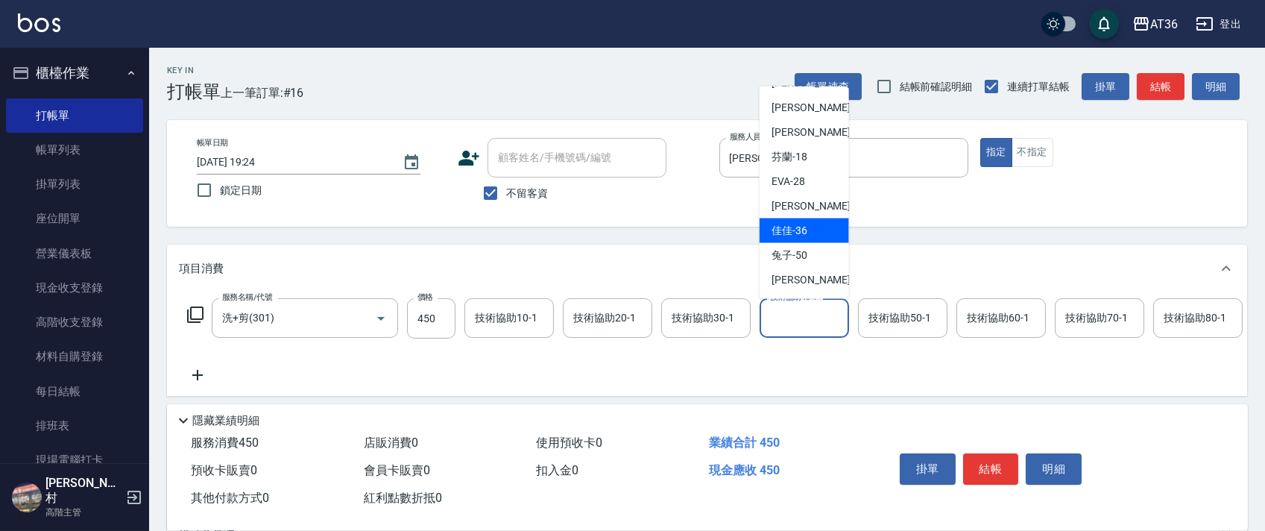
scroll to position [242, 0]
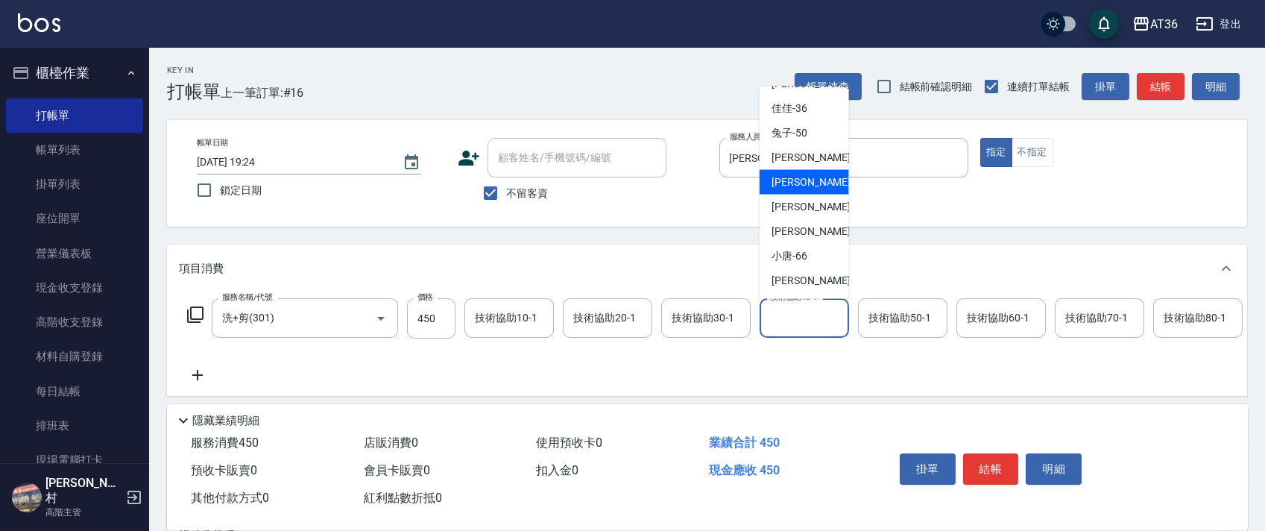
click at [806, 174] on div "[PERSON_NAME] -56" at bounding box center [804, 182] width 89 height 25
type input "欣蓓-56"
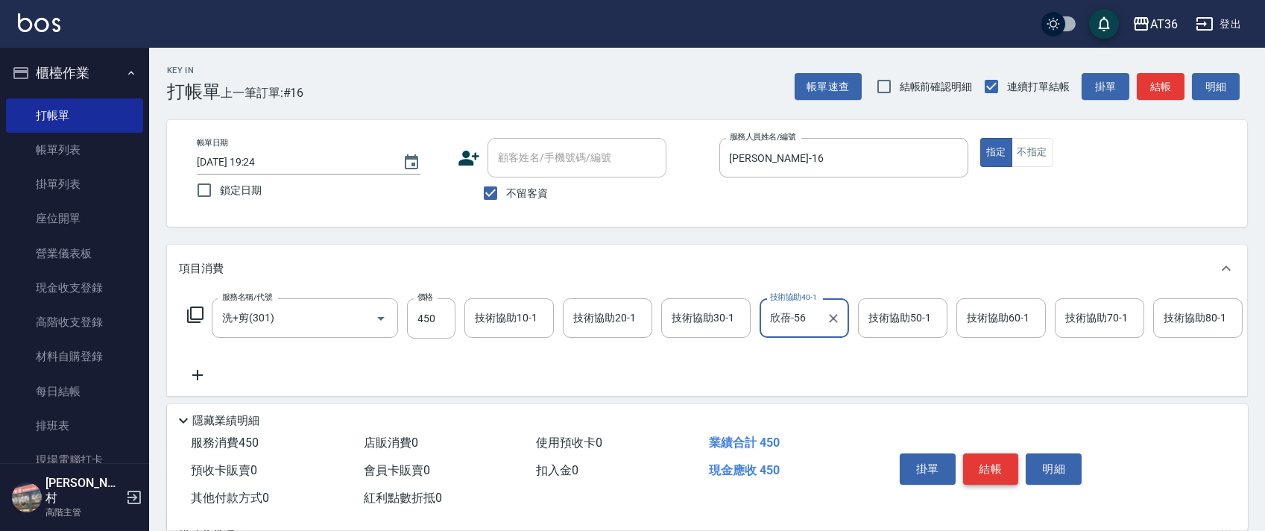
click at [989, 472] on button "結帳" at bounding box center [991, 468] width 56 height 31
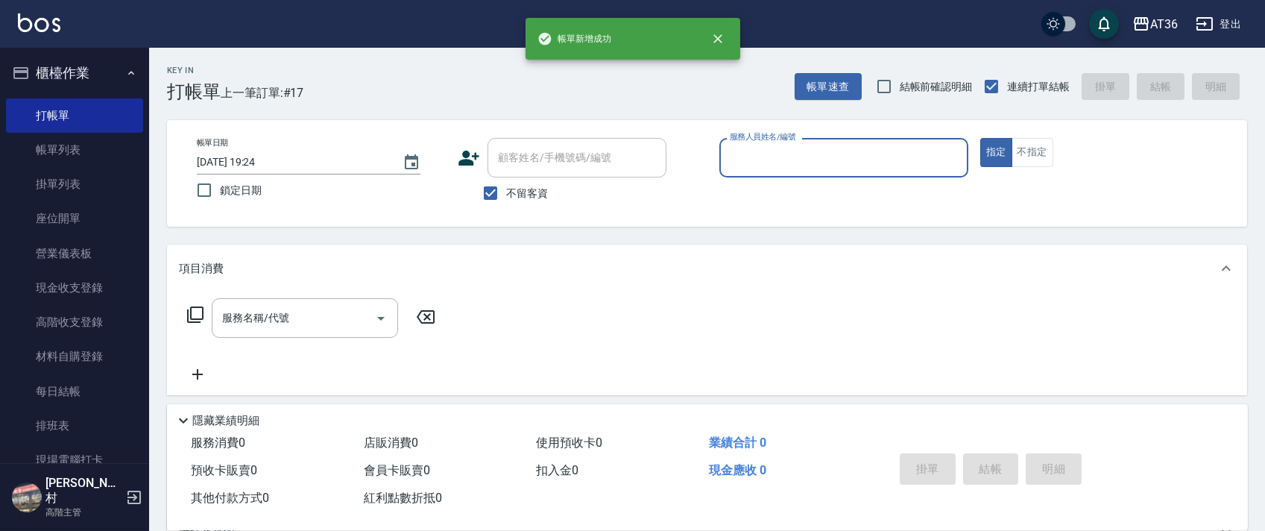
click at [740, 152] on input "服務人員姓名/編號" at bounding box center [844, 158] width 236 height 26
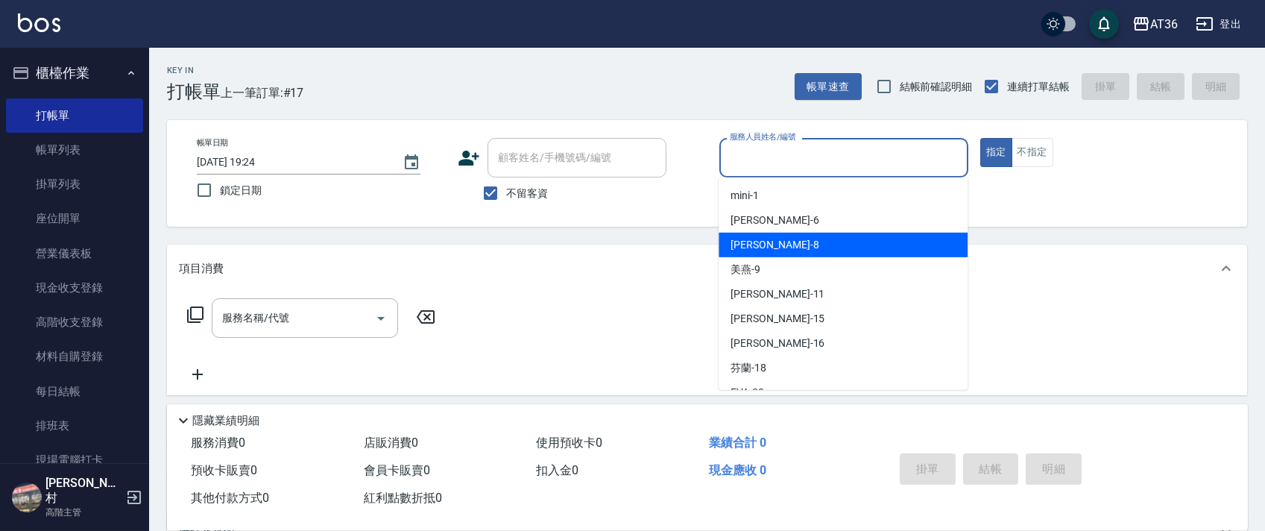
click at [768, 240] on div "[PERSON_NAME] -8" at bounding box center [843, 245] width 249 height 25
type input "[PERSON_NAME]-8"
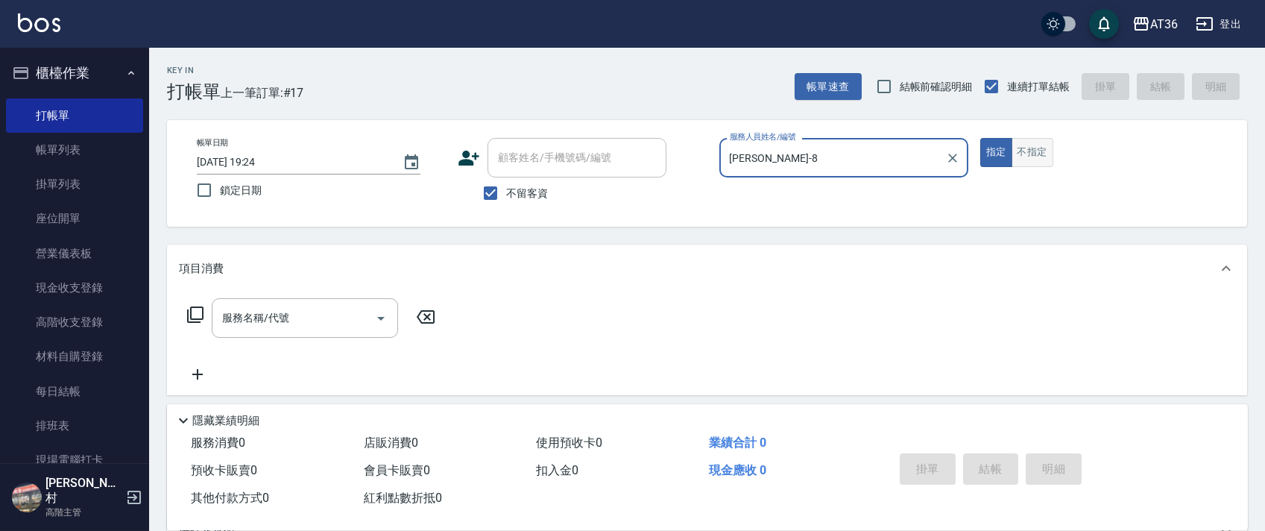
click at [1041, 151] on button "不指定" at bounding box center [1033, 152] width 42 height 29
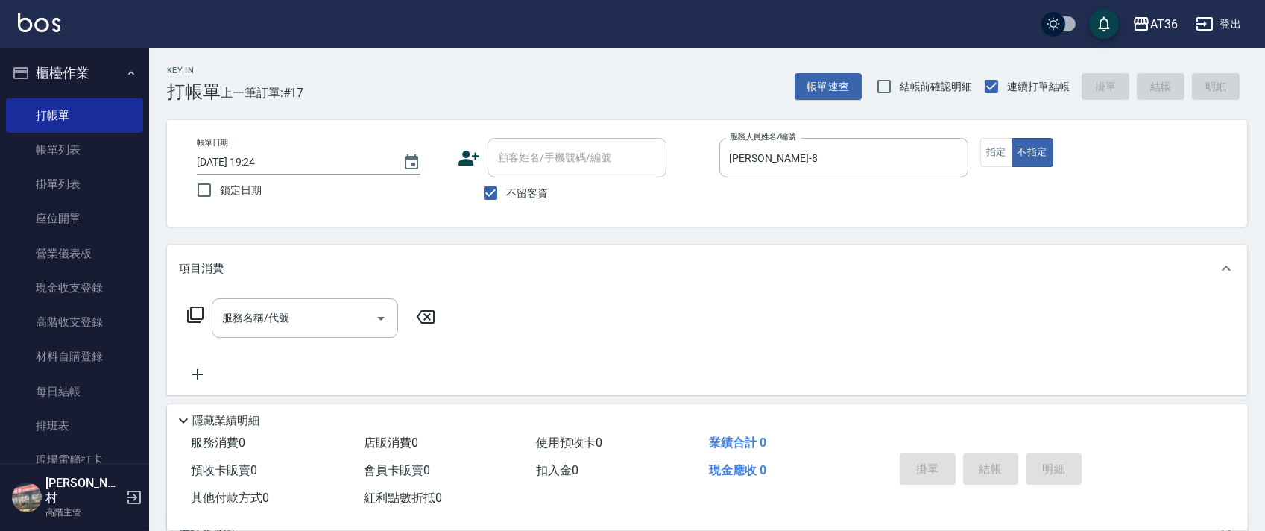
click at [199, 313] on icon at bounding box center [195, 315] width 18 height 18
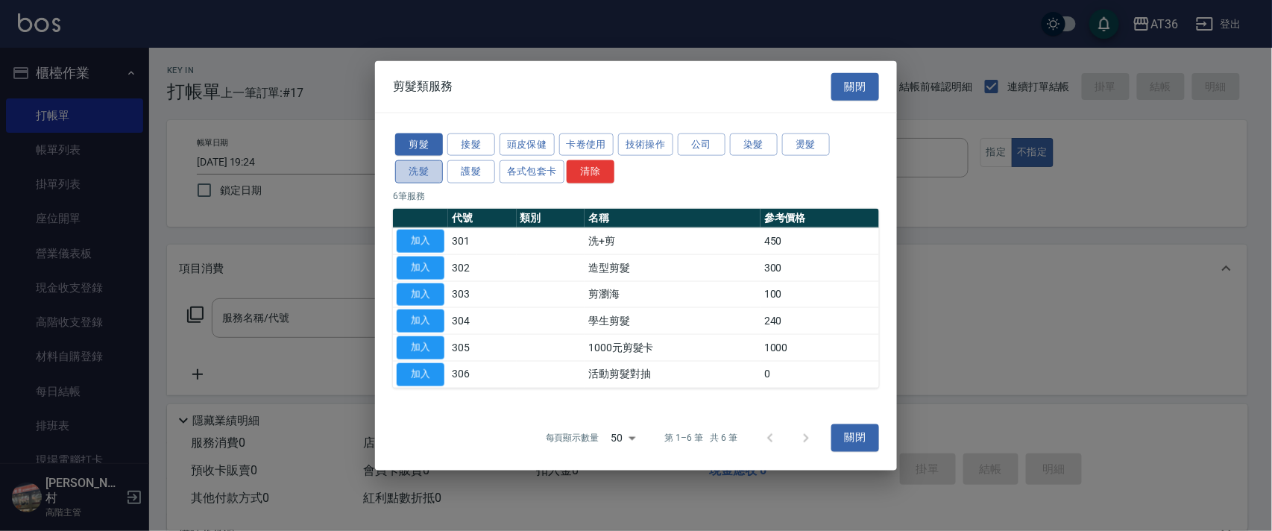
click at [409, 174] on button "洗髮" at bounding box center [419, 171] width 48 height 23
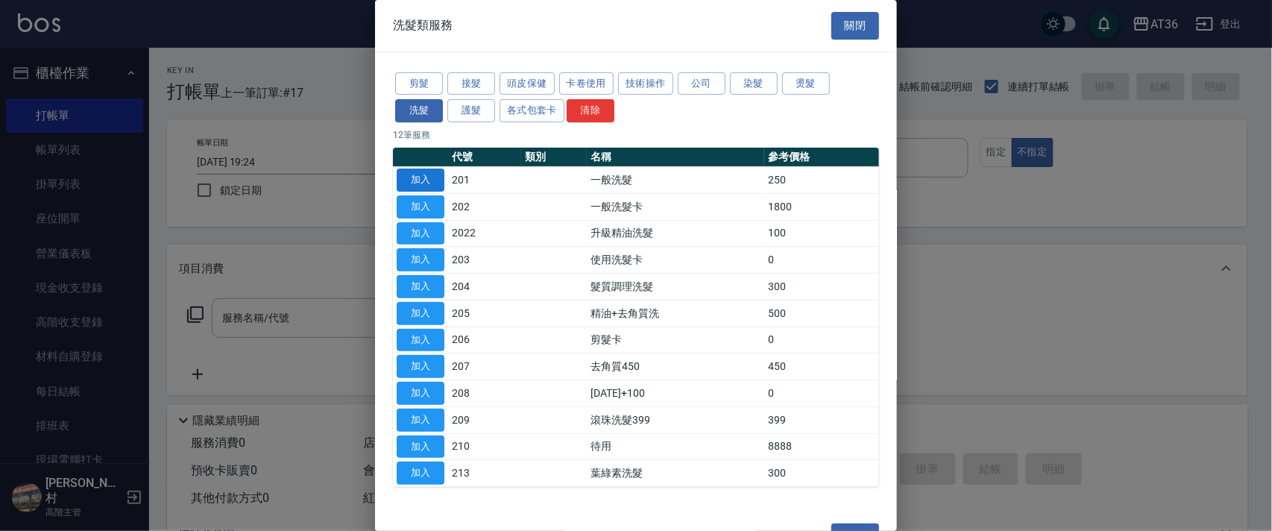
click at [419, 176] on button "加入" at bounding box center [421, 180] width 48 height 23
type input "一般洗髮(201)"
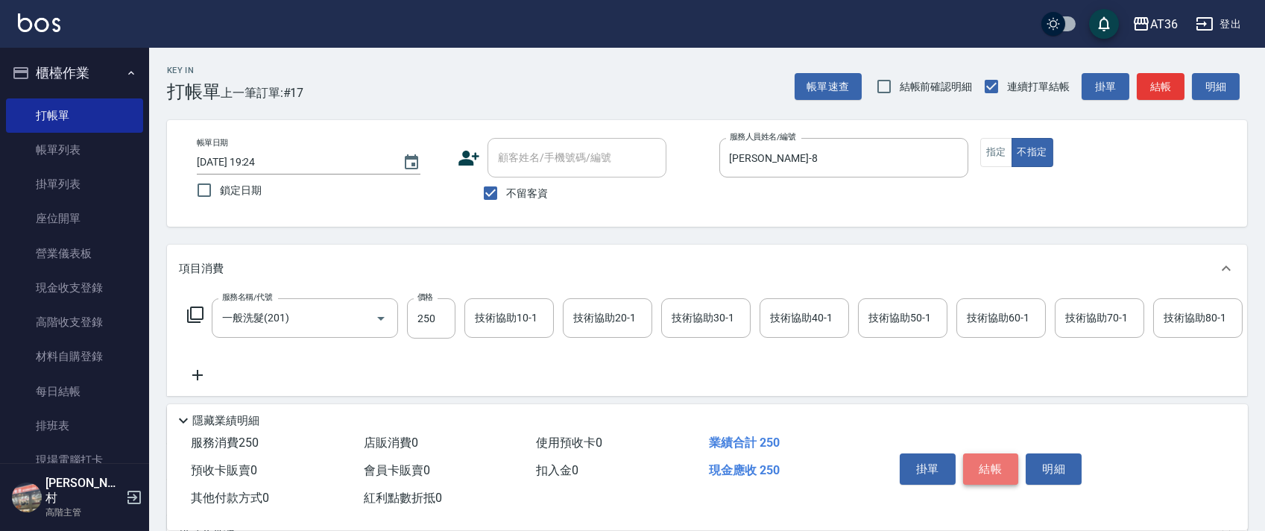
click at [989, 470] on button "結帳" at bounding box center [991, 468] width 56 height 31
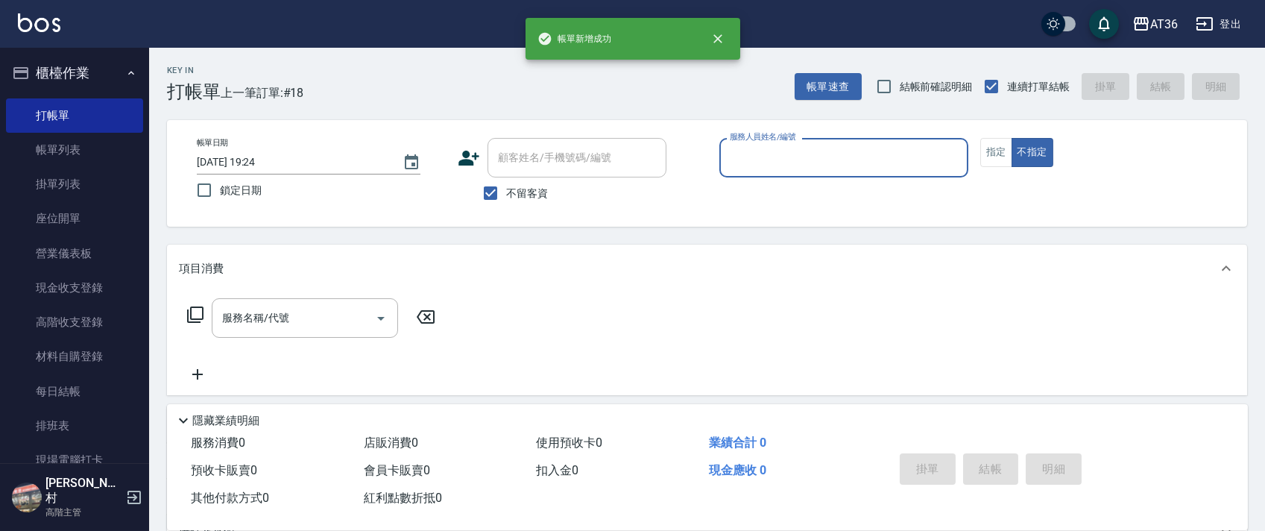
drag, startPoint x: 740, startPoint y: 158, endPoint x: 761, endPoint y: 173, distance: 26.3
click at [740, 161] on input "服務人員姓名/編號" at bounding box center [844, 158] width 236 height 26
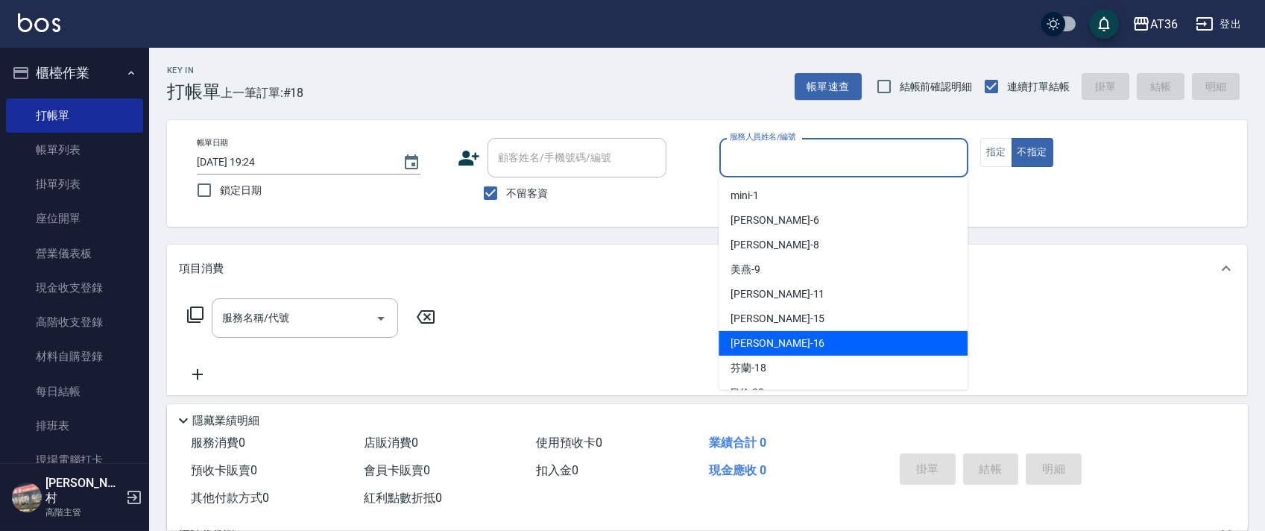
drag, startPoint x: 754, startPoint y: 344, endPoint x: 898, endPoint y: 262, distance: 166.6
click at [755, 344] on span "[PERSON_NAME] -16" at bounding box center [778, 344] width 94 height 16
type input "[PERSON_NAME]-16"
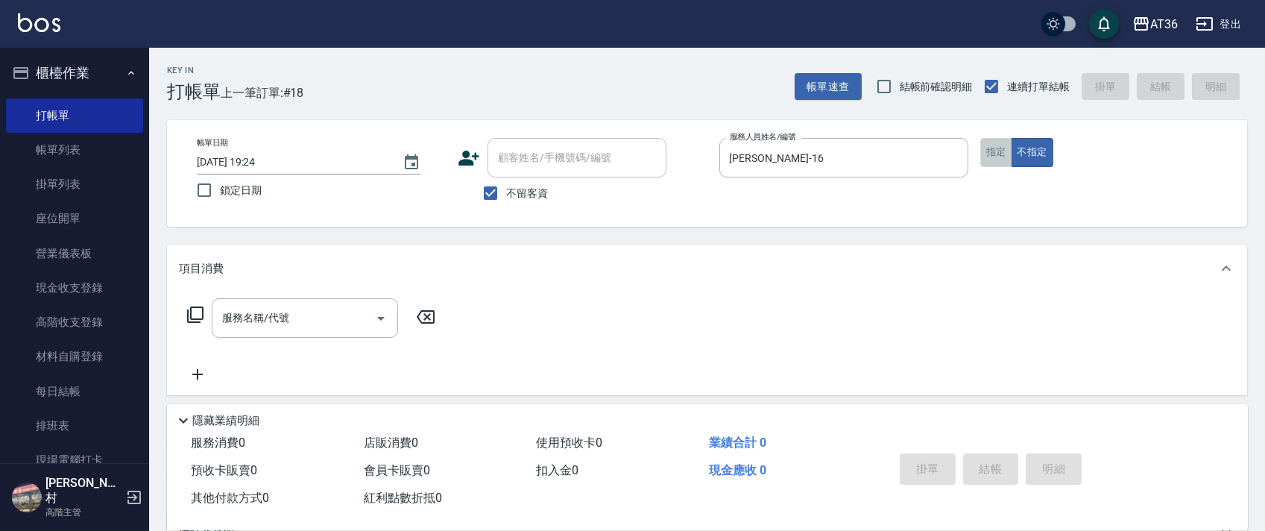
click at [1001, 154] on button "指定" at bounding box center [996, 152] width 32 height 29
click at [198, 306] on icon at bounding box center [195, 315] width 18 height 18
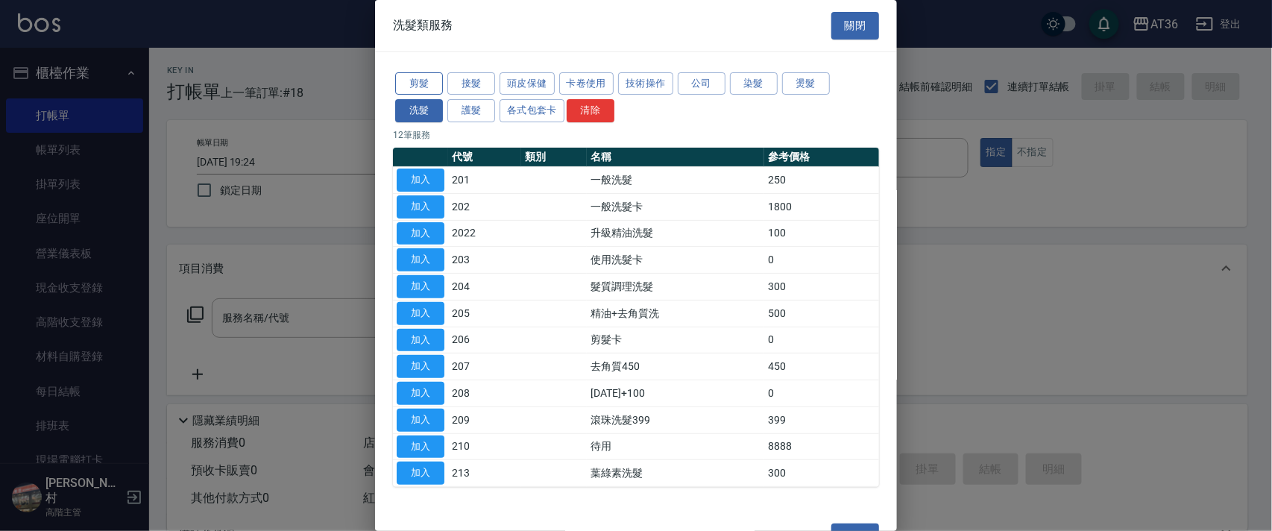
click at [420, 82] on button "剪髮" at bounding box center [419, 83] width 48 height 23
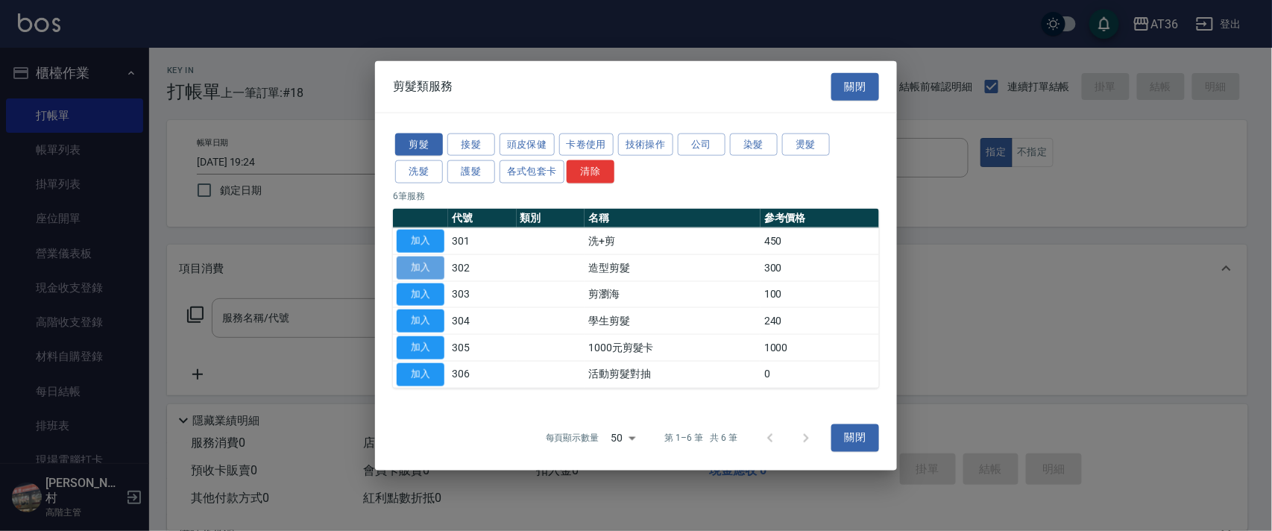
click at [426, 269] on button "加入" at bounding box center [421, 267] width 48 height 23
type input "造型剪髮(302)"
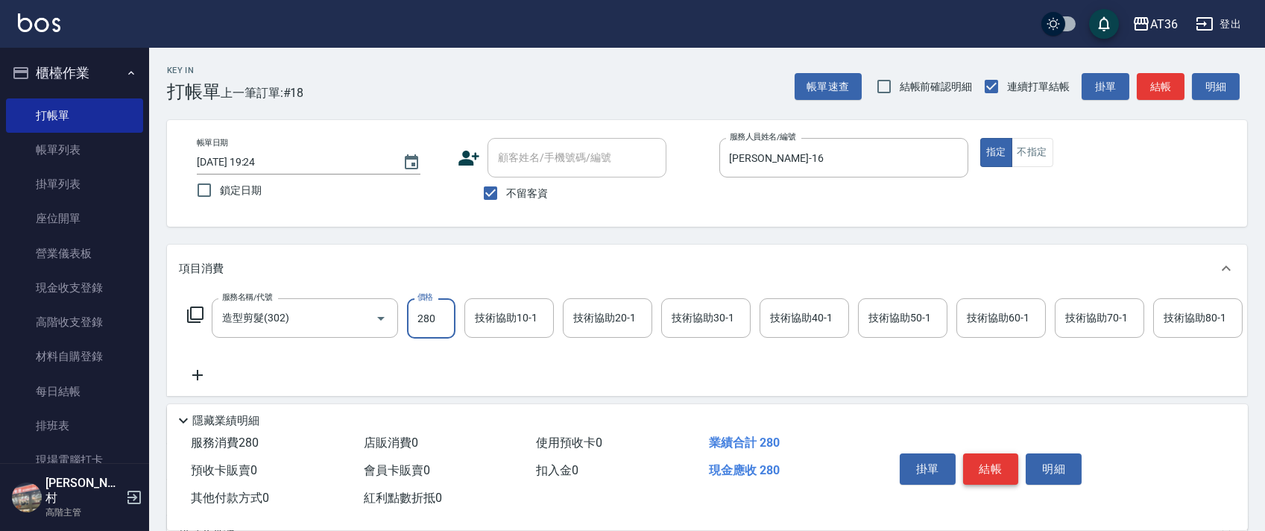
type input "280"
click at [998, 456] on button "結帳" at bounding box center [991, 468] width 56 height 31
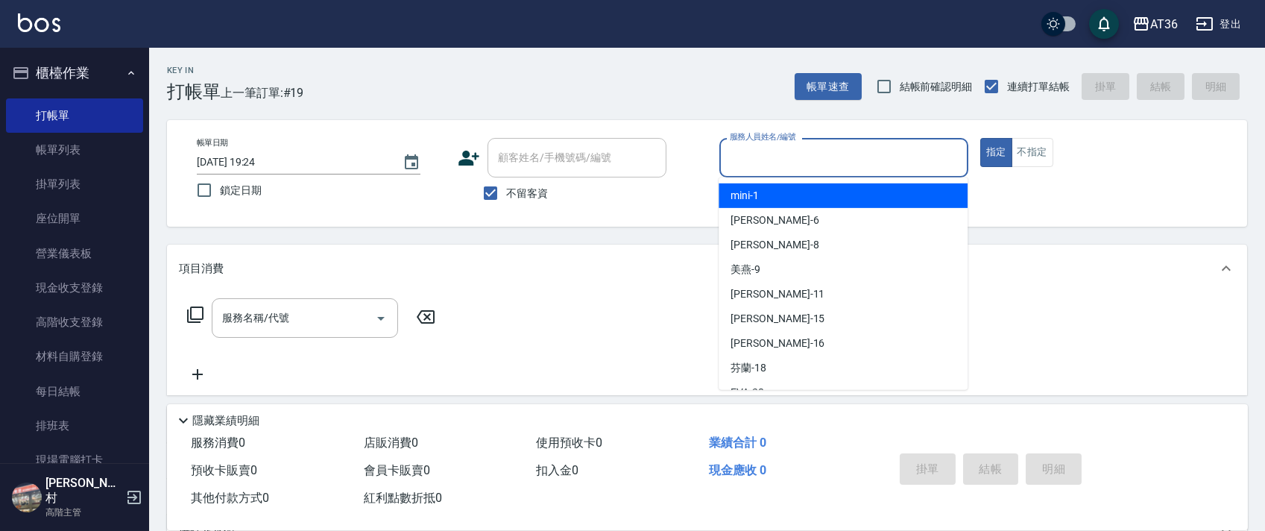
click at [736, 160] on input "服務人員姓名/編號" at bounding box center [844, 158] width 236 height 26
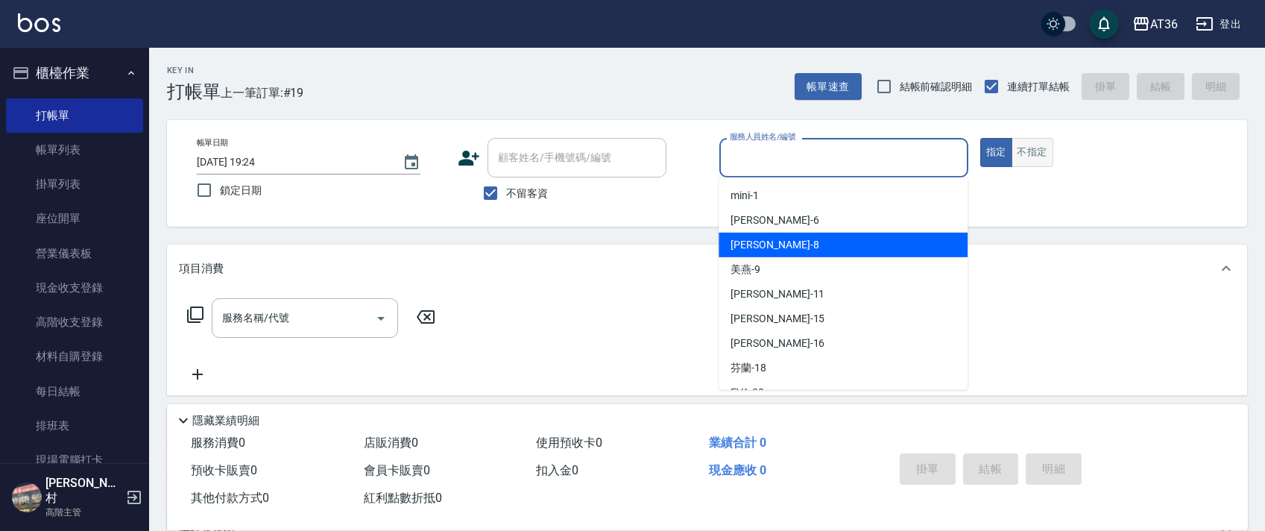
drag, startPoint x: 761, startPoint y: 244, endPoint x: 1030, endPoint y: 155, distance: 282.7
click at [774, 236] on div "[PERSON_NAME] -8" at bounding box center [843, 245] width 249 height 25
type input "[PERSON_NAME]-8"
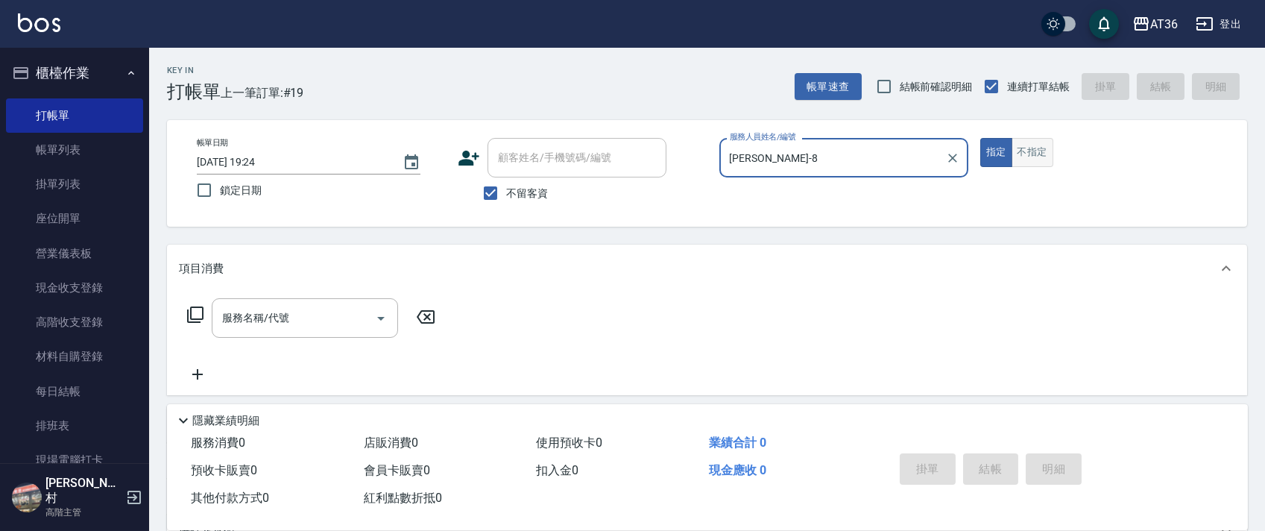
click at [1028, 151] on button "不指定" at bounding box center [1033, 152] width 42 height 29
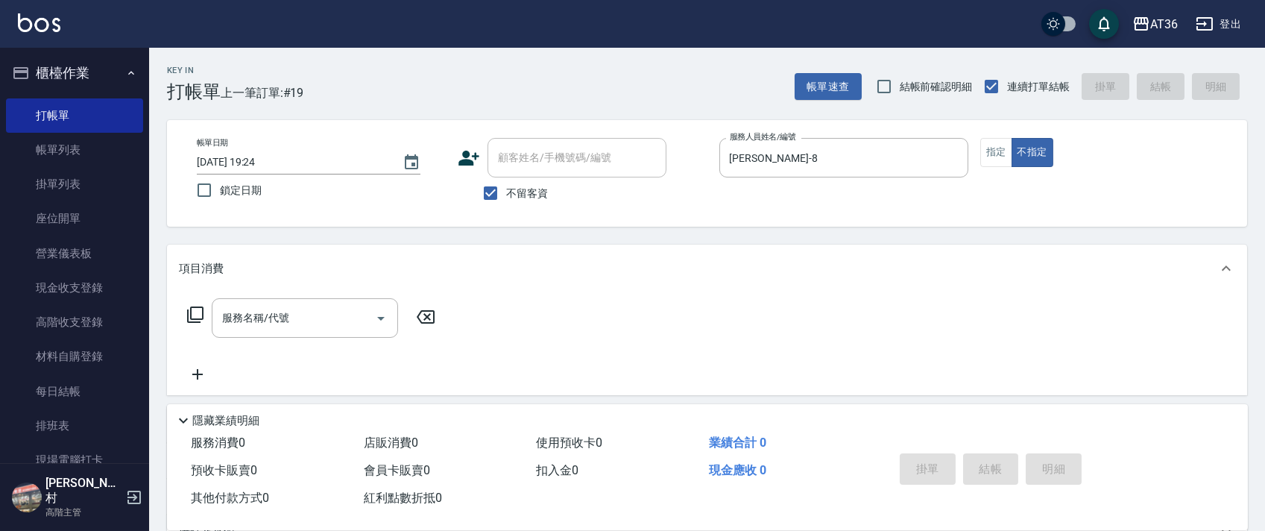
click at [189, 319] on icon at bounding box center [195, 315] width 18 height 18
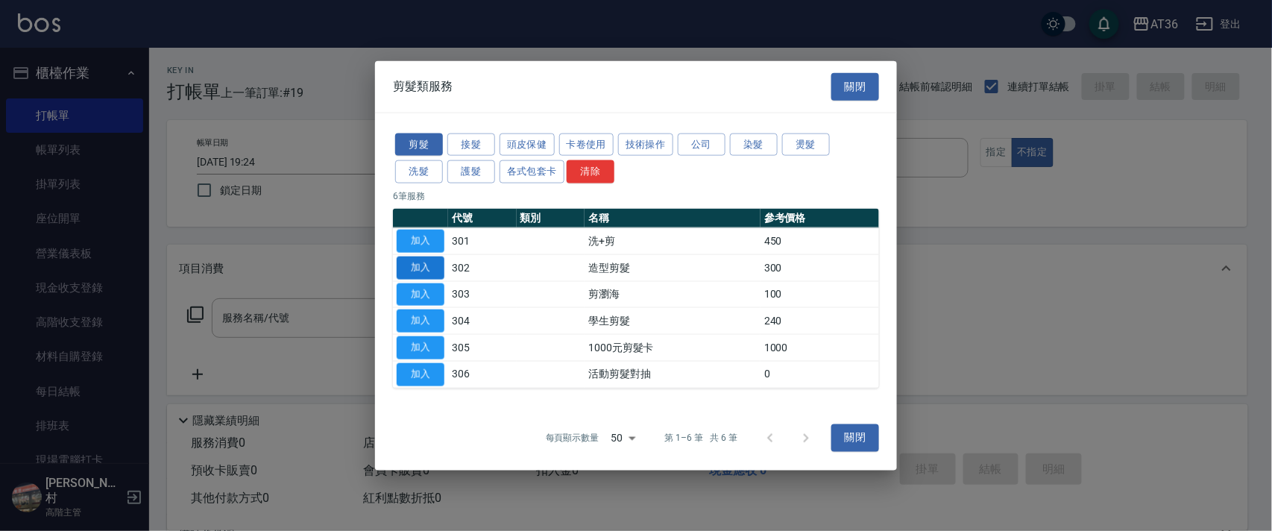
click at [422, 268] on button "加入" at bounding box center [421, 267] width 48 height 23
type input "造型剪髮(302)"
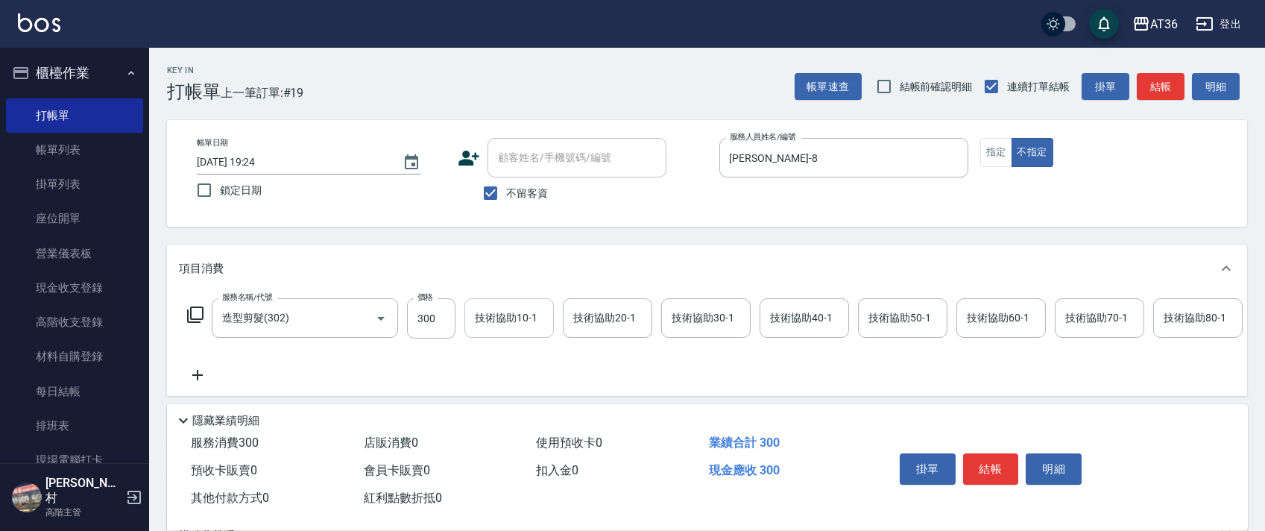
click at [423, 323] on input "300" at bounding box center [431, 318] width 48 height 40
type input "279"
click at [977, 477] on button "結帳" at bounding box center [991, 468] width 56 height 31
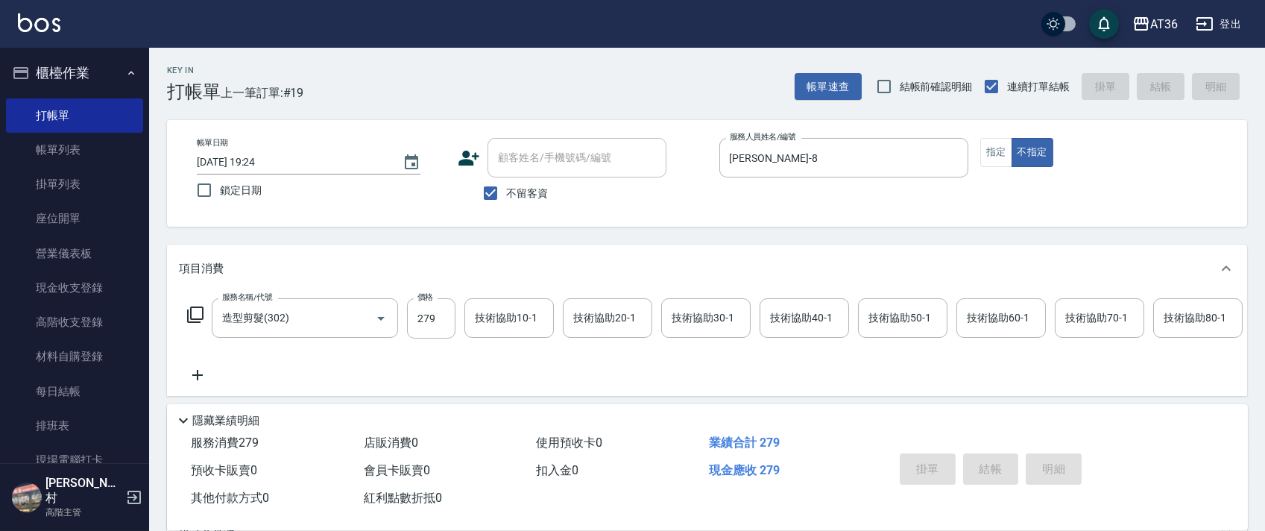
type input "[DATE] 19:25"
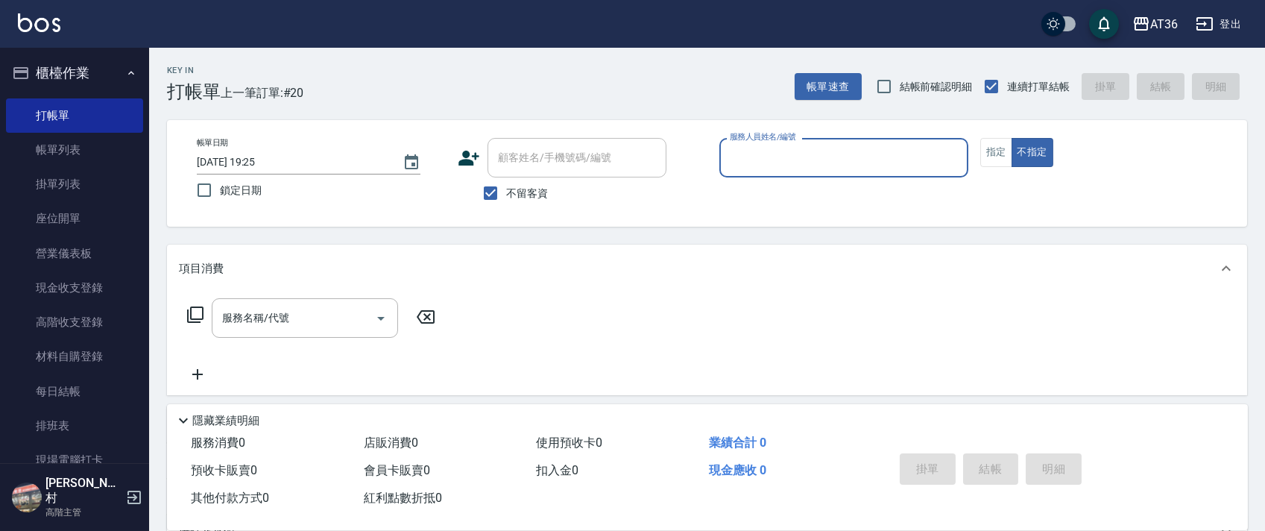
click at [742, 166] on input "服務人員姓名/編號" at bounding box center [844, 158] width 236 height 26
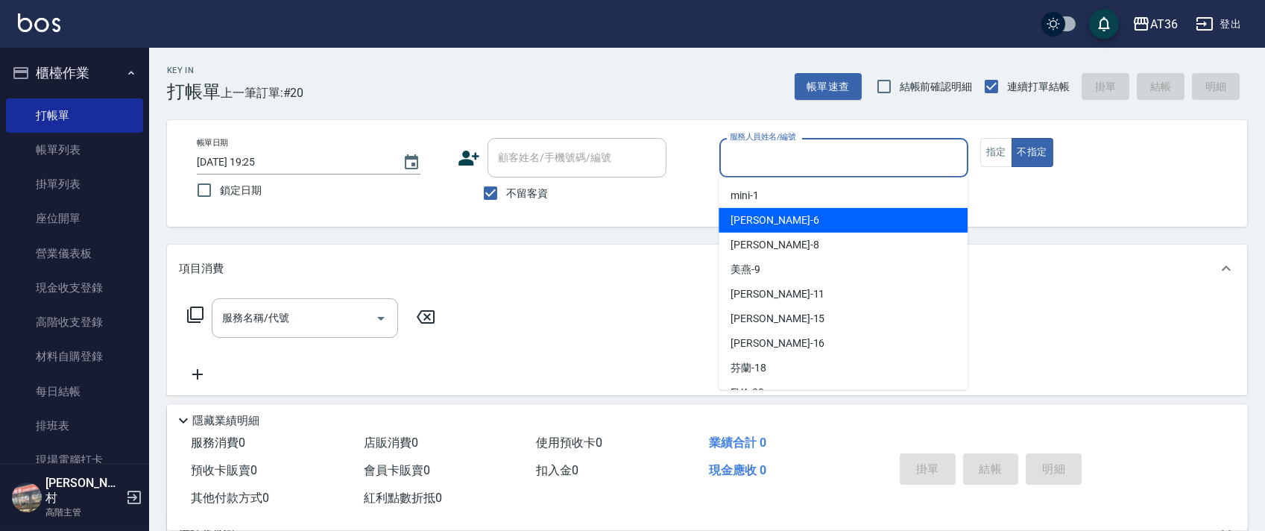
click at [775, 226] on div "[PERSON_NAME] -6" at bounding box center [843, 220] width 249 height 25
type input "[PERSON_NAME]-6"
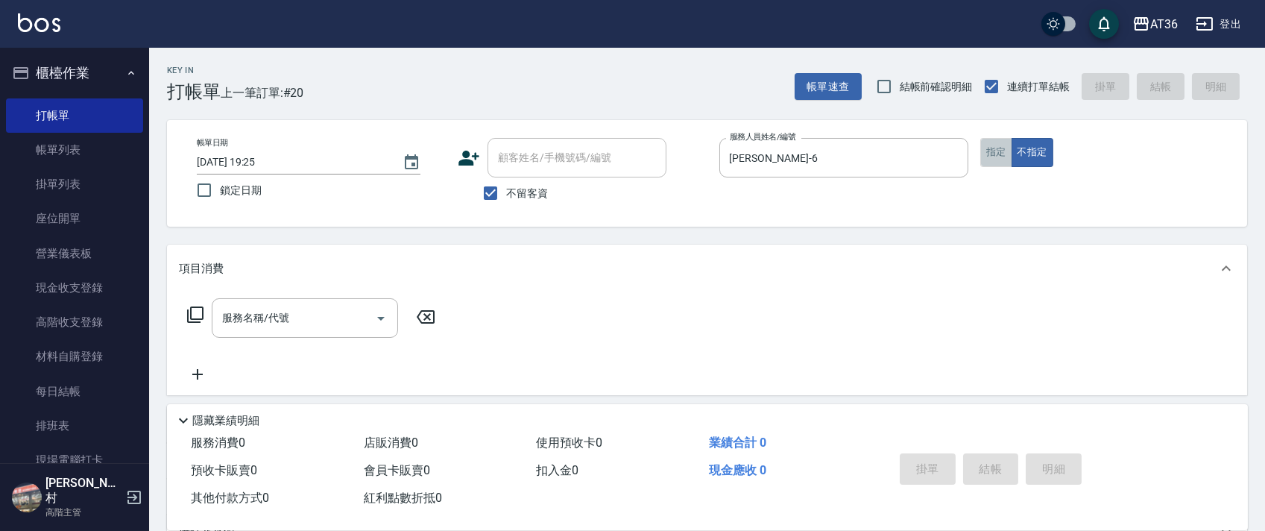
click at [1001, 152] on button "指定" at bounding box center [996, 152] width 32 height 29
click at [197, 317] on icon at bounding box center [195, 315] width 18 height 18
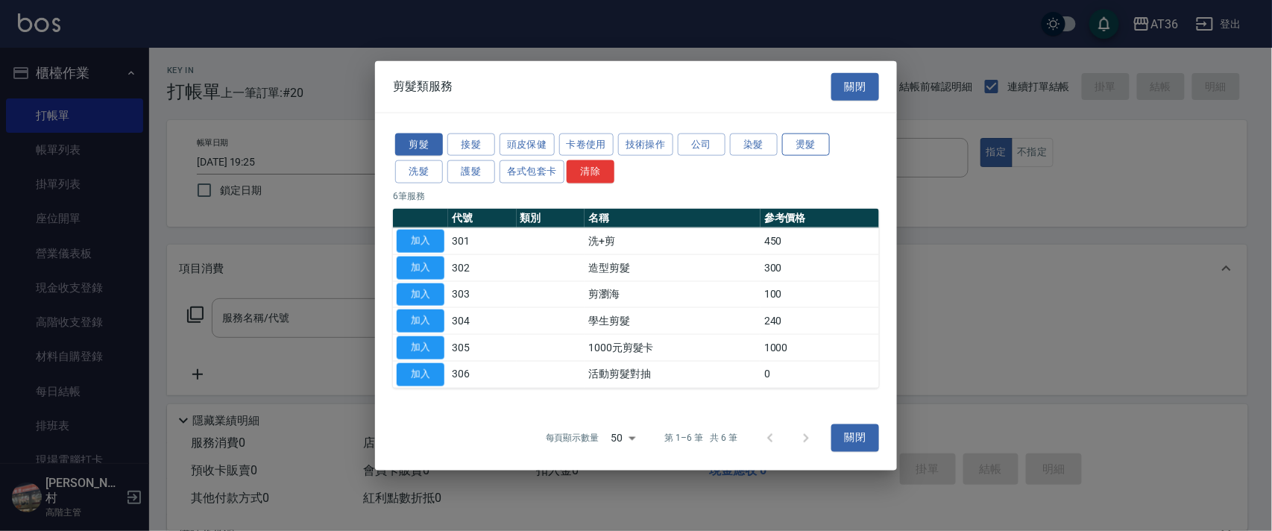
click at [796, 148] on button "燙髮" at bounding box center [806, 144] width 48 height 23
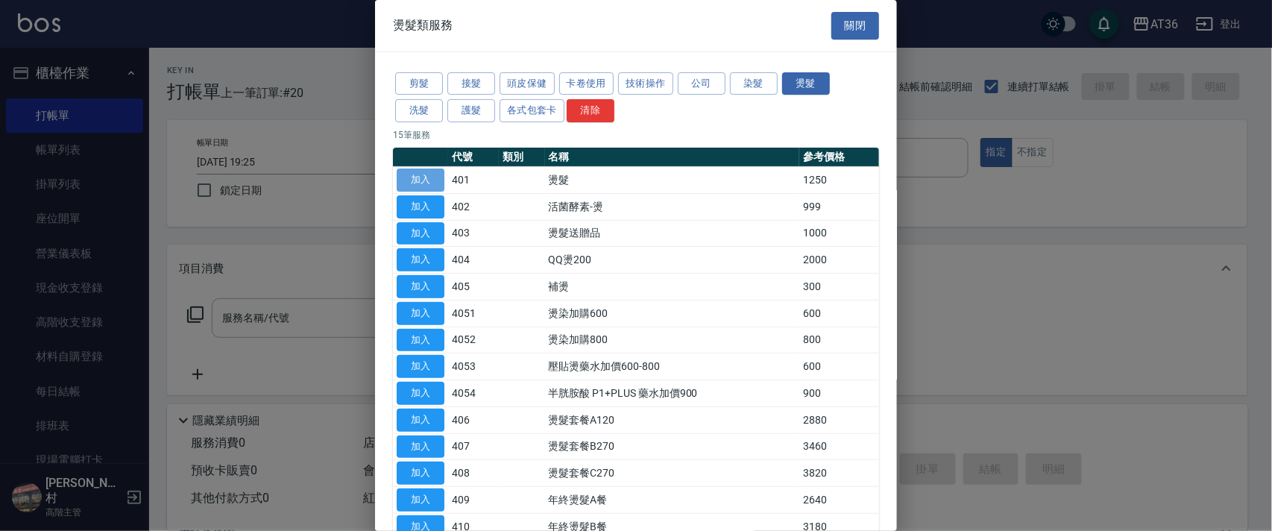
click at [426, 174] on button "加入" at bounding box center [421, 180] width 48 height 23
type input "燙髮(401)"
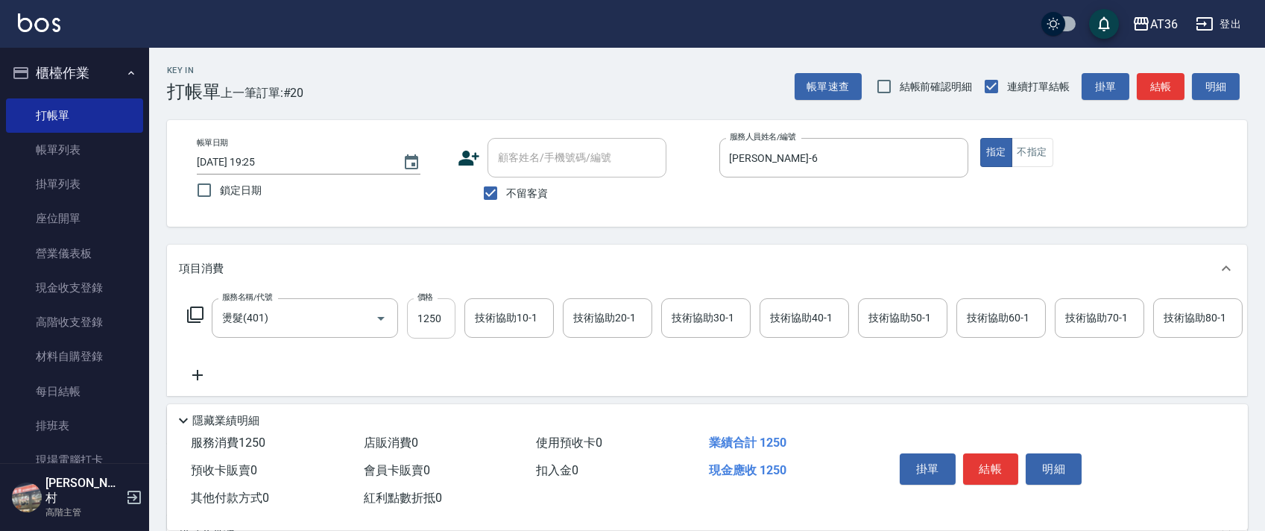
drag, startPoint x: 421, startPoint y: 317, endPoint x: 434, endPoint y: 311, distance: 14.0
click at [422, 317] on input "1250" at bounding box center [431, 318] width 48 height 40
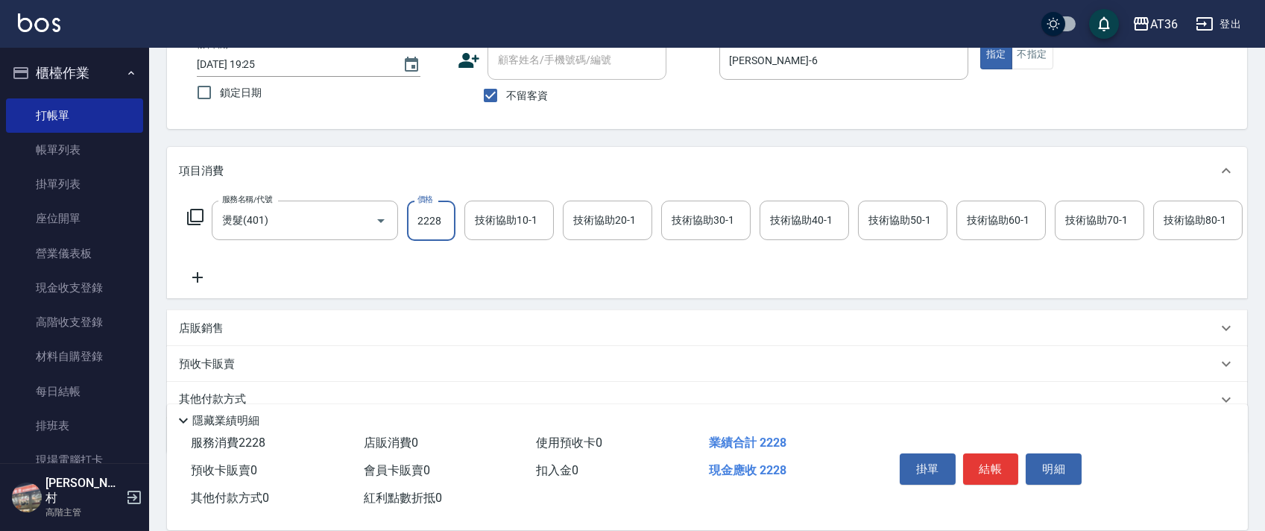
scroll to position [175, 0]
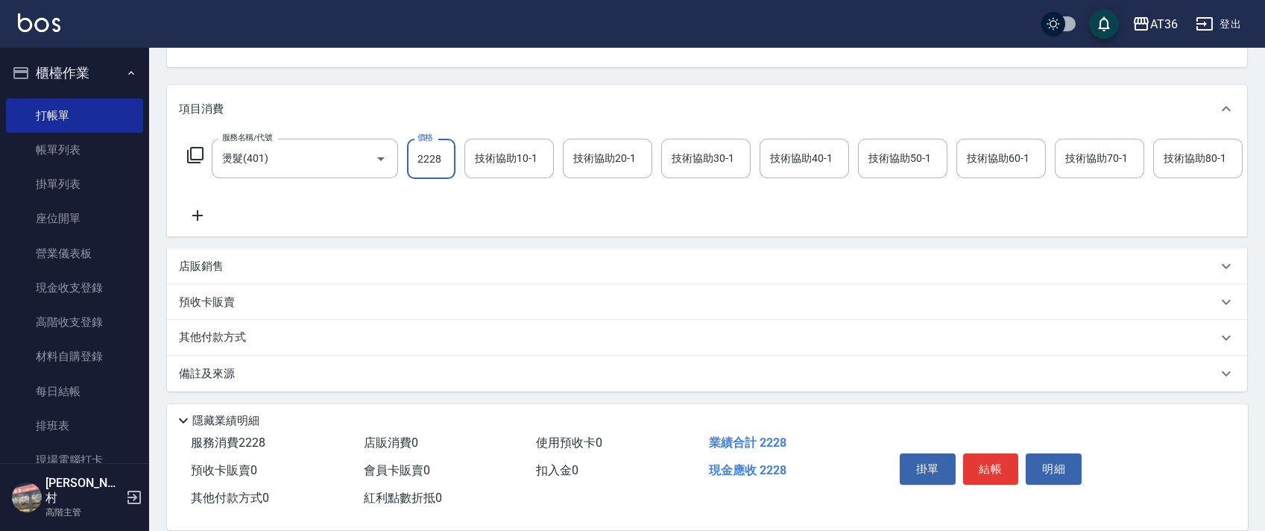
type input "2228"
click at [230, 333] on p "其他付款方式" at bounding box center [216, 338] width 75 height 16
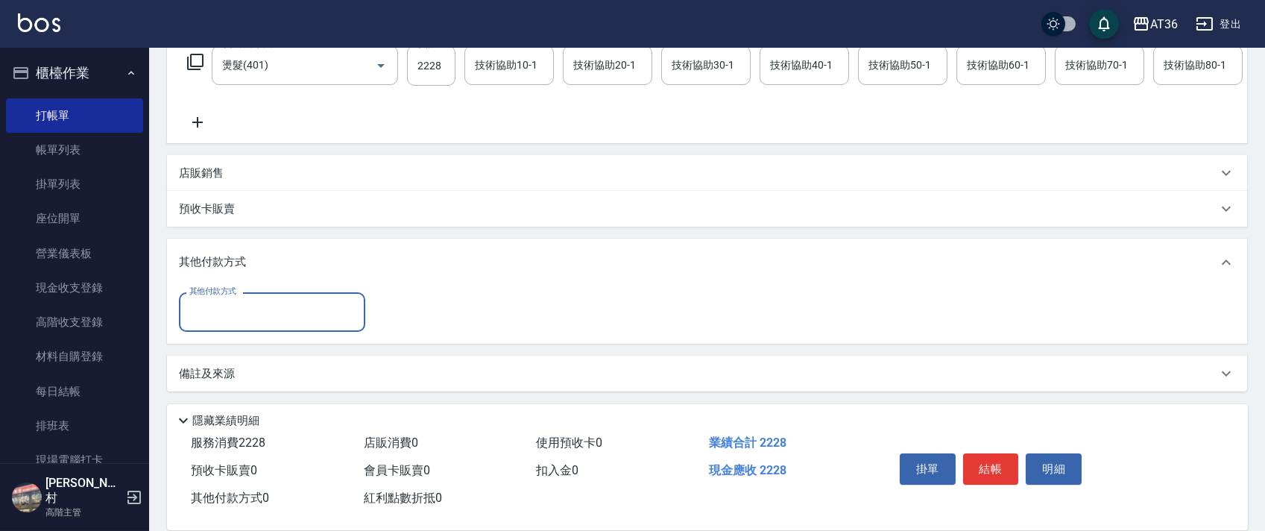
scroll to position [268, 0]
click at [248, 300] on div "其他付款方式" at bounding box center [272, 312] width 186 height 40
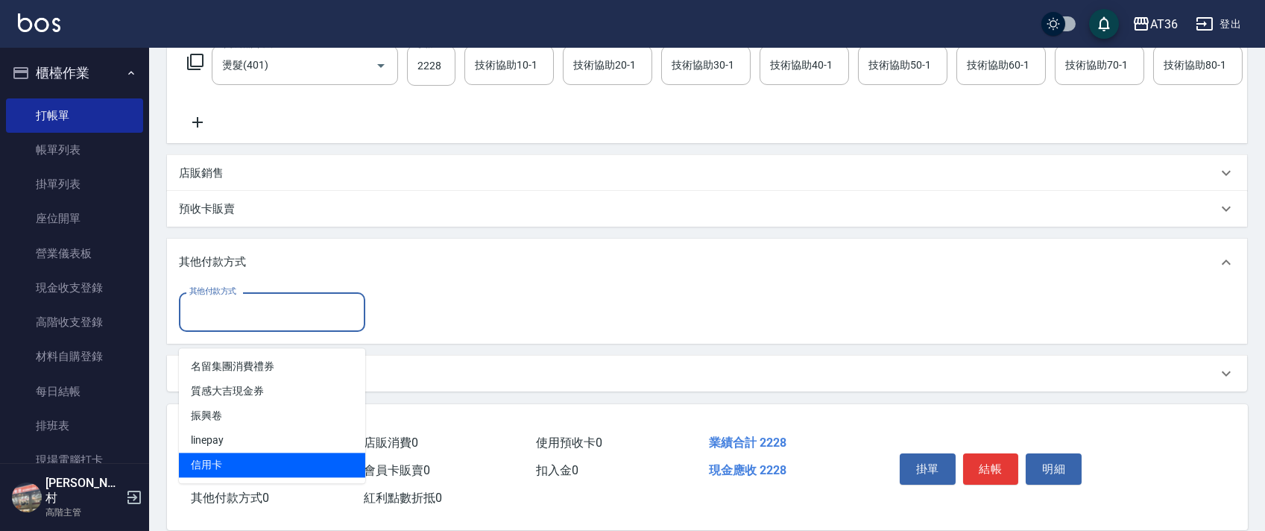
click at [219, 456] on span "信用卡" at bounding box center [272, 465] width 186 height 25
type input "信用卡"
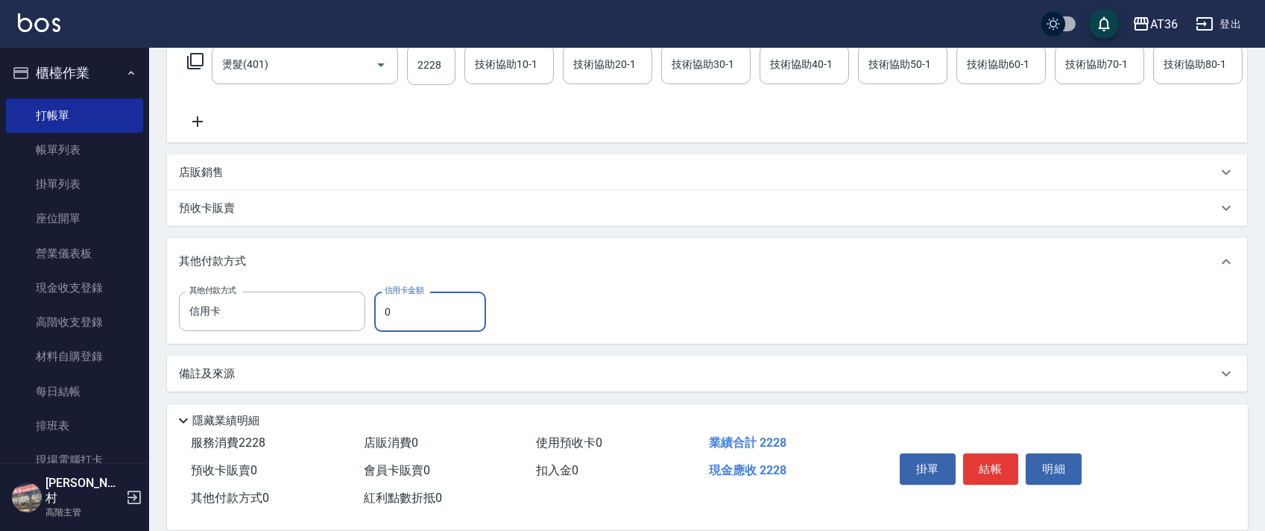
click at [382, 309] on input "0" at bounding box center [430, 312] width 112 height 40
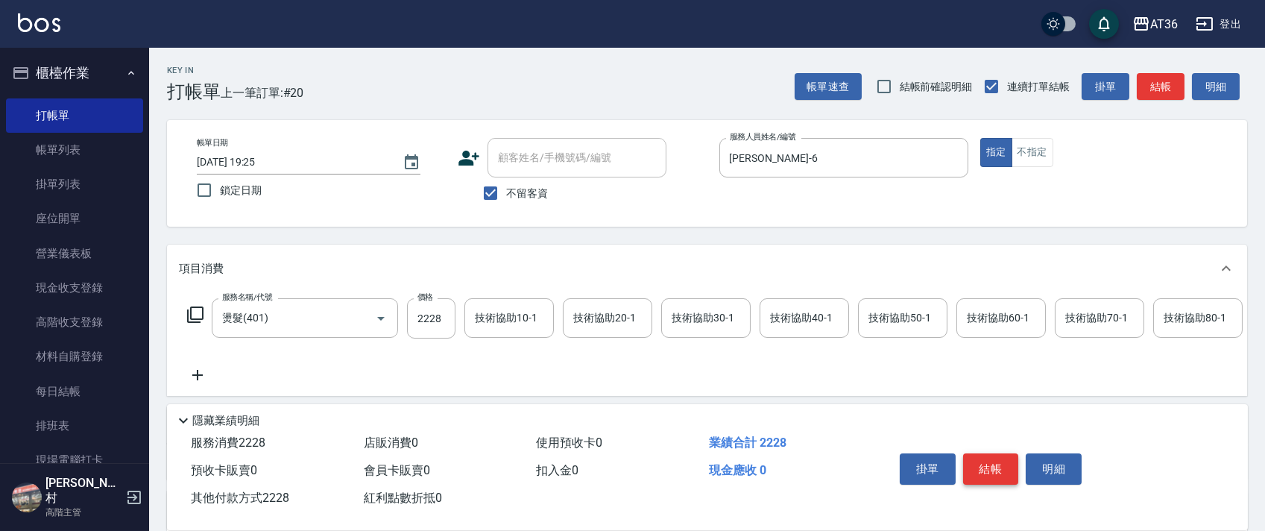
type input "2228"
click at [986, 459] on button "結帳" at bounding box center [991, 468] width 56 height 31
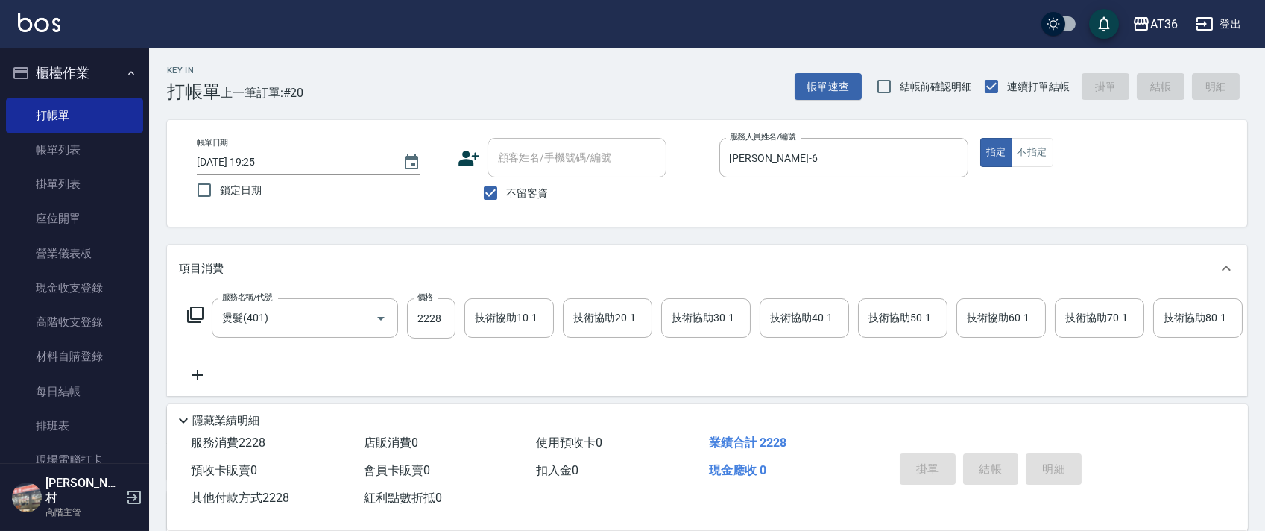
type input "[DATE] 19:27"
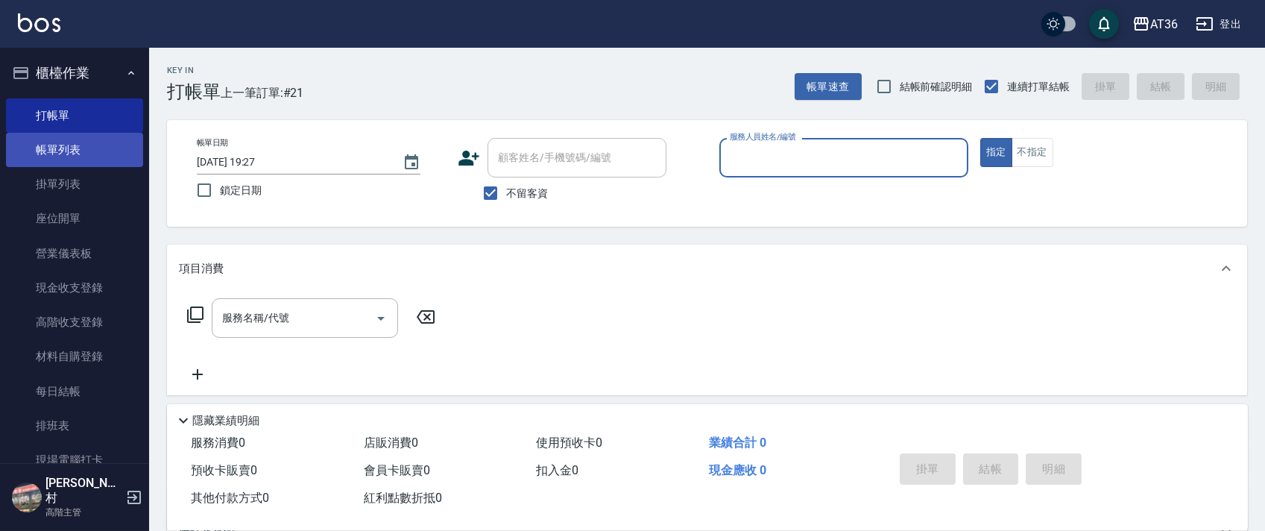
click at [98, 150] on link "帳單列表" at bounding box center [74, 150] width 137 height 34
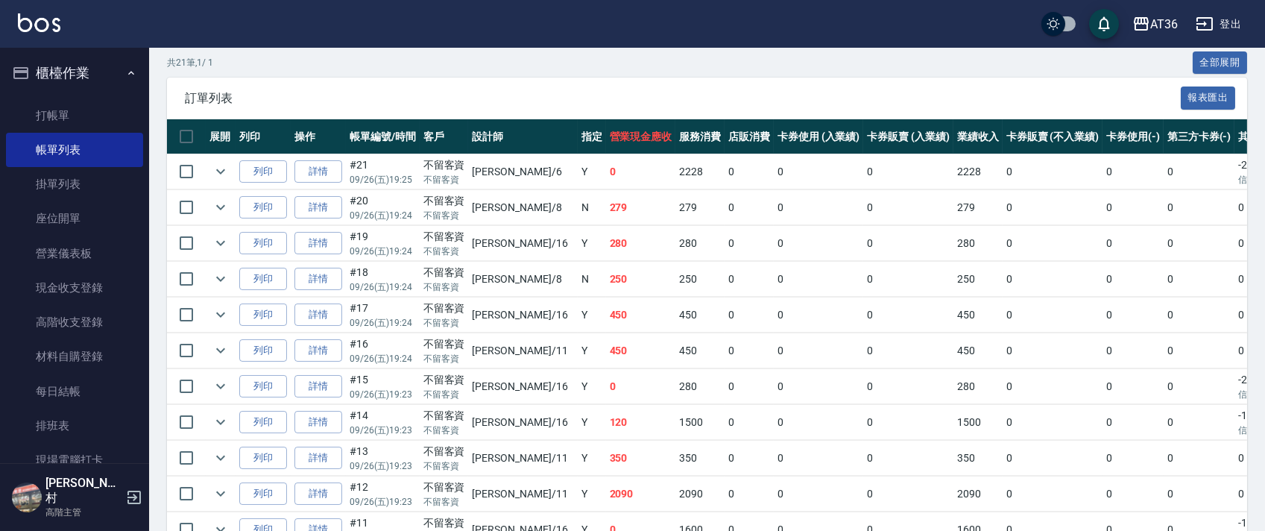
scroll to position [298, 0]
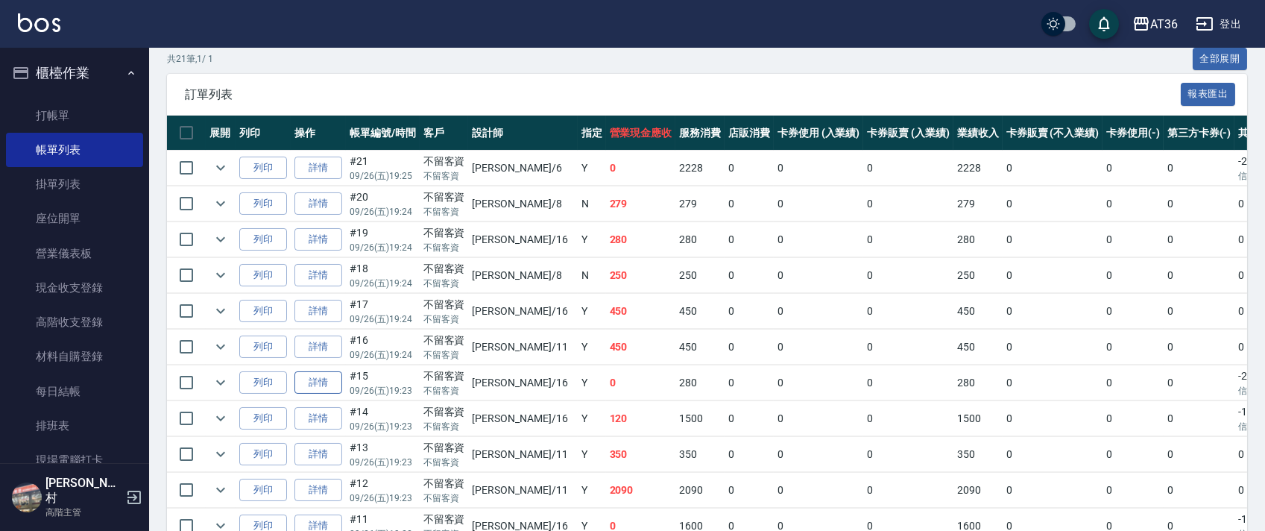
click at [316, 387] on link "詳情" at bounding box center [319, 382] width 48 height 23
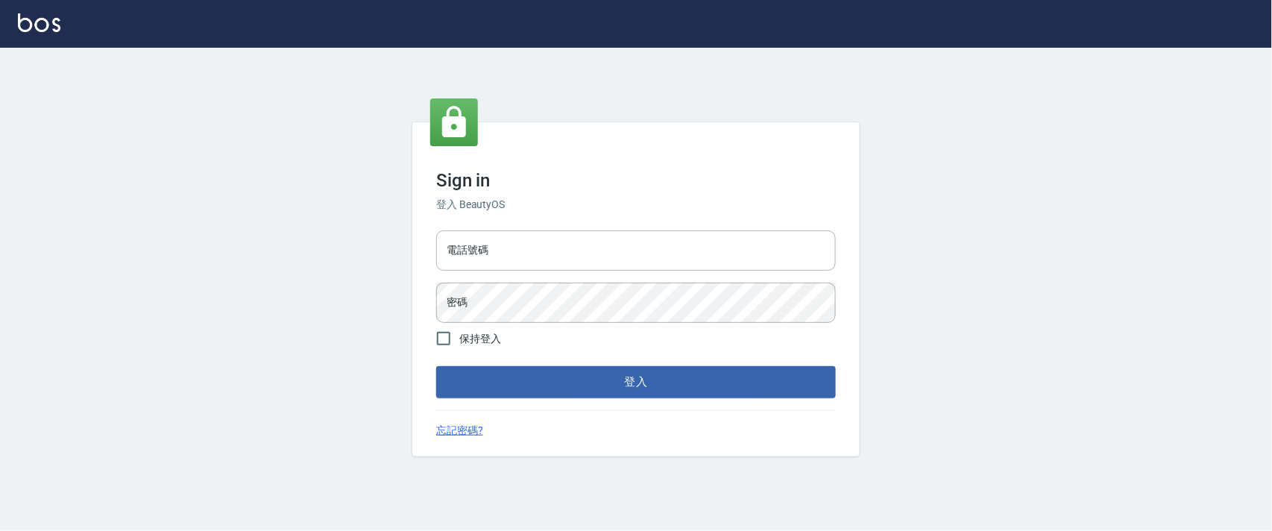
type input "0927987640"
drag, startPoint x: 651, startPoint y: 382, endPoint x: 675, endPoint y: 360, distance: 32.7
click at [651, 384] on button "登入" at bounding box center [636, 381] width 400 height 31
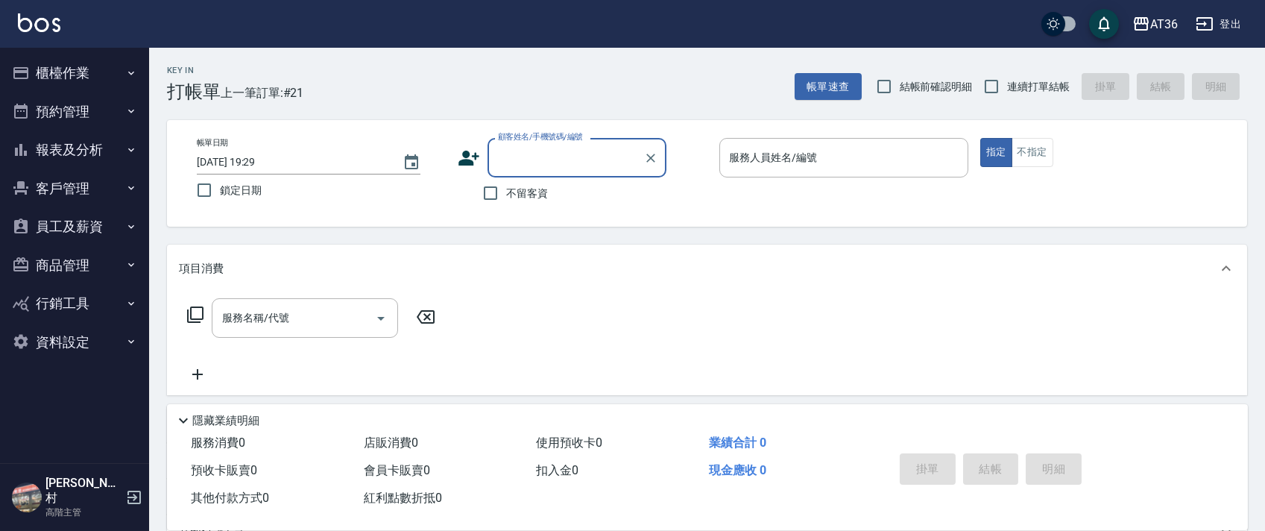
click at [69, 73] on button "櫃檯作業" at bounding box center [74, 73] width 137 height 39
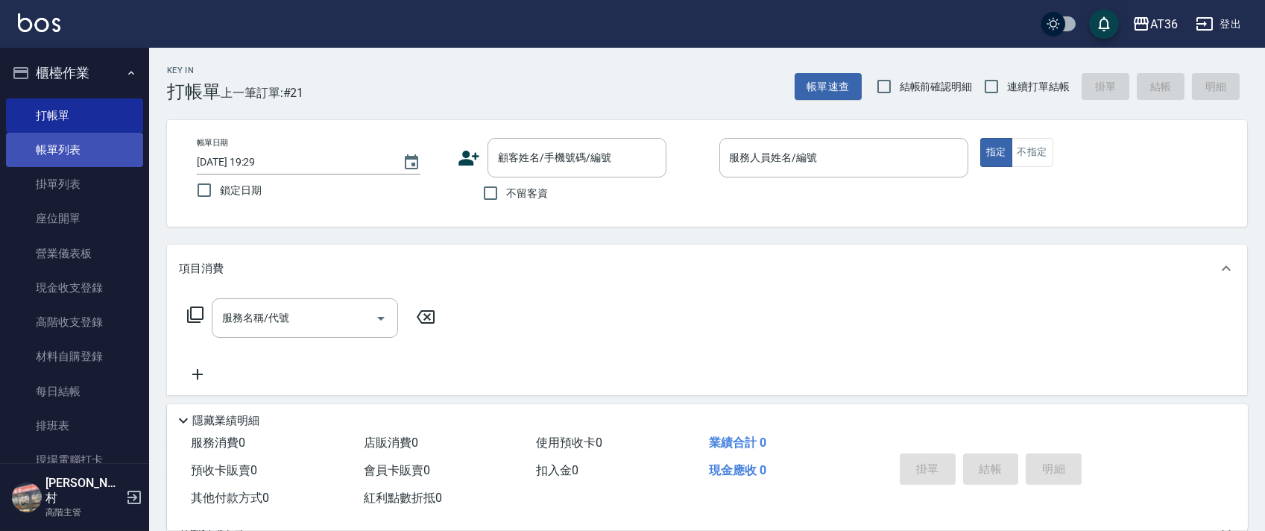
click at [85, 153] on link "帳單列表" at bounding box center [74, 150] width 137 height 34
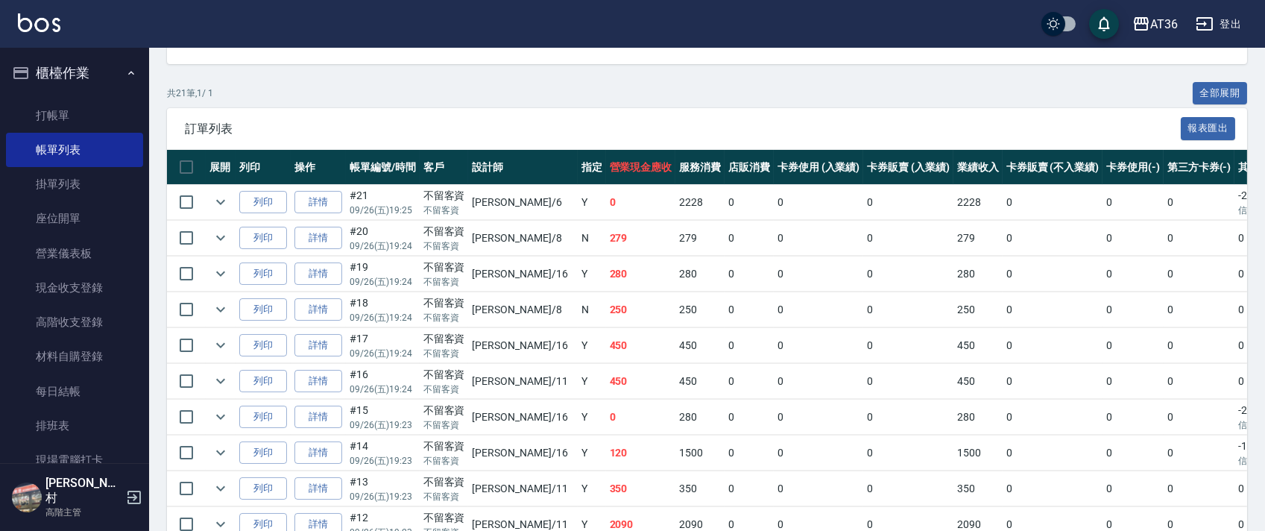
scroll to position [298, 0]
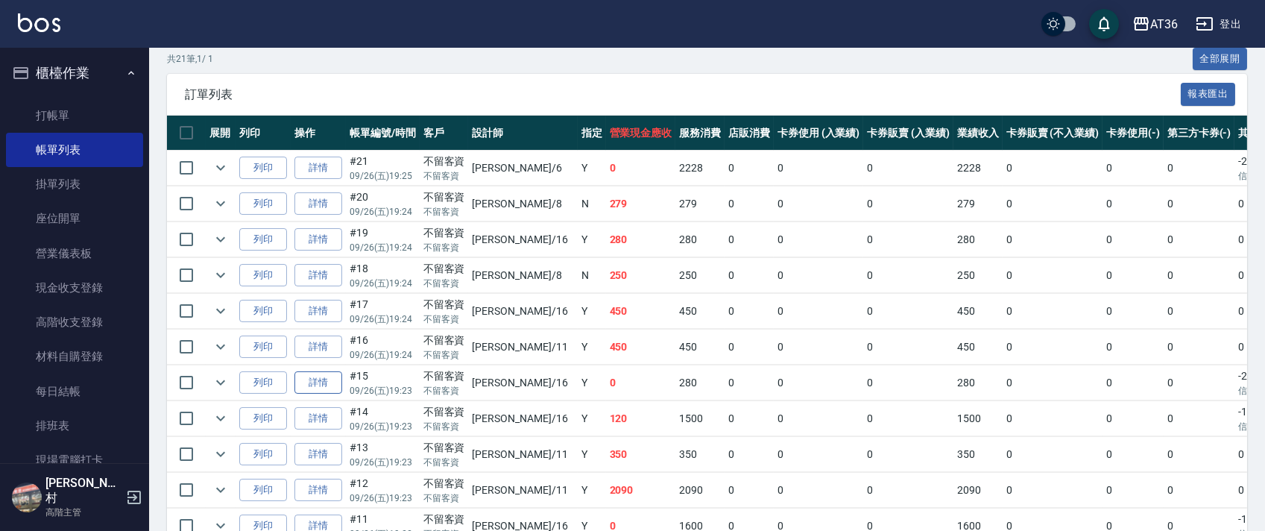
click at [315, 383] on link "詳情" at bounding box center [319, 382] width 48 height 23
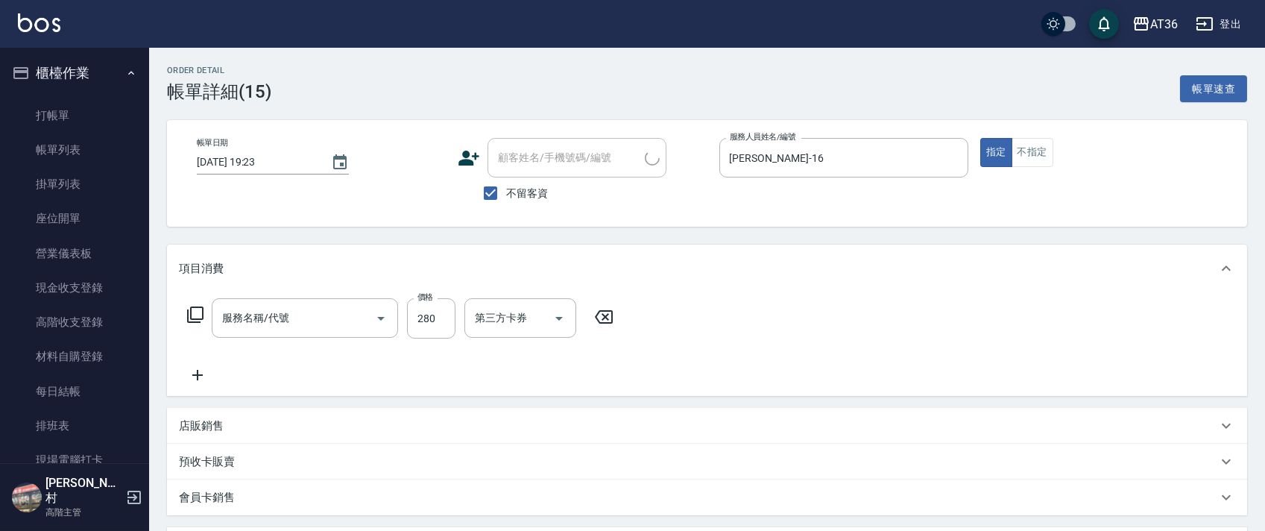
type input "[DATE] 19:23"
checkbox input "true"
type input "[PERSON_NAME]-16"
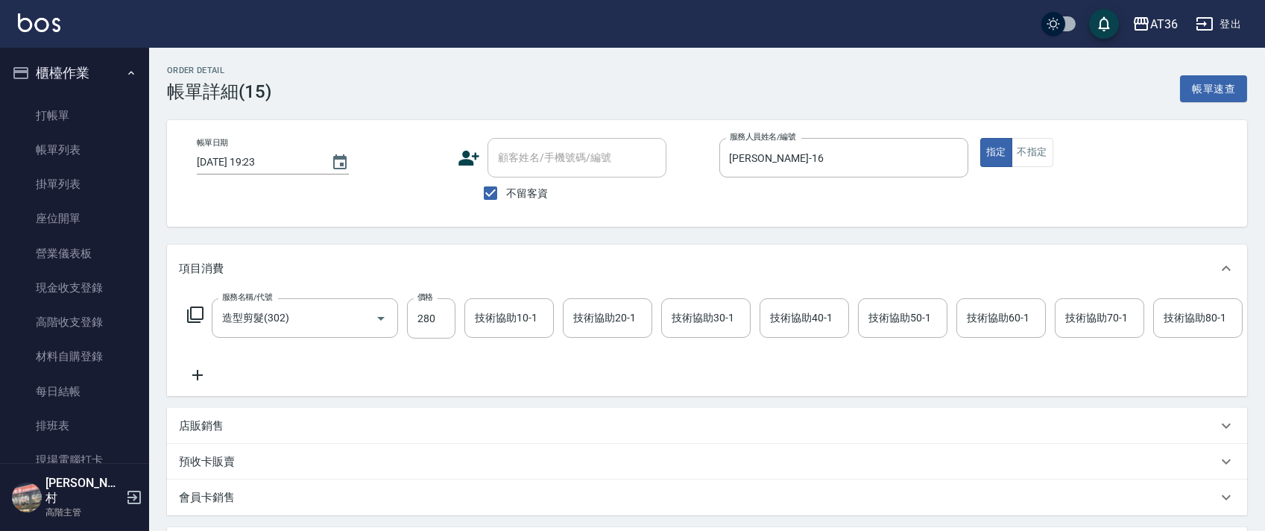
type input "造型剪髮(302)"
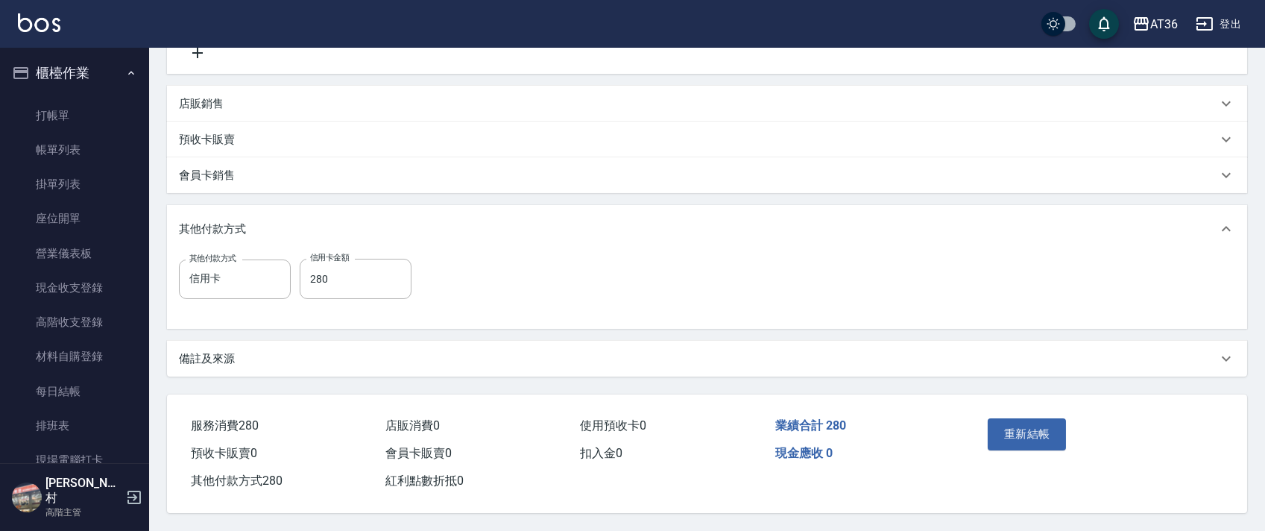
scroll to position [341, 0]
click at [318, 270] on input "280" at bounding box center [356, 279] width 112 height 40
type input "250"
click at [1030, 425] on button "重新結帳" at bounding box center [1027, 433] width 79 height 31
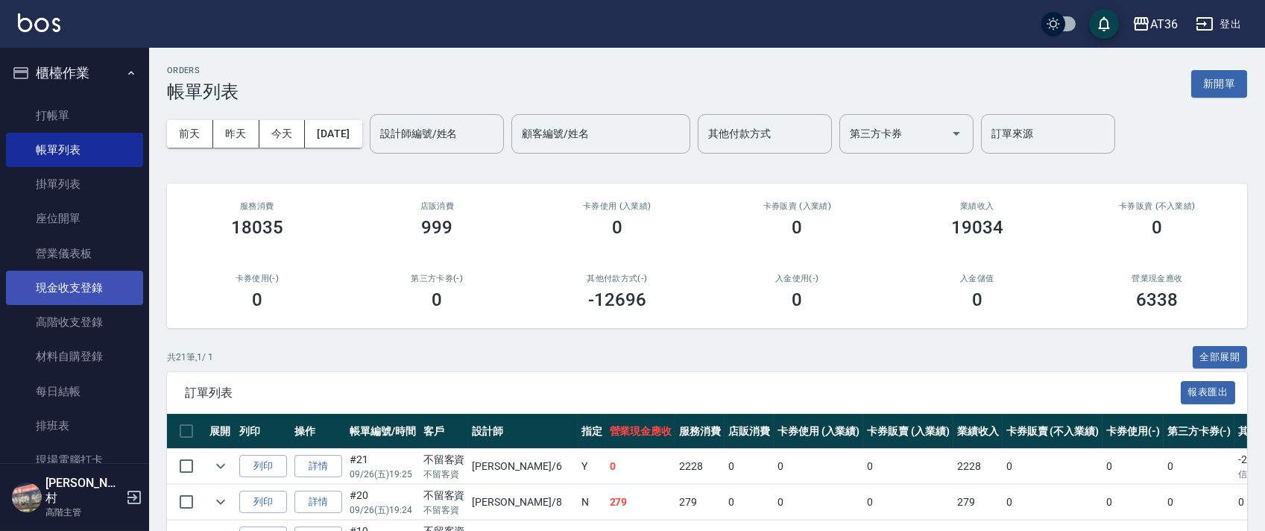
scroll to position [298, 0]
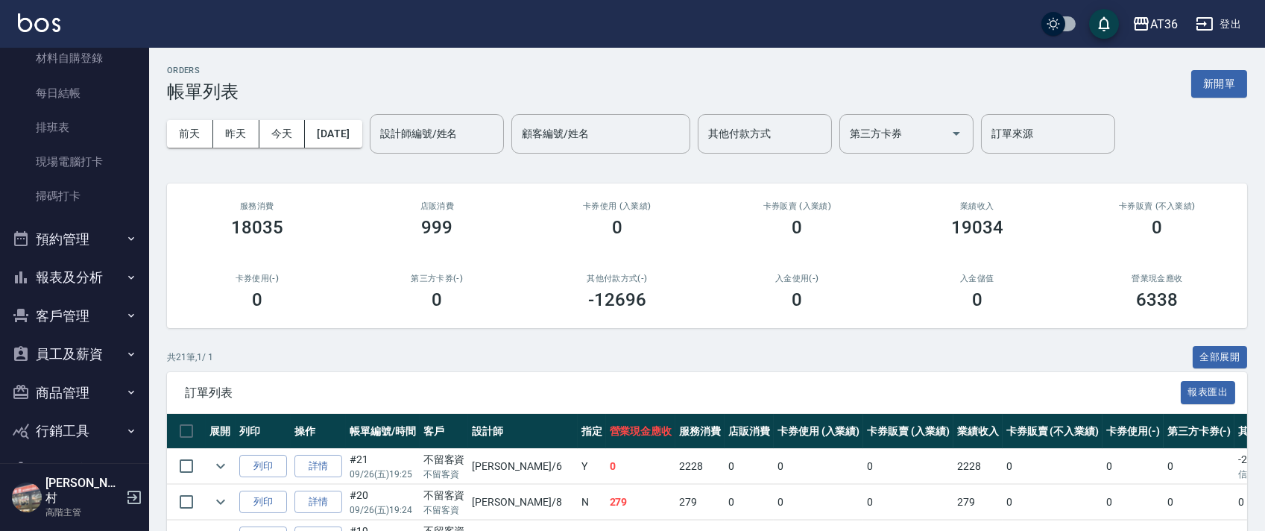
click at [52, 272] on button "報表及分析" at bounding box center [74, 277] width 137 height 39
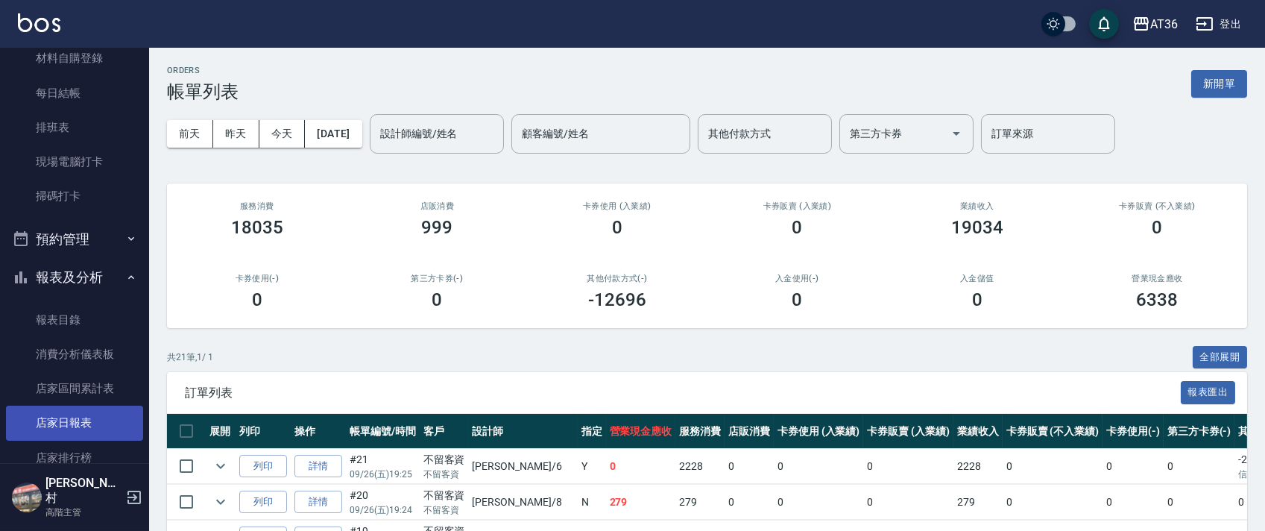
scroll to position [497, 0]
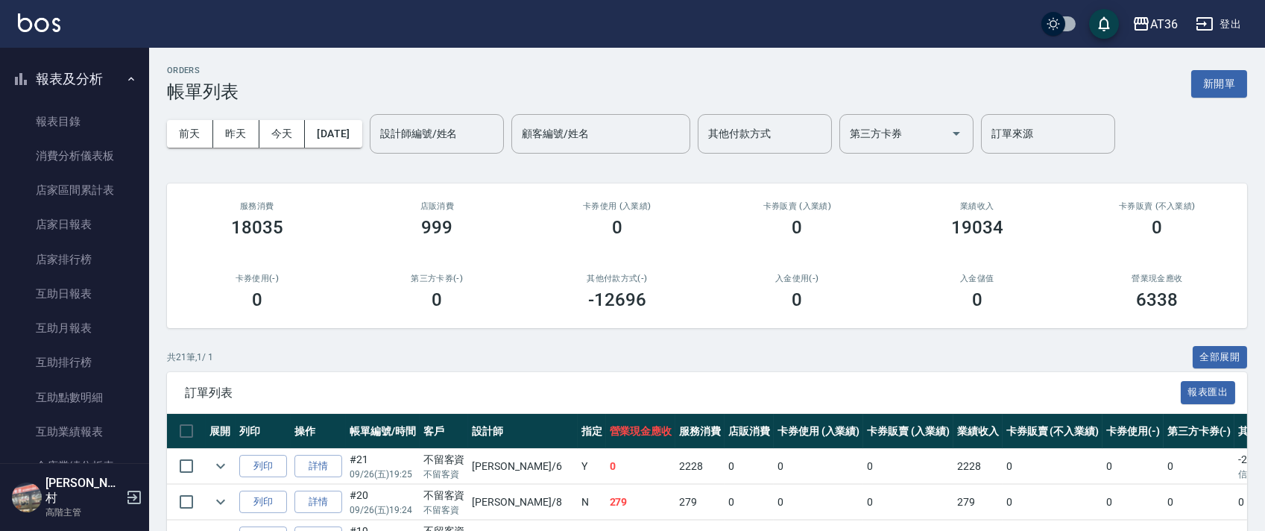
drag, startPoint x: 87, startPoint y: 293, endPoint x: 632, endPoint y: 346, distance: 547.6
click at [87, 294] on link "互助日報表" at bounding box center [74, 294] width 137 height 34
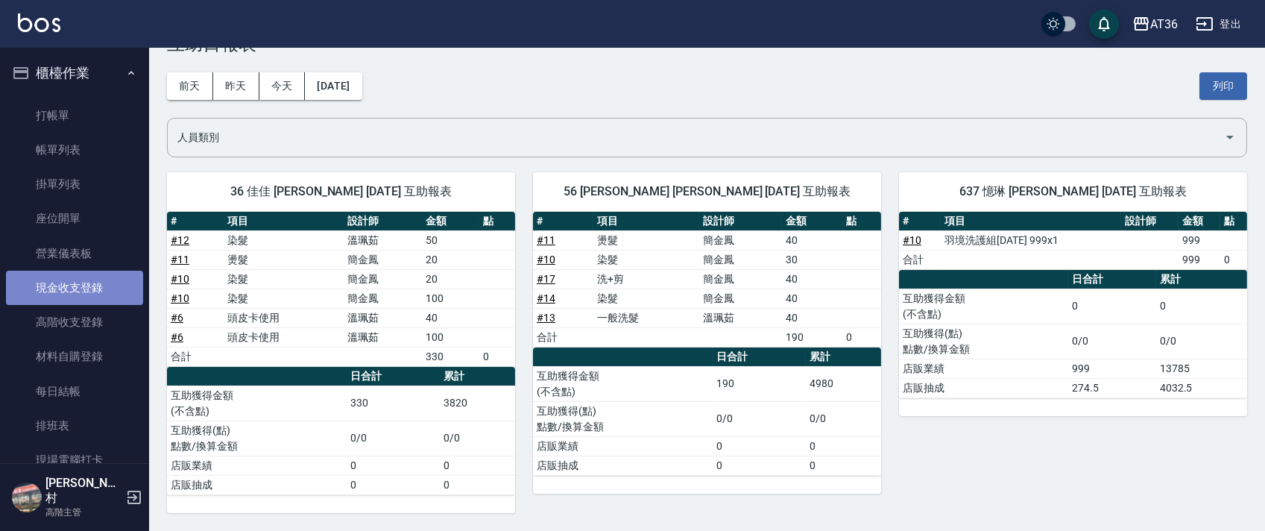
click at [98, 289] on link "現金收支登錄" at bounding box center [74, 288] width 137 height 34
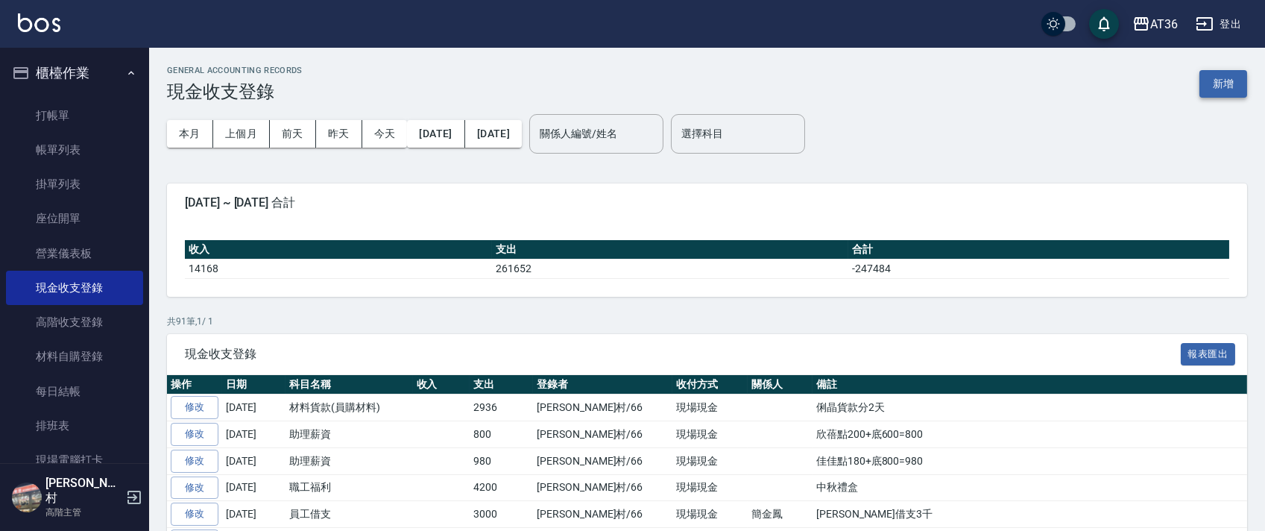
click at [1220, 81] on button "新增" at bounding box center [1224, 84] width 48 height 28
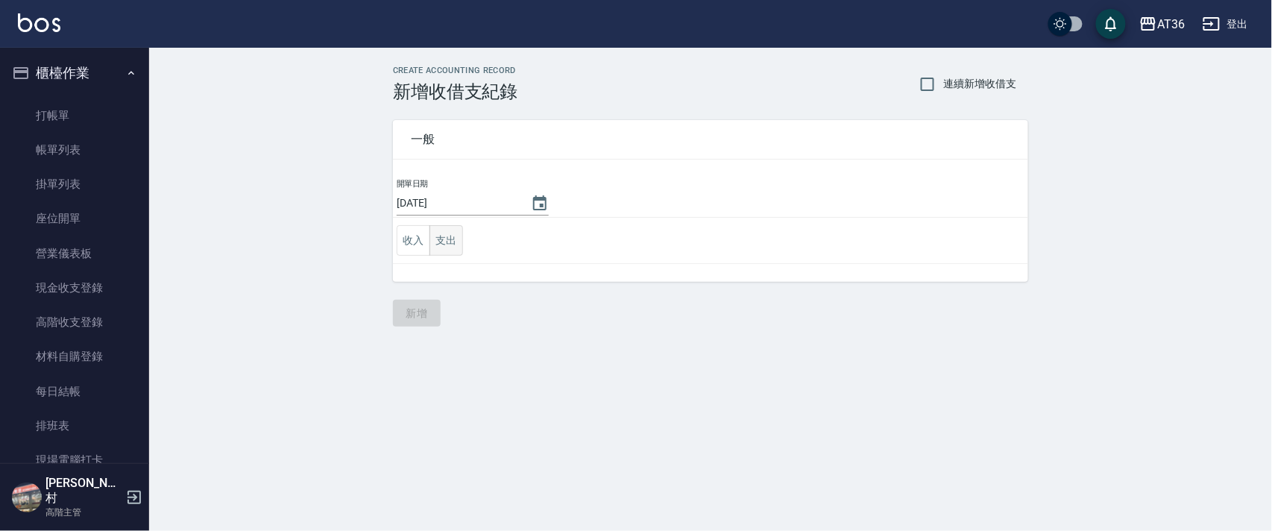
click at [438, 243] on button "支出" at bounding box center [446, 240] width 34 height 31
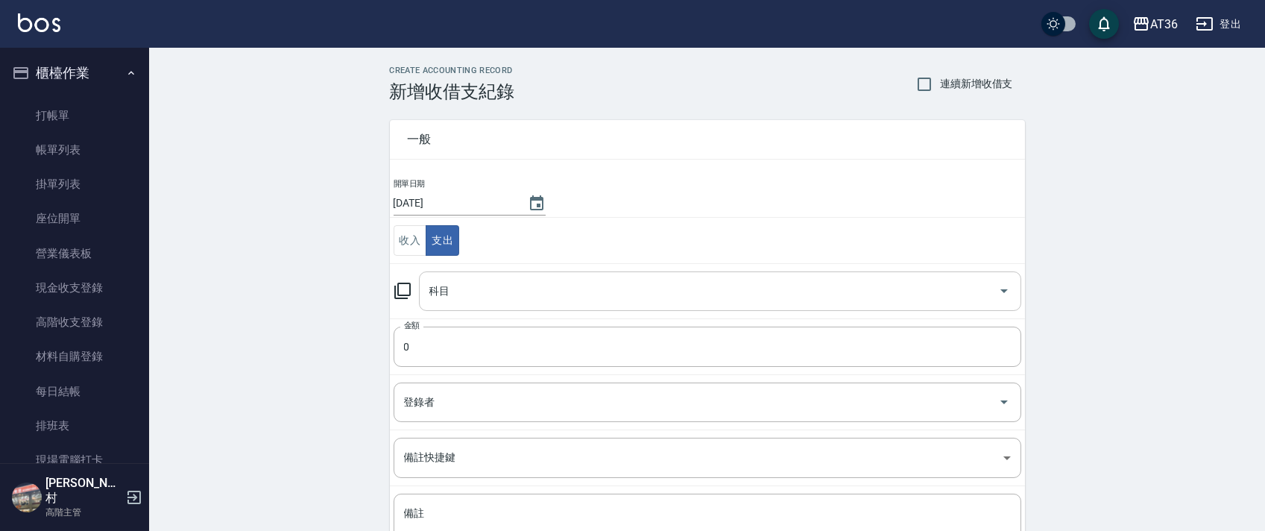
click at [438, 294] on div "科目 科目" at bounding box center [720, 291] width 602 height 40
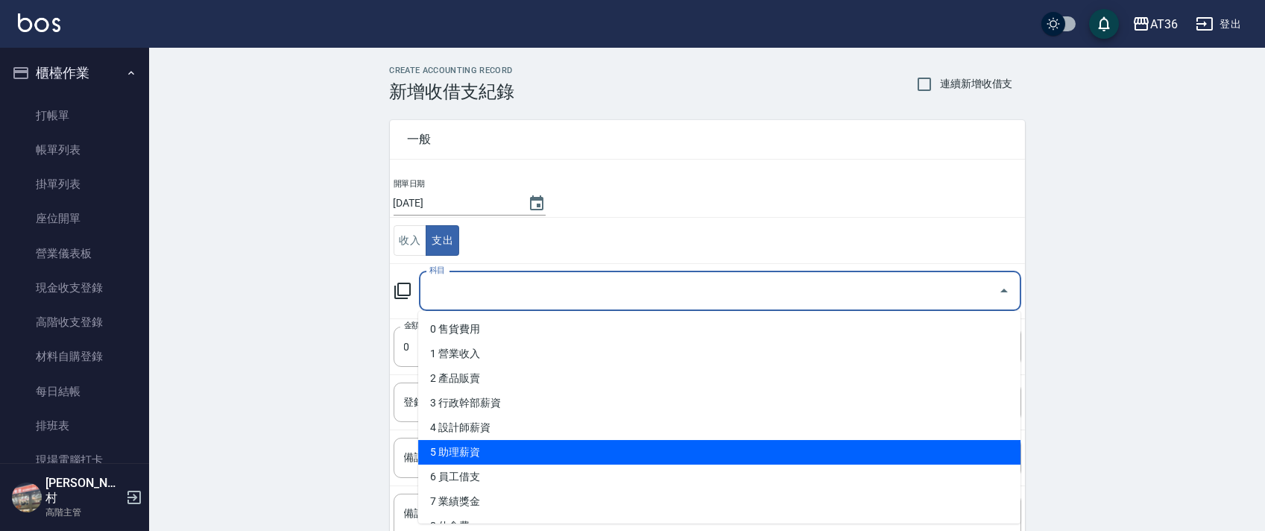
click at [467, 453] on li "5 助理薪資" at bounding box center [719, 452] width 602 height 25
type input "5 助理薪資"
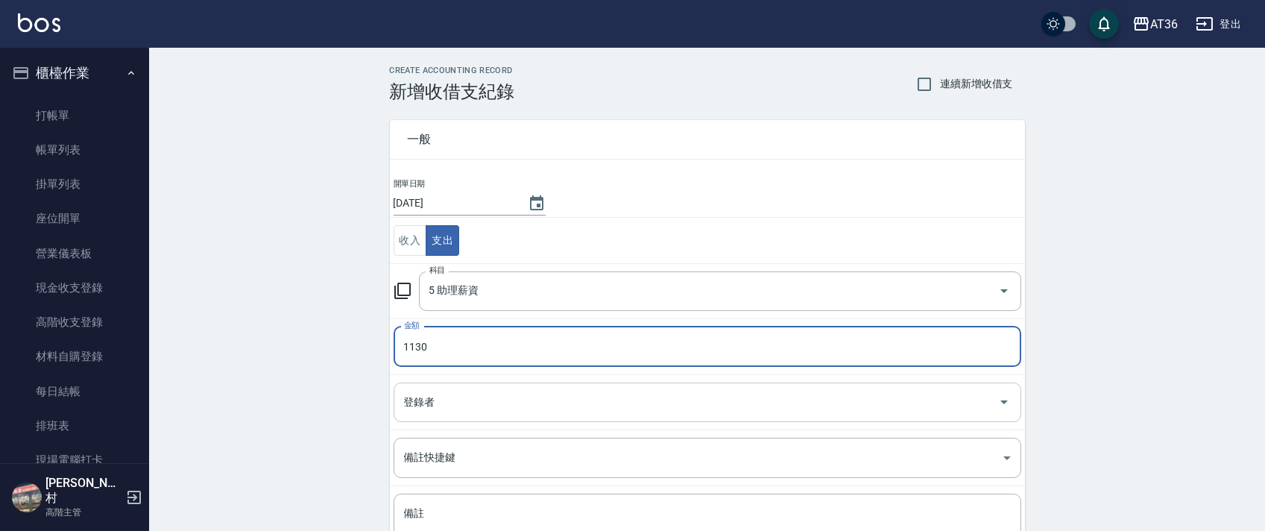
type input "1130"
click at [415, 406] on div "登錄者 登錄者" at bounding box center [708, 402] width 628 height 40
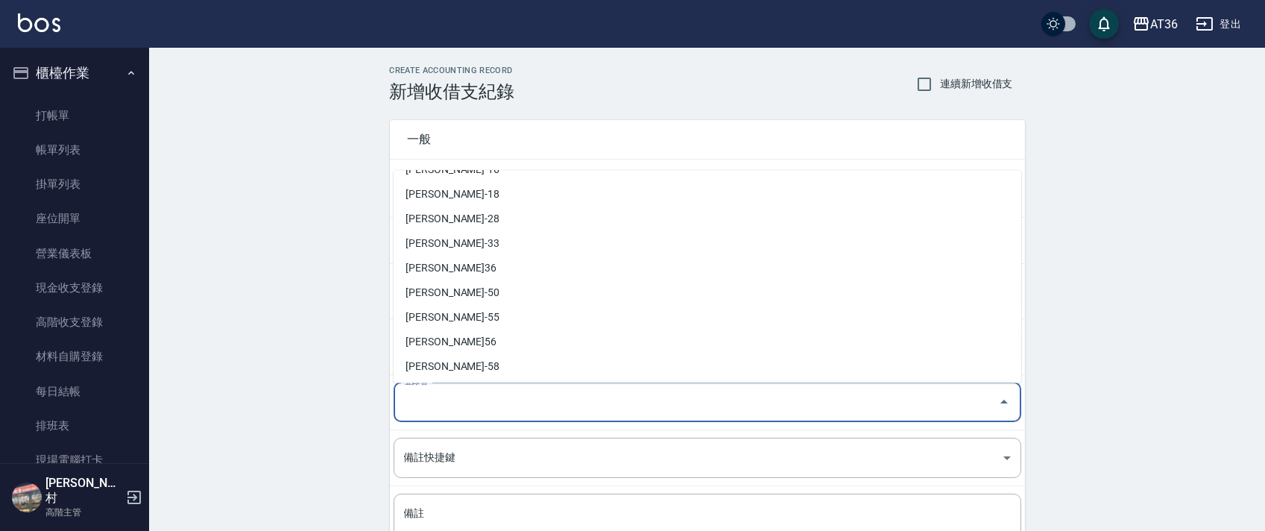
scroll to position [292, 0]
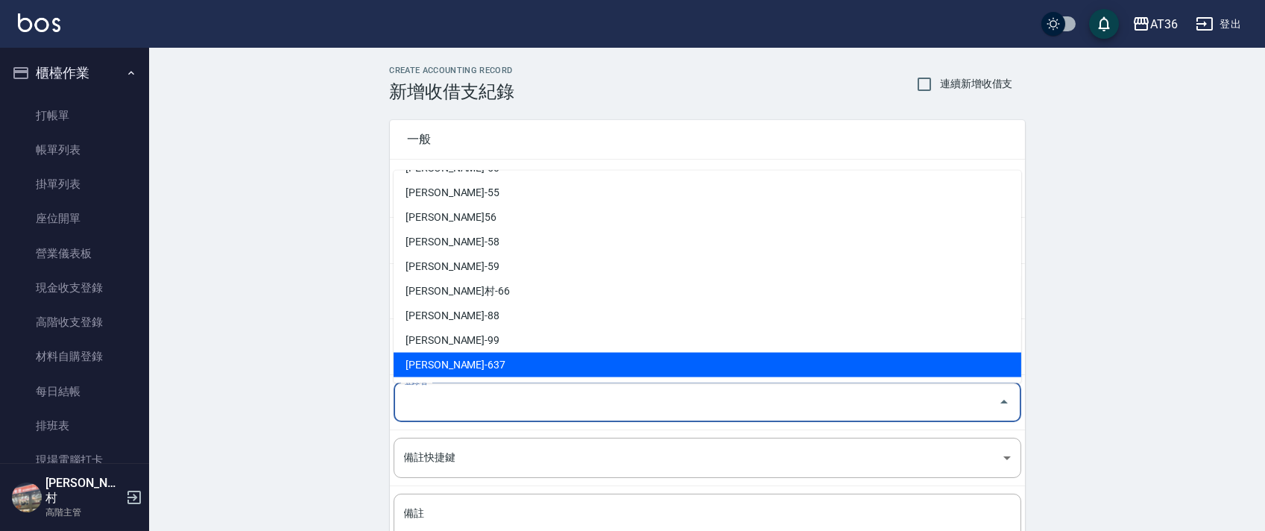
click at [422, 368] on li "蘇憶琳-637" at bounding box center [708, 365] width 628 height 25
type input "蘇憶琳-637"
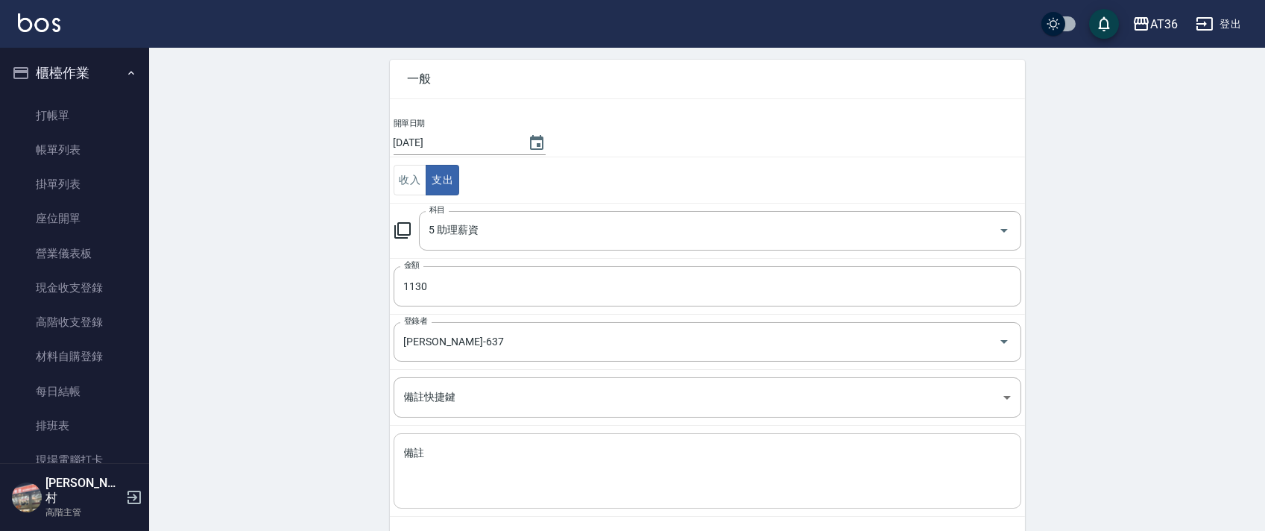
scroll to position [127, 0]
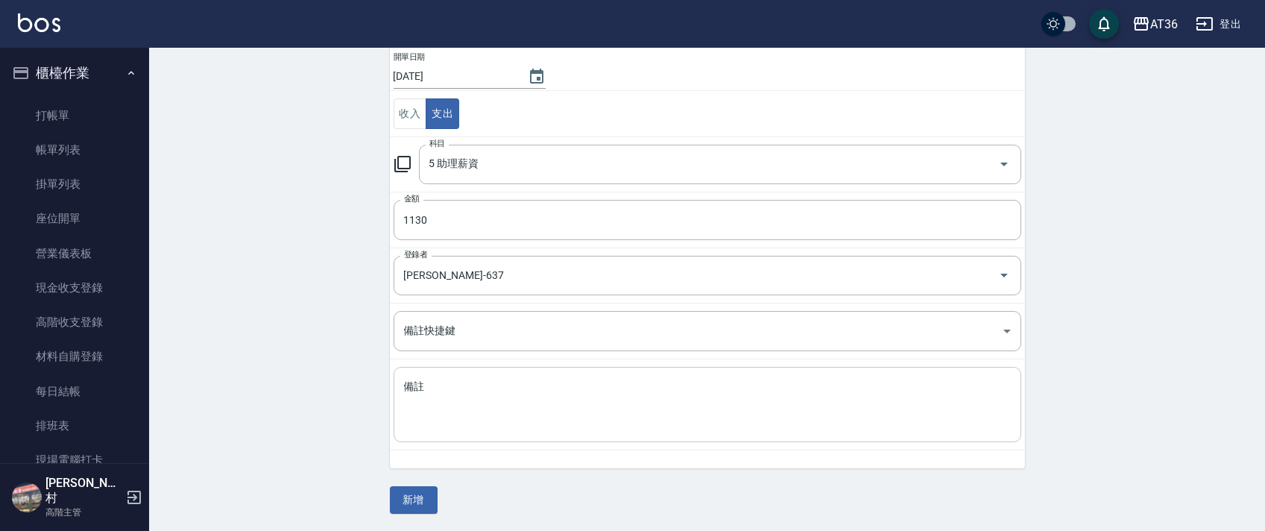
click at [412, 385] on textarea "備註" at bounding box center [707, 404] width 607 height 51
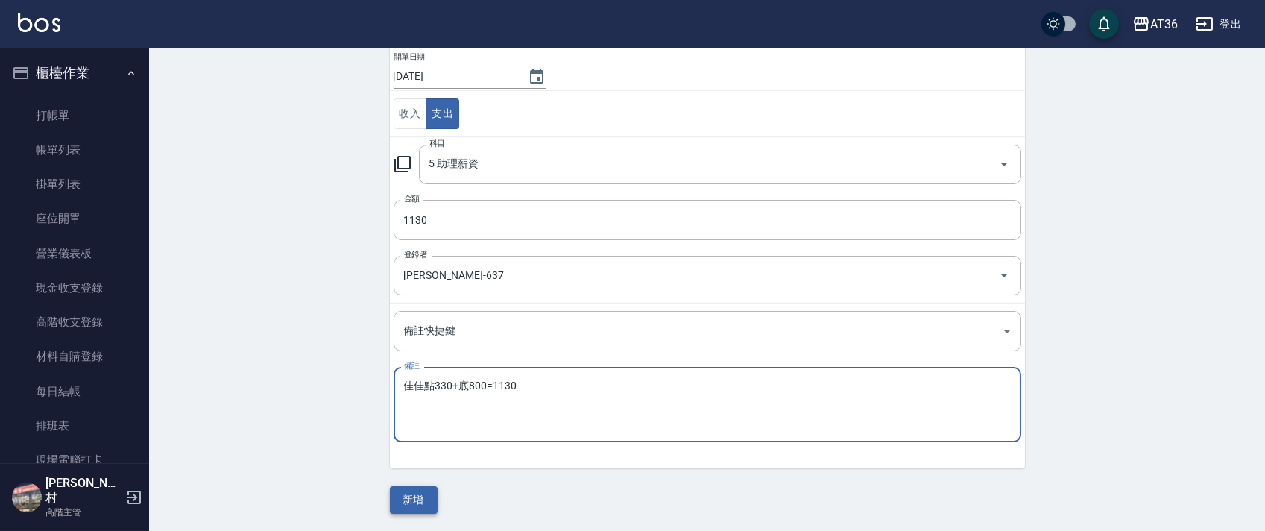
type textarea "佳佳點330+底800=1130"
click at [406, 496] on button "新增" at bounding box center [414, 500] width 48 height 28
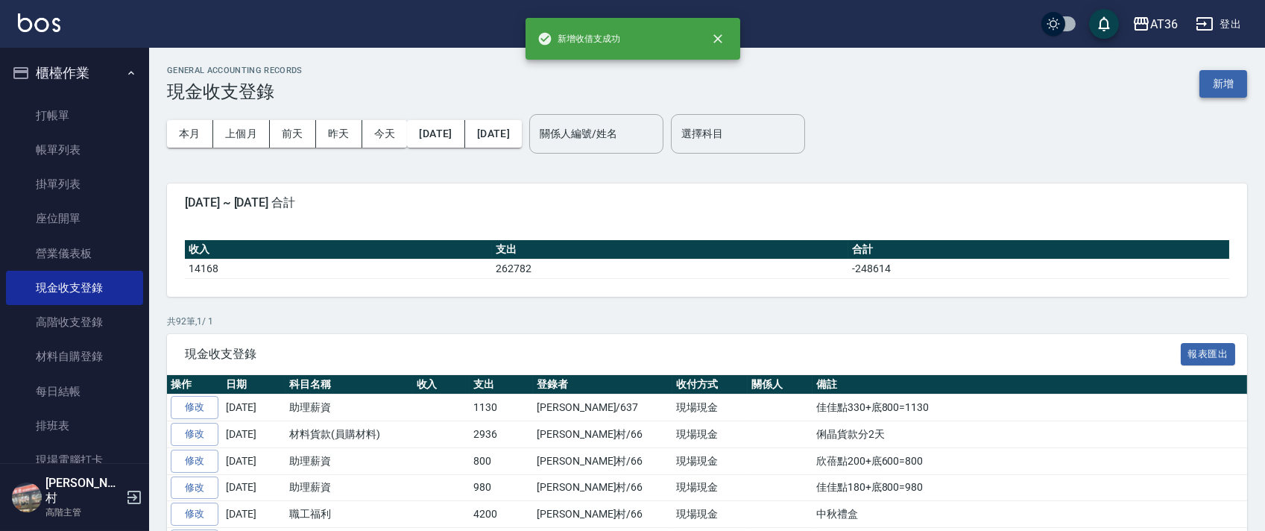
click at [1219, 82] on button "新增" at bounding box center [1224, 84] width 48 height 28
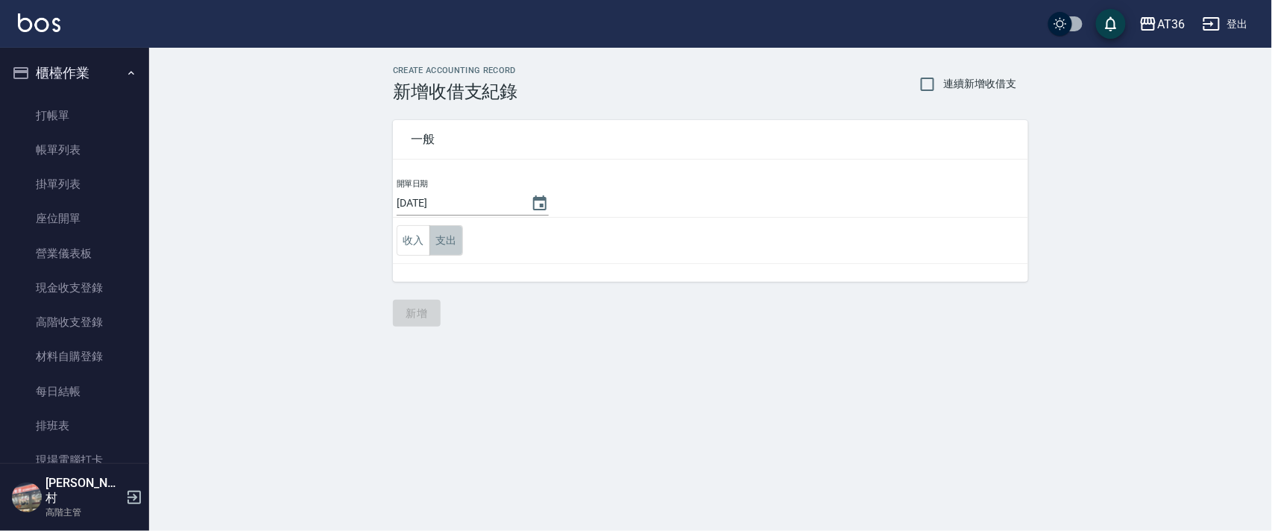
click at [446, 245] on button "支出" at bounding box center [446, 240] width 34 height 31
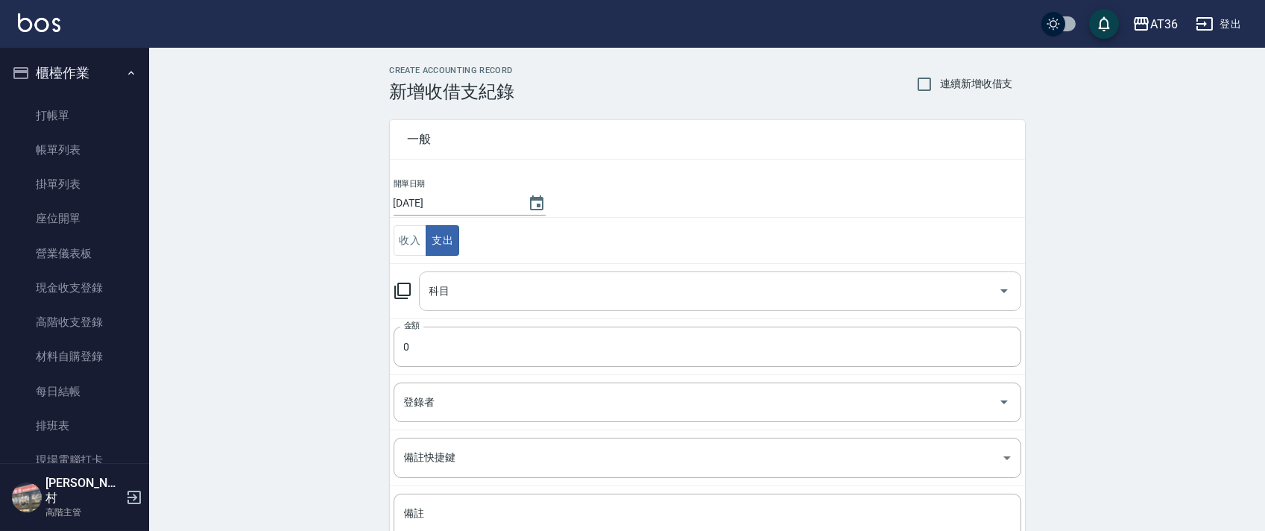
click at [441, 291] on div "科目 科目" at bounding box center [720, 291] width 602 height 40
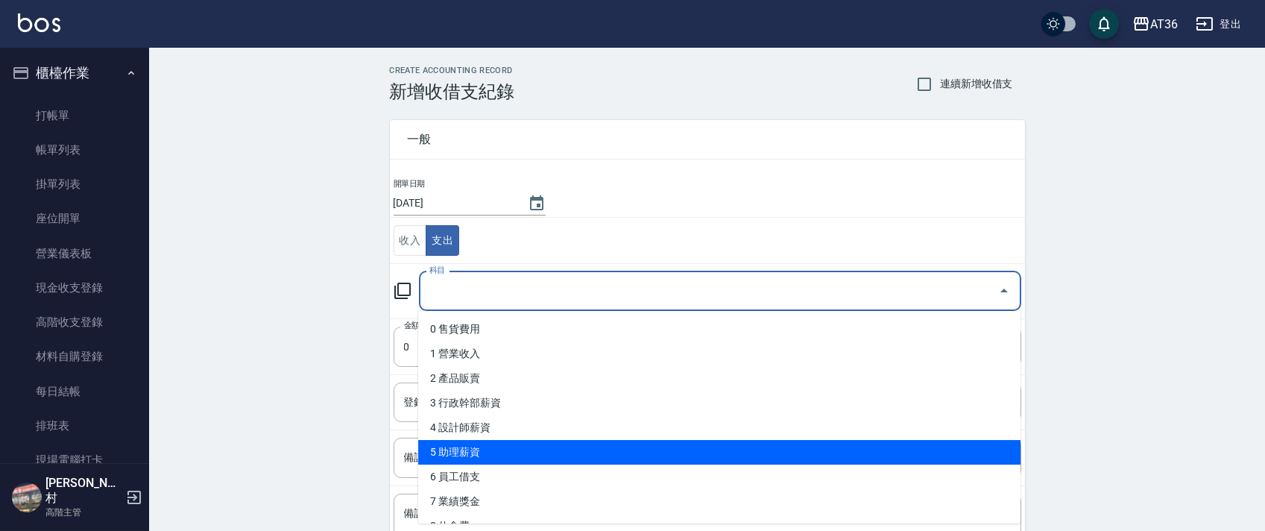
click at [494, 454] on li "5 助理薪資" at bounding box center [719, 452] width 602 height 25
type input "5 助理薪資"
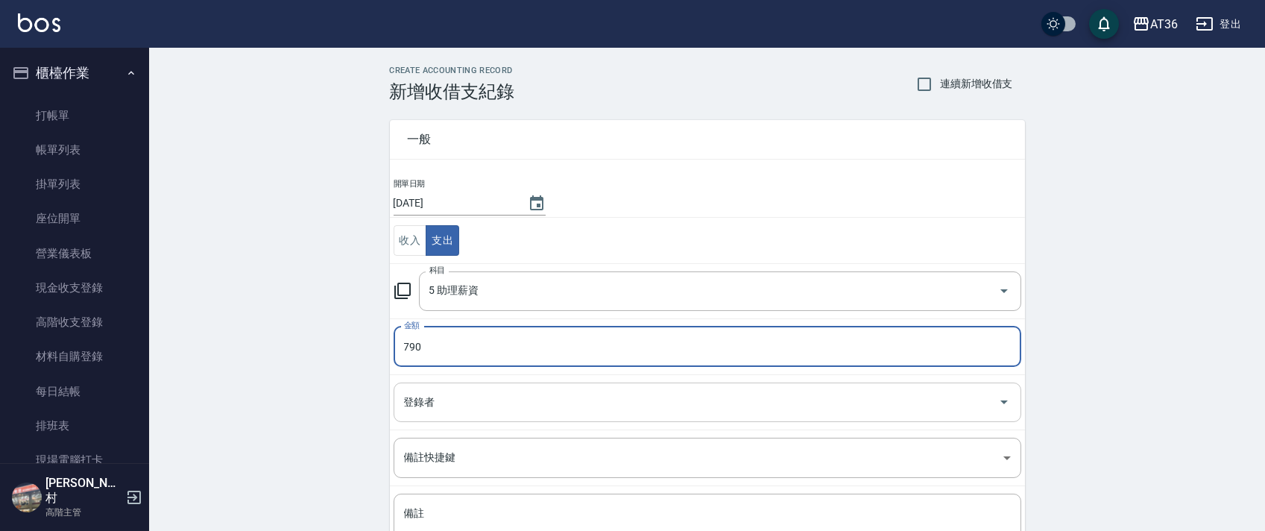
type input "790"
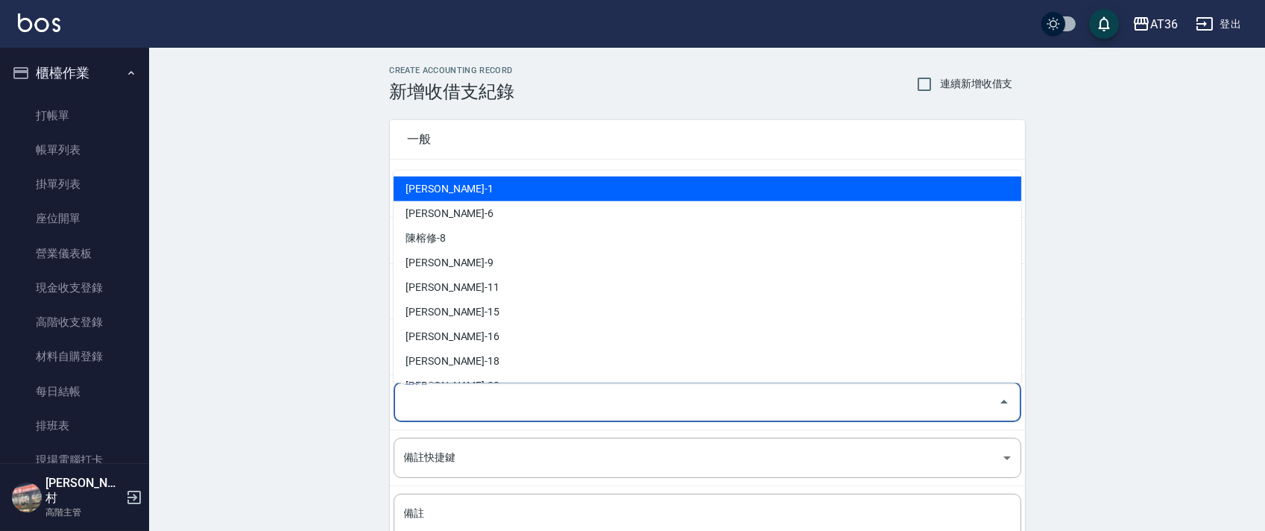
click at [407, 400] on div "登錄者 登錄者" at bounding box center [708, 402] width 628 height 40
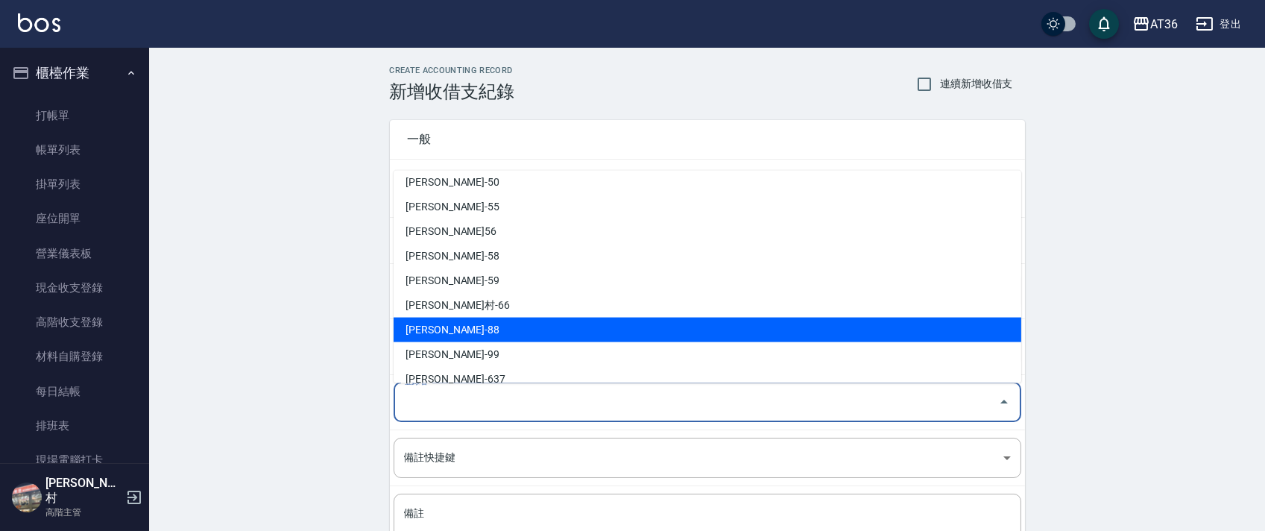
scroll to position [292, 0]
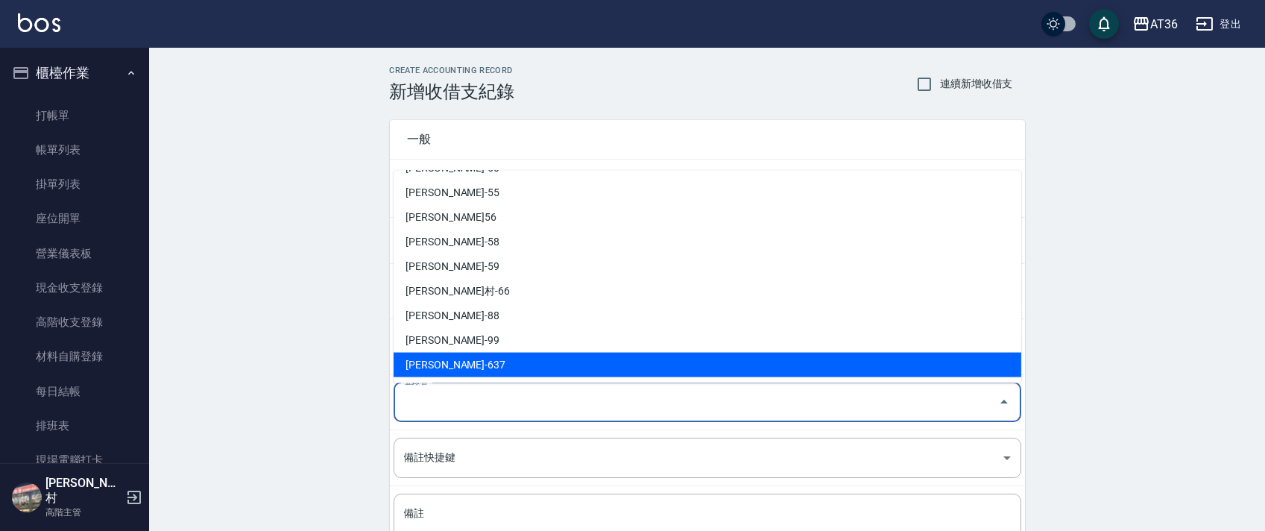
click at [439, 364] on li "蘇憶琳-637" at bounding box center [708, 365] width 628 height 25
type input "蘇憶琳-637"
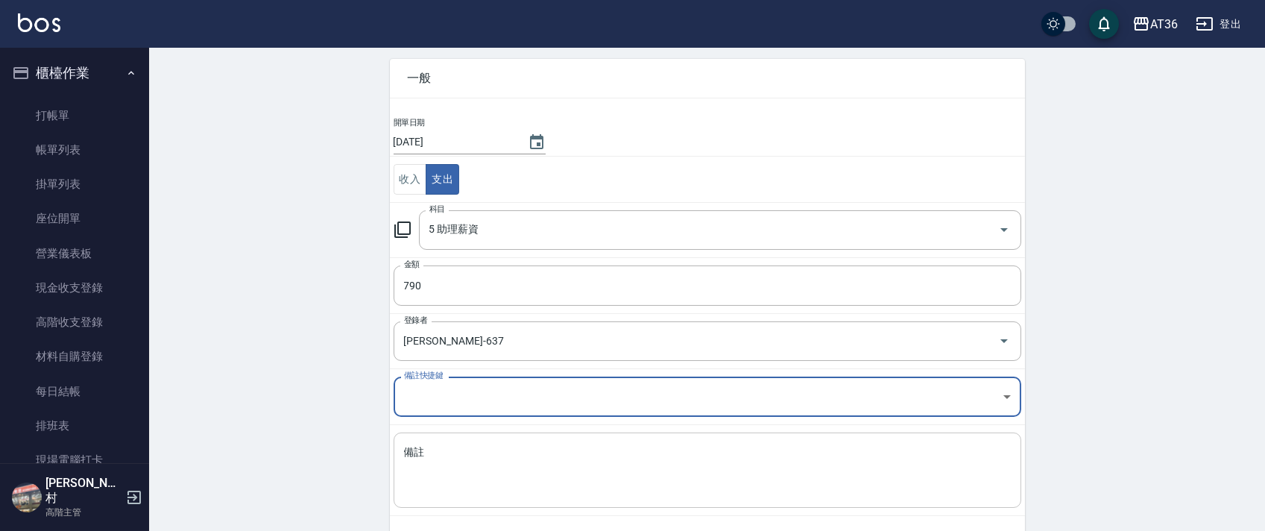
scroll to position [127, 0]
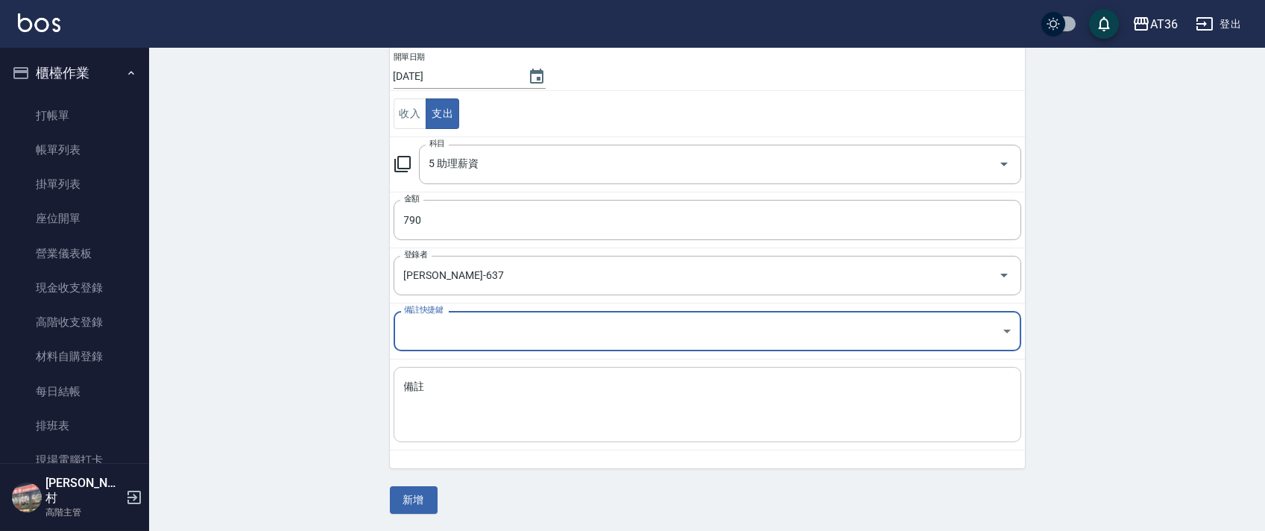
click at [448, 407] on textarea "備註" at bounding box center [707, 404] width 607 height 51
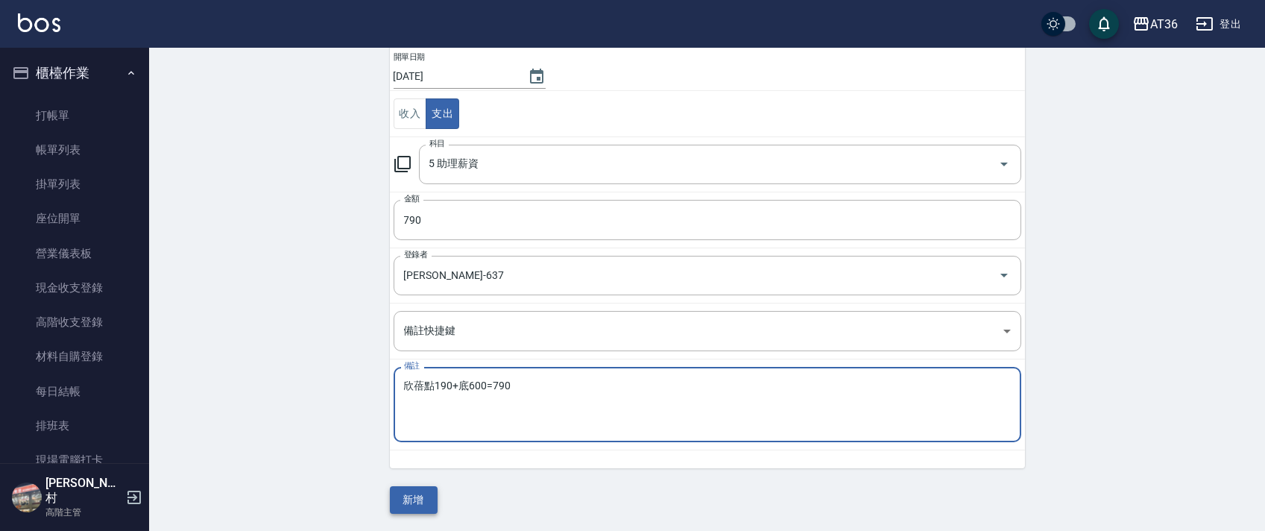
type textarea "欣蓓點190+底600=790"
click at [428, 502] on button "新增" at bounding box center [414, 500] width 48 height 28
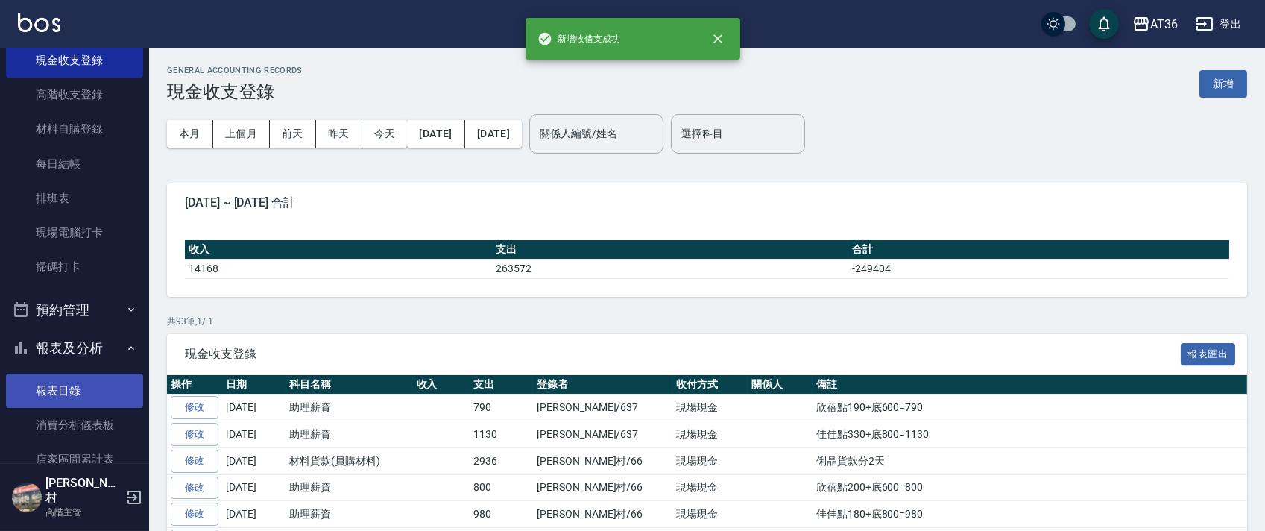
scroll to position [298, 0]
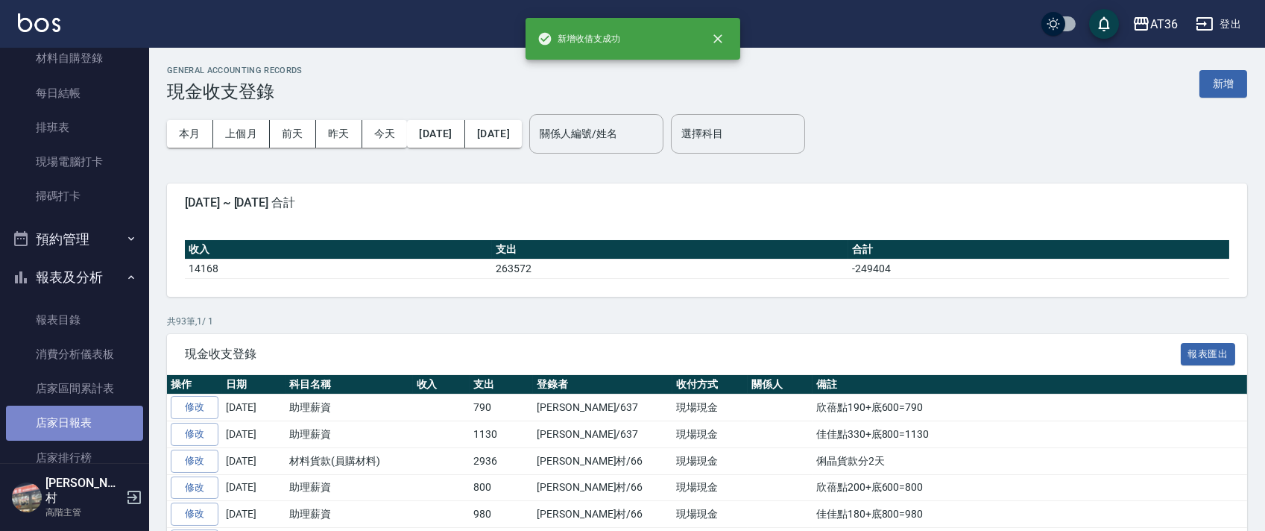
click at [75, 418] on link "店家日報表" at bounding box center [74, 423] width 137 height 34
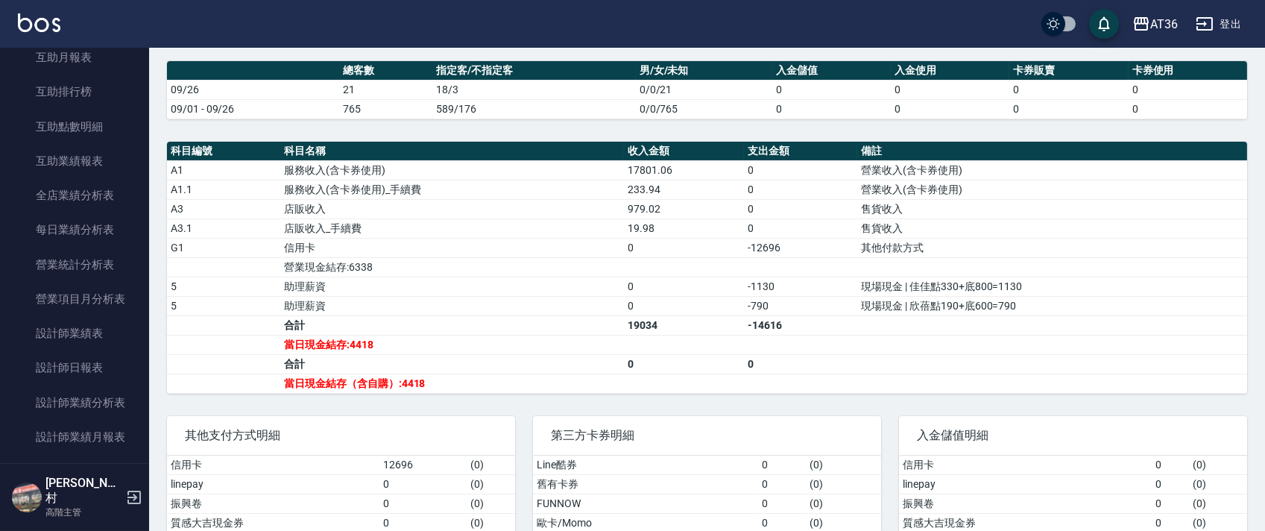
scroll to position [795, 0]
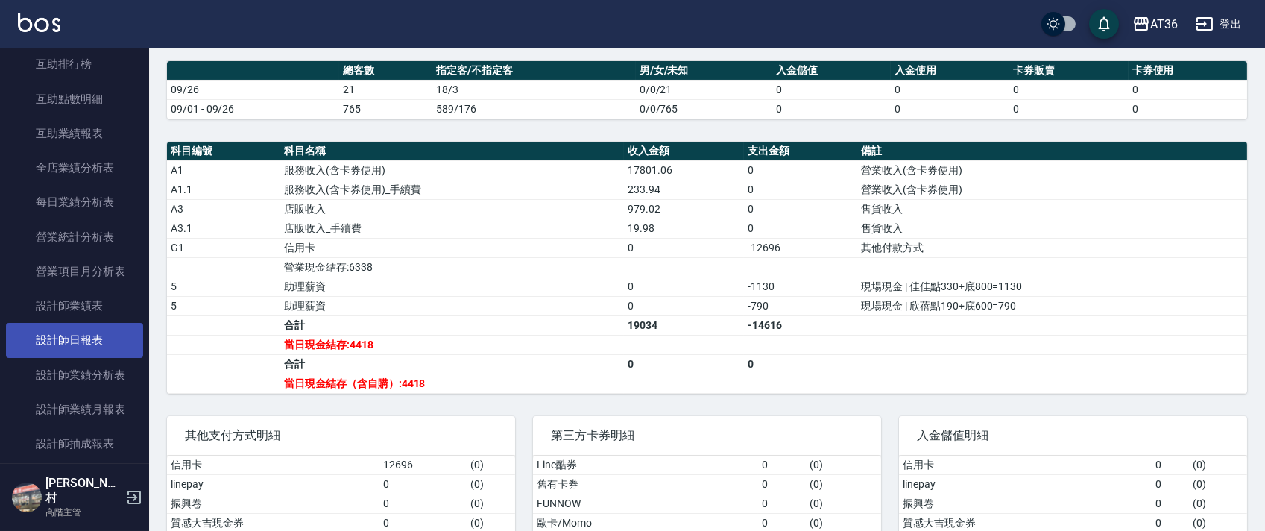
click at [113, 349] on link "設計師日報表" at bounding box center [74, 340] width 137 height 34
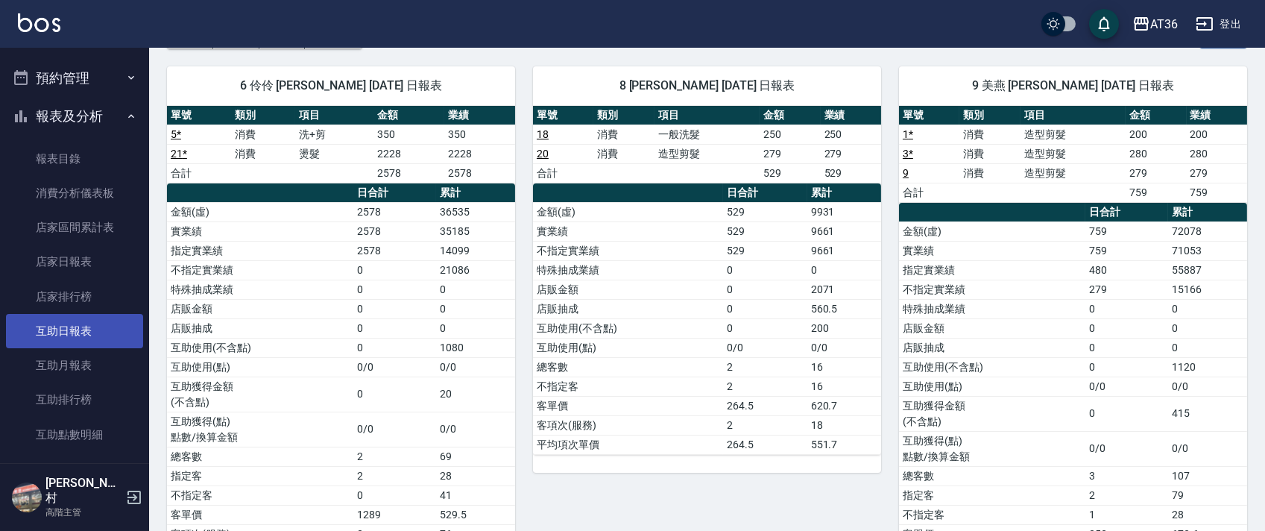
scroll to position [198, 0]
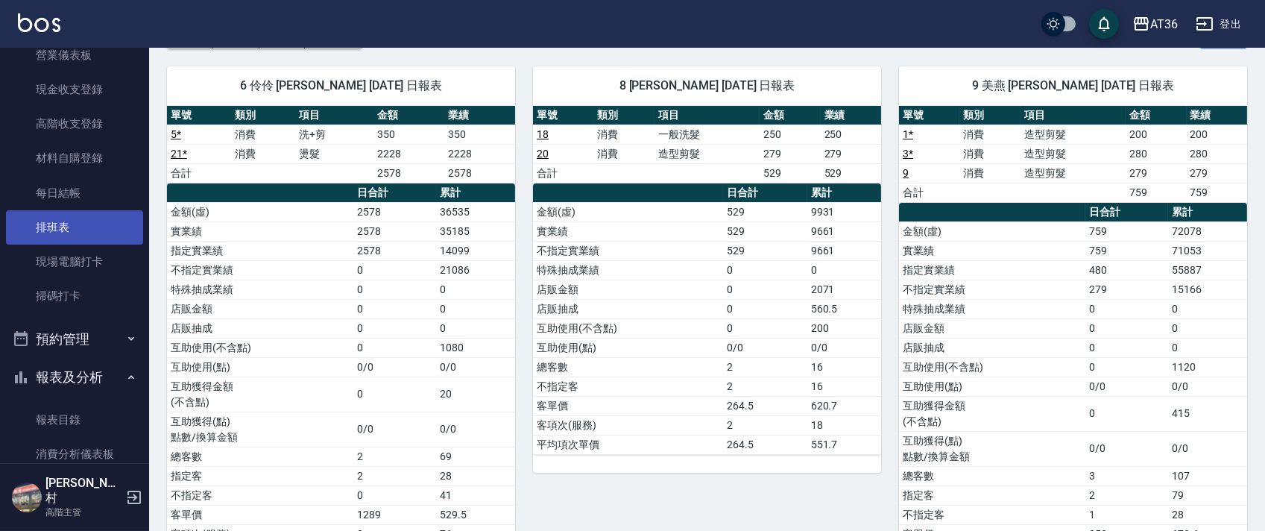
click at [84, 230] on link "排班表" at bounding box center [74, 227] width 137 height 34
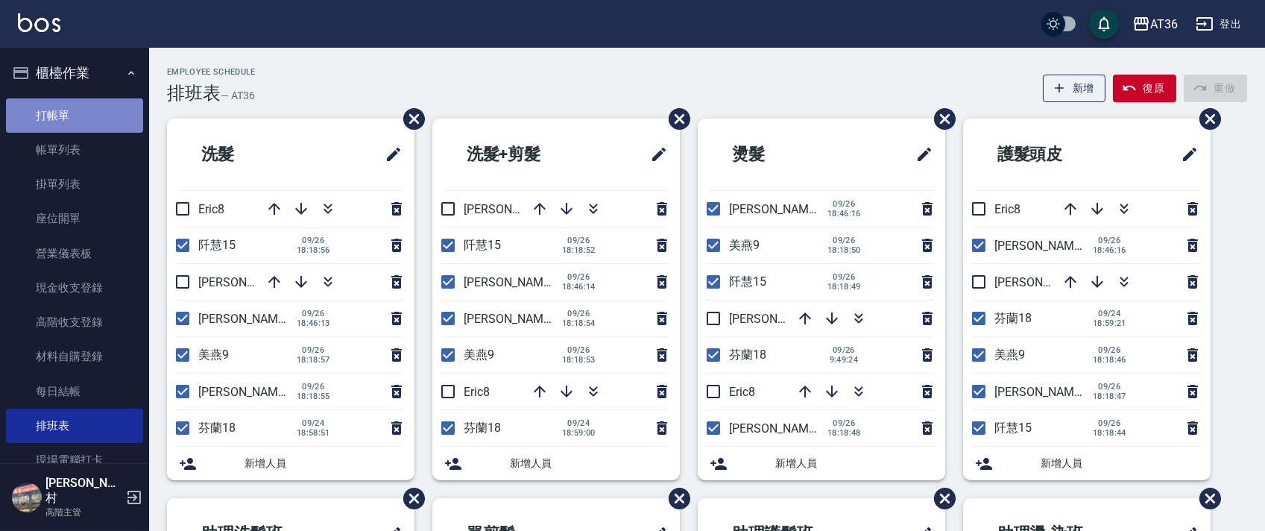
click at [95, 98] on link "打帳單" at bounding box center [74, 115] width 137 height 34
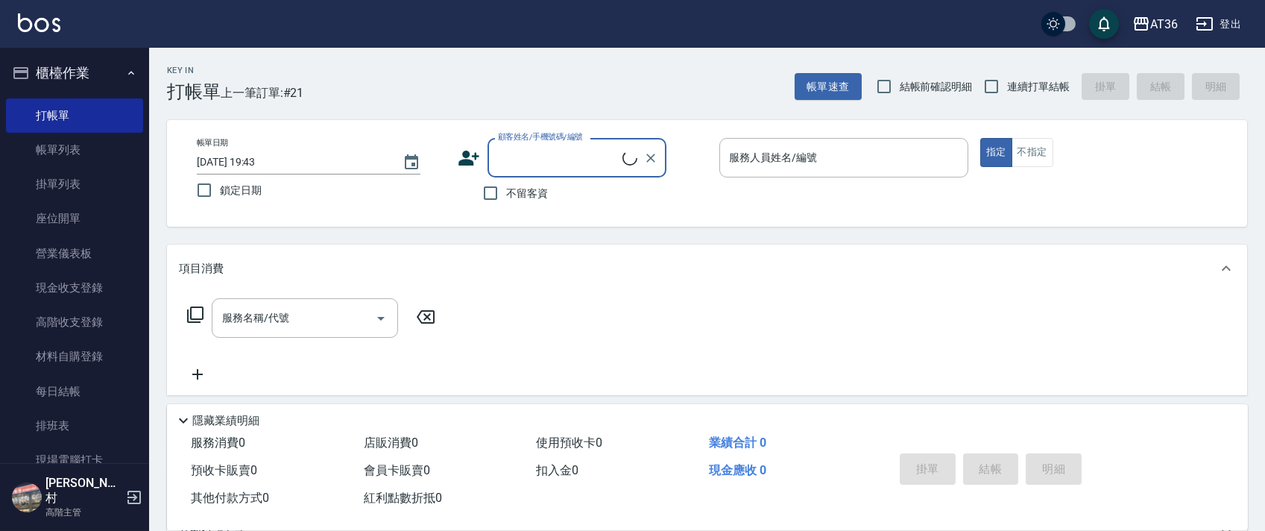
click at [754, 152] on div "服務人員姓名/編號 服務人員姓名/編號" at bounding box center [843, 158] width 249 height 40
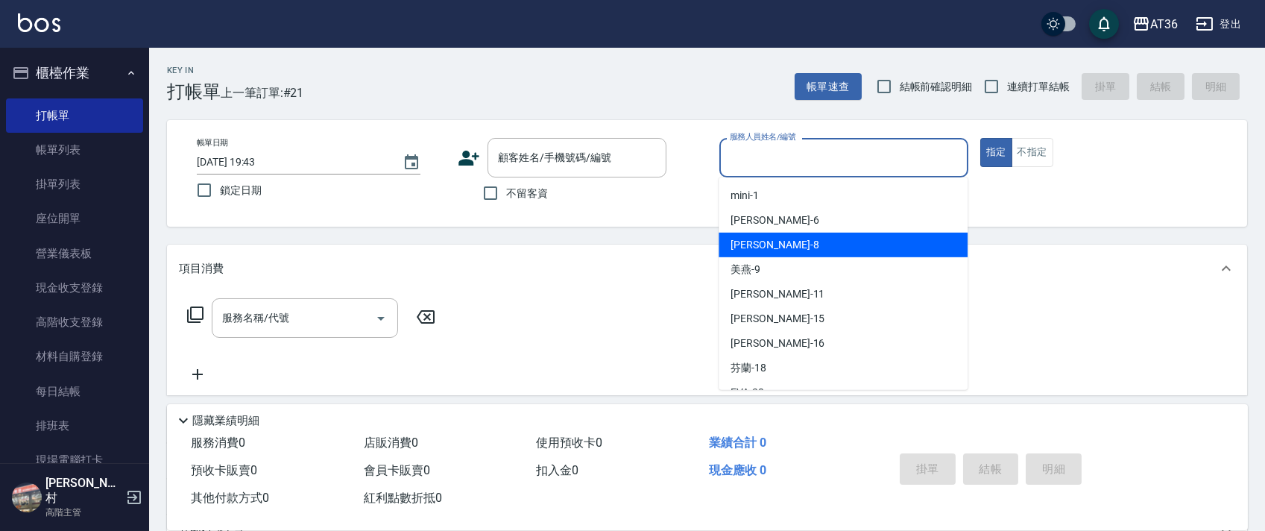
click at [791, 242] on div "[PERSON_NAME] -8" at bounding box center [843, 245] width 249 height 25
type input "[PERSON_NAME]-8"
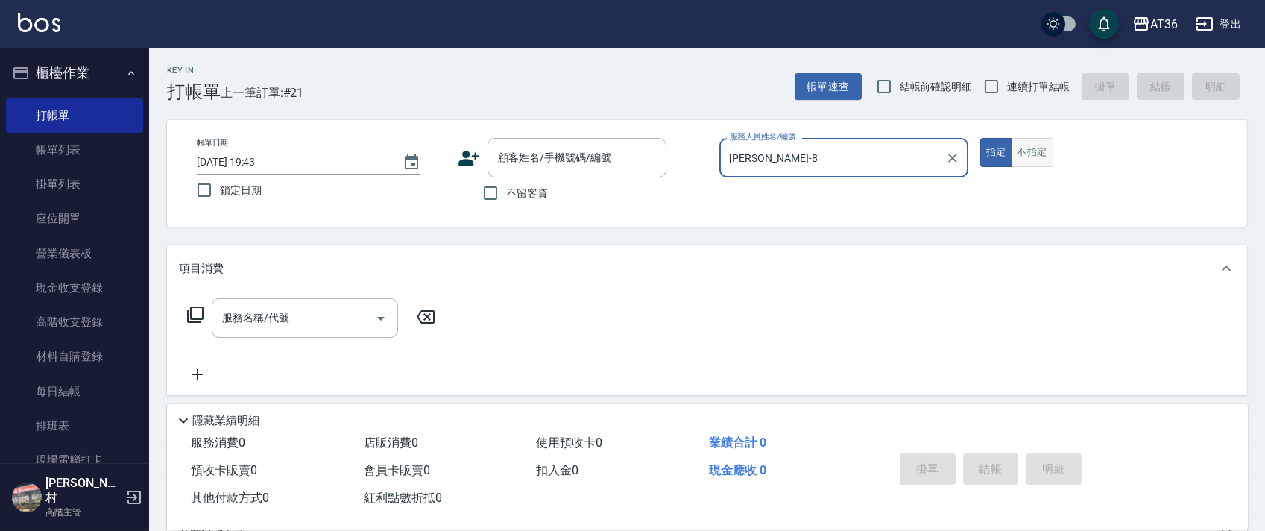
click at [1036, 154] on button "不指定" at bounding box center [1033, 152] width 42 height 29
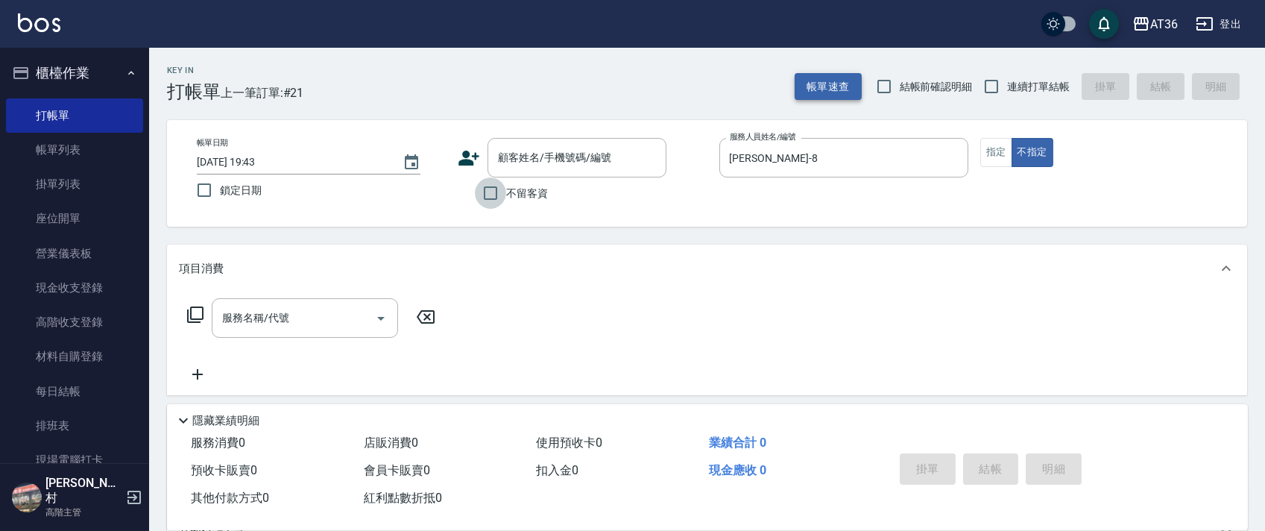
drag, startPoint x: 489, startPoint y: 193, endPoint x: 860, endPoint y: 84, distance: 386.9
click at [489, 192] on input "不留客資" at bounding box center [490, 192] width 31 height 31
checkbox input "true"
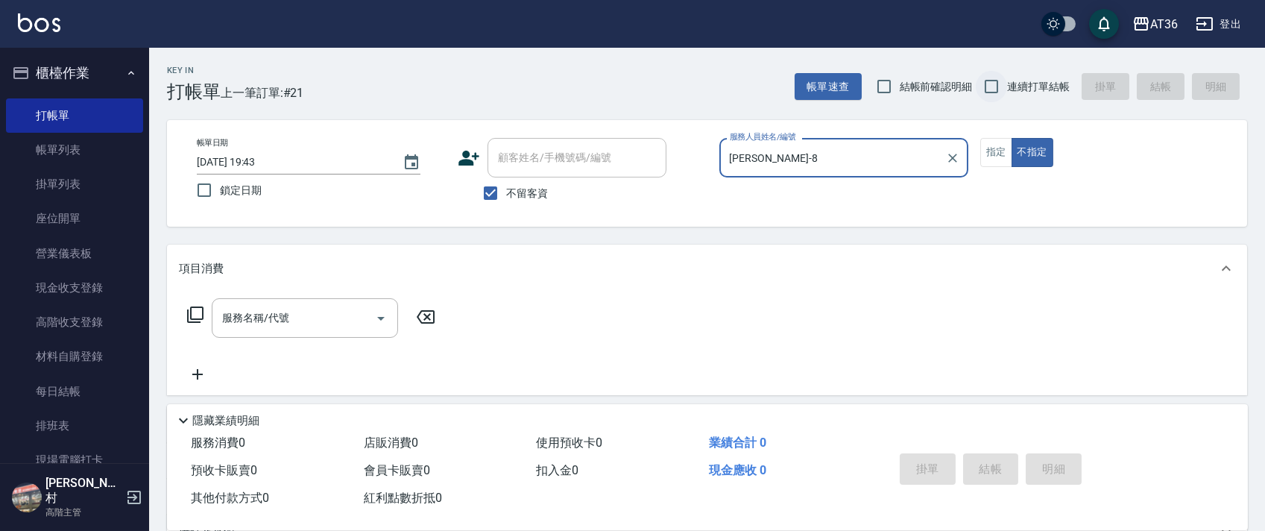
click at [994, 84] on input "連續打單結帳" at bounding box center [991, 86] width 31 height 31
checkbox input "true"
click at [195, 312] on icon at bounding box center [195, 315] width 18 height 18
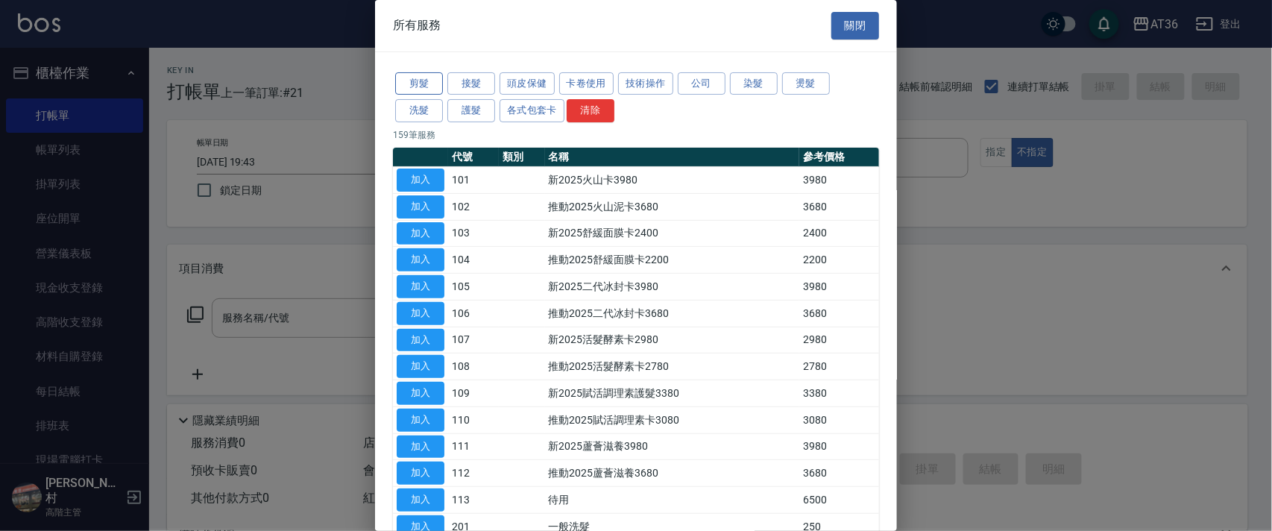
click at [415, 77] on button "剪髮" at bounding box center [419, 83] width 48 height 23
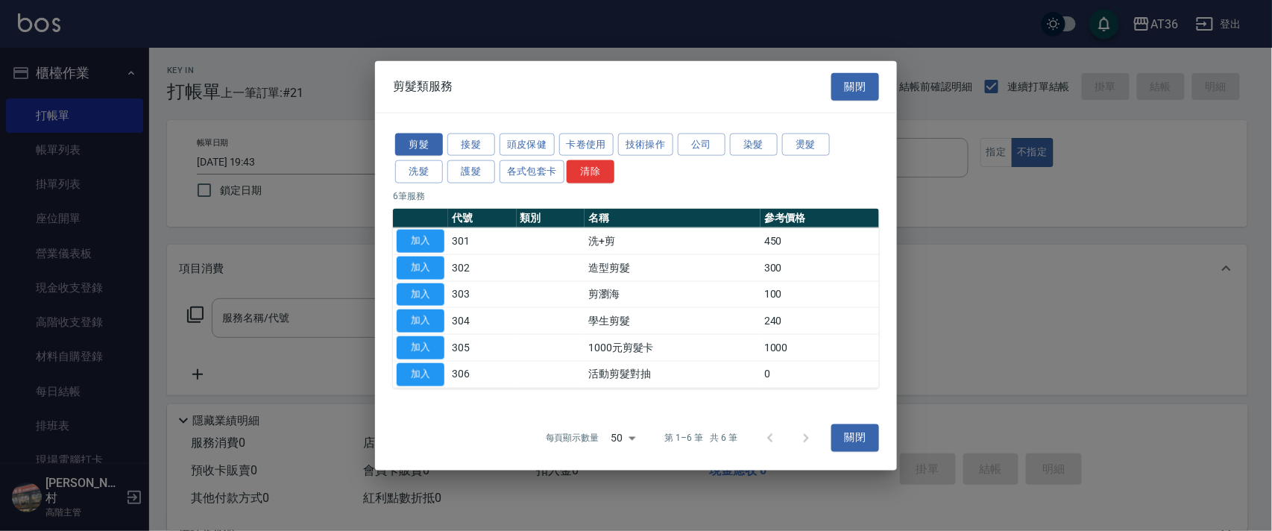
click at [423, 239] on button "加入" at bounding box center [421, 241] width 48 height 23
type input "洗+剪(301)"
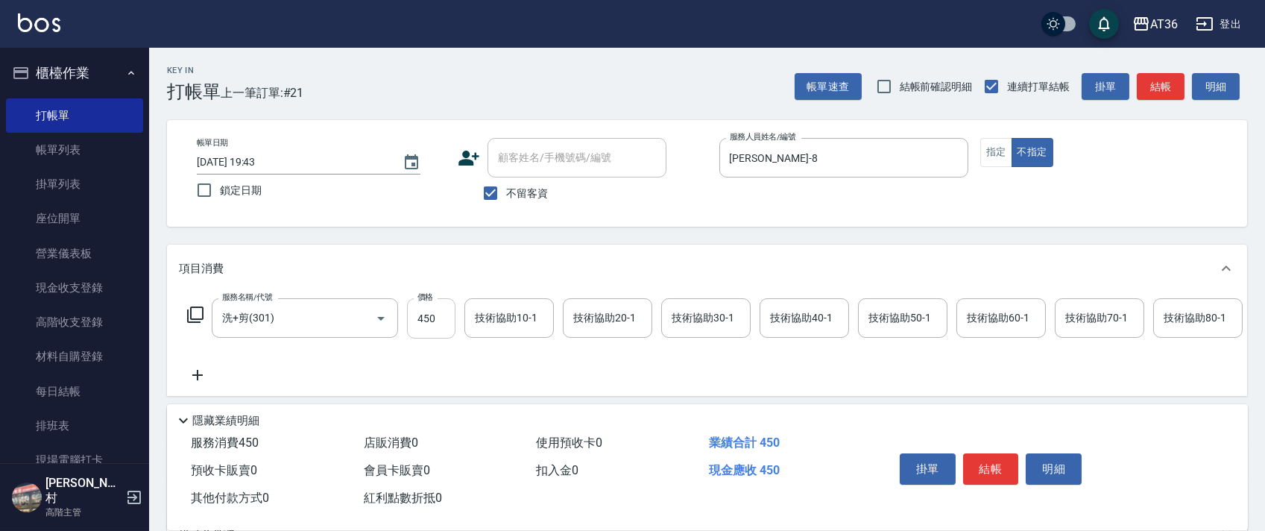
click at [428, 316] on input "450" at bounding box center [431, 318] width 48 height 40
type input "469"
click at [979, 461] on button "結帳" at bounding box center [991, 468] width 56 height 31
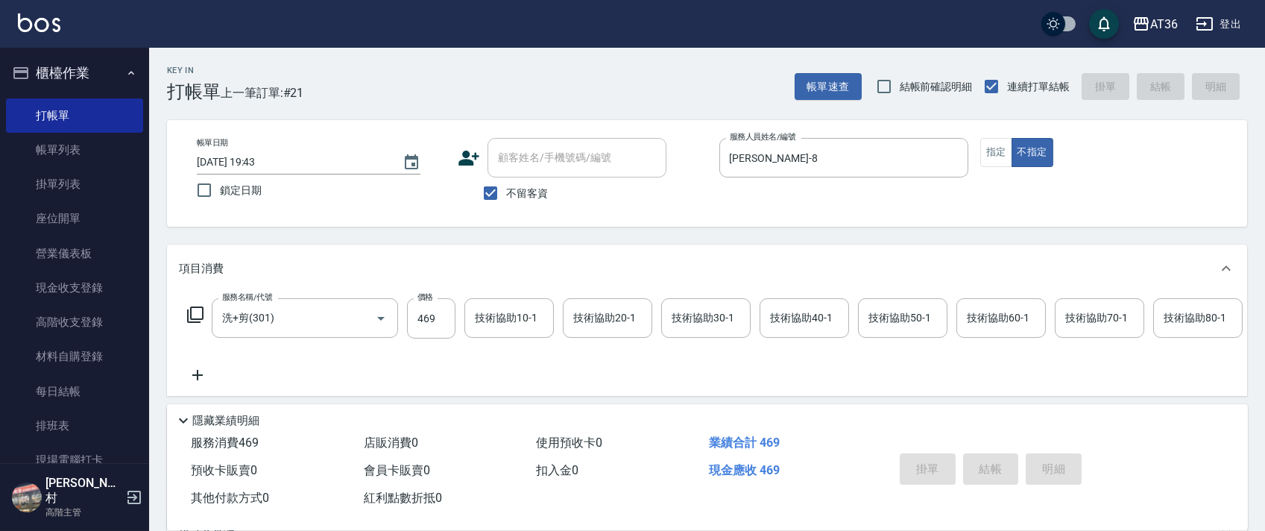
type input "2025/09/26 19:44"
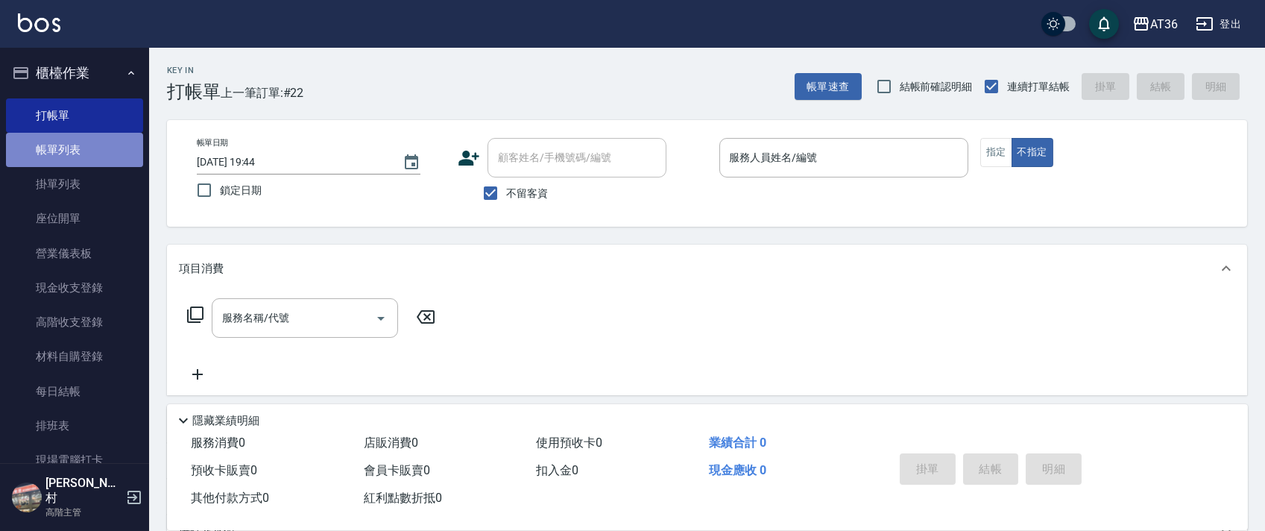
click at [82, 154] on link "帳單列表" at bounding box center [74, 150] width 137 height 34
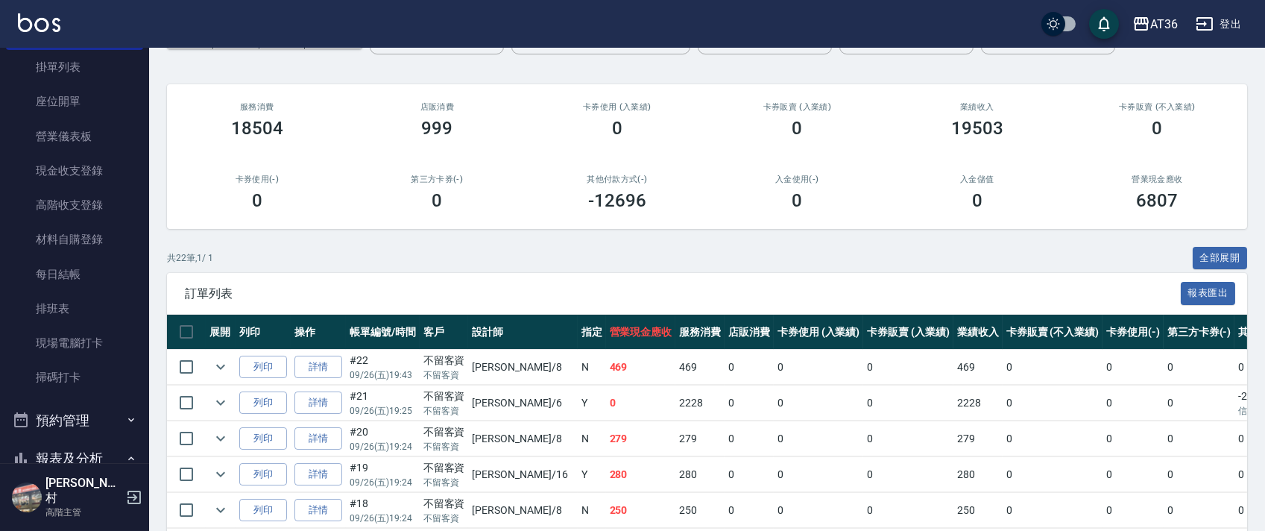
scroll to position [397, 0]
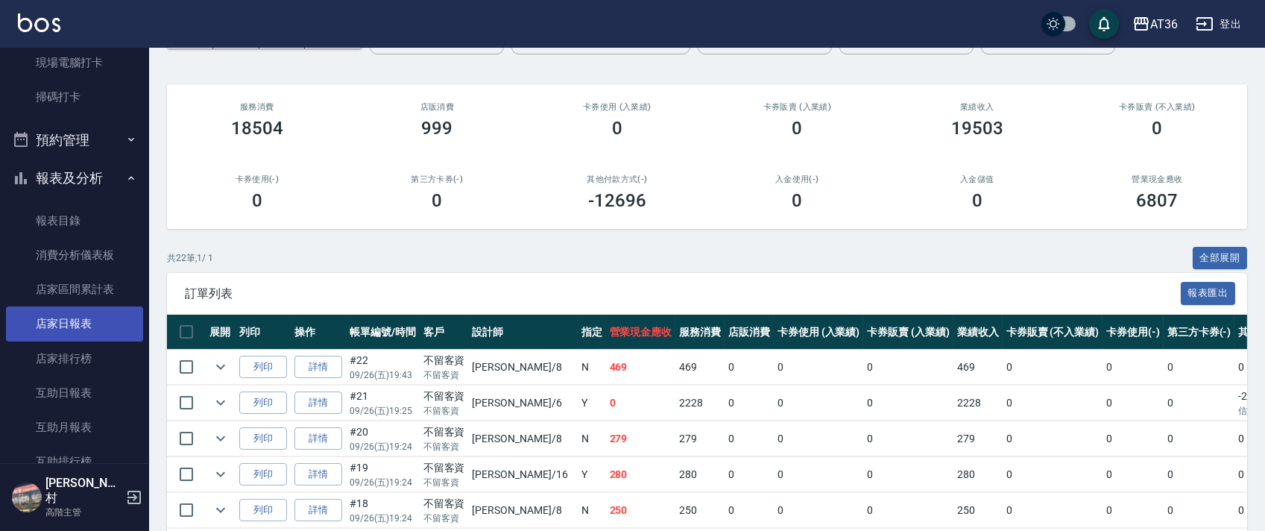
click at [92, 332] on link "店家日報表" at bounding box center [74, 323] width 137 height 34
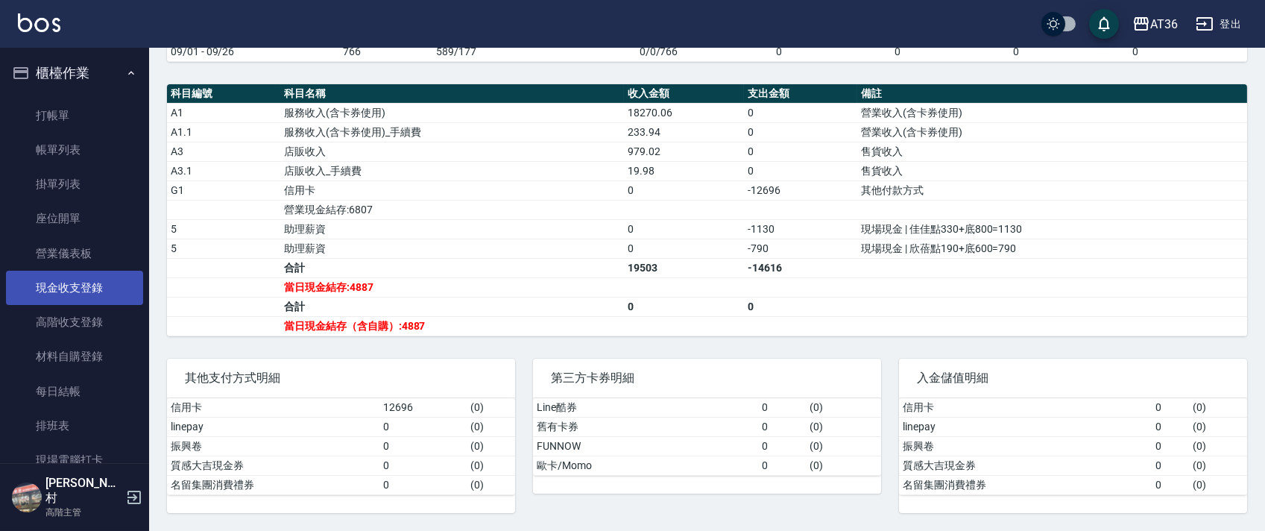
click at [97, 282] on link "現金收支登錄" at bounding box center [74, 288] width 137 height 34
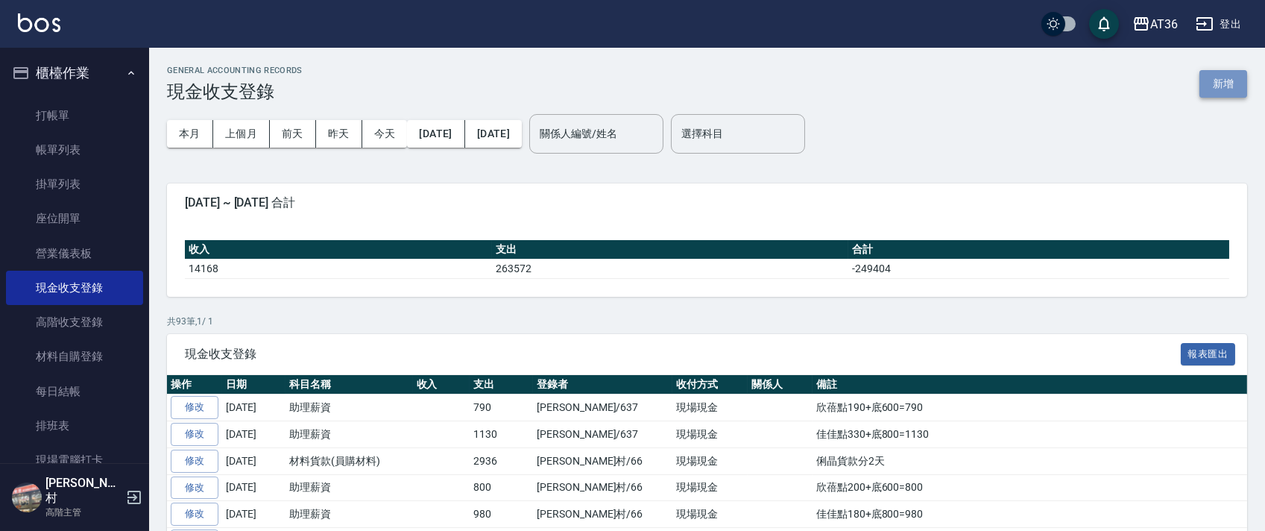
click at [1219, 81] on button "新增" at bounding box center [1224, 84] width 48 height 28
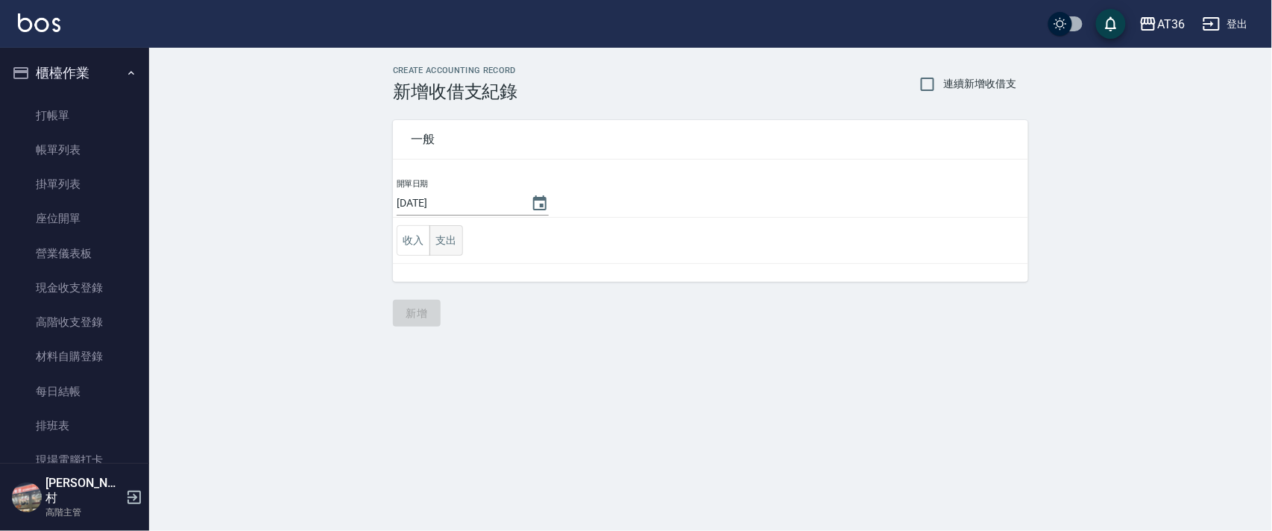
click at [438, 251] on button "支出" at bounding box center [446, 240] width 34 height 31
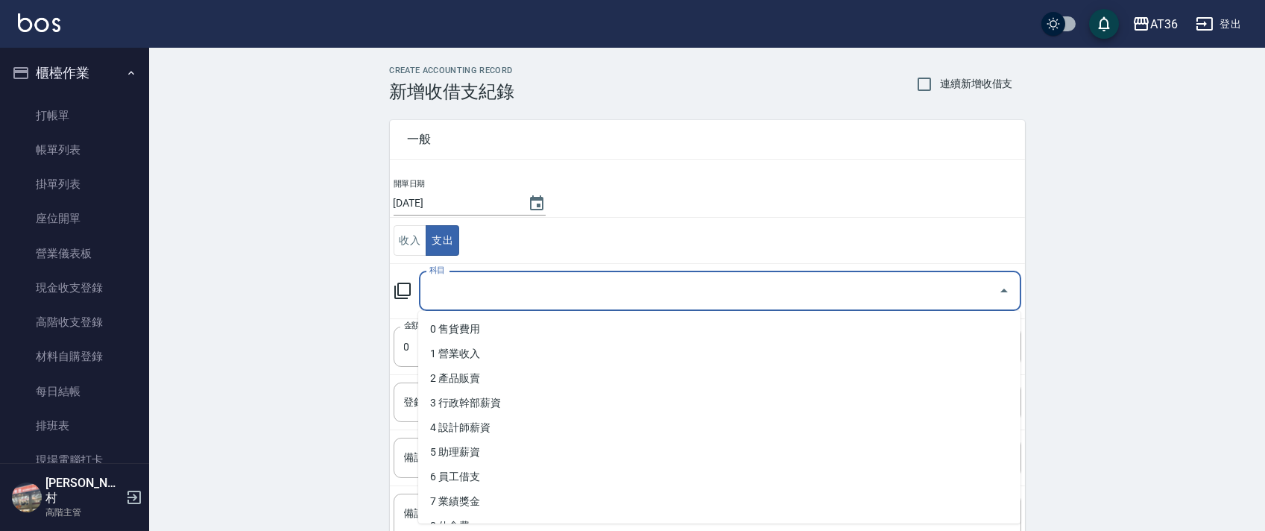
click at [438, 289] on div "科目 科目" at bounding box center [720, 291] width 602 height 40
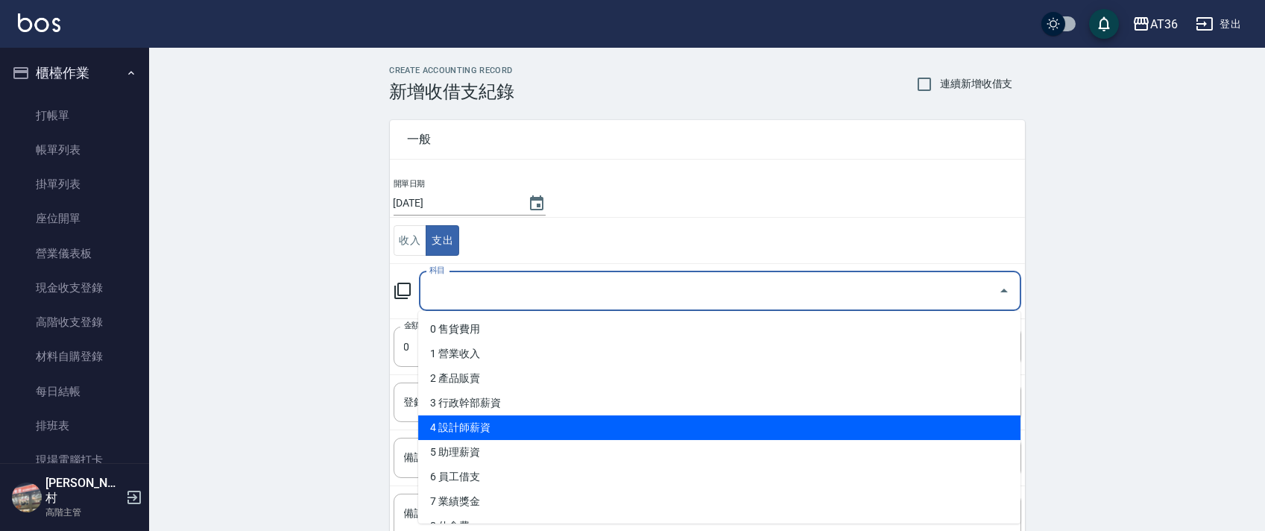
click at [486, 421] on li "4 設計師薪資" at bounding box center [719, 427] width 602 height 25
type input "4 設計師薪資"
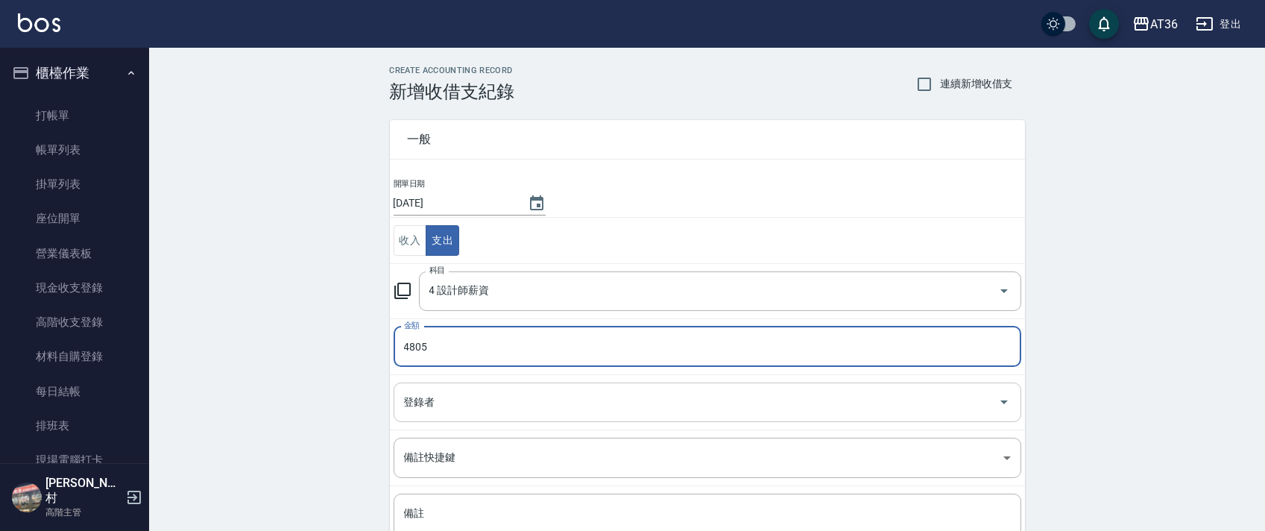
type input "4805"
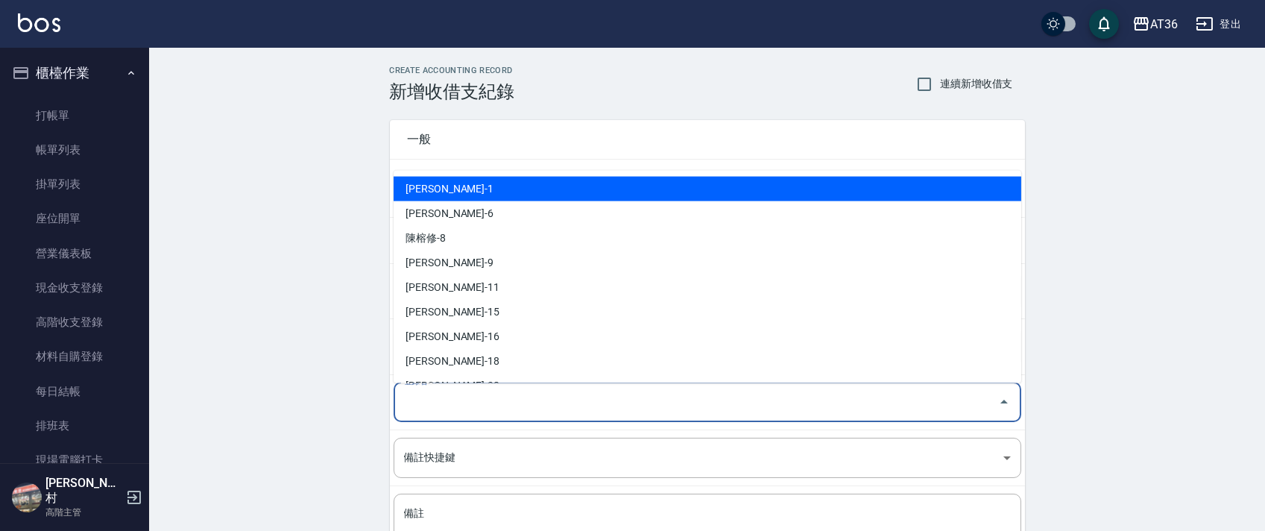
click at [411, 400] on input "登錄者" at bounding box center [696, 402] width 592 height 26
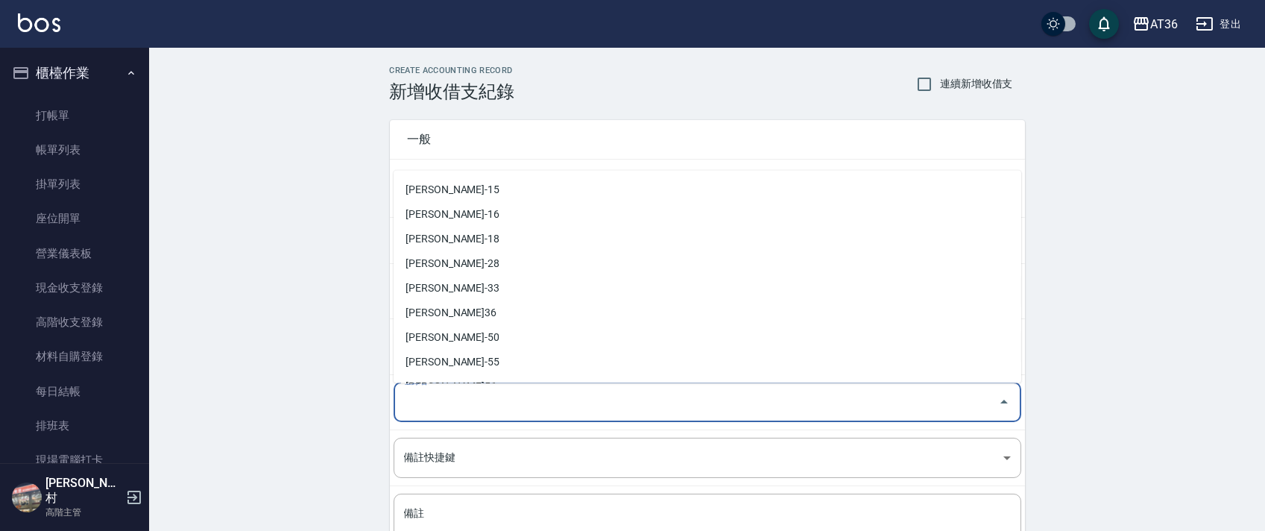
scroll to position [292, 0]
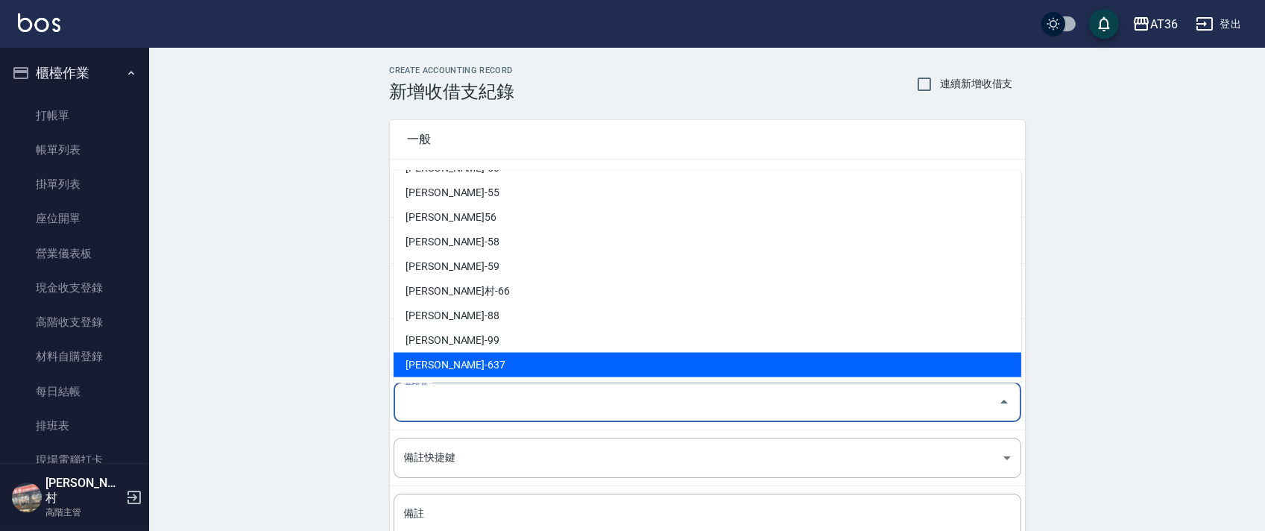
click at [426, 359] on li "蘇憶琳-637" at bounding box center [708, 365] width 628 height 25
type input "蘇憶琳-637"
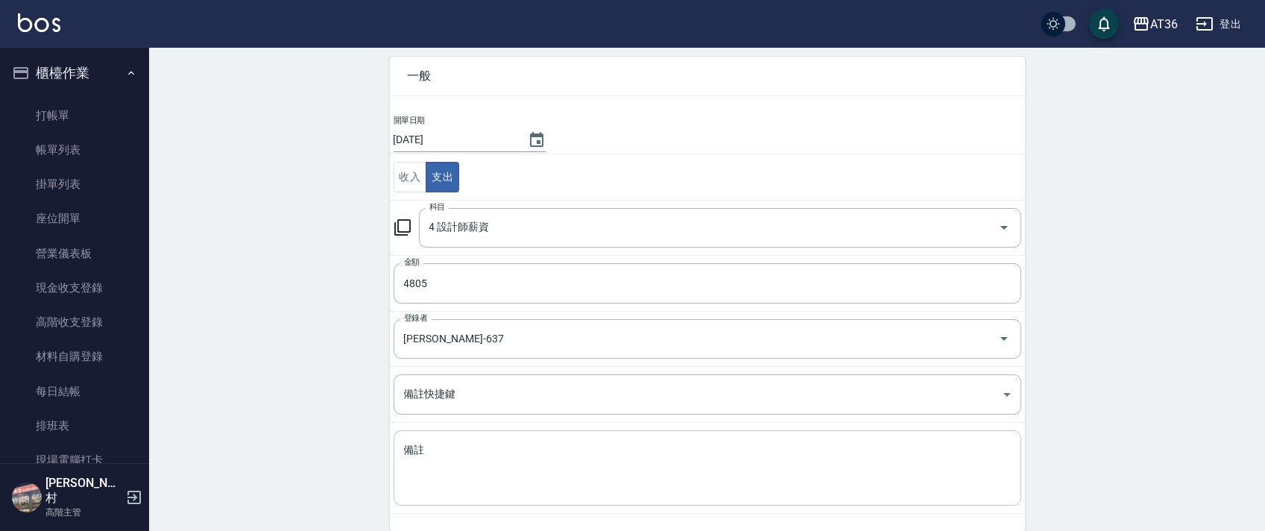
scroll to position [127, 0]
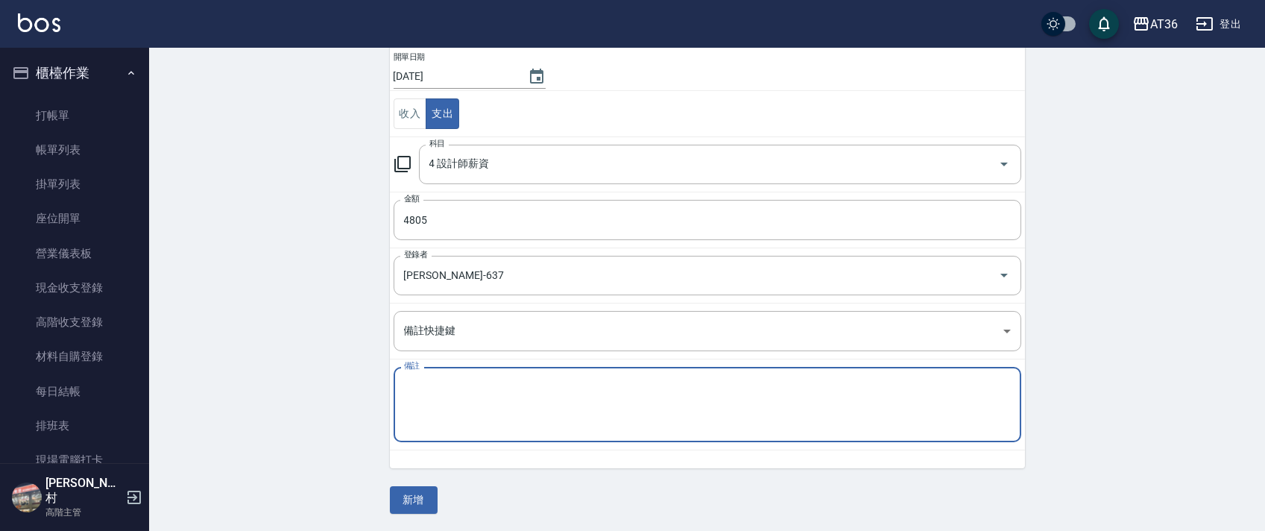
drag, startPoint x: 426, startPoint y: 386, endPoint x: 449, endPoint y: 352, distance: 40.9
click at [426, 384] on textarea "備註" at bounding box center [707, 404] width 607 height 51
click at [78, 426] on link "排班表" at bounding box center [74, 426] width 137 height 34
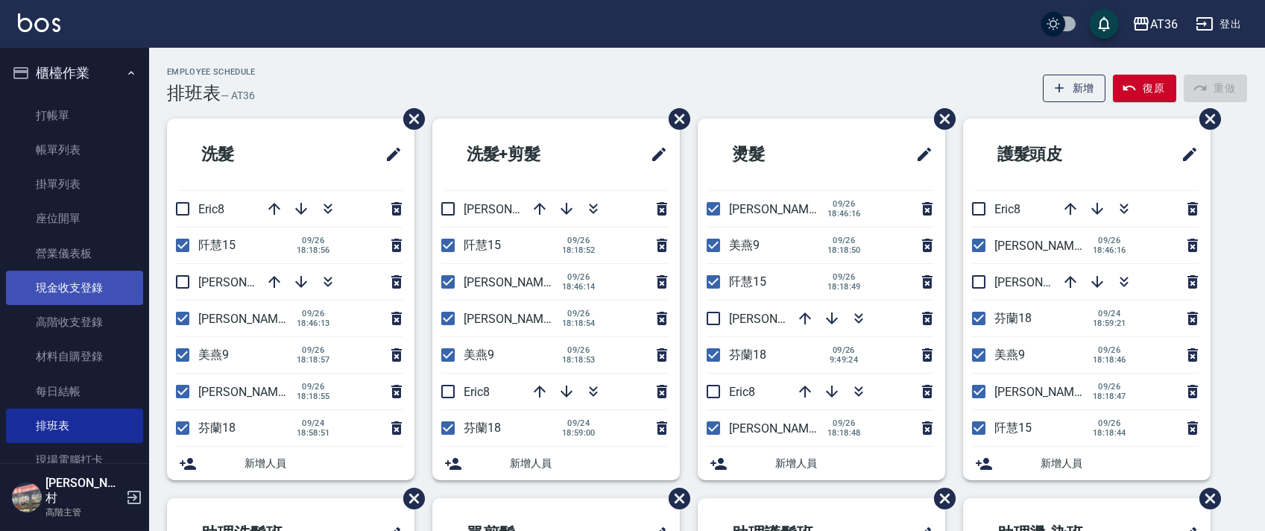
click at [79, 289] on link "現金收支登錄" at bounding box center [74, 288] width 137 height 34
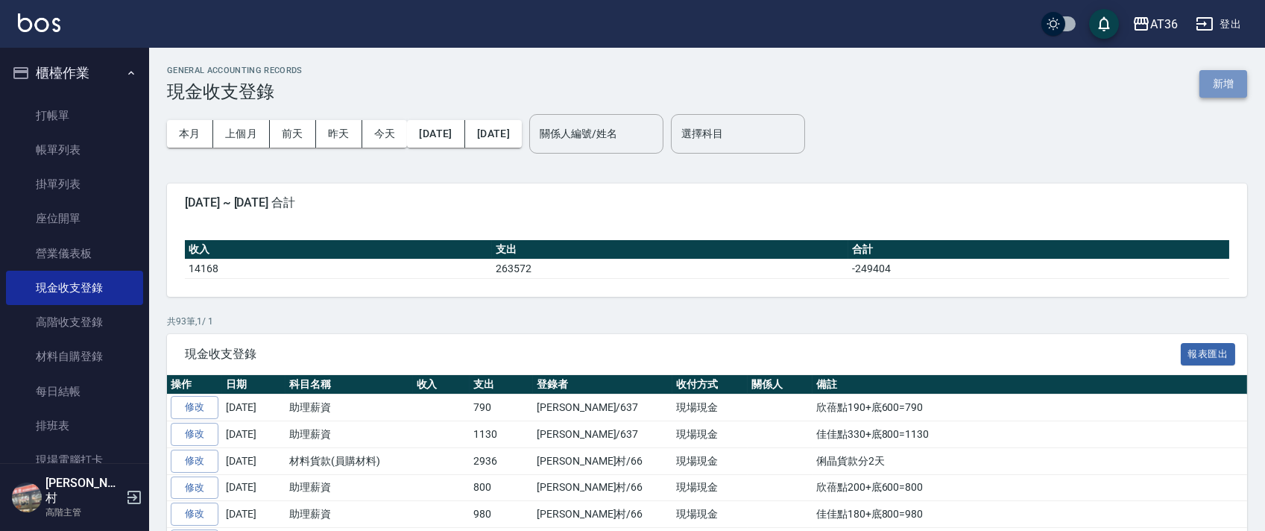
click at [1223, 77] on button "新增" at bounding box center [1224, 84] width 48 height 28
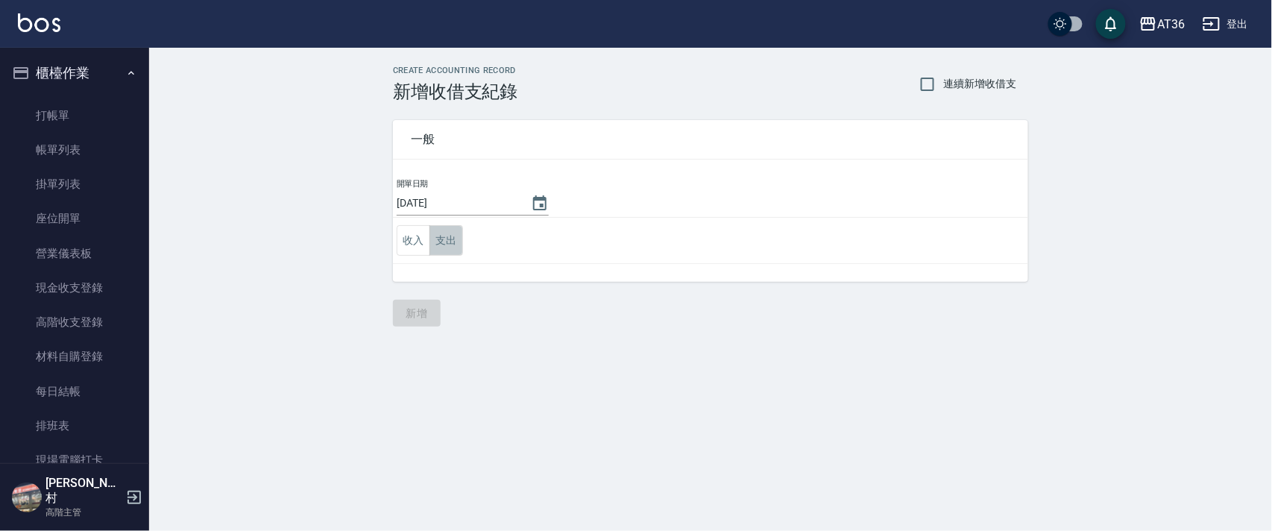
click at [443, 237] on button "支出" at bounding box center [446, 240] width 34 height 31
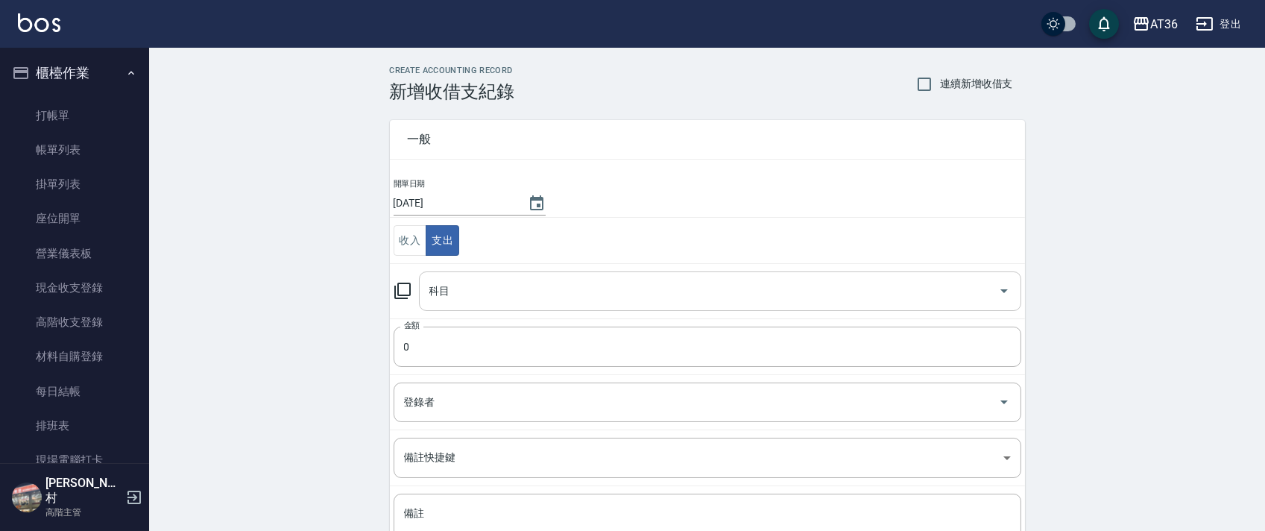
drag, startPoint x: 441, startPoint y: 293, endPoint x: 465, endPoint y: 309, distance: 29.0
click at [441, 294] on input "科目" at bounding box center [709, 291] width 567 height 26
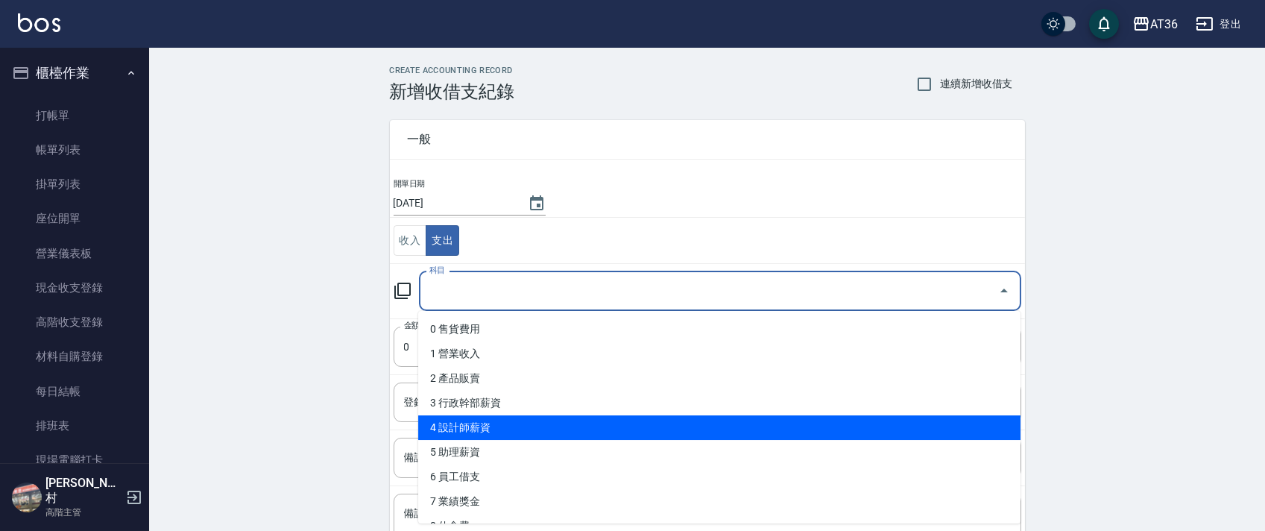
click at [485, 430] on li "4 設計師薪資" at bounding box center [719, 427] width 602 height 25
type input "4 設計師薪資"
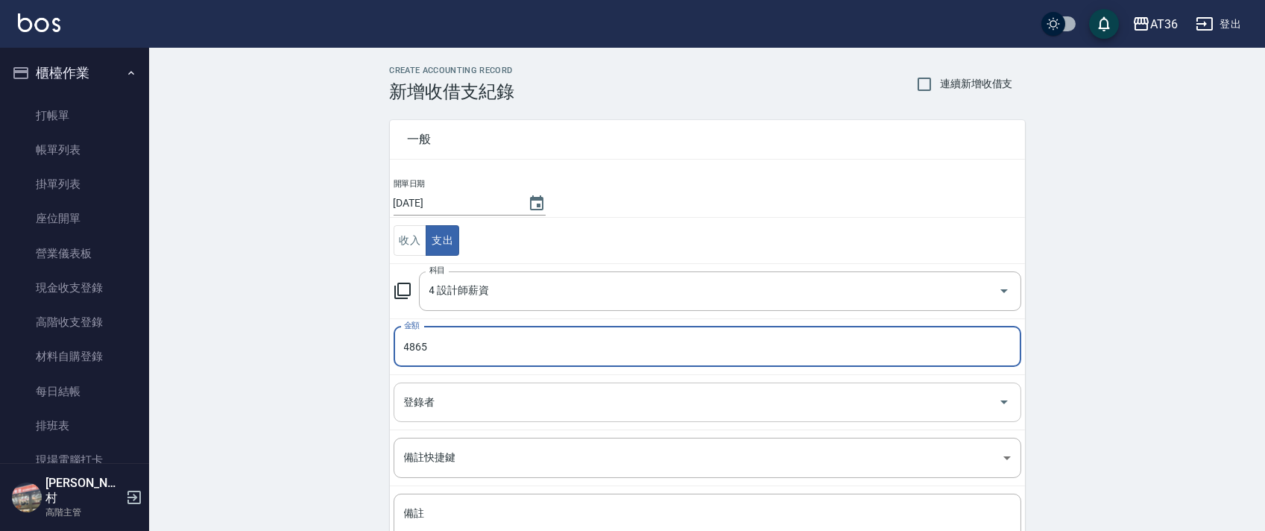
type input "4865"
drag, startPoint x: 419, startPoint y: 400, endPoint x: 431, endPoint y: 383, distance: 20.3
click at [418, 400] on div "登錄者 登錄者" at bounding box center [708, 402] width 628 height 40
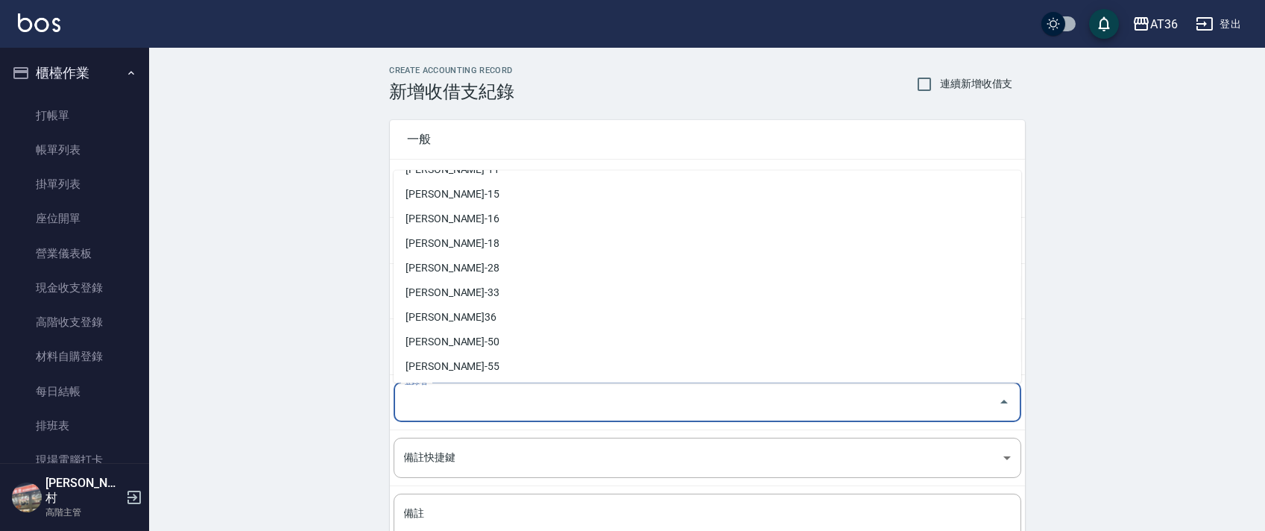
scroll to position [292, 0]
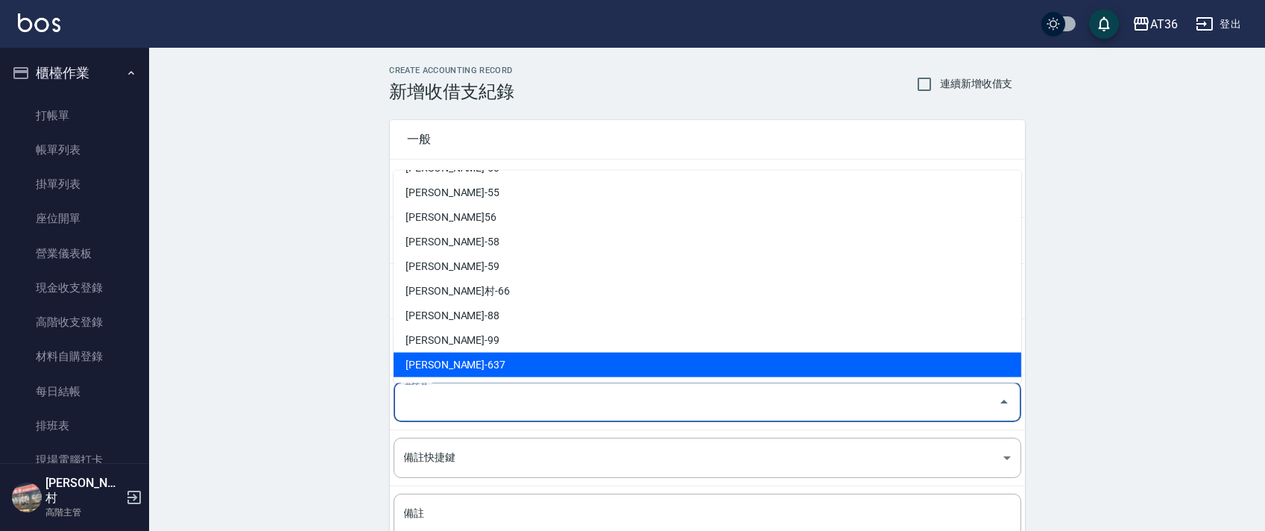
click at [449, 363] on li "蘇憶琳-637" at bounding box center [708, 365] width 628 height 25
type input "蘇憶琳-637"
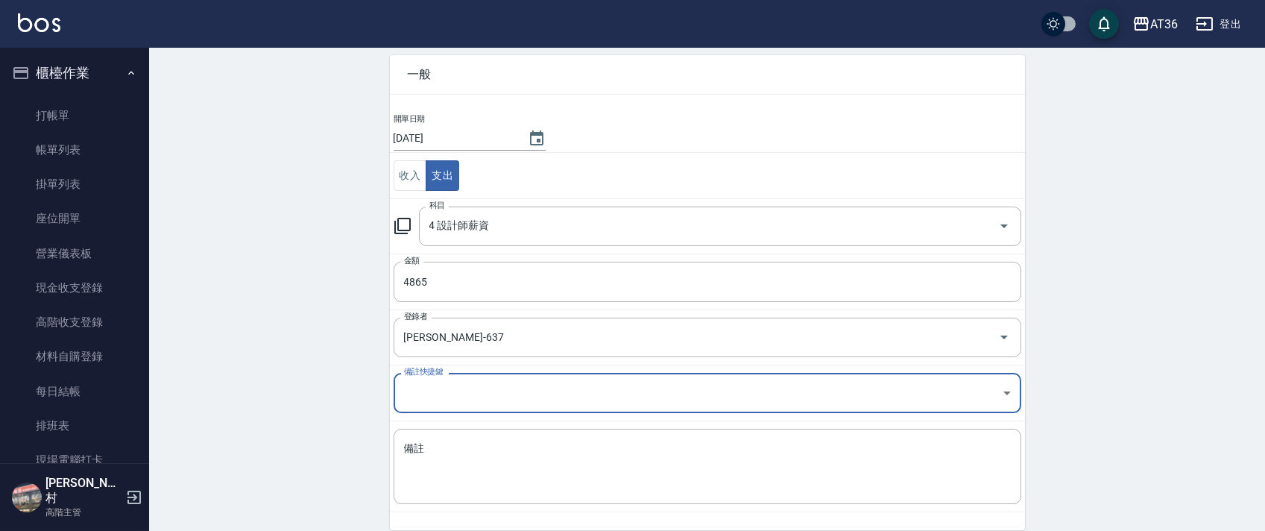
scroll to position [127, 0]
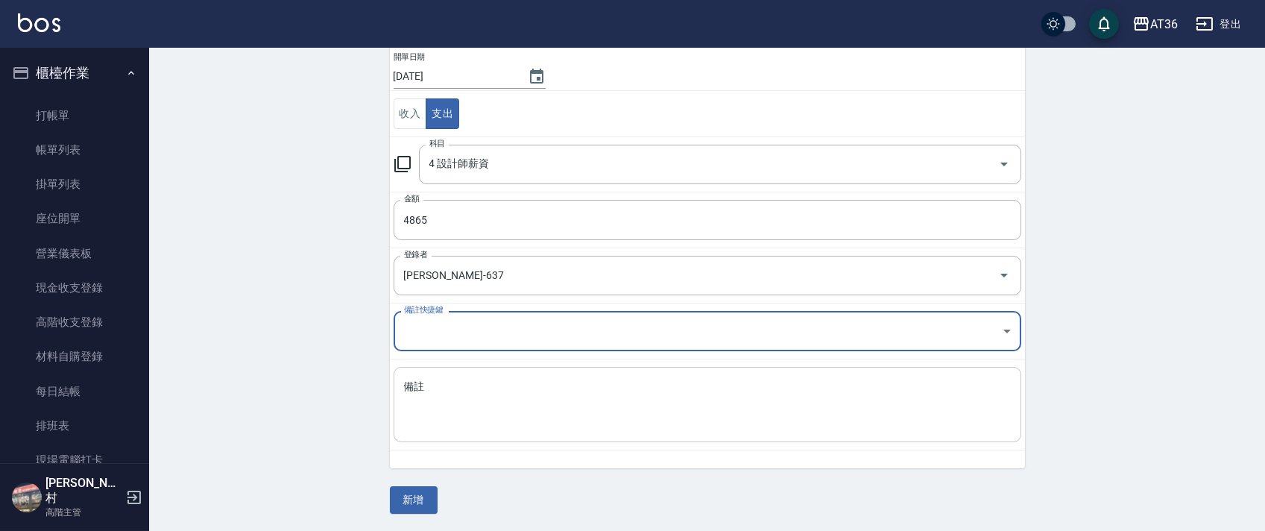
click at [453, 416] on textarea "備註" at bounding box center [707, 404] width 607 height 51
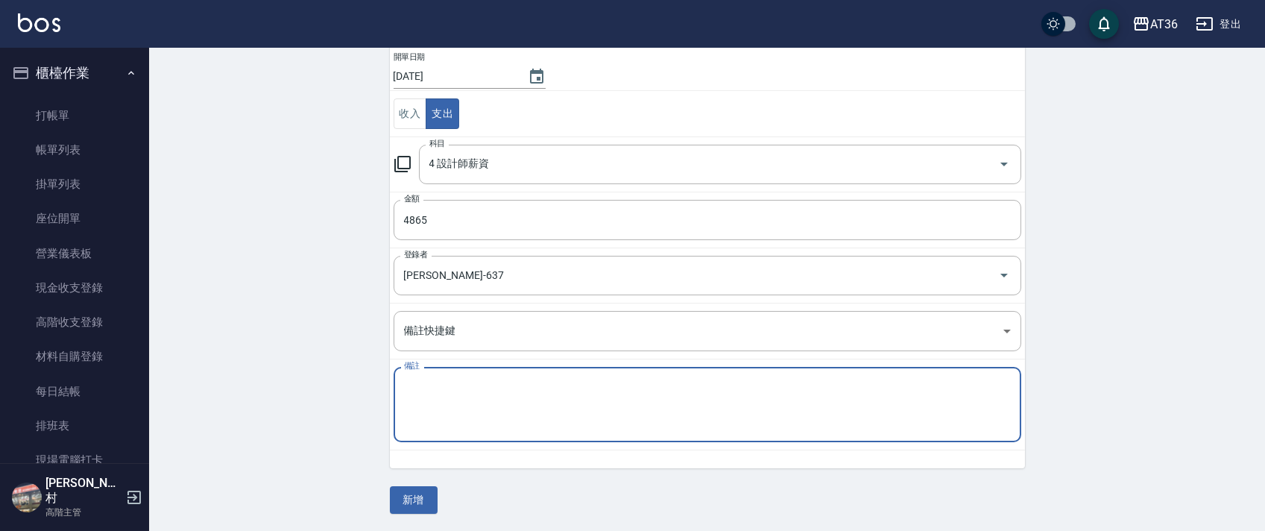
type textarea "e"
click at [421, 385] on textarea "EniC10130" at bounding box center [707, 404] width 607 height 51
click at [522, 383] on textarea "EniC9/20-9/26業績10130" at bounding box center [707, 404] width 607 height 51
type textarea "EniC9/20-9/26業績10130/0.5=5065-互助200"
click at [416, 500] on button "新增" at bounding box center [414, 500] width 48 height 28
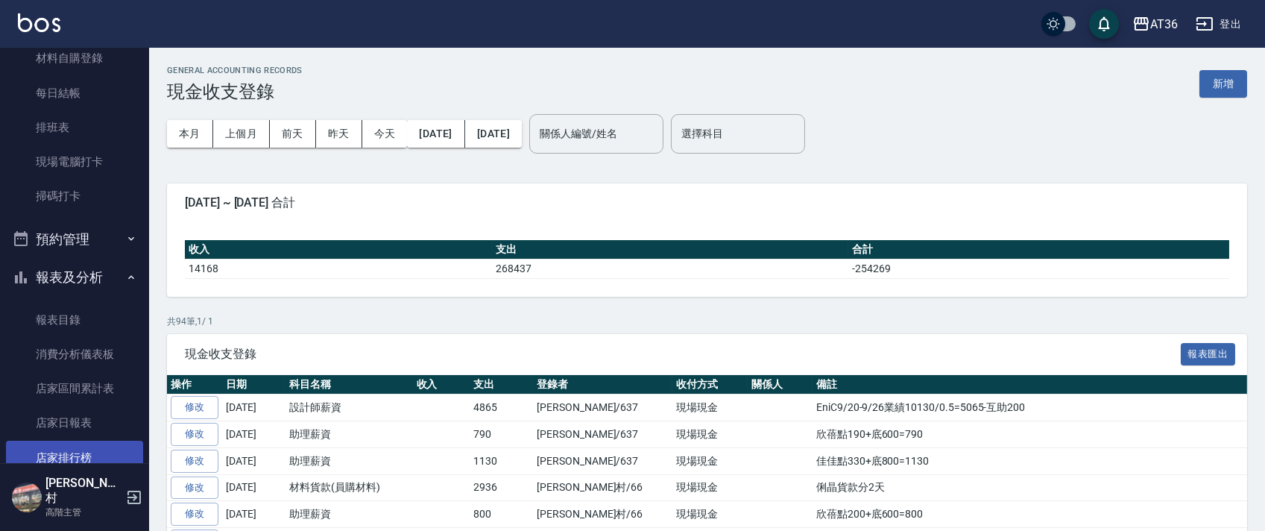
scroll to position [497, 0]
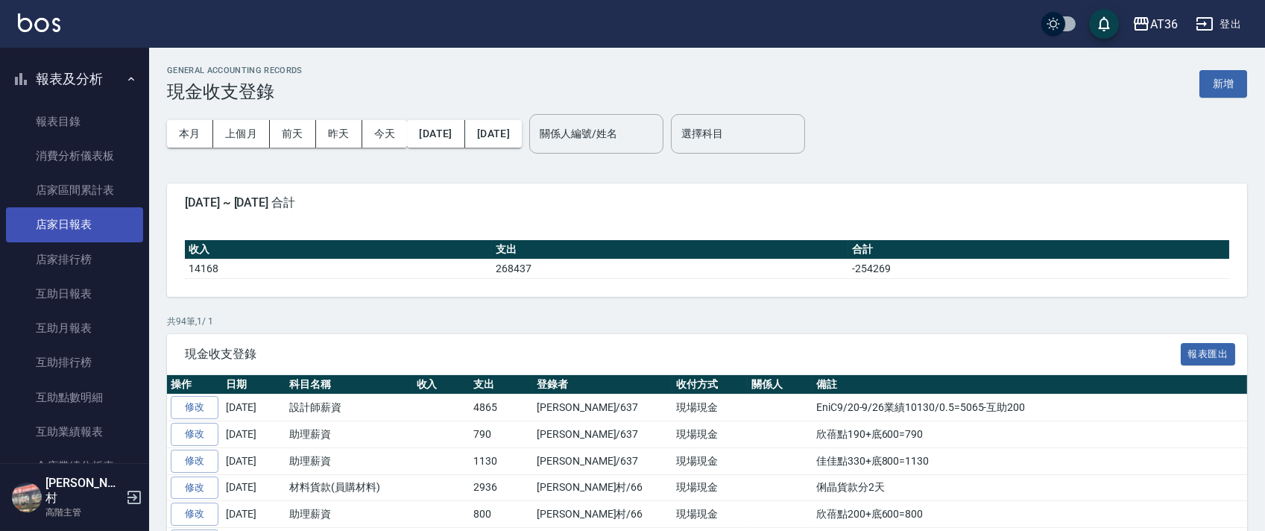
click at [84, 230] on link "店家日報表" at bounding box center [74, 224] width 137 height 34
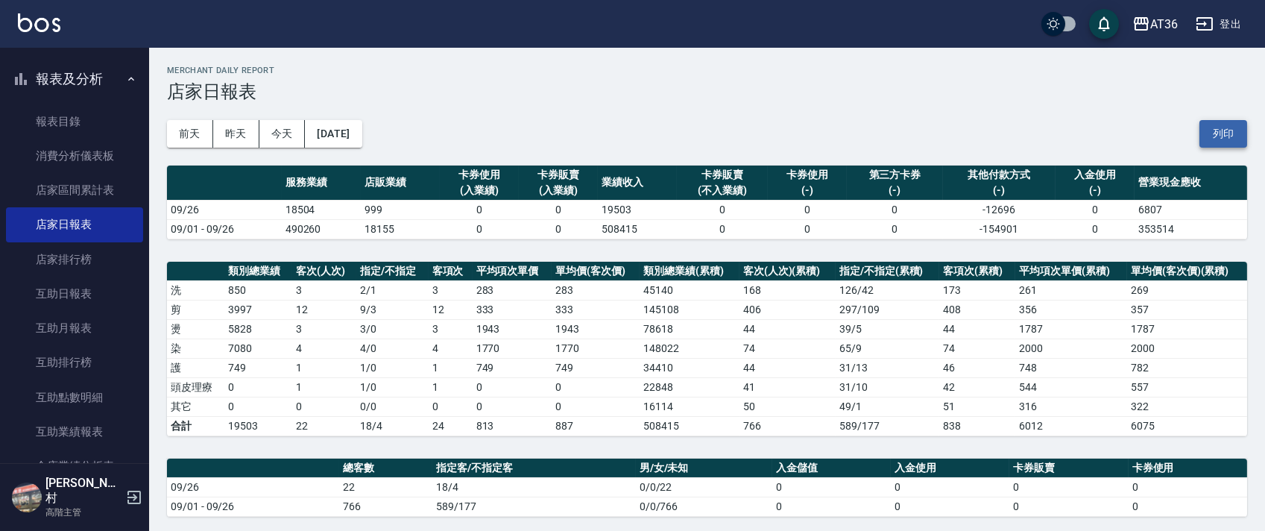
click at [1242, 135] on button "列印" at bounding box center [1224, 134] width 48 height 28
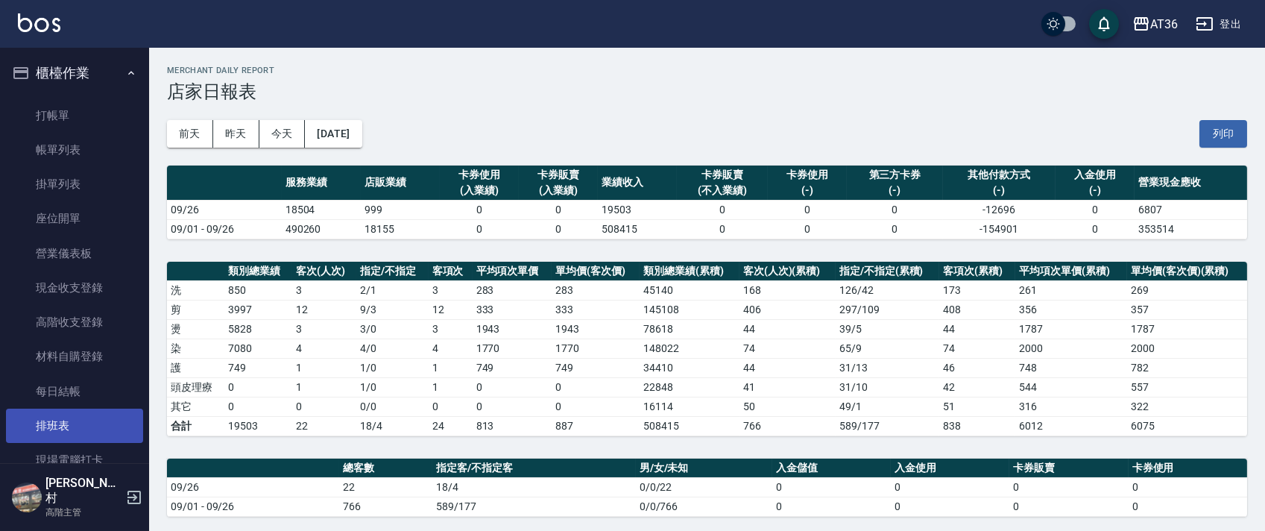
click at [80, 416] on link "排班表" at bounding box center [74, 426] width 137 height 34
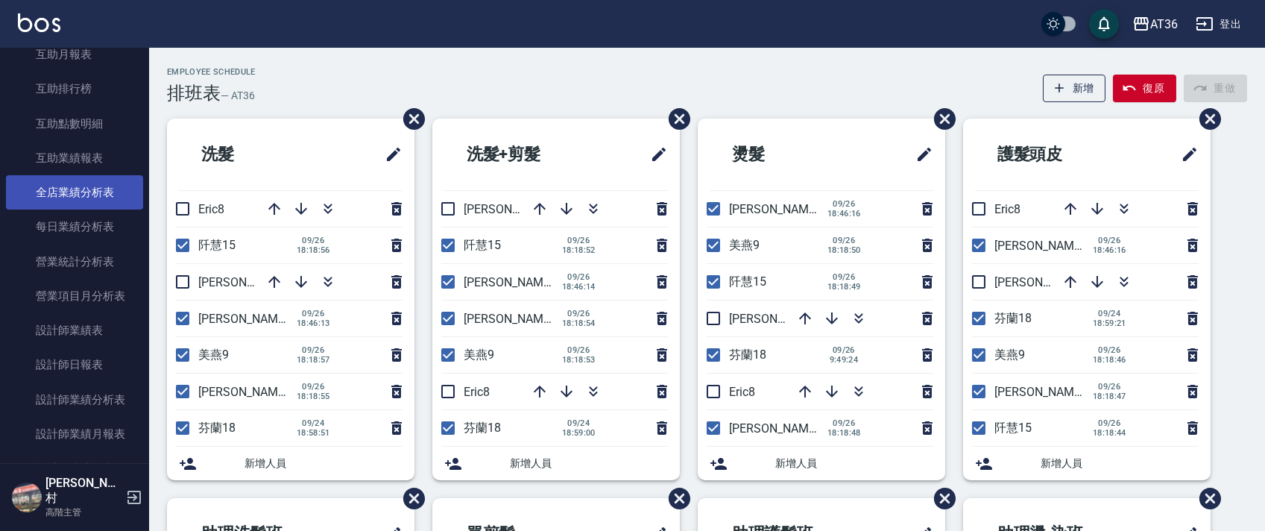
scroll to position [795, 0]
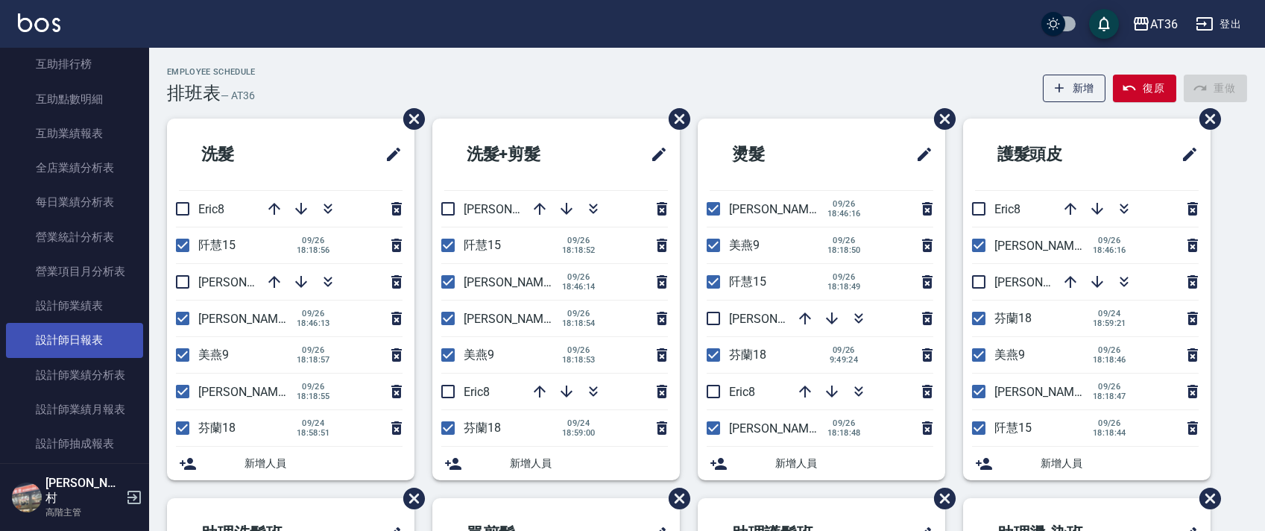
click at [91, 336] on link "設計師日報表" at bounding box center [74, 340] width 137 height 34
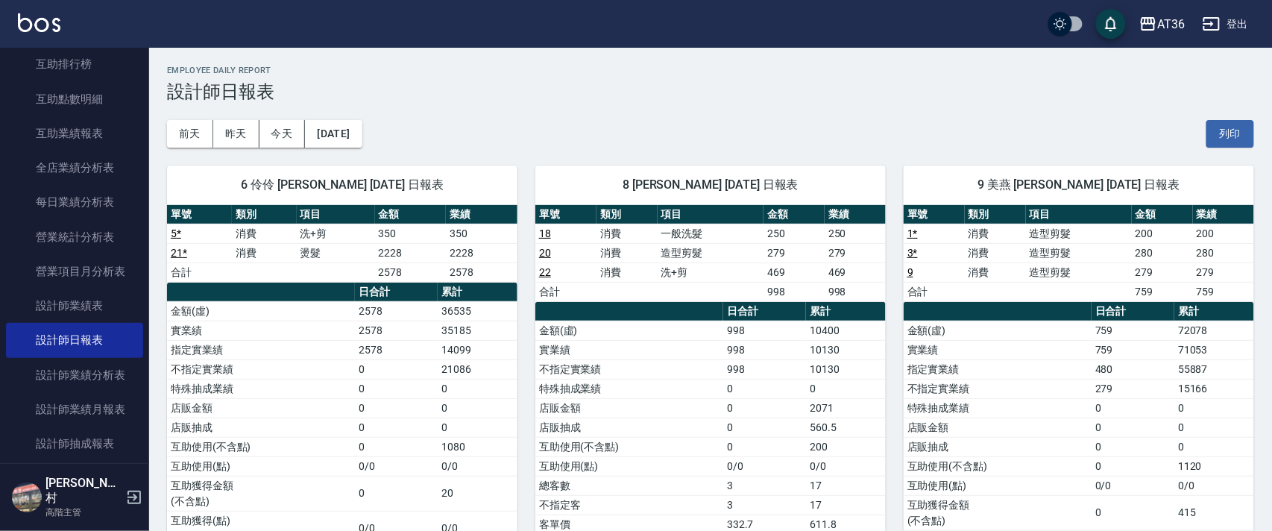
click at [1217, 136] on button "列印" at bounding box center [1230, 134] width 48 height 28
